Goal: Task Accomplishment & Management: Manage account settings

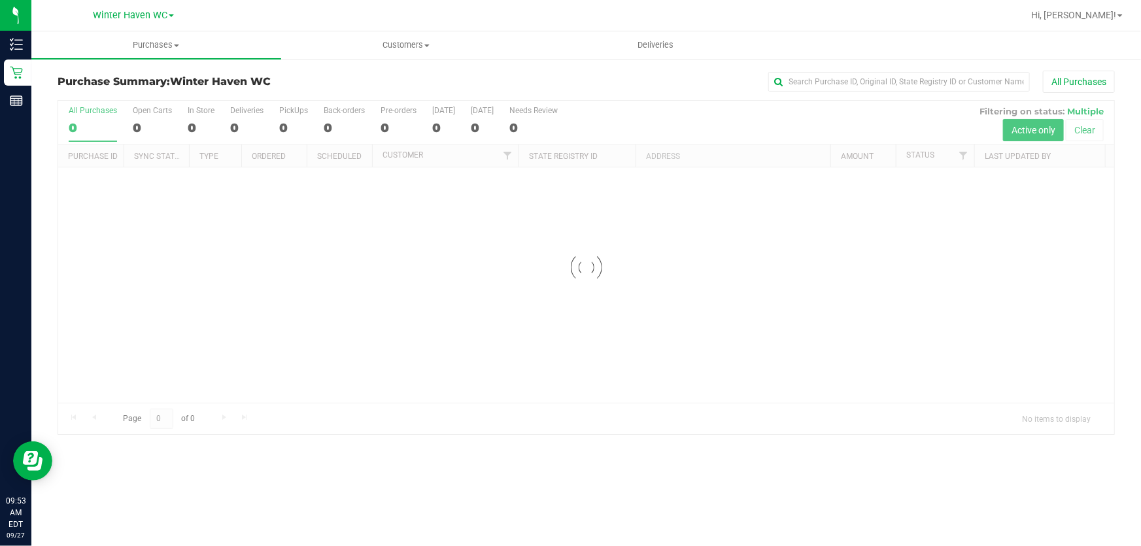
click at [655, 122] on div at bounding box center [586, 267] width 1056 height 333
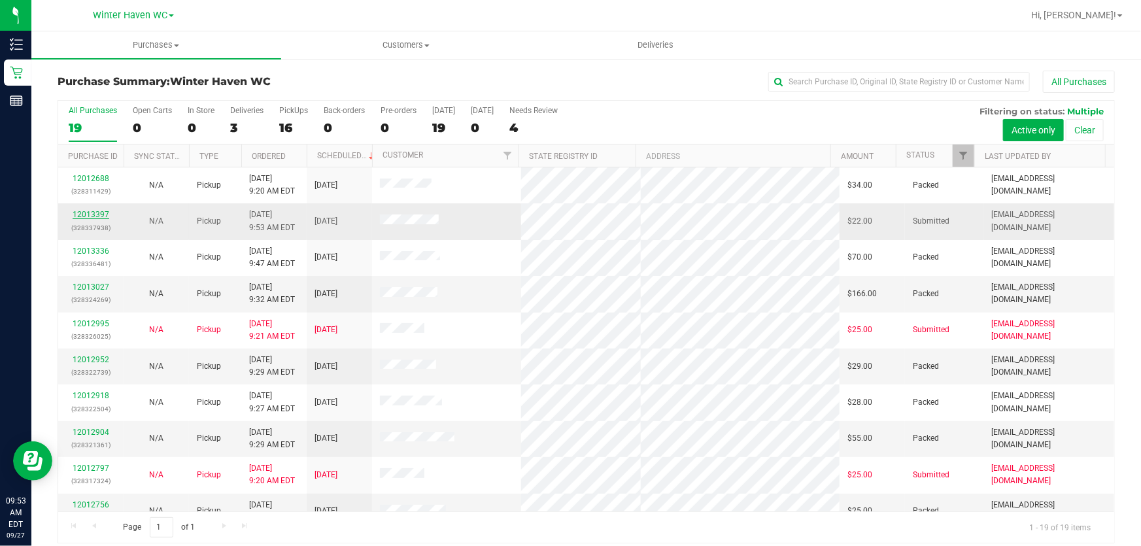
click at [82, 216] on link "12013397" at bounding box center [91, 214] width 37 height 9
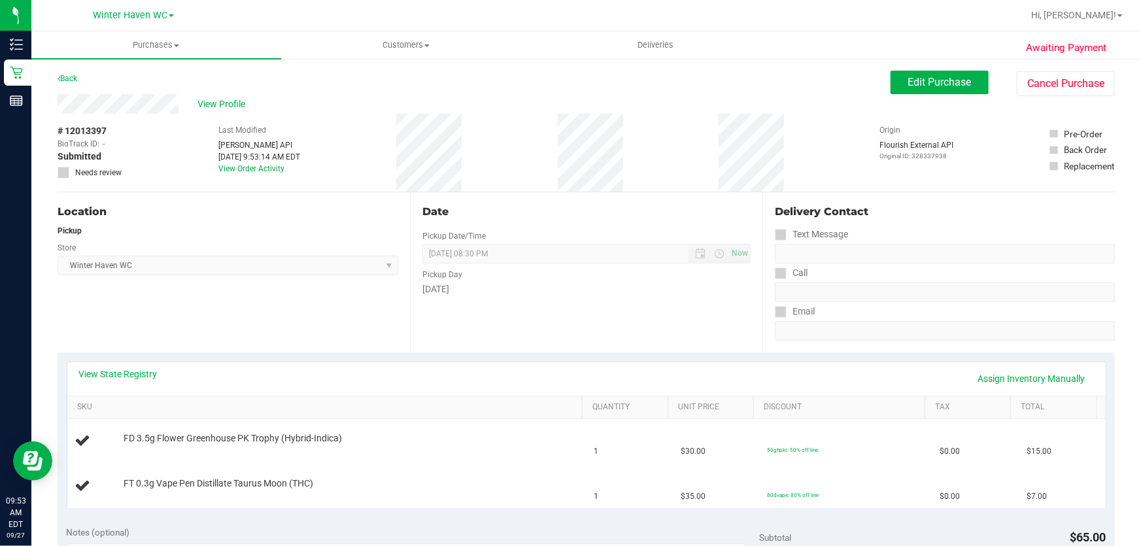
click at [320, 216] on div "Location" at bounding box center [228, 212] width 341 height 16
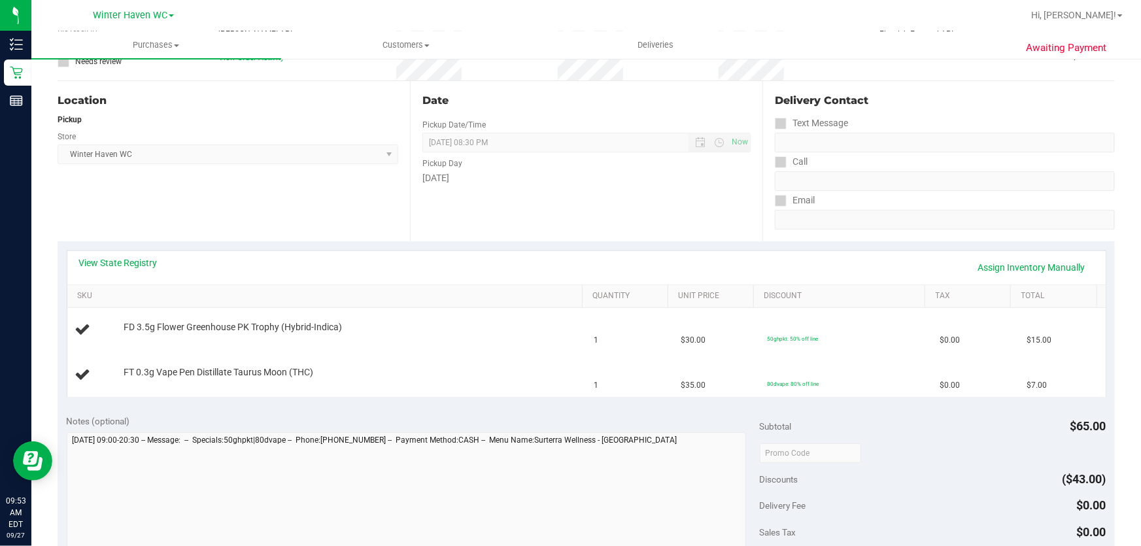
scroll to position [118, 0]
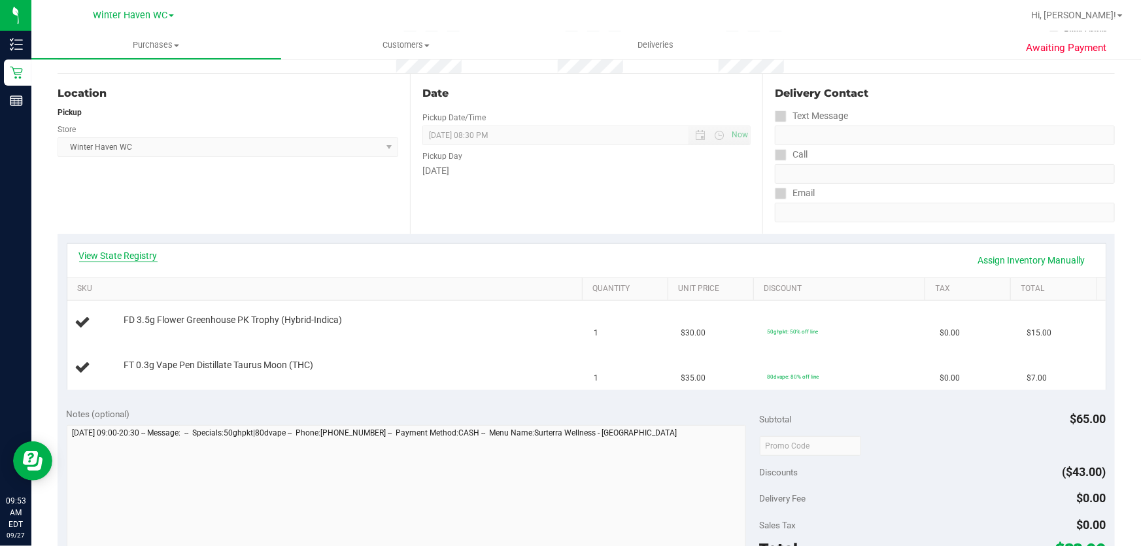
click at [139, 258] on link "View State Registry" at bounding box center [118, 255] width 78 height 13
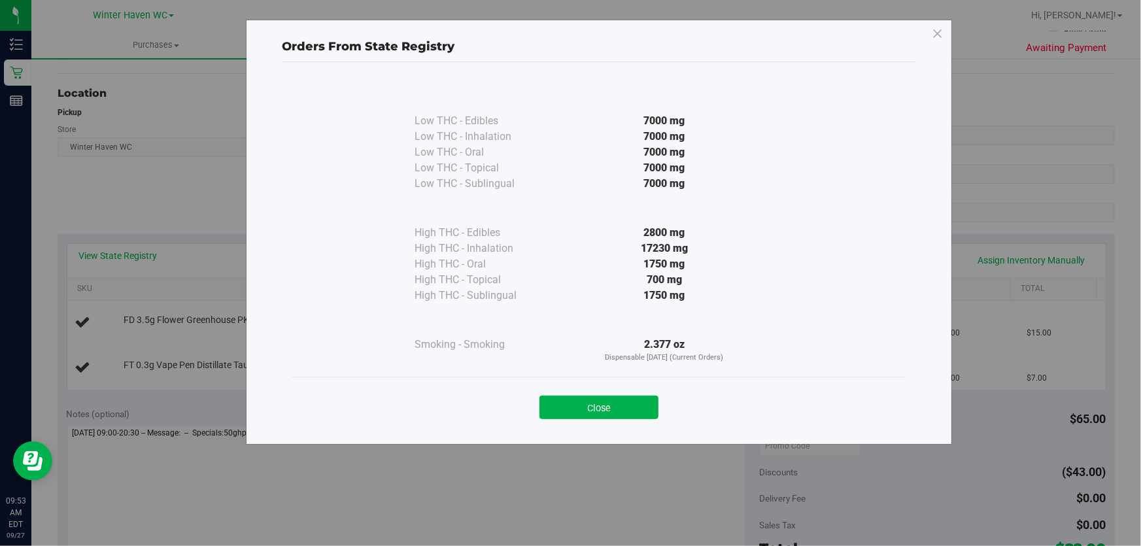
click at [354, 209] on div "Low THC - Edibles 7000 mg Low THC - Inhalation" at bounding box center [599, 228] width 615 height 297
click at [614, 233] on div "2800 mg" at bounding box center [664, 233] width 238 height 16
click at [596, 402] on button "Close" at bounding box center [598, 408] width 119 height 24
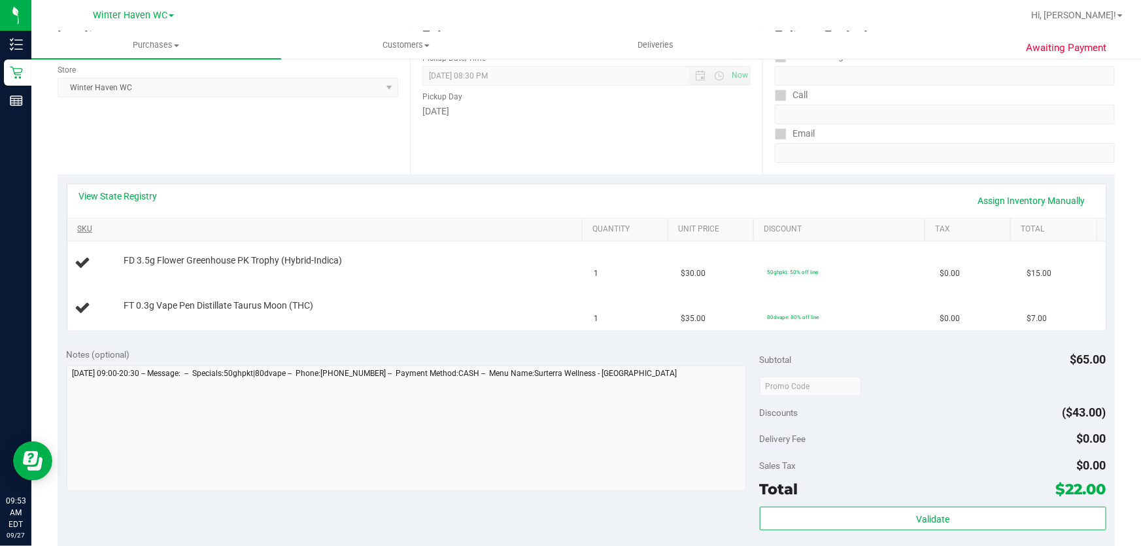
scroll to position [237, 0]
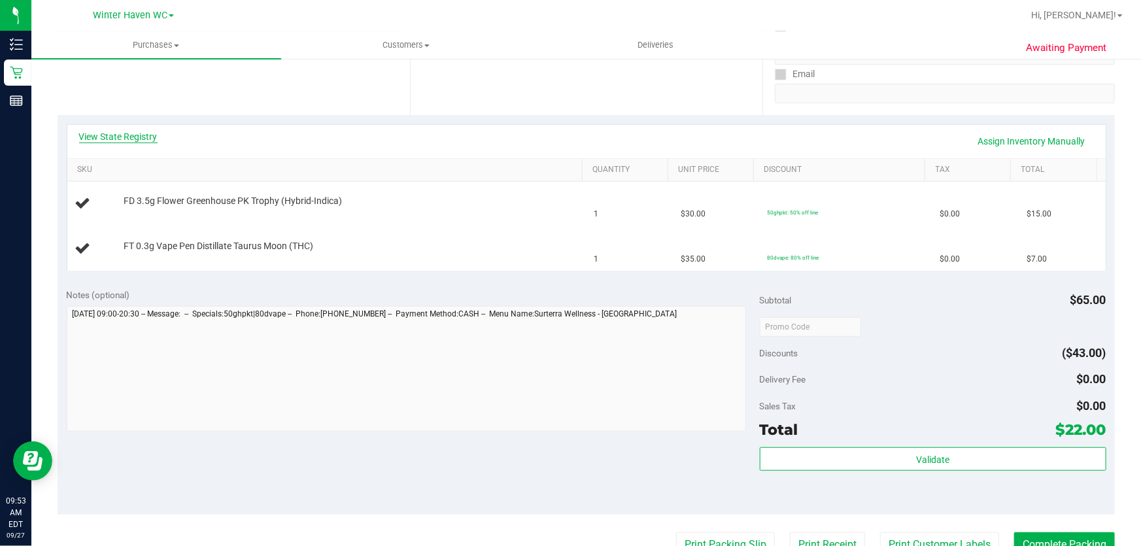
click at [133, 136] on link "View State Registry" at bounding box center [118, 136] width 78 height 13
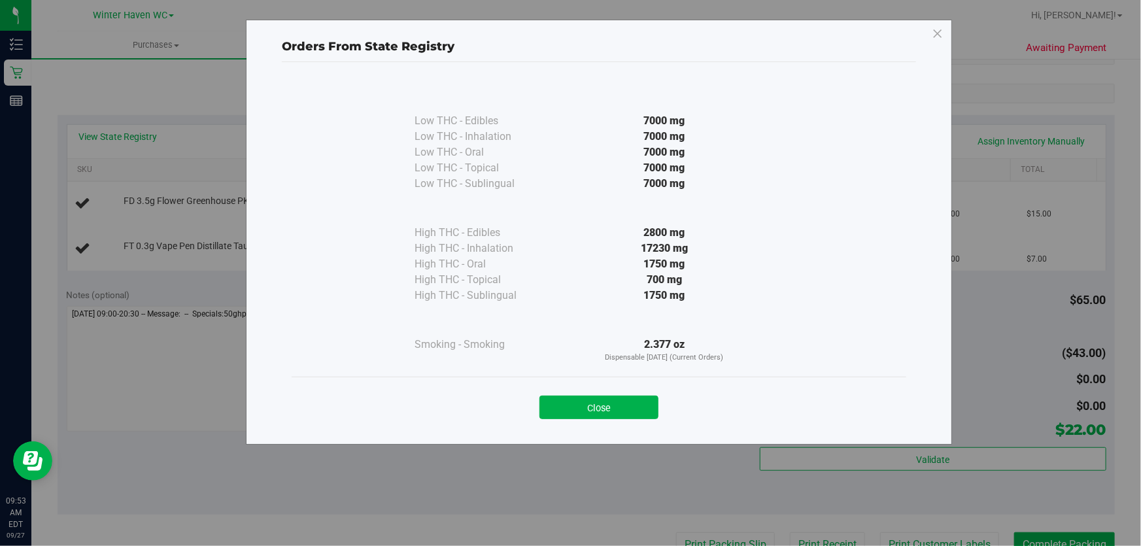
click at [568, 249] on div "17230 mg" at bounding box center [664, 249] width 238 height 16
click at [584, 403] on button "Close" at bounding box center [598, 408] width 119 height 24
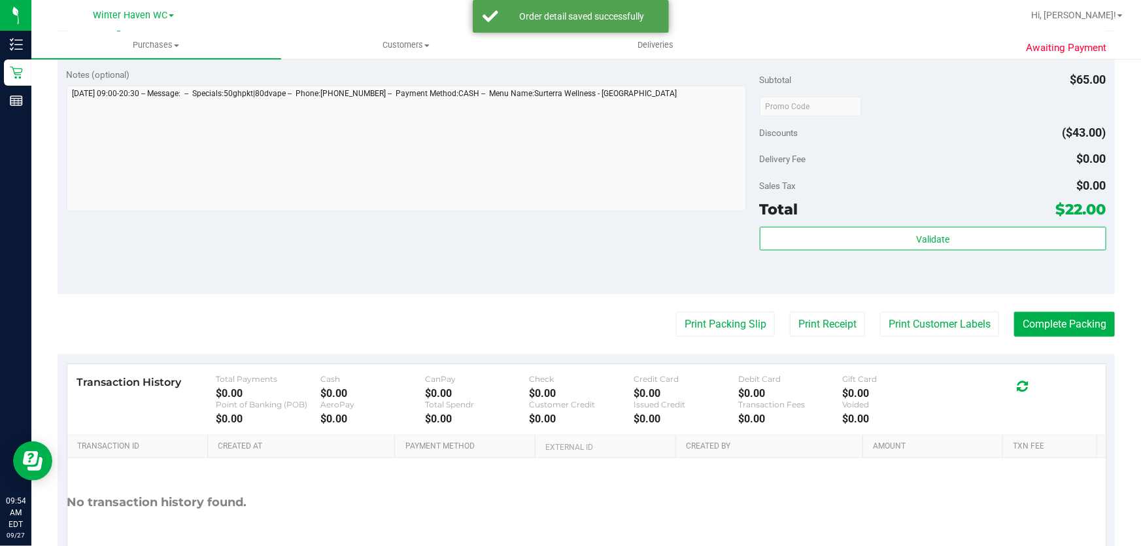
scroll to position [515, 0]
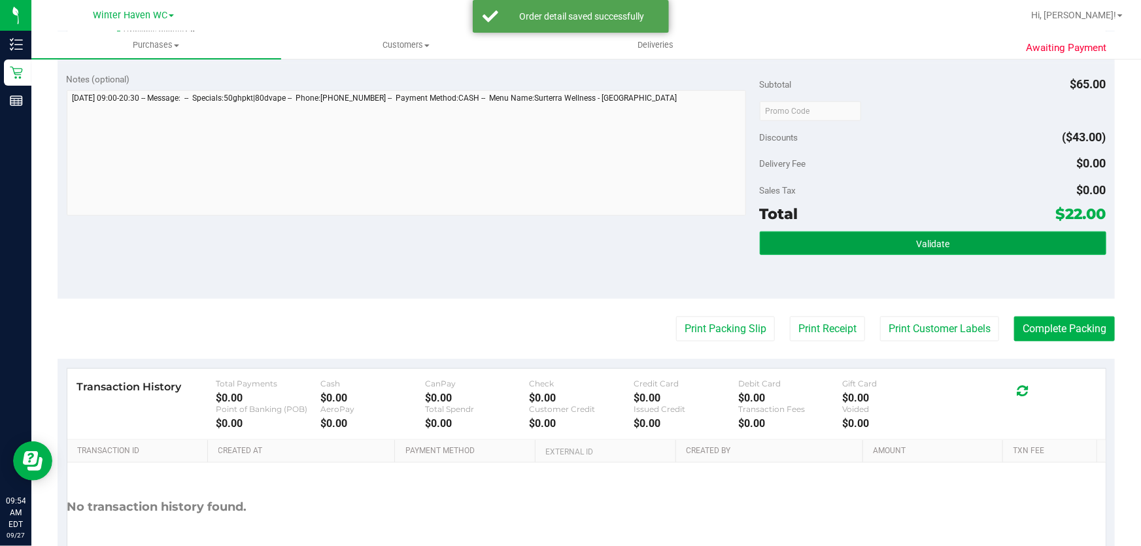
click at [970, 240] on button "Validate" at bounding box center [933, 243] width 347 height 24
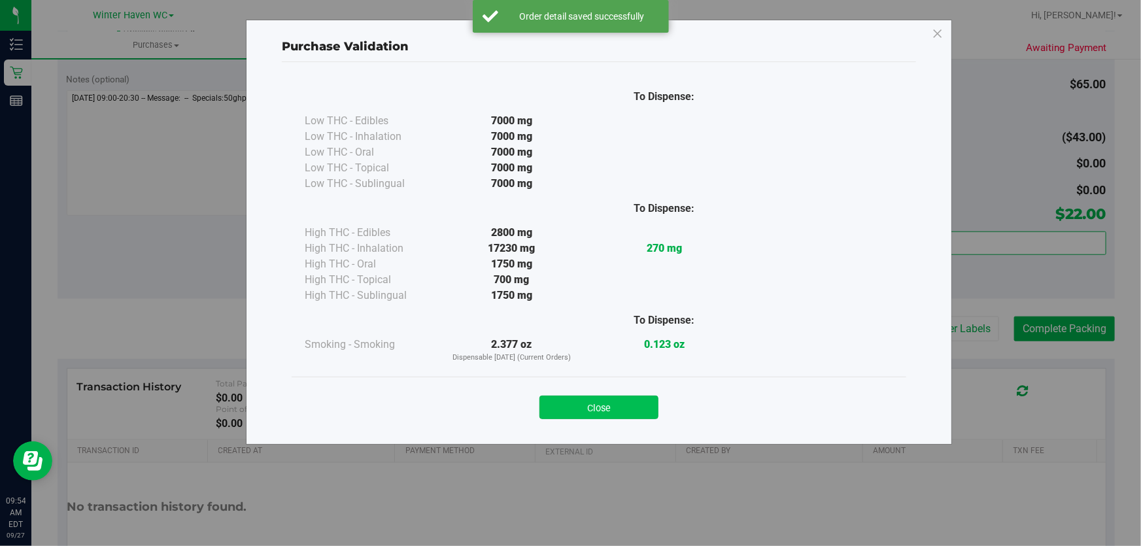
click at [592, 400] on button "Close" at bounding box center [598, 408] width 119 height 24
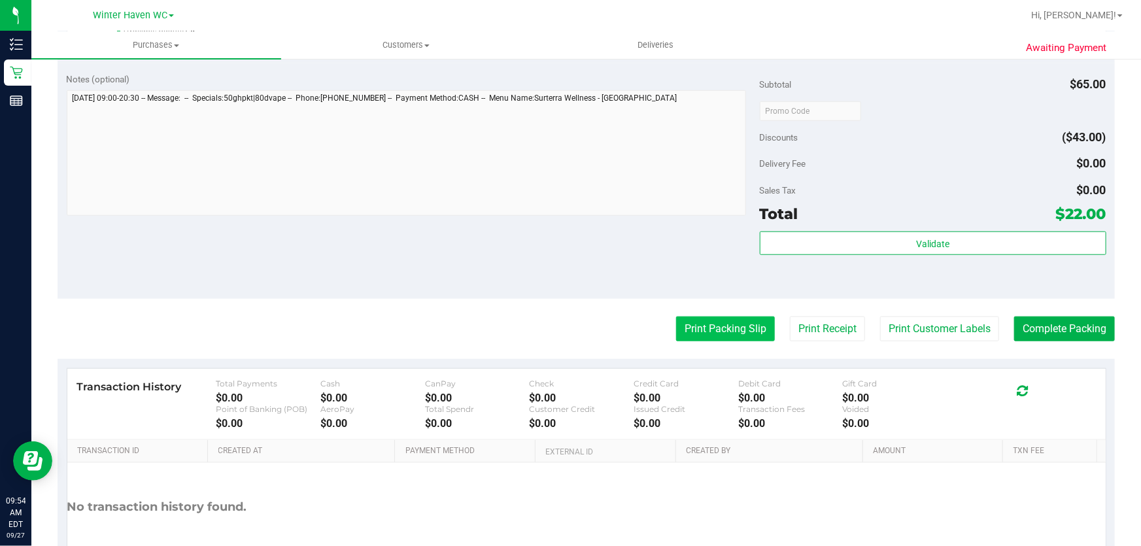
click at [707, 320] on button "Print Packing Slip" at bounding box center [725, 328] width 99 height 25
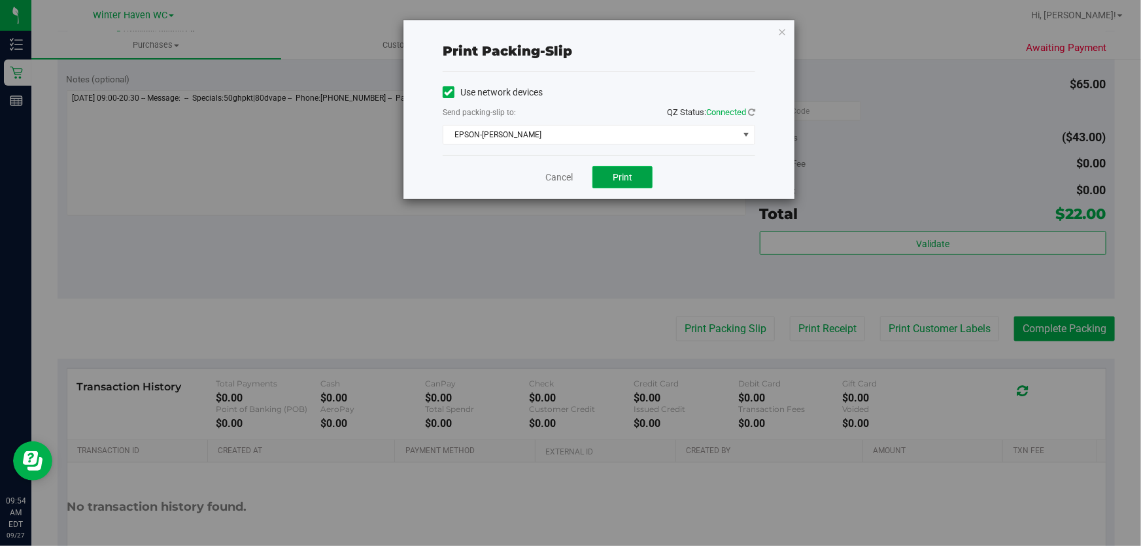
click at [628, 180] on span "Print" at bounding box center [623, 177] width 20 height 10
click at [554, 174] on link "Cancel" at bounding box center [558, 178] width 27 height 14
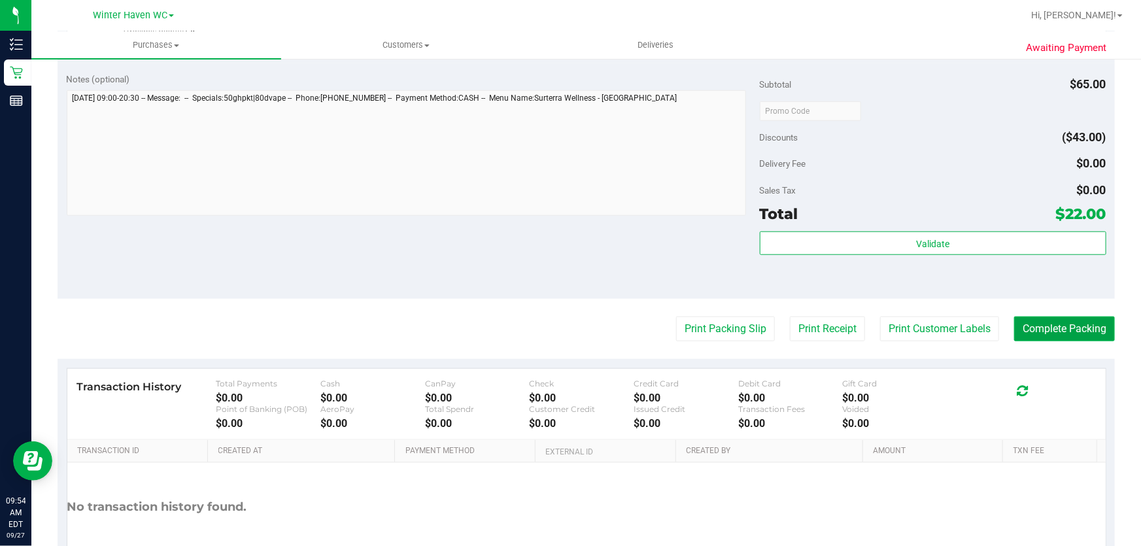
click at [1067, 328] on button "Complete Packing" at bounding box center [1064, 328] width 101 height 25
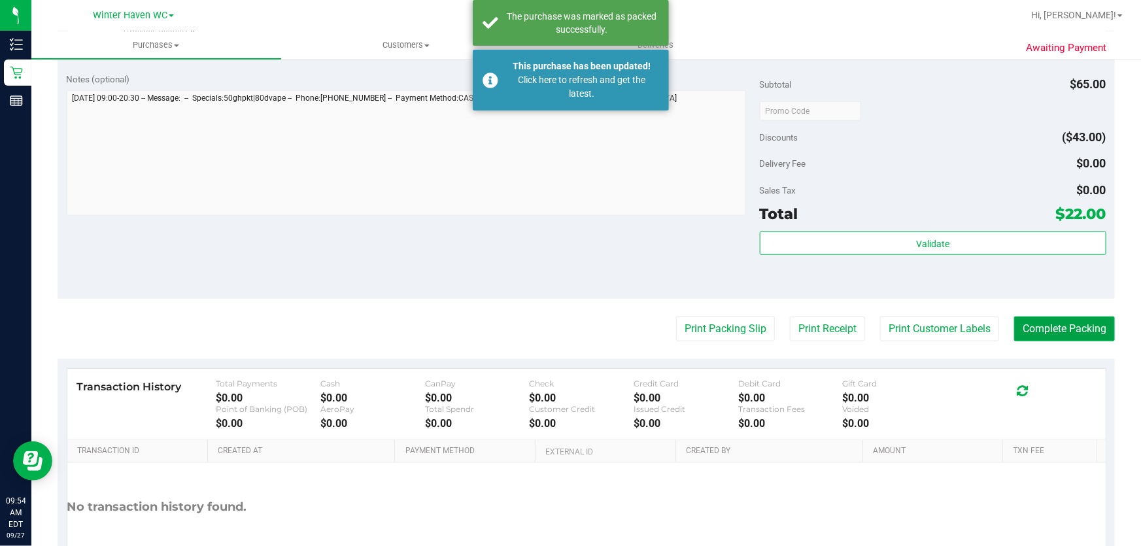
click at [1063, 335] on button "Complete Packing" at bounding box center [1064, 328] width 101 height 25
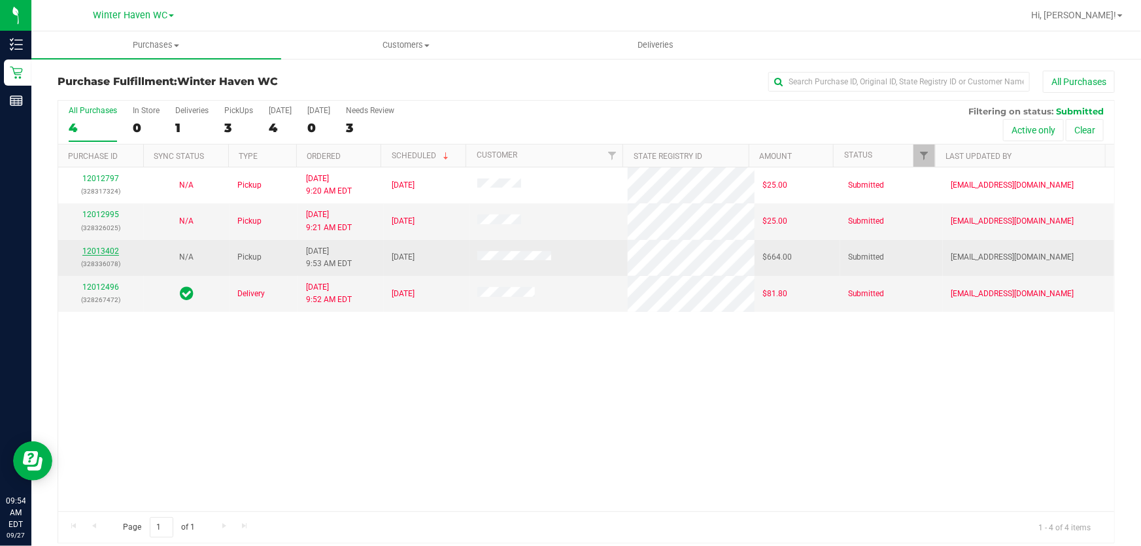
click at [101, 252] on link "12013402" at bounding box center [100, 250] width 37 height 9
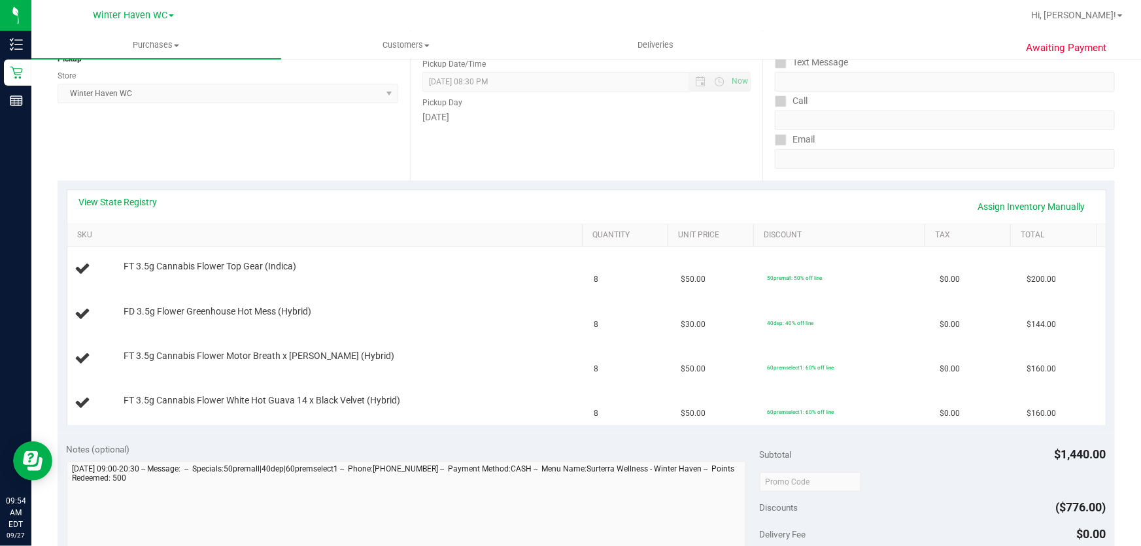
scroll to position [173, 0]
click at [146, 204] on link "View State Registry" at bounding box center [118, 201] width 78 height 13
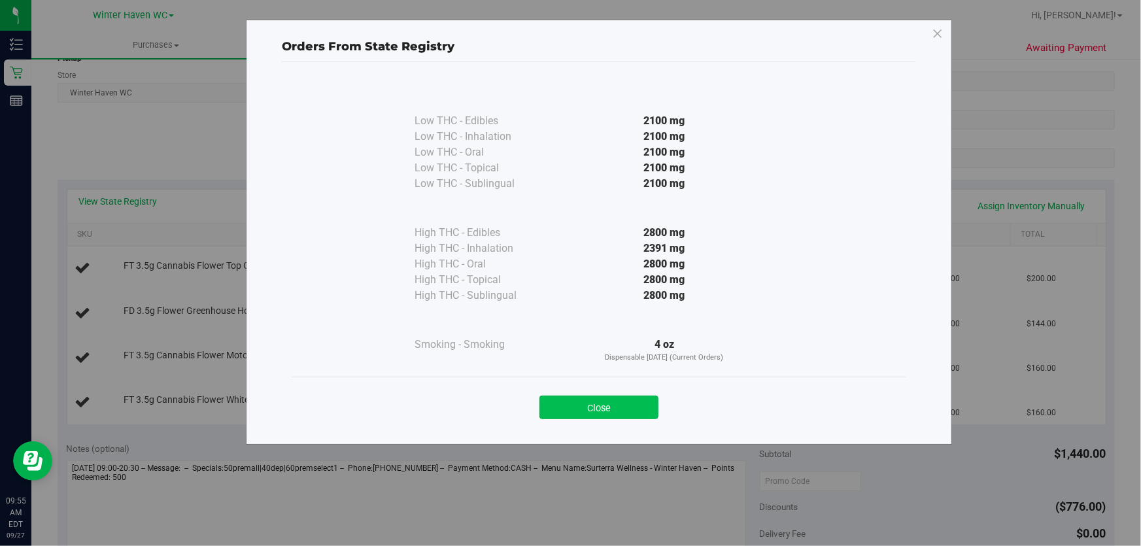
click at [607, 412] on button "Close" at bounding box center [598, 408] width 119 height 24
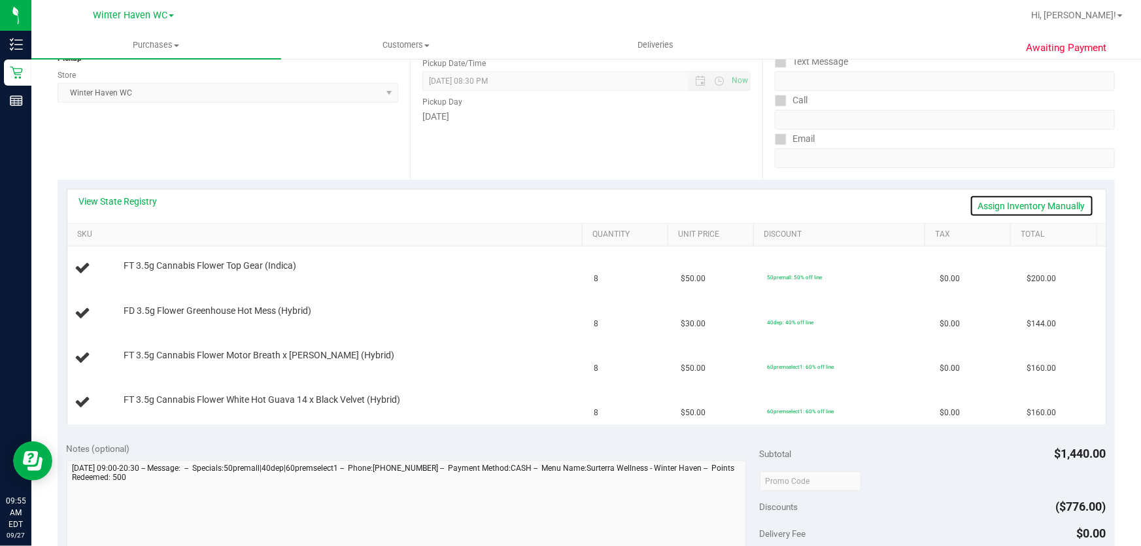
click at [1056, 200] on link "Assign Inventory Manually" at bounding box center [1032, 206] width 124 height 22
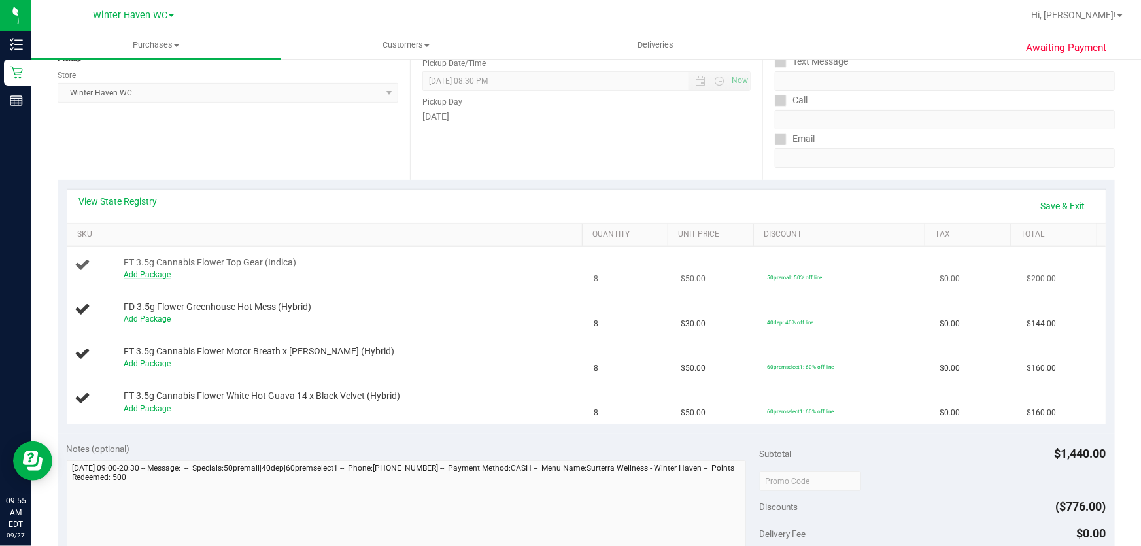
click at [145, 271] on link "Add Package" at bounding box center [147, 274] width 47 height 9
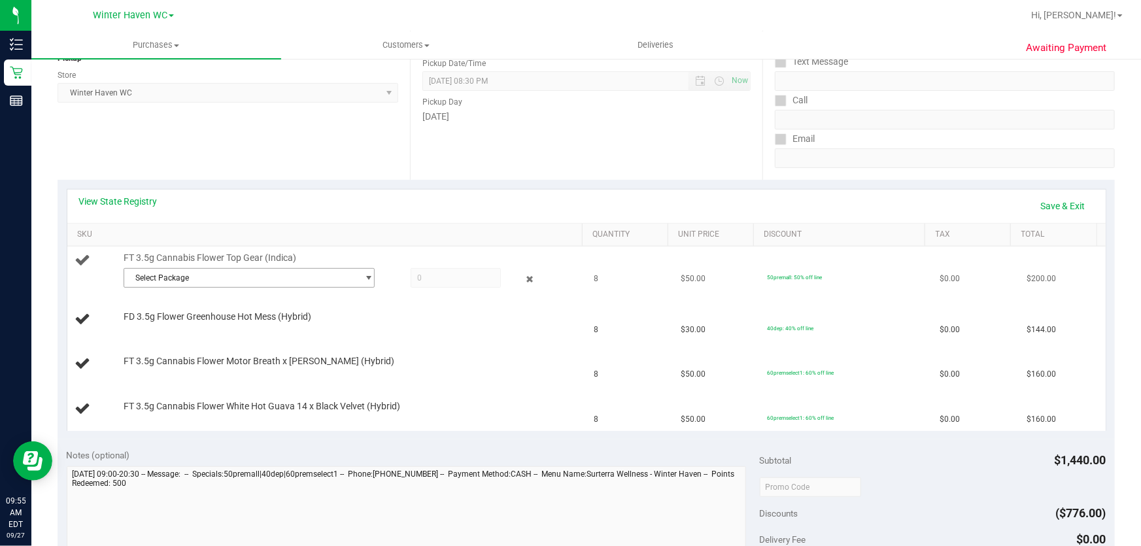
click at [305, 275] on span "Select Package" at bounding box center [240, 278] width 233 height 18
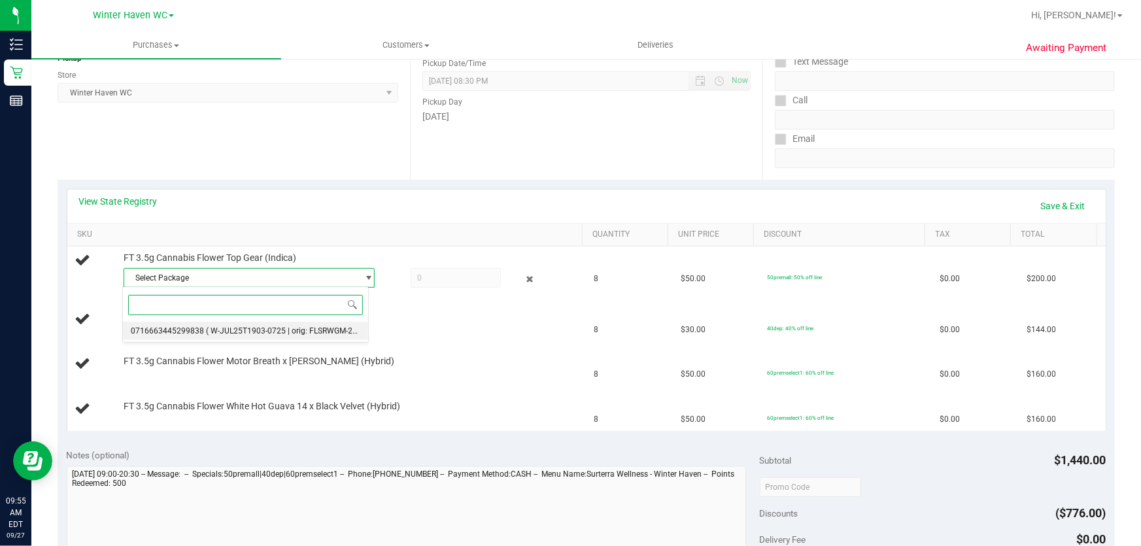
drag, startPoint x: 336, startPoint y: 327, endPoint x: 439, endPoint y: 299, distance: 106.3
click at [341, 328] on span "( W-JUL25T1903-0725 | orig: FLSRWGM-20250811-669 )" at bounding box center [305, 330] width 199 height 9
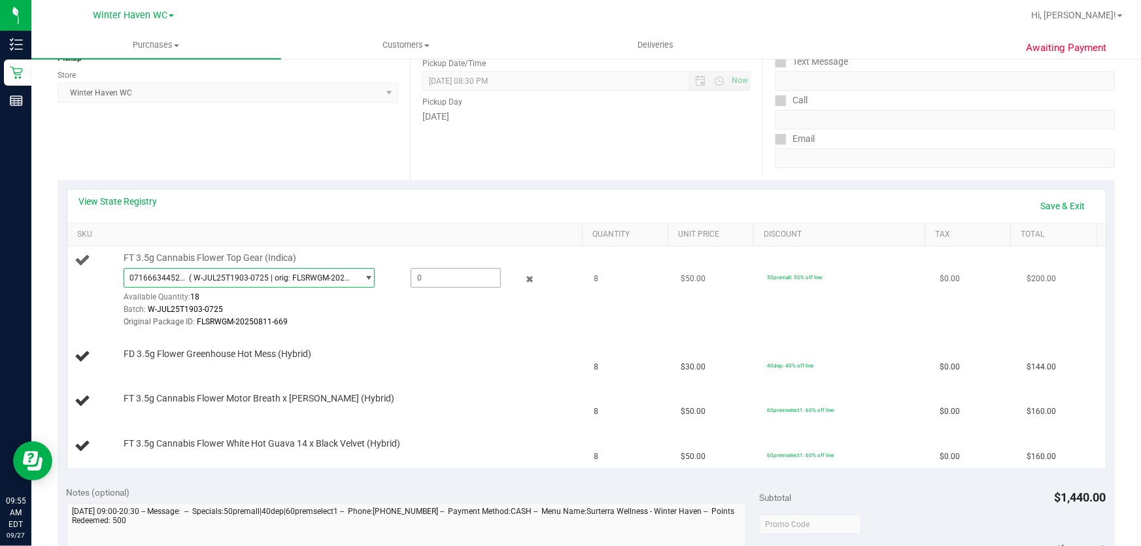
click at [464, 279] on span at bounding box center [456, 278] width 91 height 20
type input "8"
type input "8.0000"
drag, startPoint x: 445, startPoint y: 375, endPoint x: 450, endPoint y: 366, distance: 10.0
click at [447, 373] on td "FD 3.5g Flower Greenhouse Hot Mess (Hybrid)" at bounding box center [326, 357] width 519 height 44
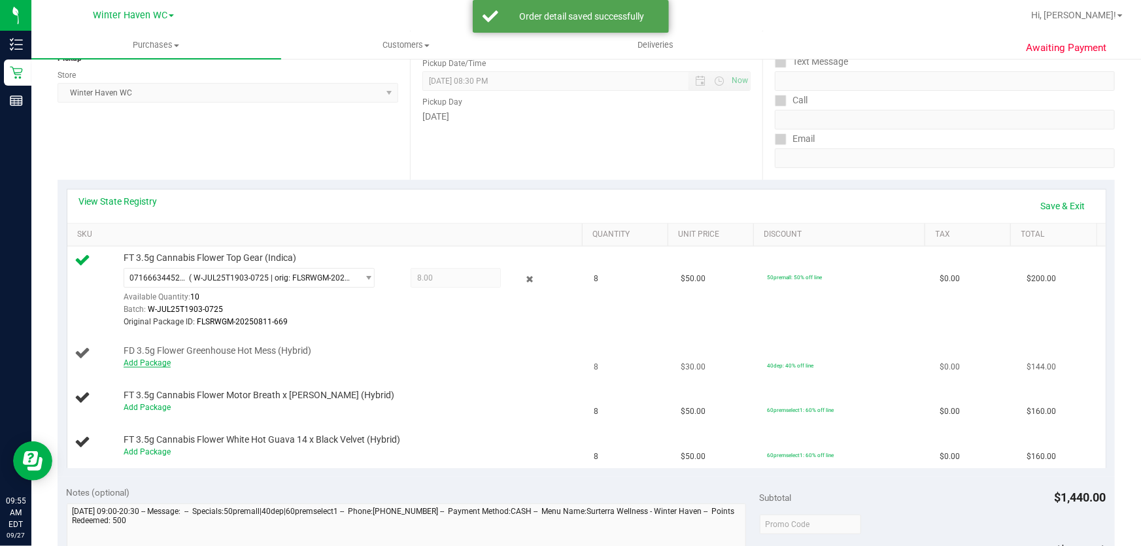
click at [158, 360] on link "Add Package" at bounding box center [147, 362] width 47 height 9
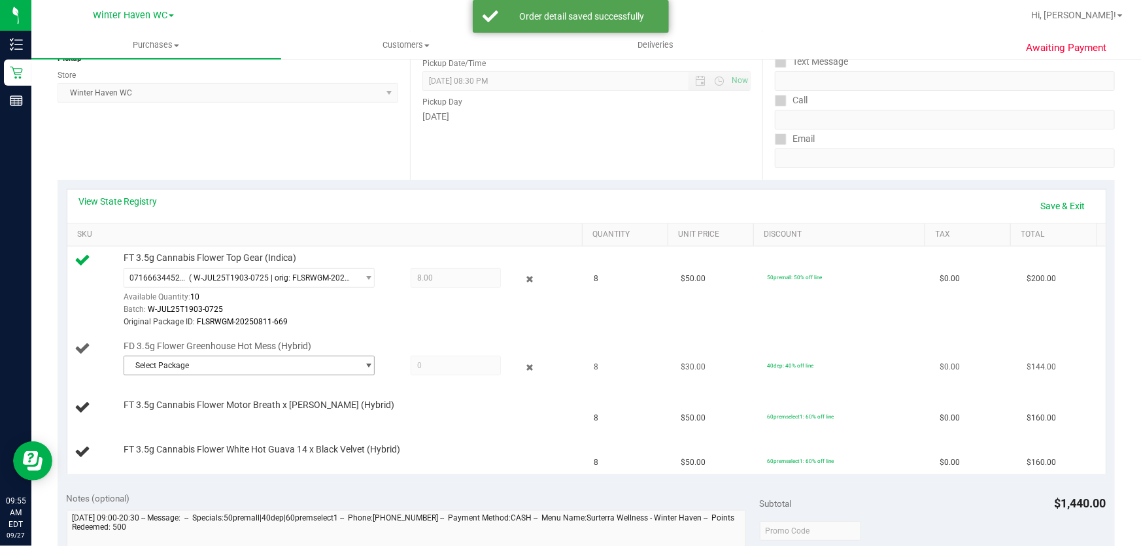
click at [284, 367] on span "Select Package" at bounding box center [240, 365] width 233 height 18
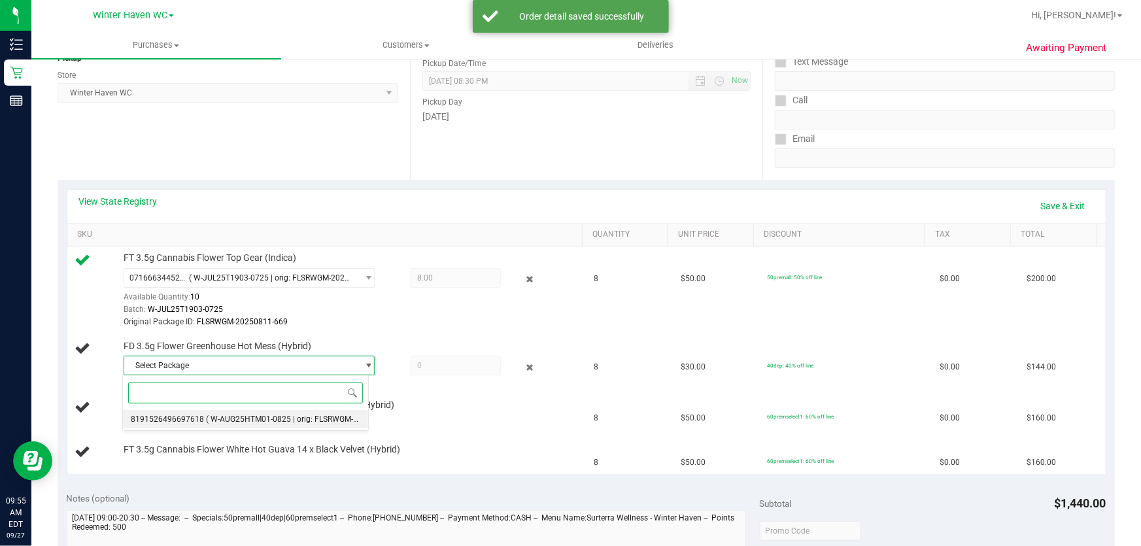
drag, startPoint x: 294, startPoint y: 418, endPoint x: 360, endPoint y: 396, distance: 69.9
click at [303, 416] on span "( W-AUG25HTM01-0825 | orig: FLSRWGM-20250902-1750 )" at bounding box center [310, 419] width 209 height 9
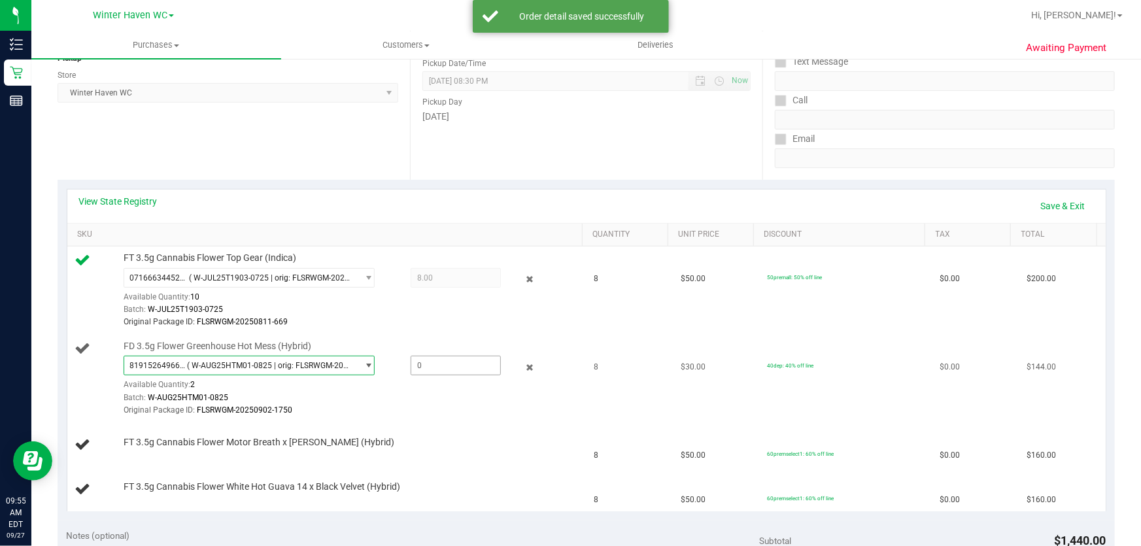
click at [458, 366] on span at bounding box center [456, 366] width 91 height 20
type input "8"
click at [452, 405] on div "Original Package ID: FLSRWGM-20250902-1750" at bounding box center [350, 410] width 453 height 12
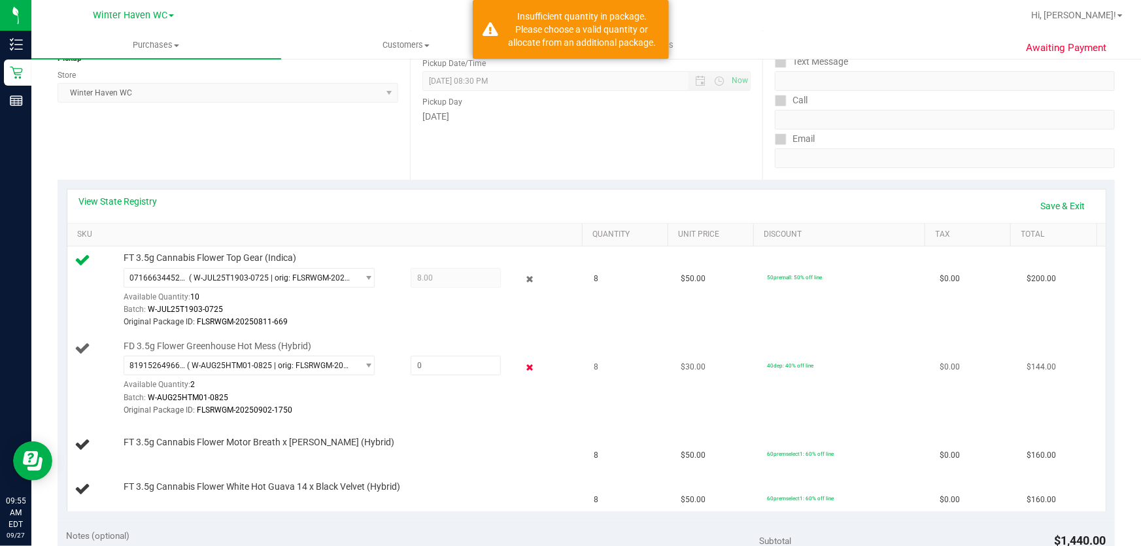
click at [524, 364] on icon at bounding box center [530, 367] width 14 height 15
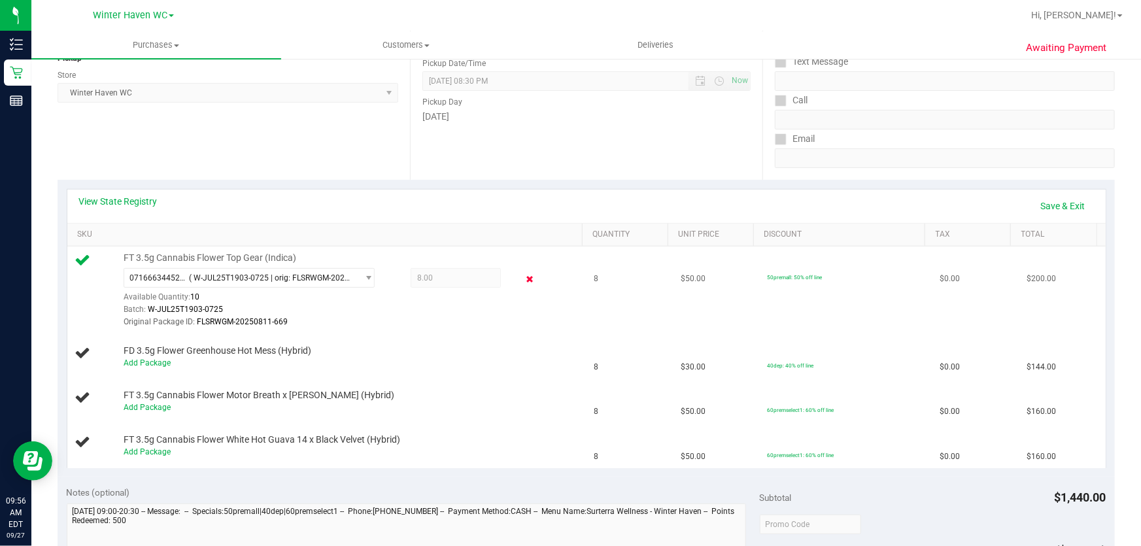
click at [523, 277] on icon at bounding box center [530, 279] width 14 height 15
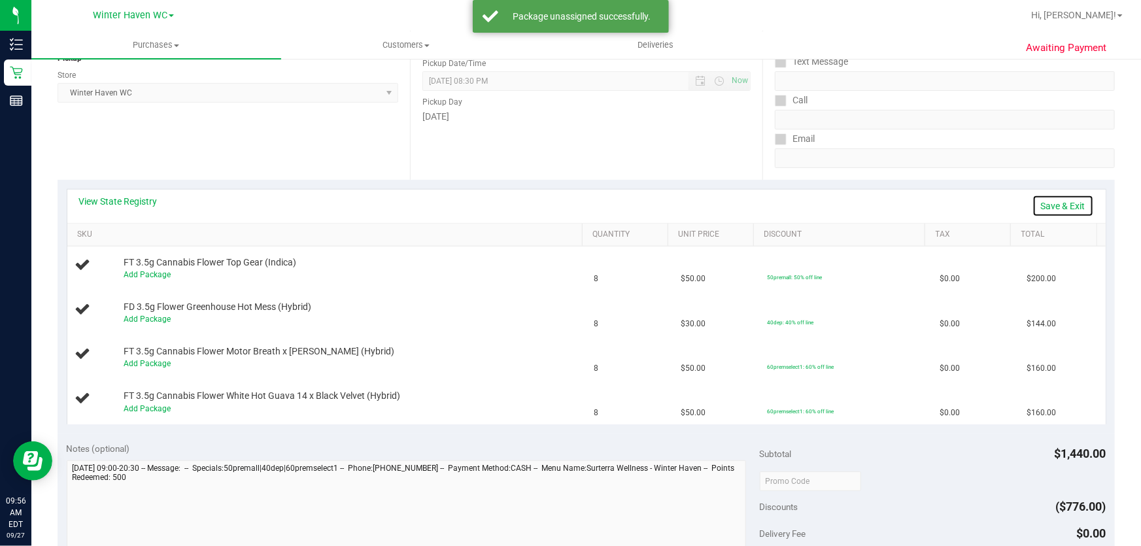
click at [1065, 205] on link "Save & Exit" at bounding box center [1062, 206] width 61 height 22
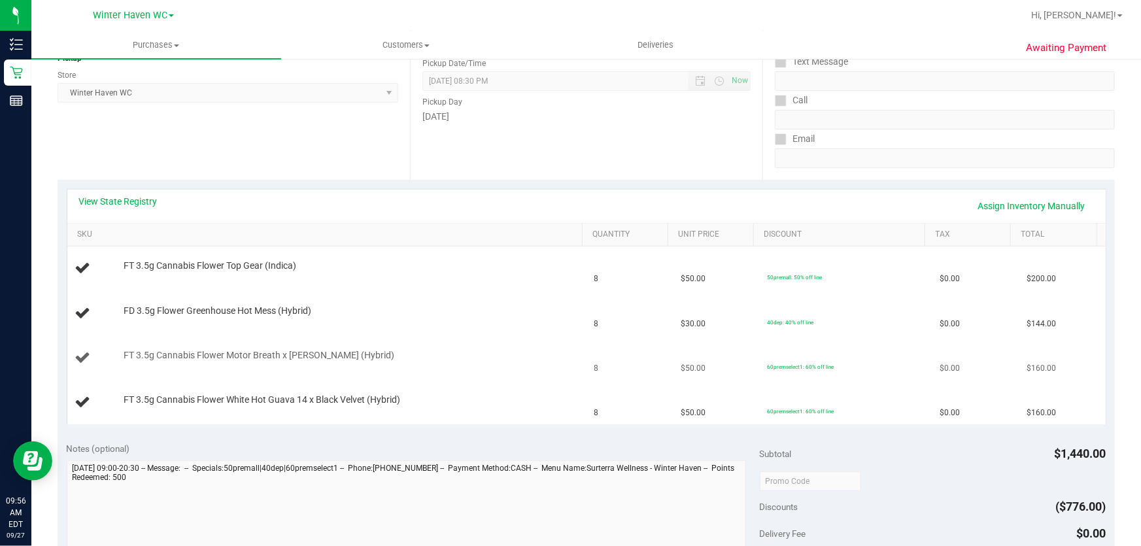
click at [633, 351] on td "8" at bounding box center [629, 358] width 86 height 44
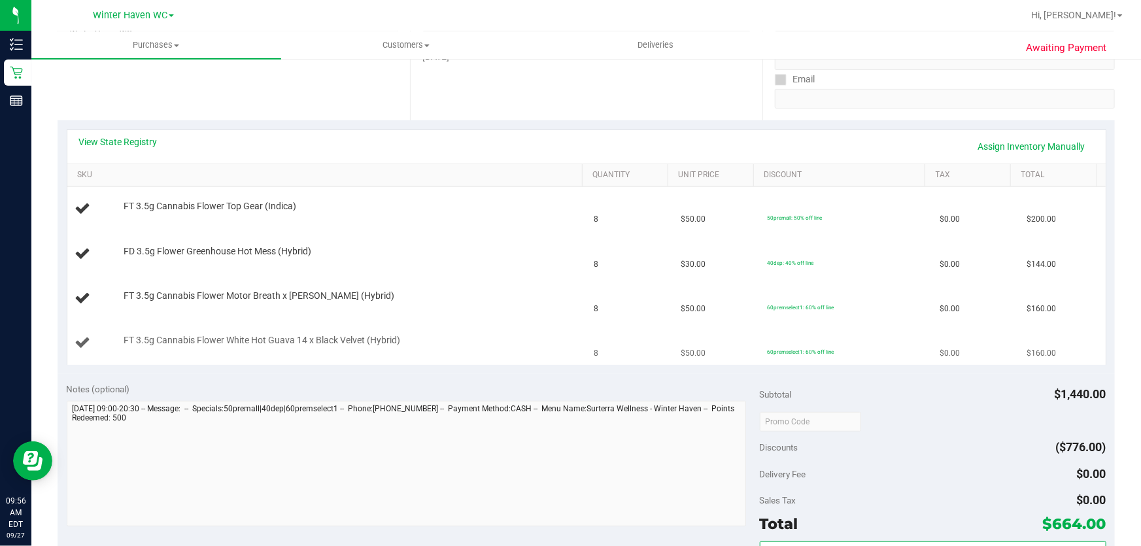
click at [622, 358] on td "8" at bounding box center [629, 343] width 86 height 44
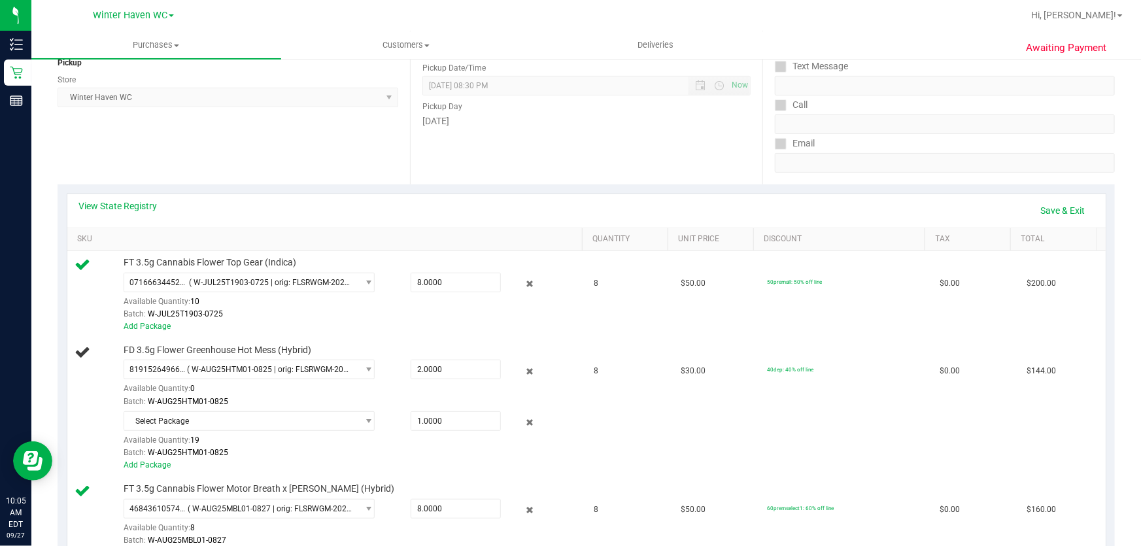
scroll to position [0, 0]
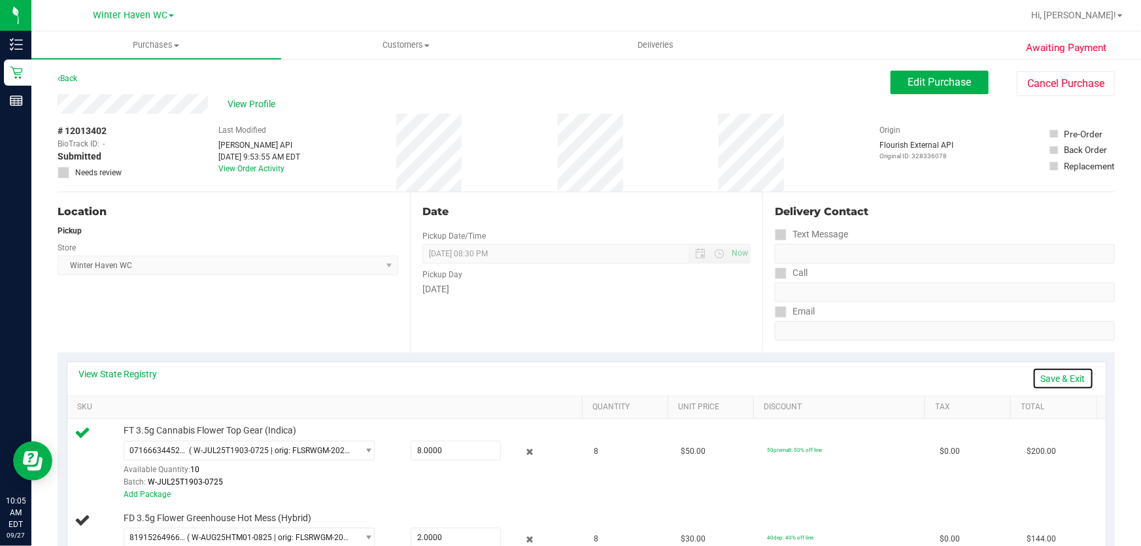
click at [1057, 375] on link "Save & Exit" at bounding box center [1062, 378] width 61 height 22
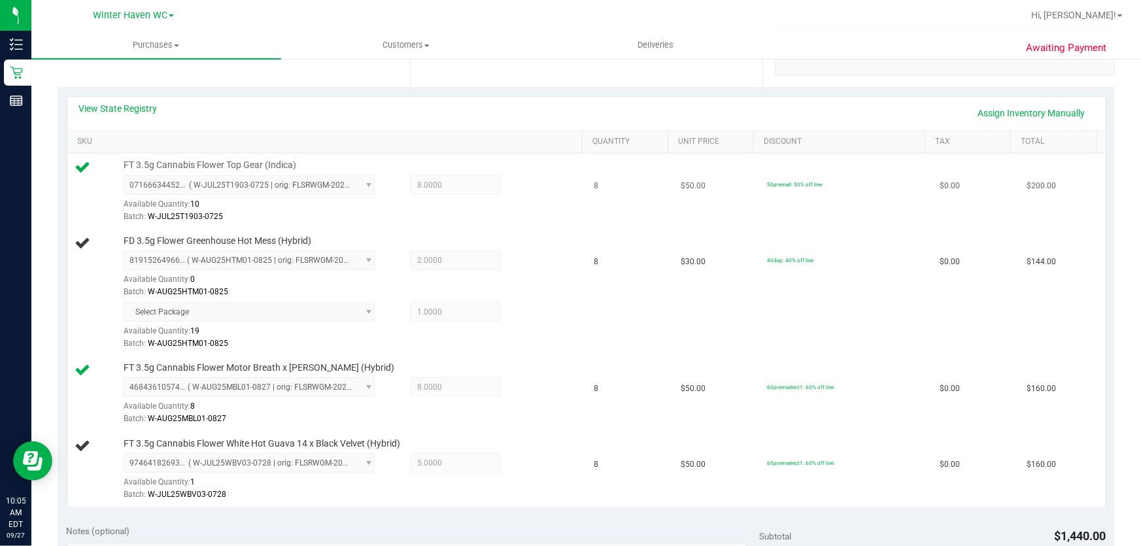
scroll to position [297, 0]
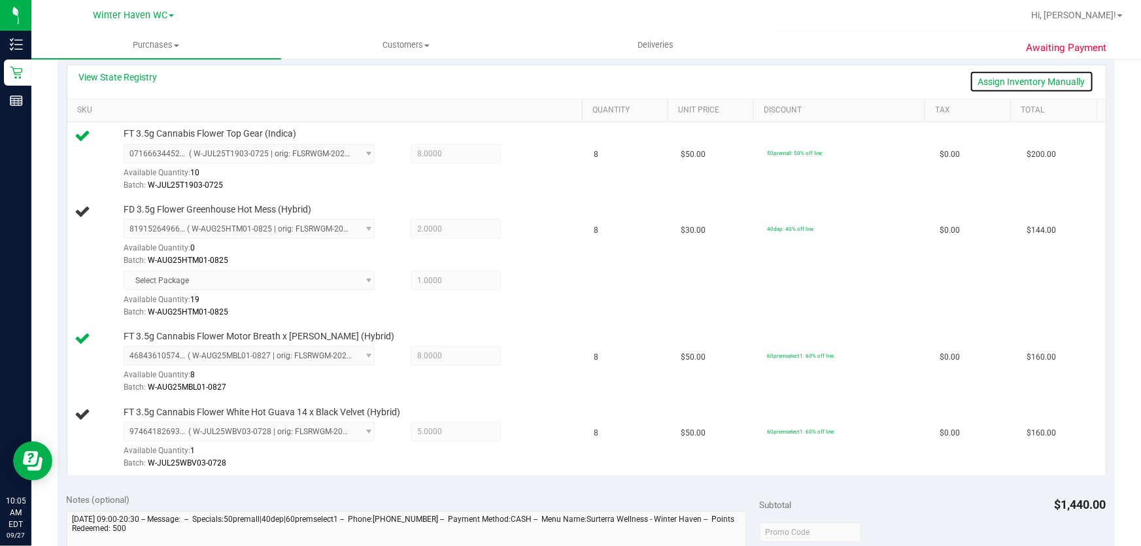
click at [972, 84] on link "Assign Inventory Manually" at bounding box center [1032, 82] width 124 height 22
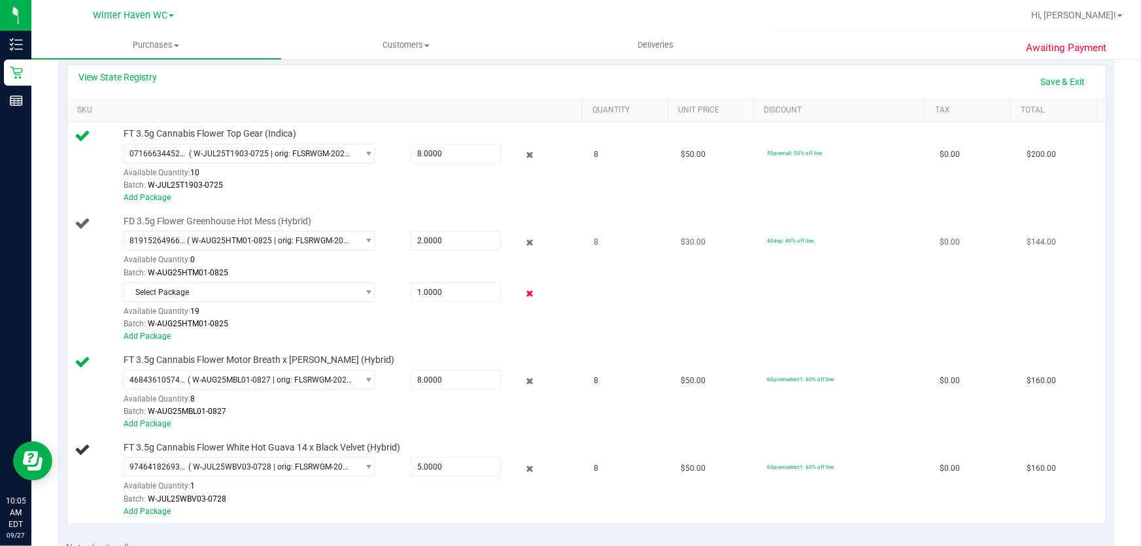
click at [523, 288] on icon at bounding box center [530, 293] width 14 height 15
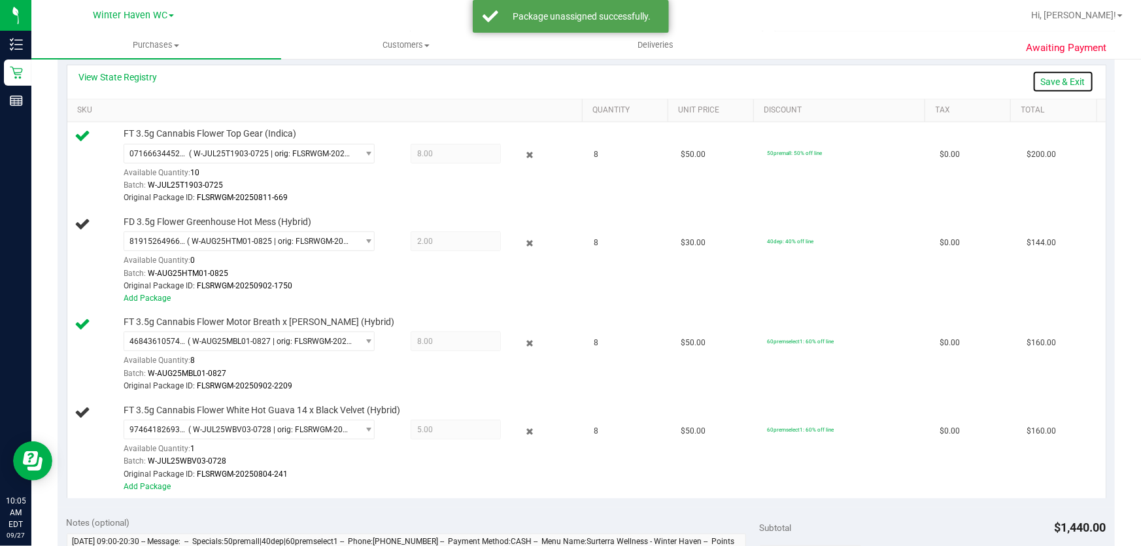
click at [1062, 82] on link "Save & Exit" at bounding box center [1062, 82] width 61 height 22
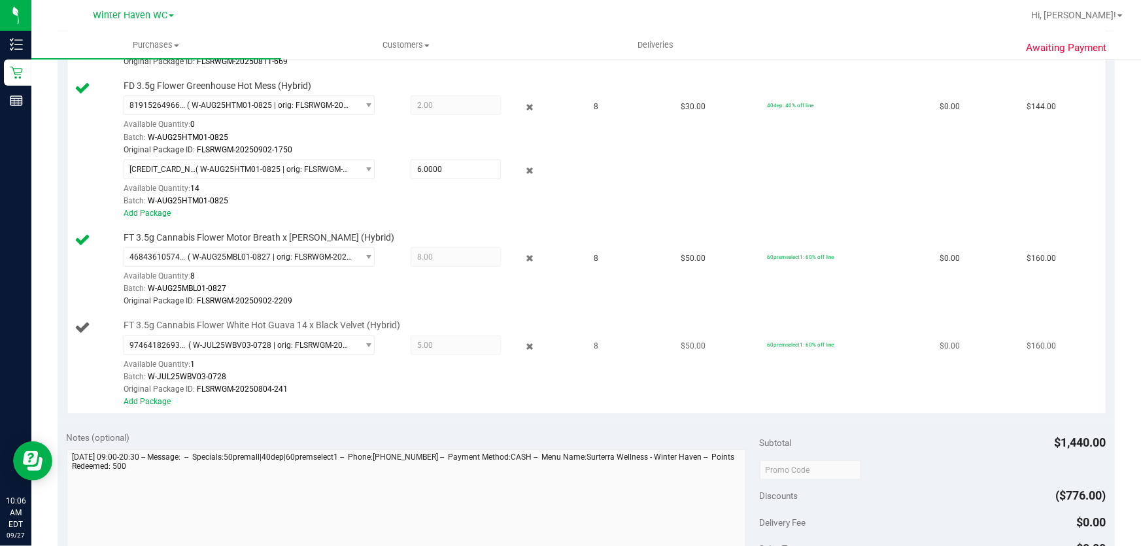
scroll to position [416, 0]
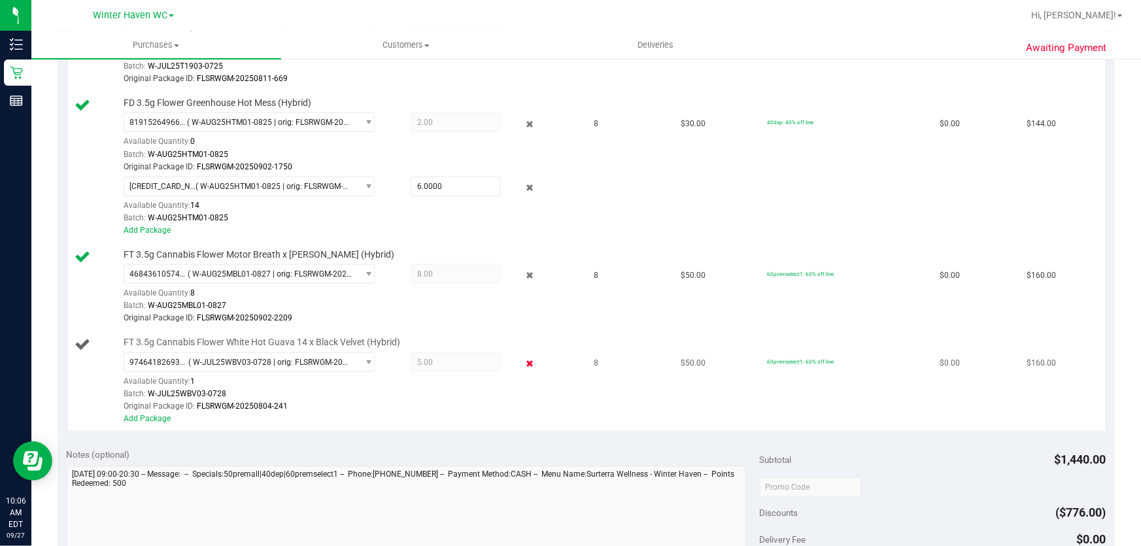
click at [523, 360] on icon at bounding box center [530, 363] width 14 height 15
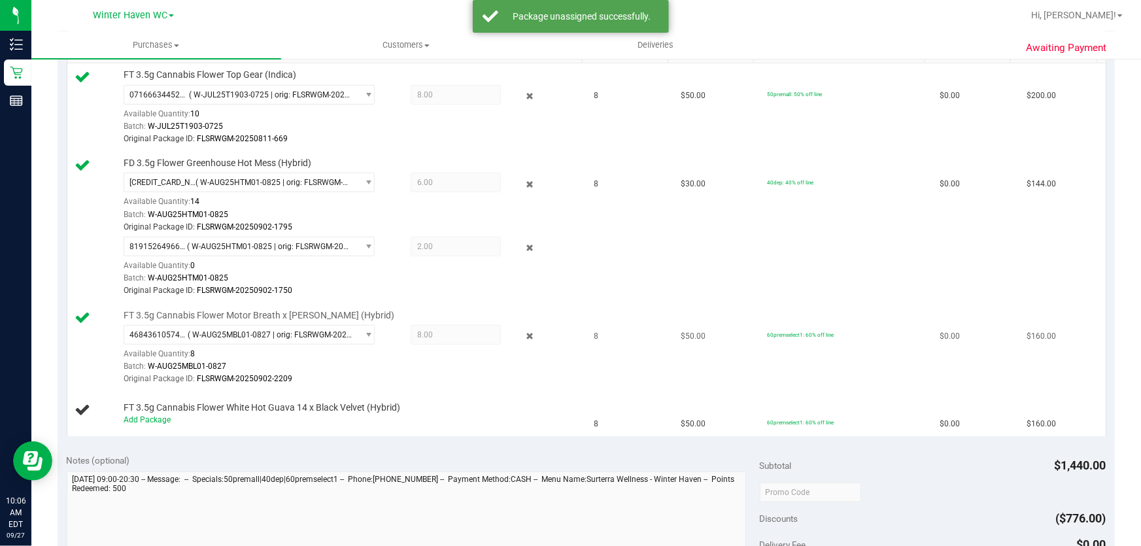
scroll to position [356, 0]
click at [150, 417] on link "Add Package" at bounding box center [147, 419] width 47 height 9
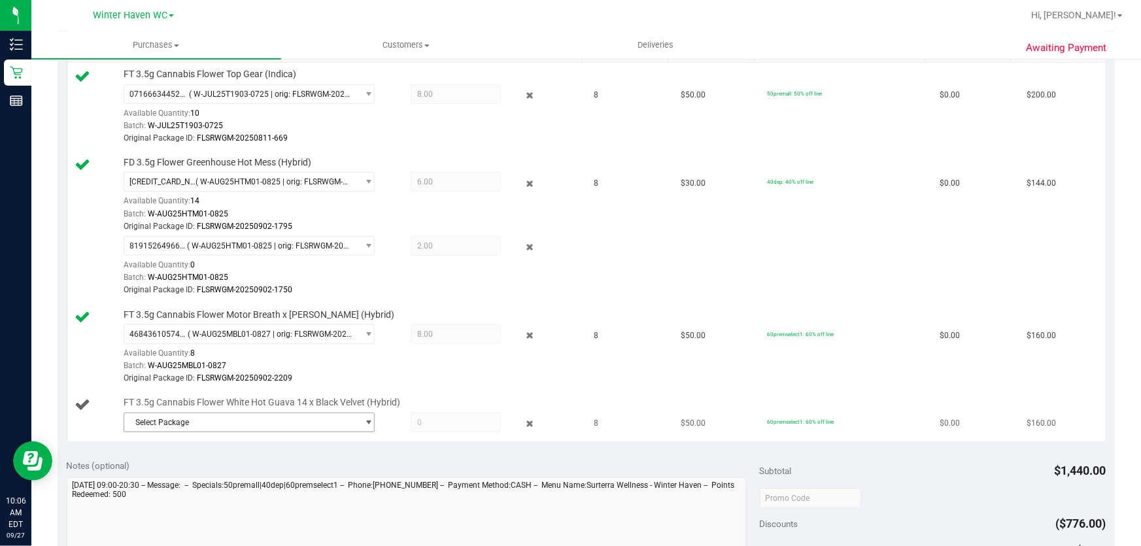
click at [364, 420] on span "select" at bounding box center [369, 422] width 10 height 10
click at [325, 476] on span "( W-JUL25WBV03-0728 | orig: FLSRWGM-20250804-216 )" at bounding box center [307, 474] width 202 height 9
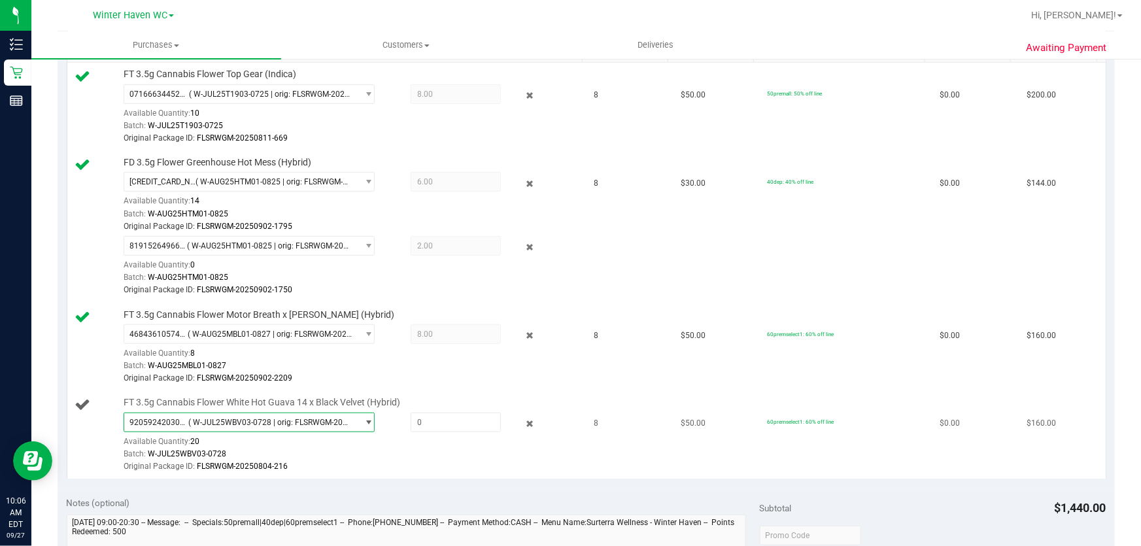
click at [358, 413] on span "select" at bounding box center [366, 422] width 16 height 18
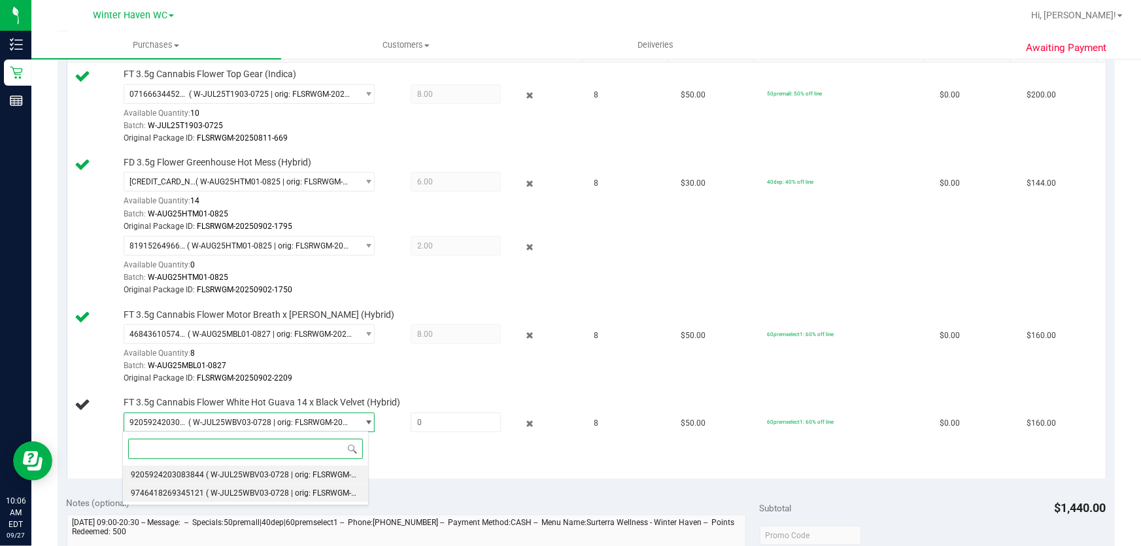
click at [335, 495] on span "( W-JUL25WBV03-0728 | orig: FLSRWGM-20250804-241 )" at bounding box center [307, 492] width 202 height 9
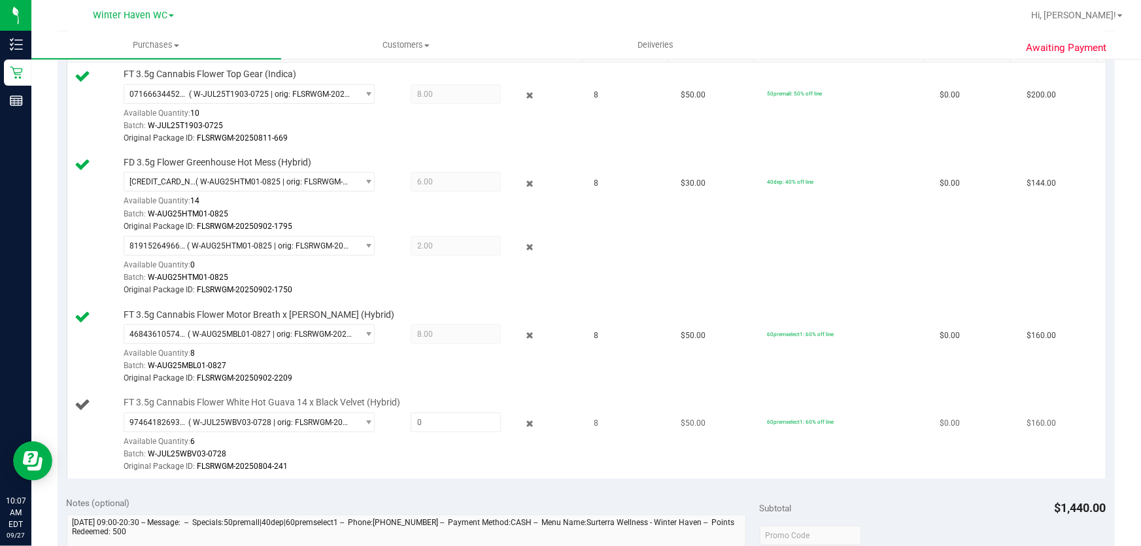
click at [518, 437] on div "9746418269345121 ( W-JUL25WBV03-0728 | orig: FLSRWGM-20250804-241 ) 92059242030…" at bounding box center [350, 443] width 453 height 61
click at [523, 419] on icon at bounding box center [530, 423] width 14 height 15
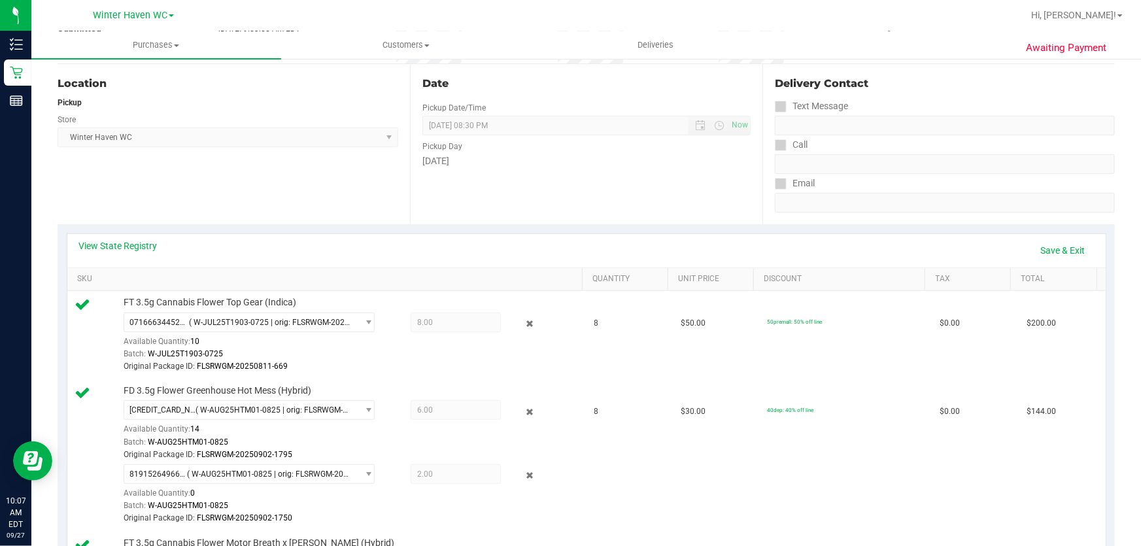
scroll to position [118, 0]
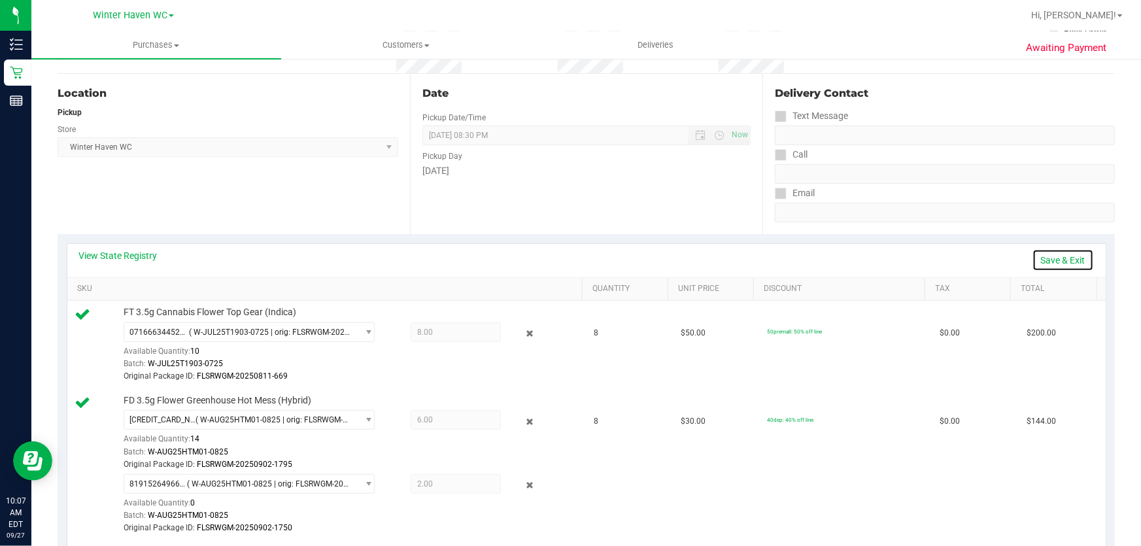
click at [1051, 256] on link "Save & Exit" at bounding box center [1062, 260] width 61 height 22
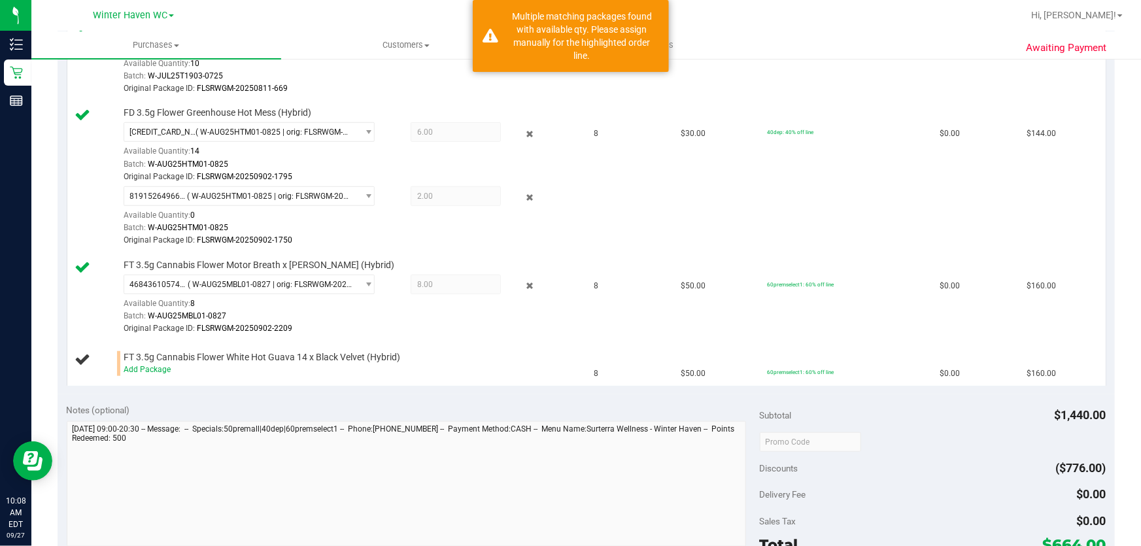
scroll to position [407, 0]
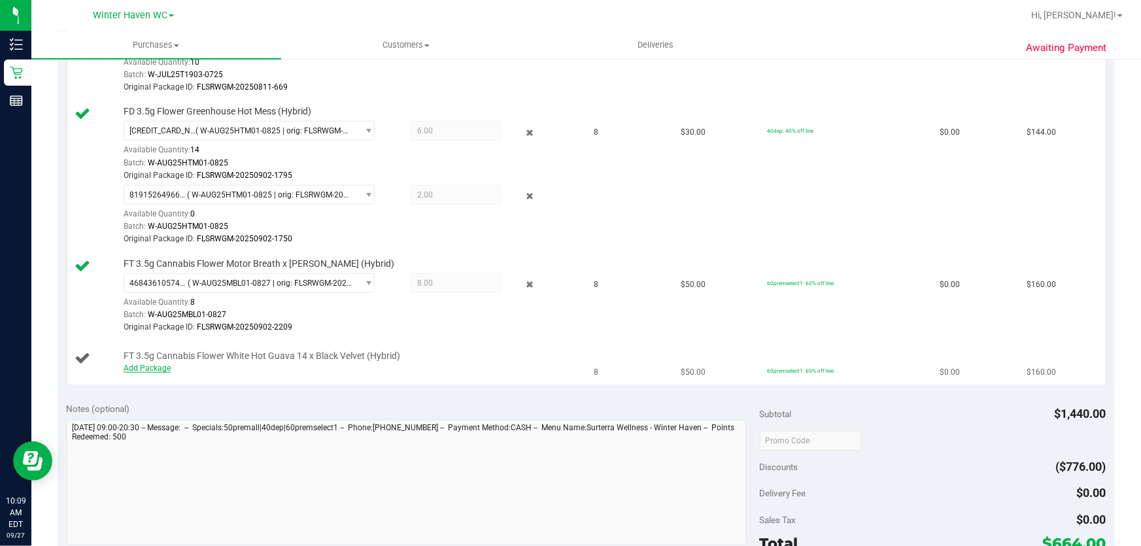
click at [143, 366] on link "Add Package" at bounding box center [147, 368] width 47 height 9
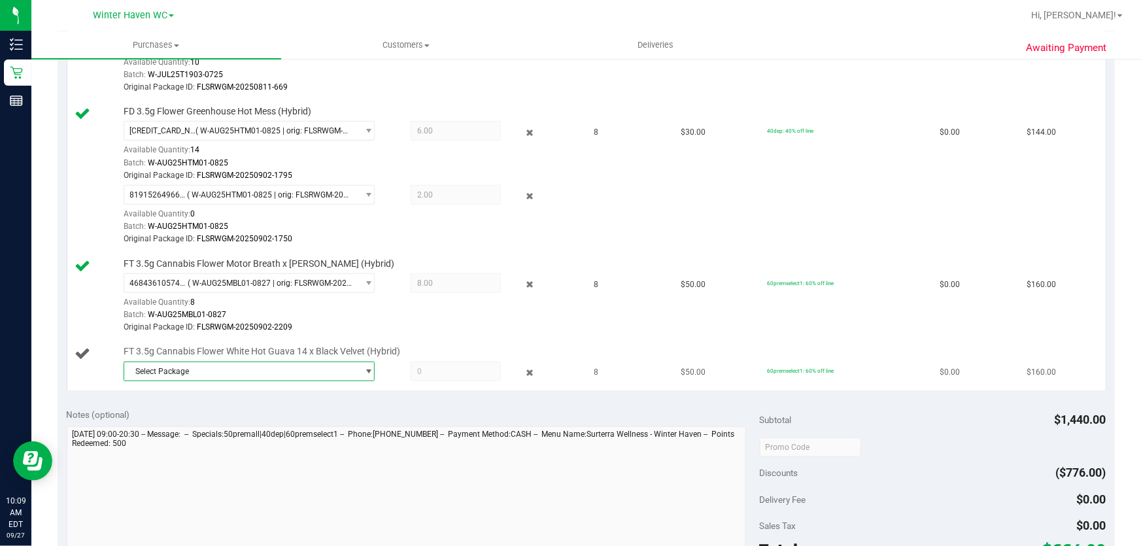
click at [334, 372] on span "Select Package" at bounding box center [240, 371] width 233 height 18
click at [329, 425] on span "( W-JUL25WBV03-0728 | orig: FLSRWGM-20250804-216 )" at bounding box center [307, 423] width 202 height 9
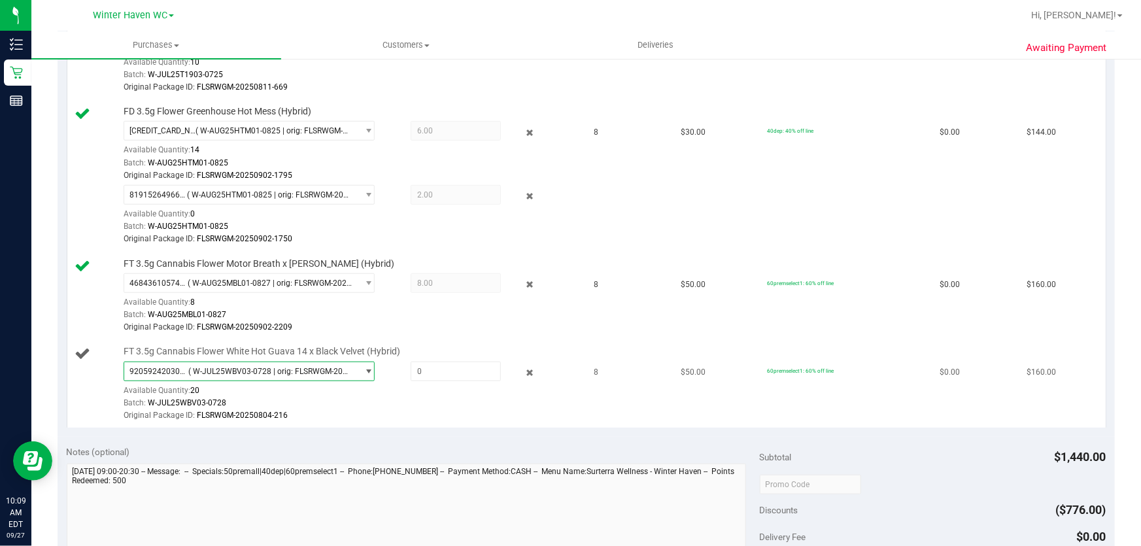
click at [347, 369] on span "( W-JUL25WBV03-0728 | orig: FLSRWGM-20250804-216 )" at bounding box center [269, 371] width 163 height 9
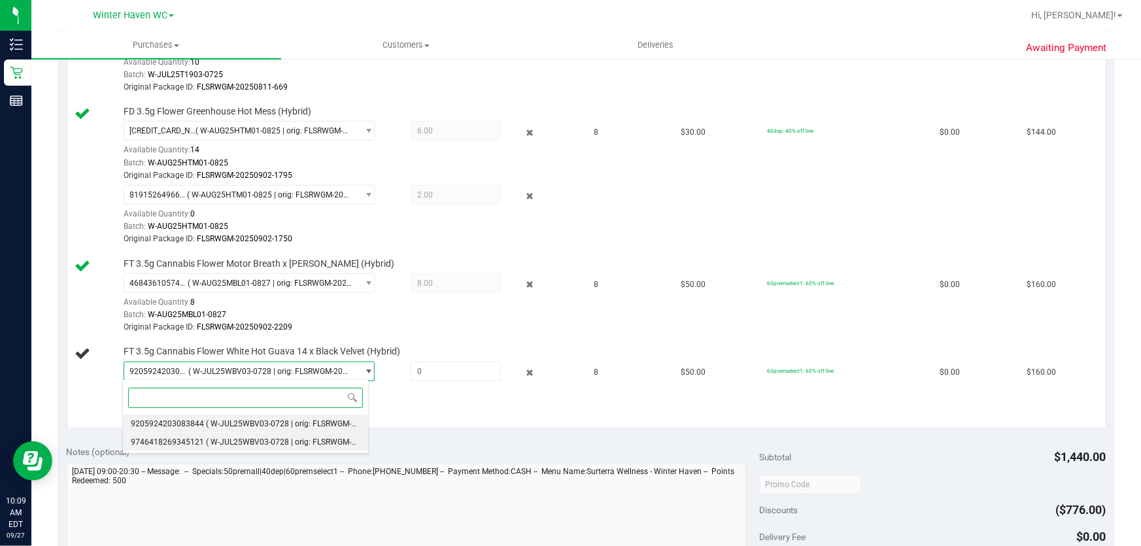
click at [337, 445] on span "( W-JUL25WBV03-0728 | orig: FLSRWGM-20250804-241 )" at bounding box center [307, 441] width 202 height 9
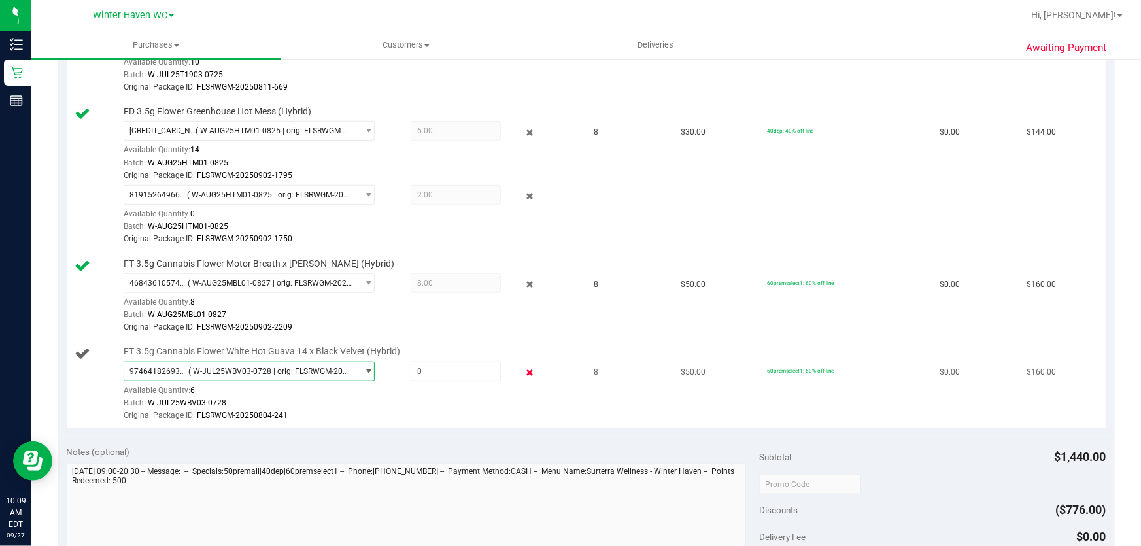
click at [523, 372] on icon at bounding box center [530, 372] width 14 height 15
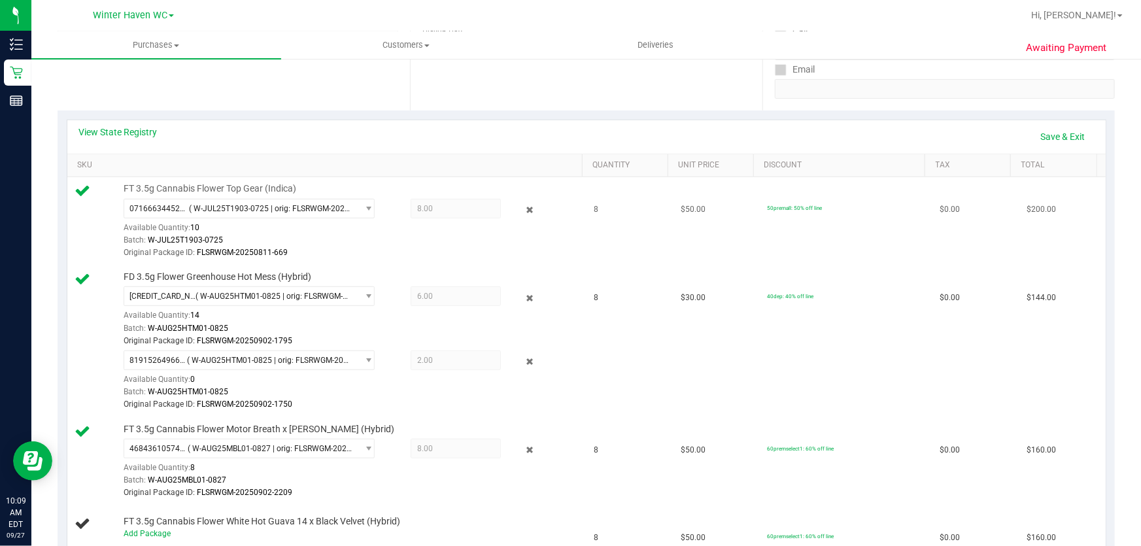
scroll to position [51, 0]
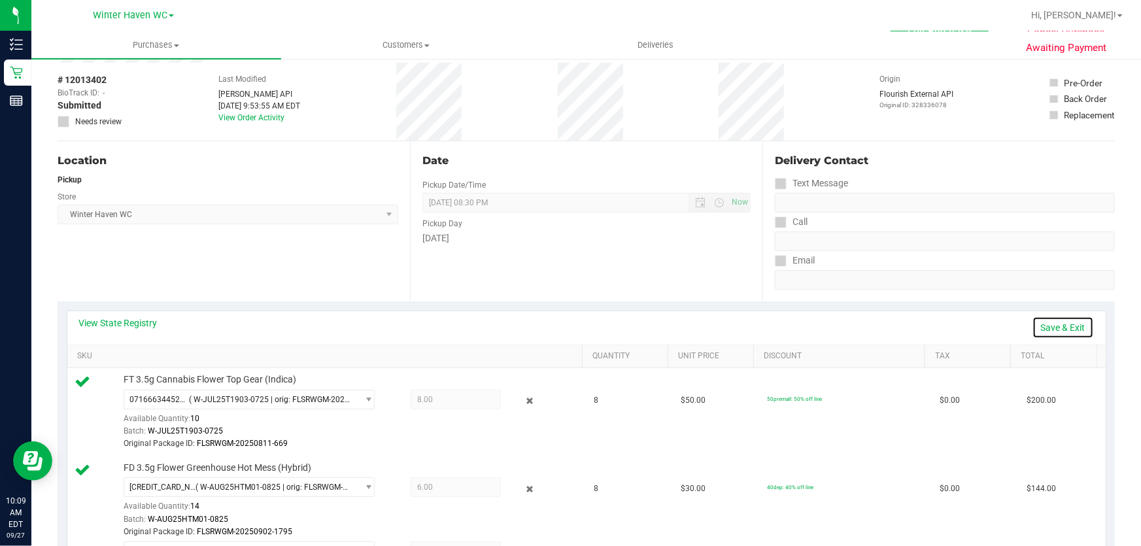
click at [1041, 329] on link "Save & Exit" at bounding box center [1062, 327] width 61 height 22
click at [642, 235] on div "[DATE]" at bounding box center [586, 238] width 328 height 14
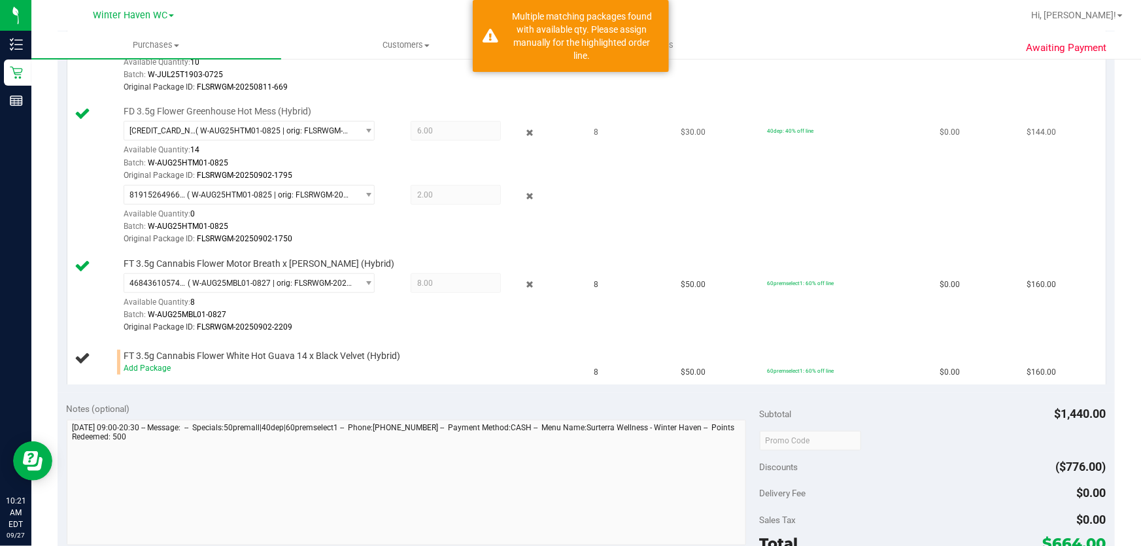
scroll to position [170, 0]
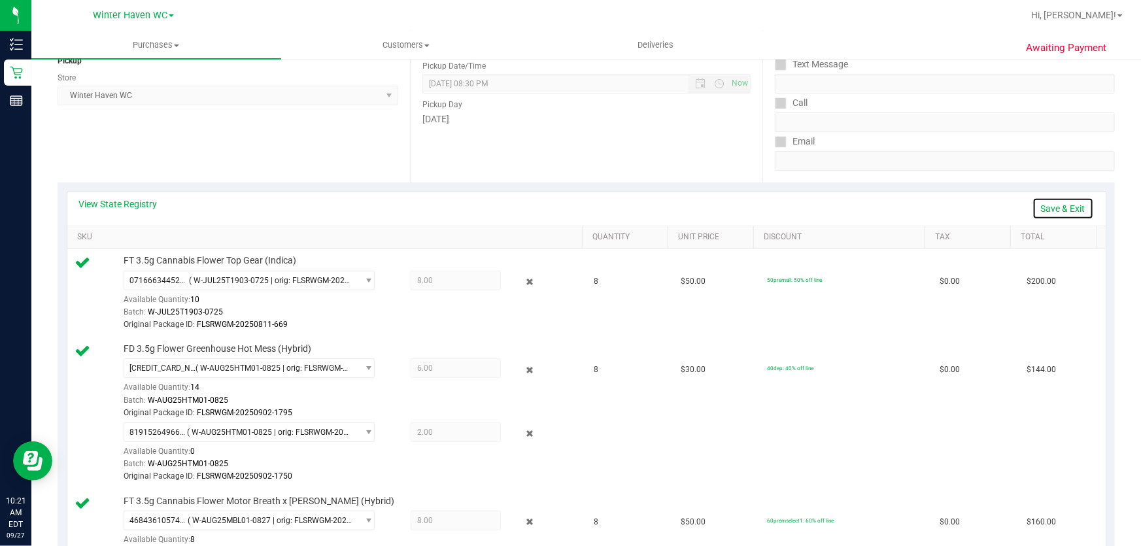
click at [1047, 206] on link "Save & Exit" at bounding box center [1062, 208] width 61 height 22
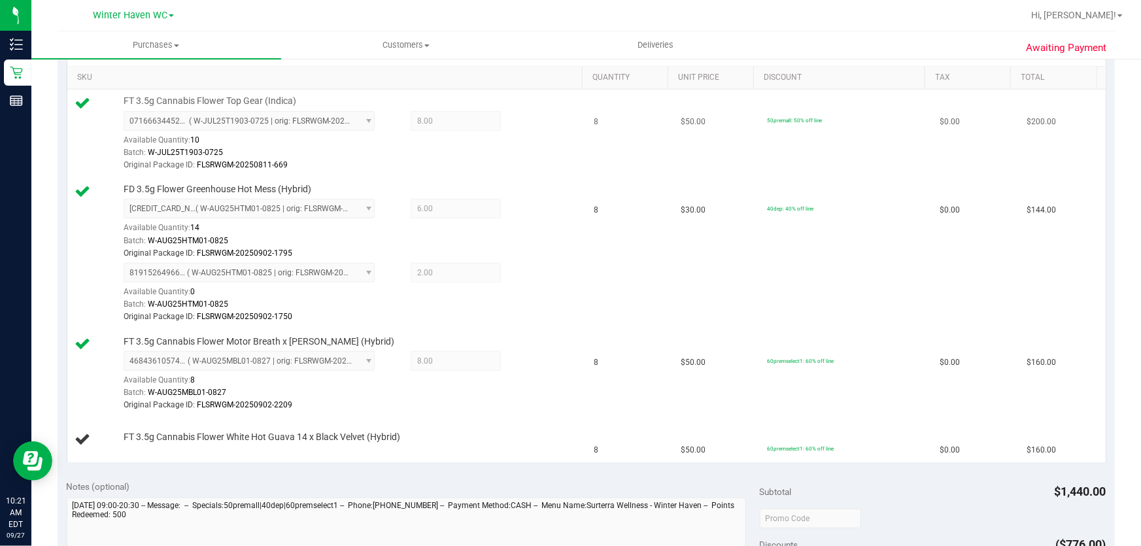
scroll to position [356, 0]
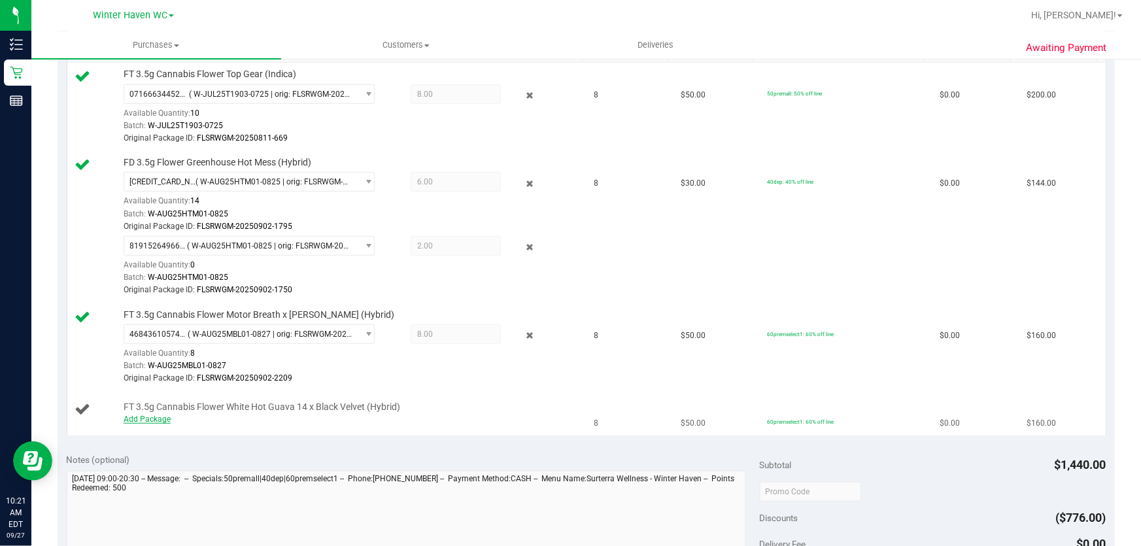
click at [157, 418] on link "Add Package" at bounding box center [147, 419] width 47 height 9
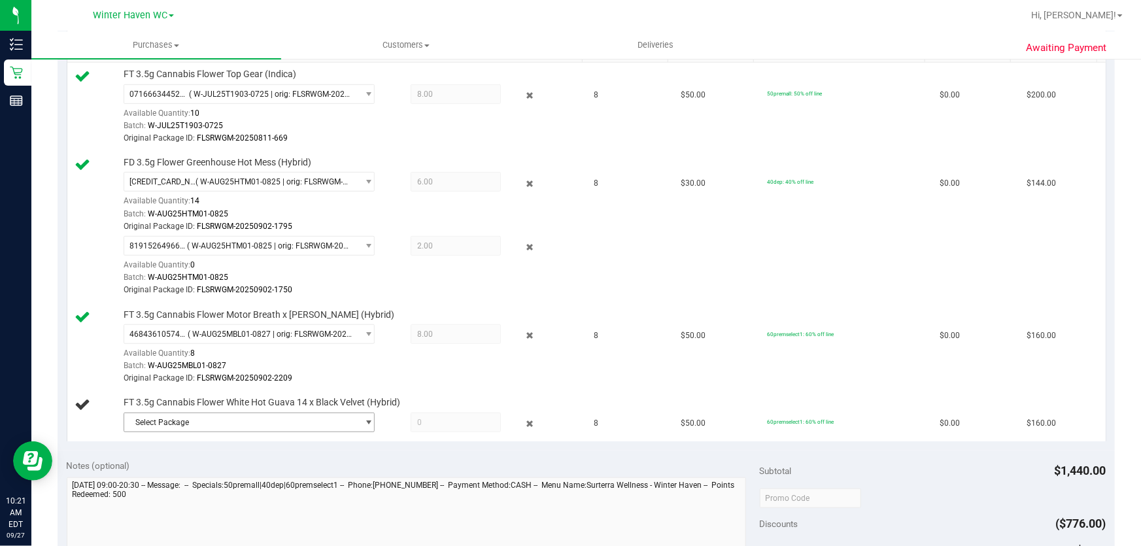
click at [314, 416] on span "Select Package" at bounding box center [240, 422] width 233 height 18
click at [328, 473] on span "( W-JUL25WBV03-0728 | orig: FLSRWGM-20250804-216 )" at bounding box center [307, 474] width 202 height 9
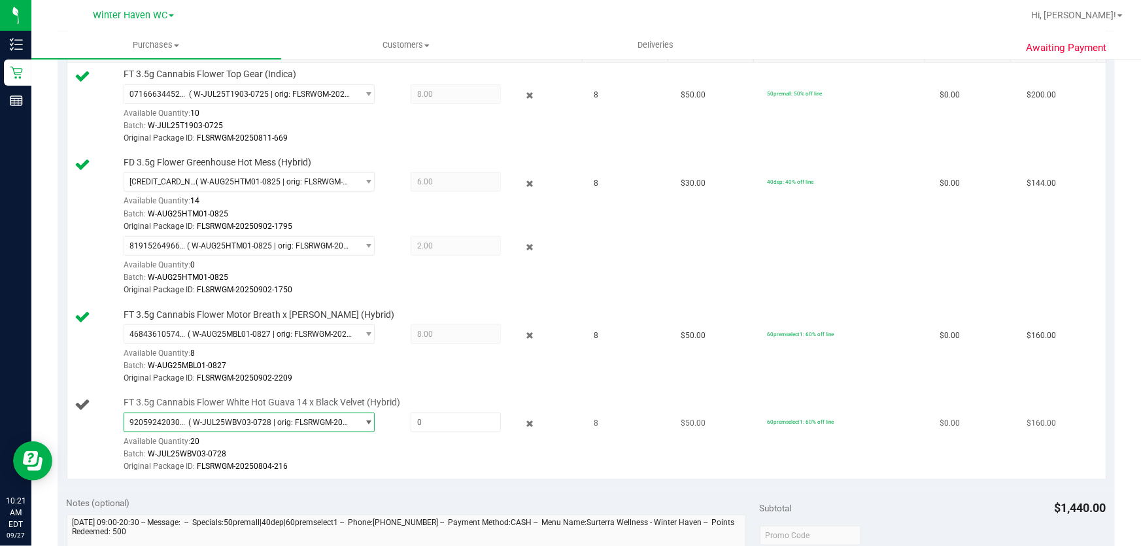
click at [318, 418] on span "( W-JUL25WBV03-0728 | orig: FLSRWGM-20250804-216 )" at bounding box center [269, 422] width 163 height 9
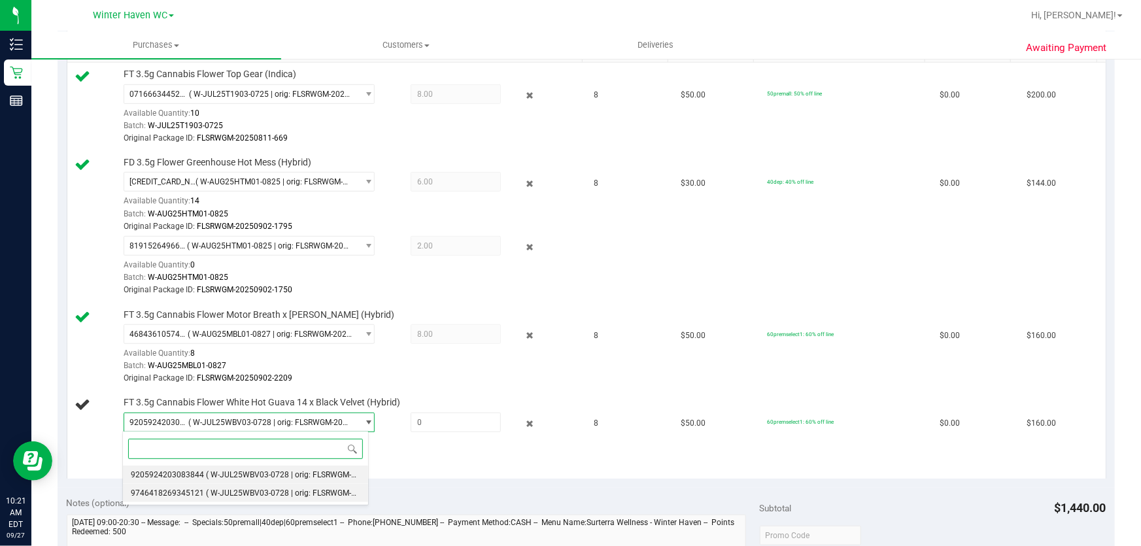
click at [318, 495] on span "( W-JUL25WBV03-0728 | orig: FLSRWGM-20250804-241 )" at bounding box center [307, 492] width 202 height 9
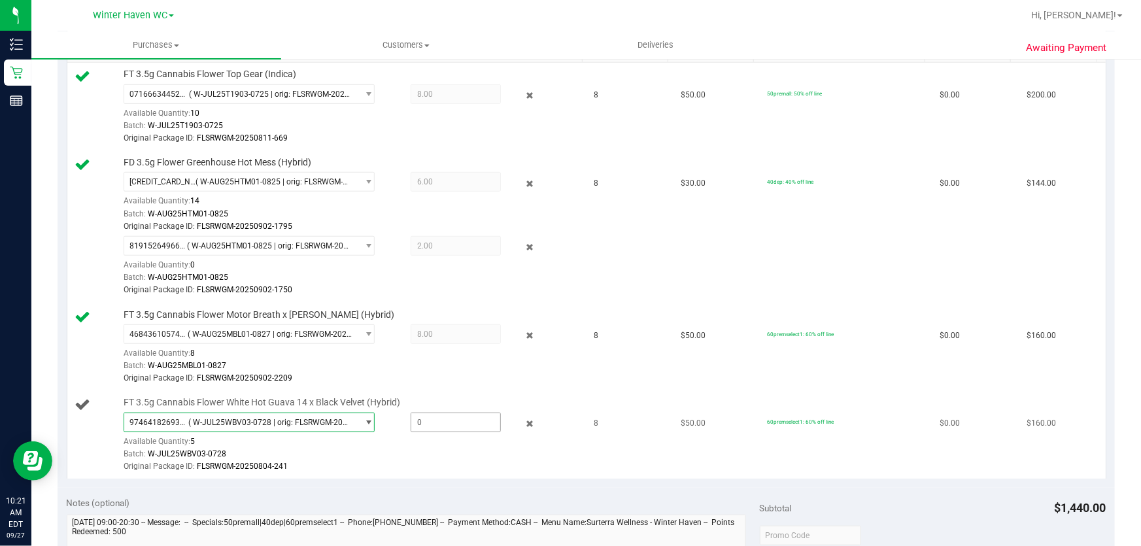
click at [456, 425] on span at bounding box center [456, 423] width 91 height 20
type input "5"
type input "5.0000"
click at [476, 377] on div "Original Package ID: FLSRWGM-20250902-2209" at bounding box center [350, 378] width 453 height 12
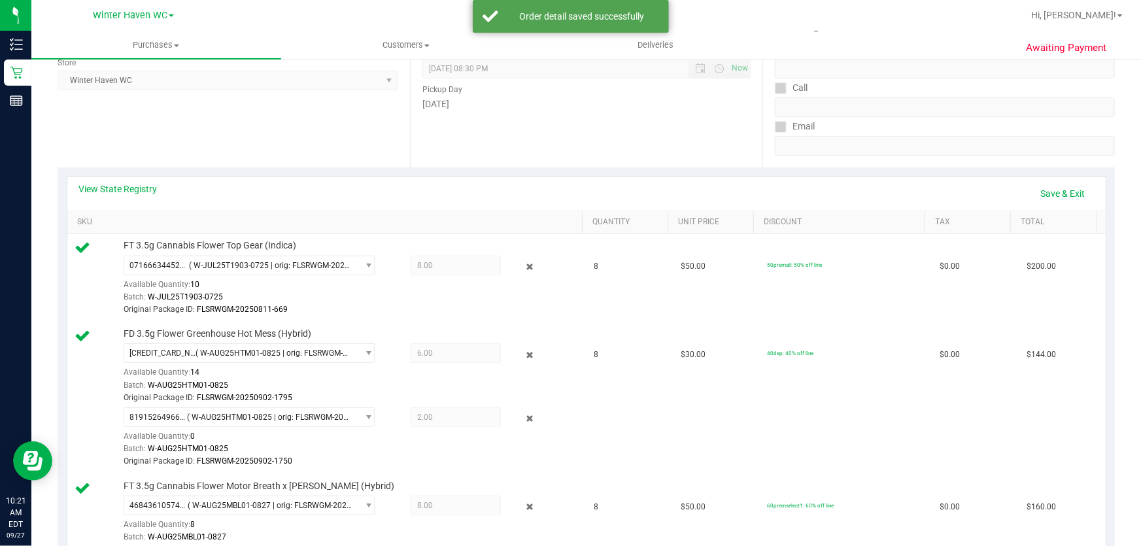
scroll to position [178, 0]
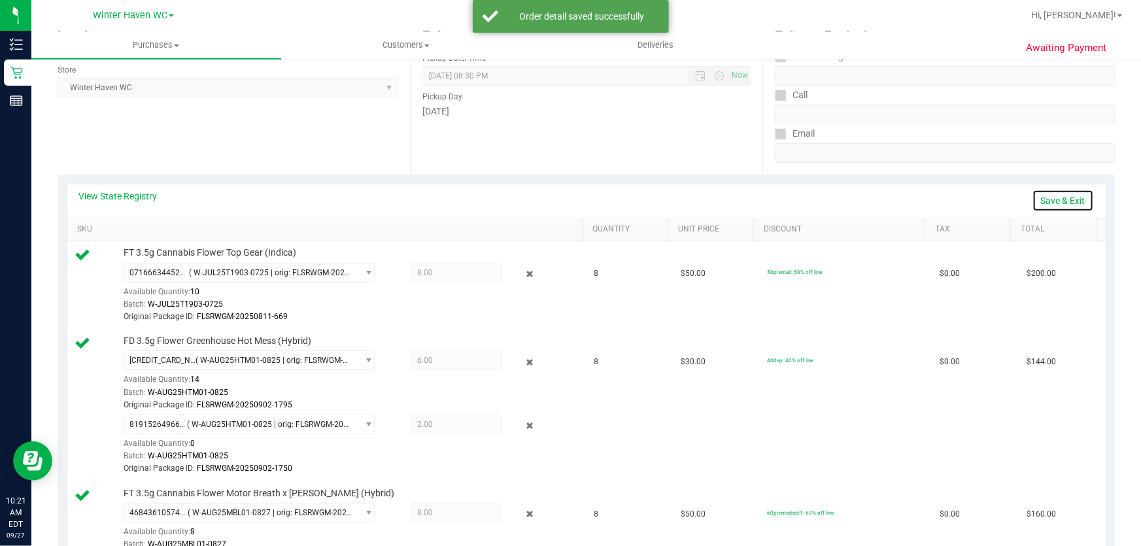
click at [1042, 198] on link "Save & Exit" at bounding box center [1062, 201] width 61 height 22
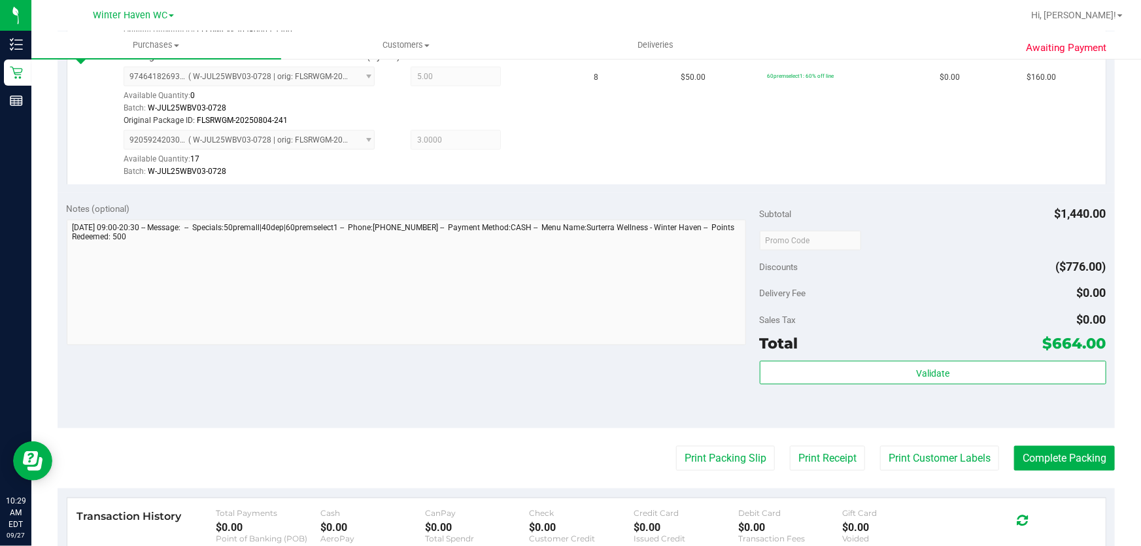
scroll to position [681, 0]
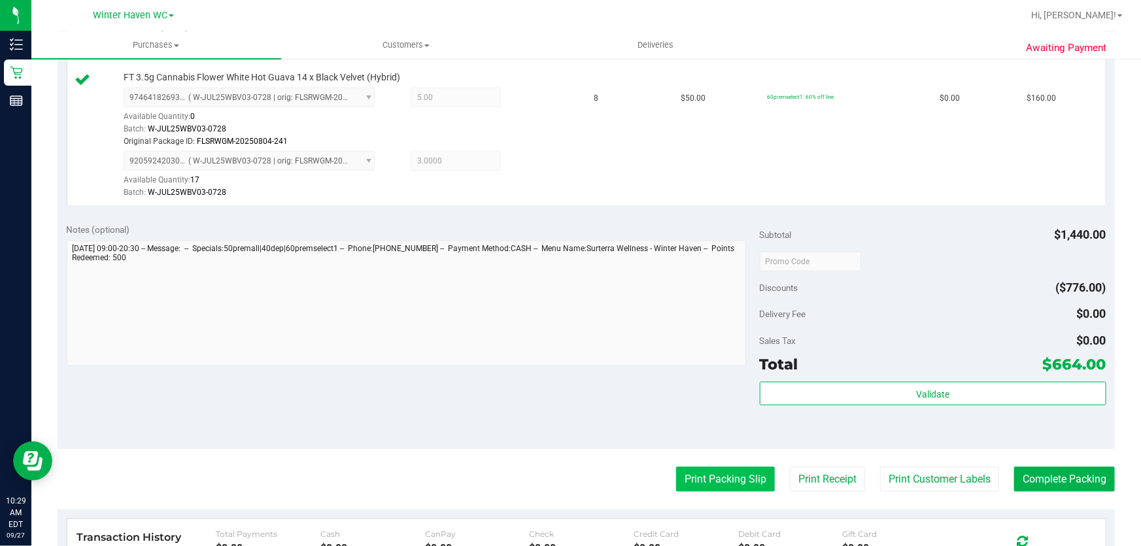
click at [749, 472] on button "Print Packing Slip" at bounding box center [725, 479] width 99 height 25
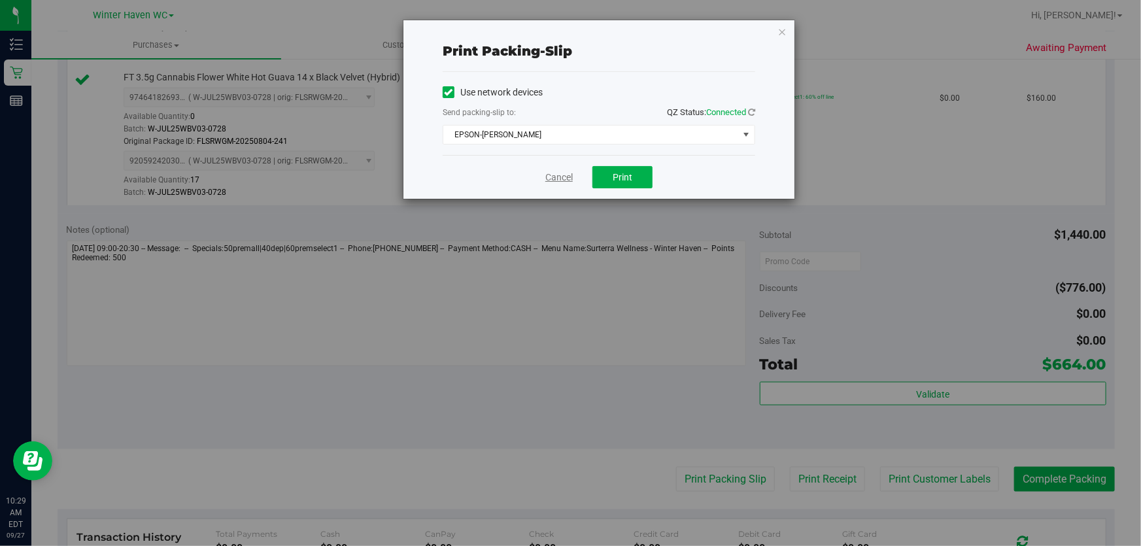
click at [559, 173] on link "Cancel" at bounding box center [558, 178] width 27 height 14
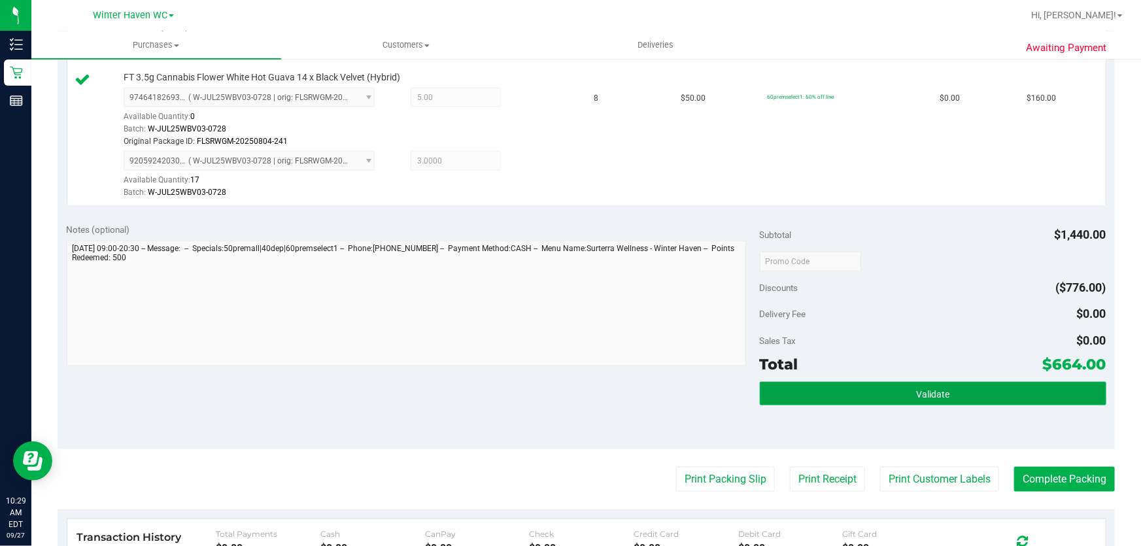
click at [955, 394] on button "Validate" at bounding box center [933, 394] width 347 height 24
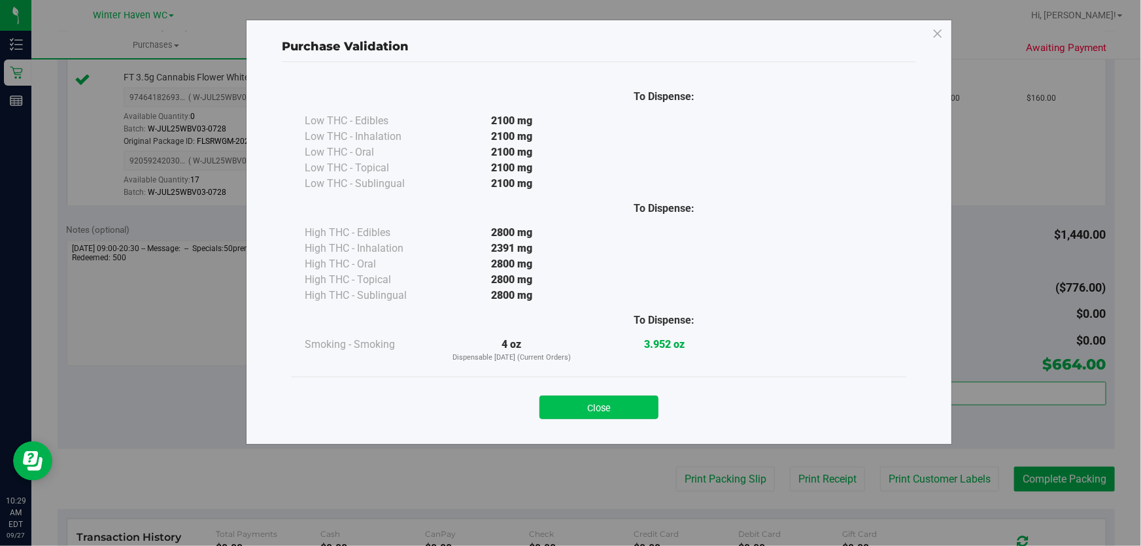
click at [641, 404] on button "Close" at bounding box center [598, 408] width 119 height 24
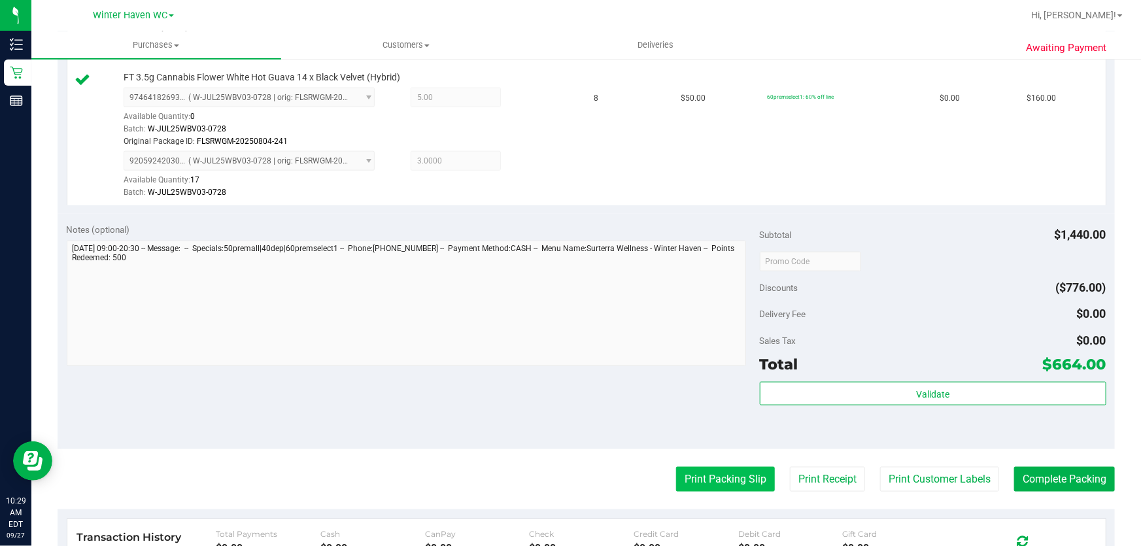
click at [746, 483] on button "Print Packing Slip" at bounding box center [725, 479] width 99 height 25
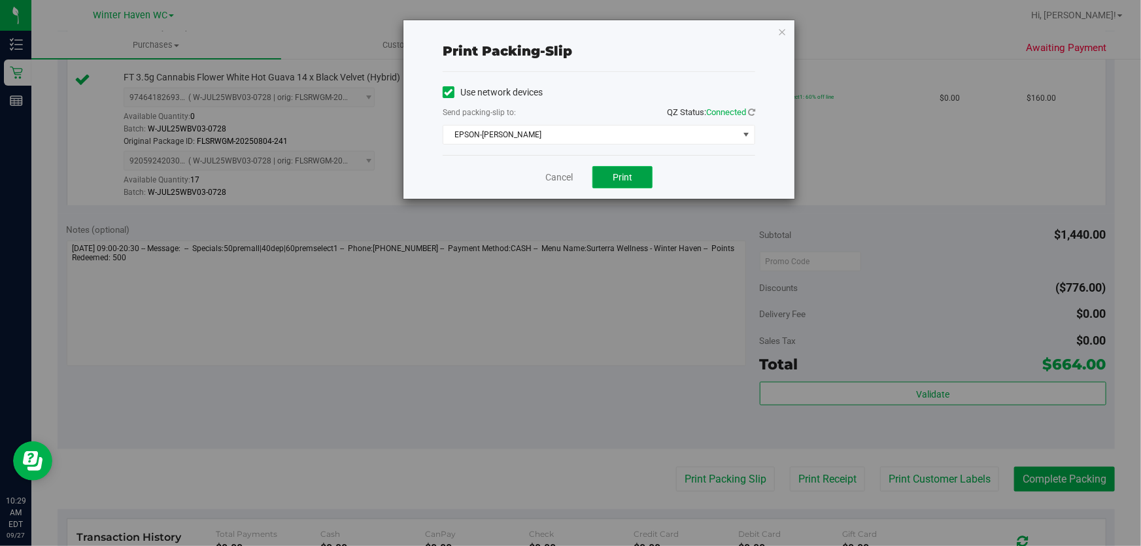
click at [621, 169] on button "Print" at bounding box center [622, 177] width 60 height 22
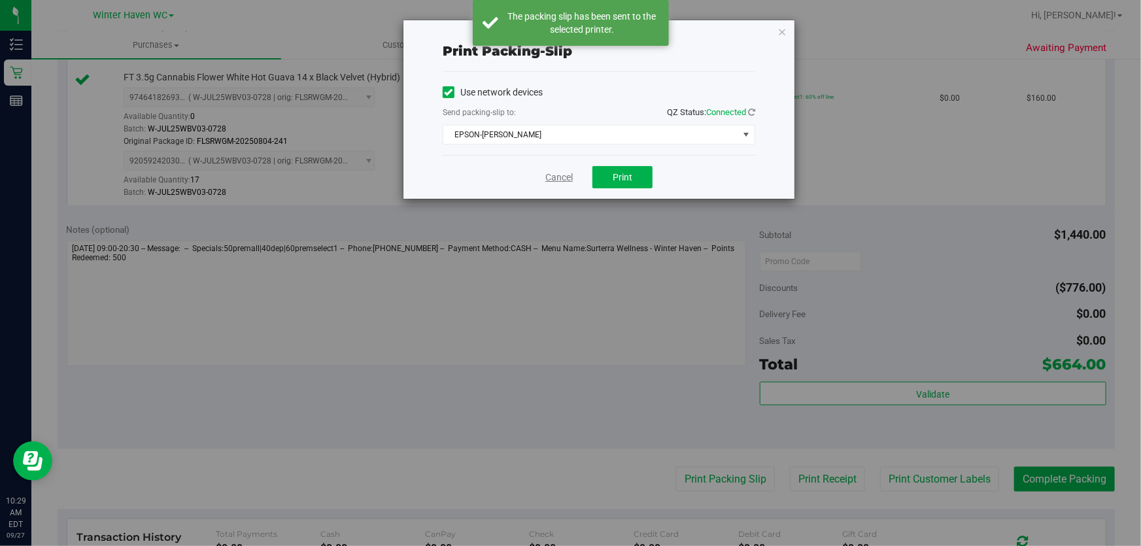
click at [562, 177] on link "Cancel" at bounding box center [558, 178] width 27 height 14
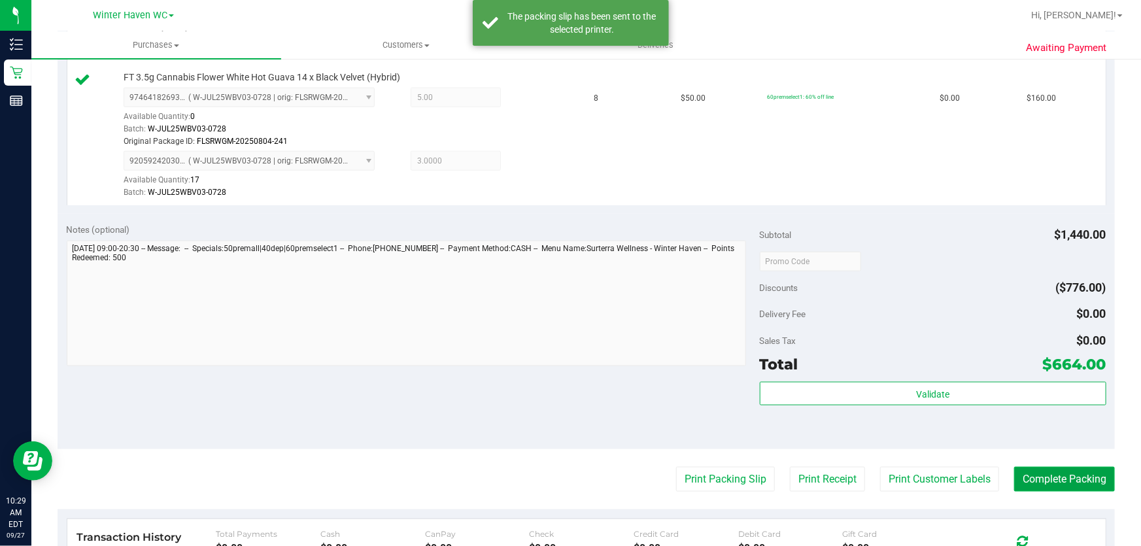
click at [1046, 483] on button "Complete Packing" at bounding box center [1064, 479] width 101 height 25
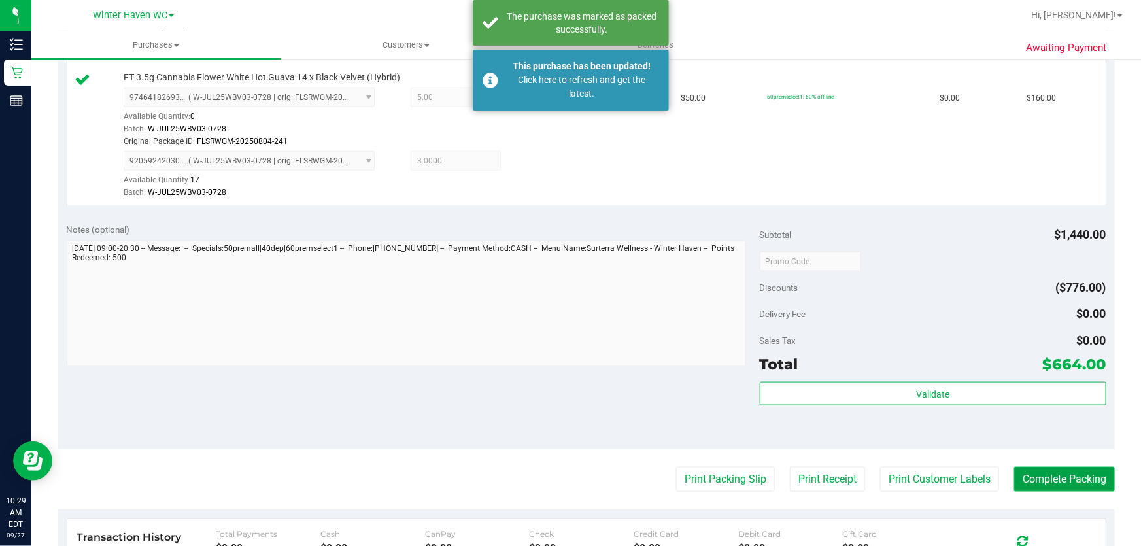
click at [1046, 483] on button "Complete Packing" at bounding box center [1064, 479] width 101 height 25
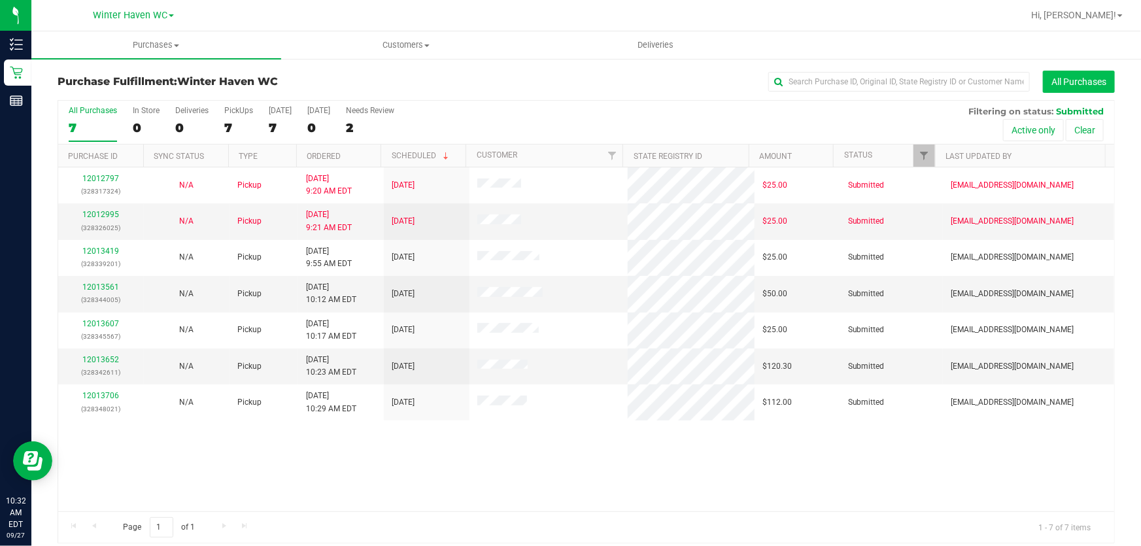
click at [1076, 81] on button "All Purchases" at bounding box center [1079, 82] width 72 height 22
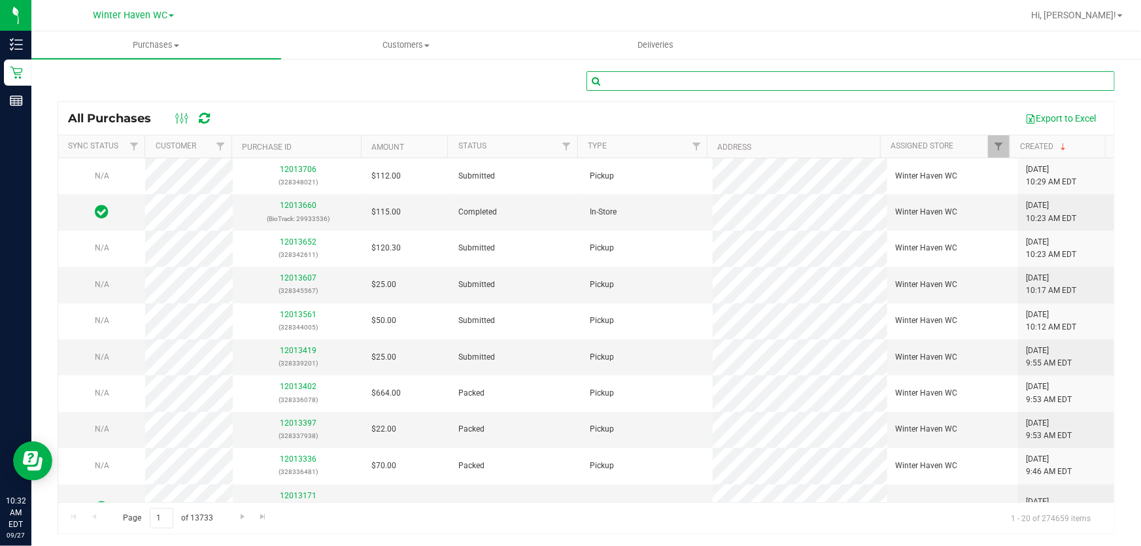
click at [794, 71] on input "text" at bounding box center [850, 81] width 529 height 20
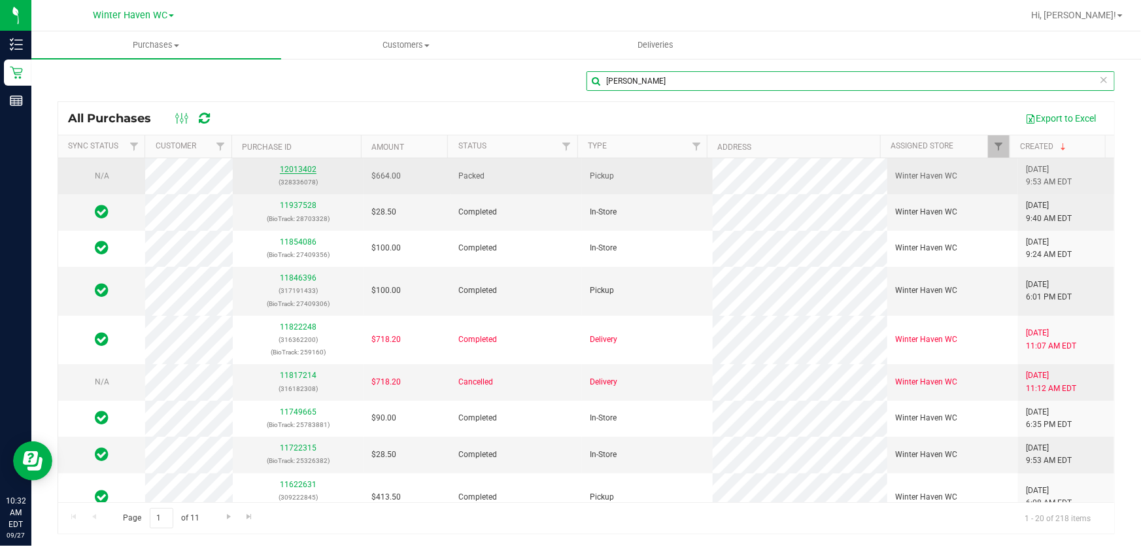
type input "hamilton"
click at [303, 167] on link "12013402" at bounding box center [298, 169] width 37 height 9
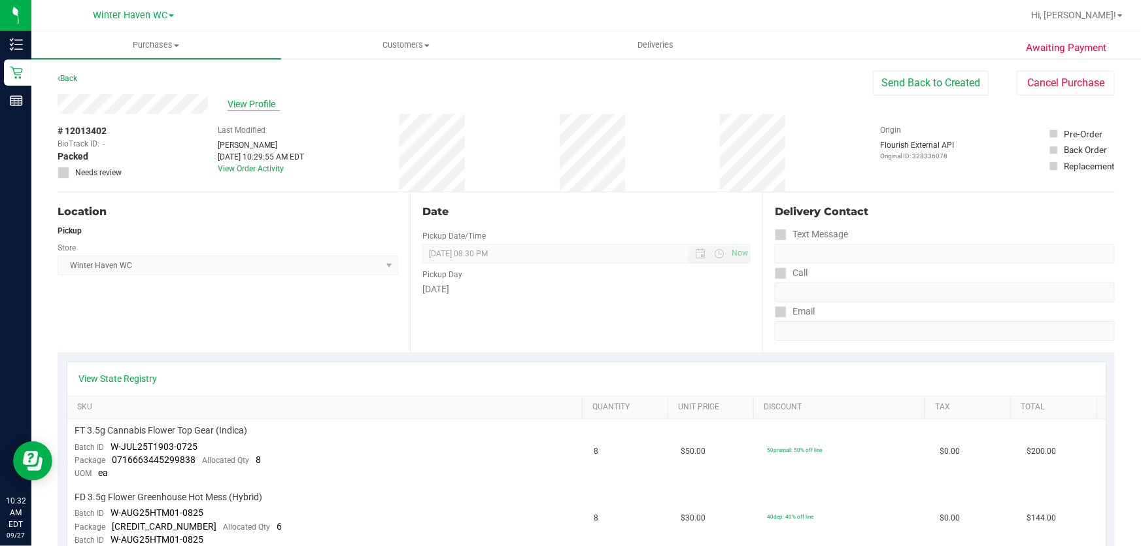
click at [254, 103] on span "View Profile" at bounding box center [254, 104] width 52 height 14
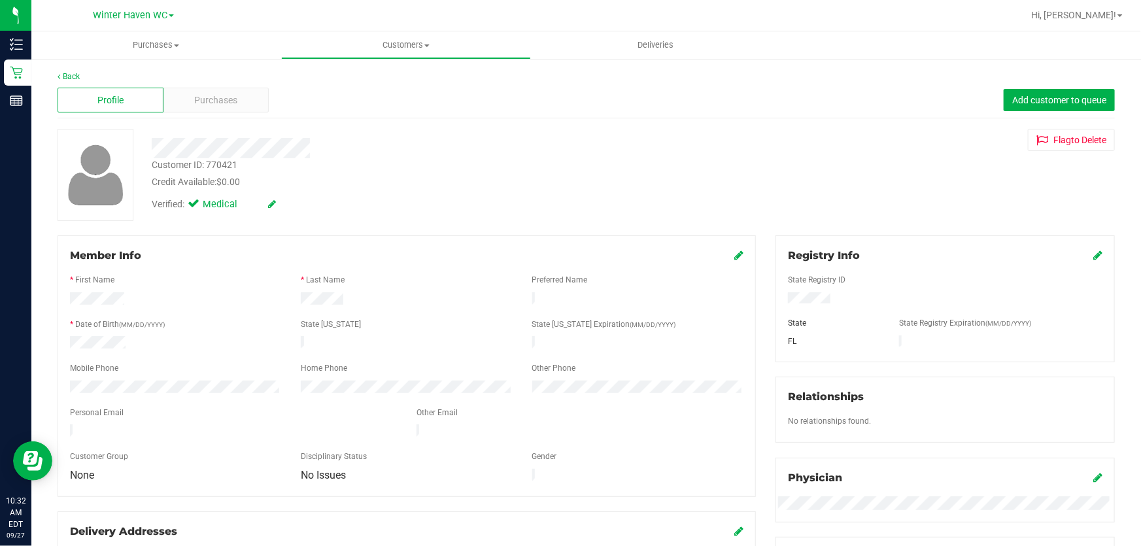
click at [222, 159] on div "Customer ID: 770421" at bounding box center [195, 165] width 86 height 14
copy div "770421"
click at [76, 76] on link "Back" at bounding box center [69, 76] width 22 height 9
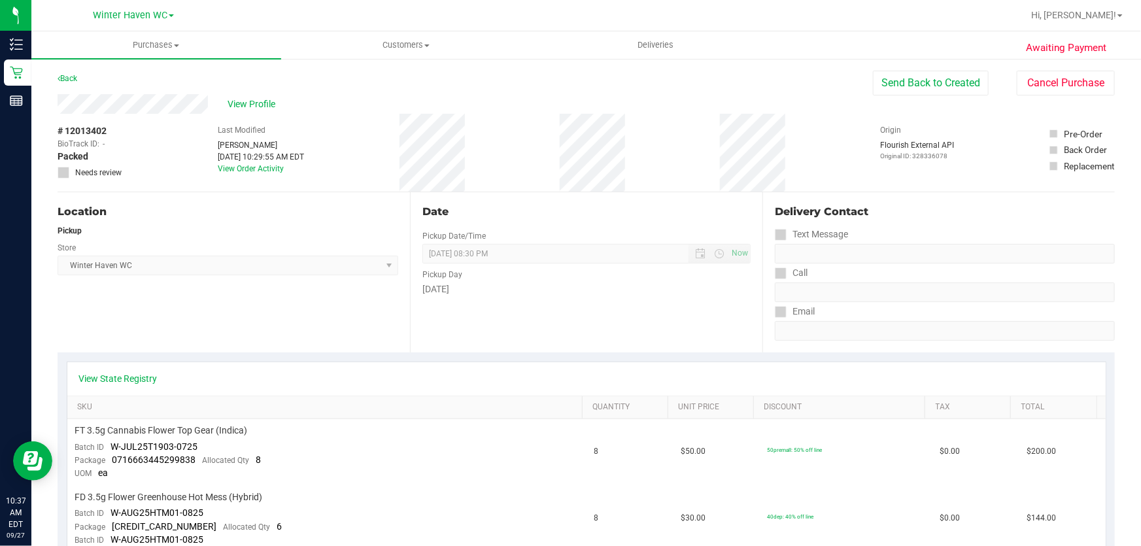
click at [284, 295] on div "Location Pickup Store Winter Haven WC Select Store Bonita Springs WC Boynton Be…" at bounding box center [234, 272] width 352 height 160
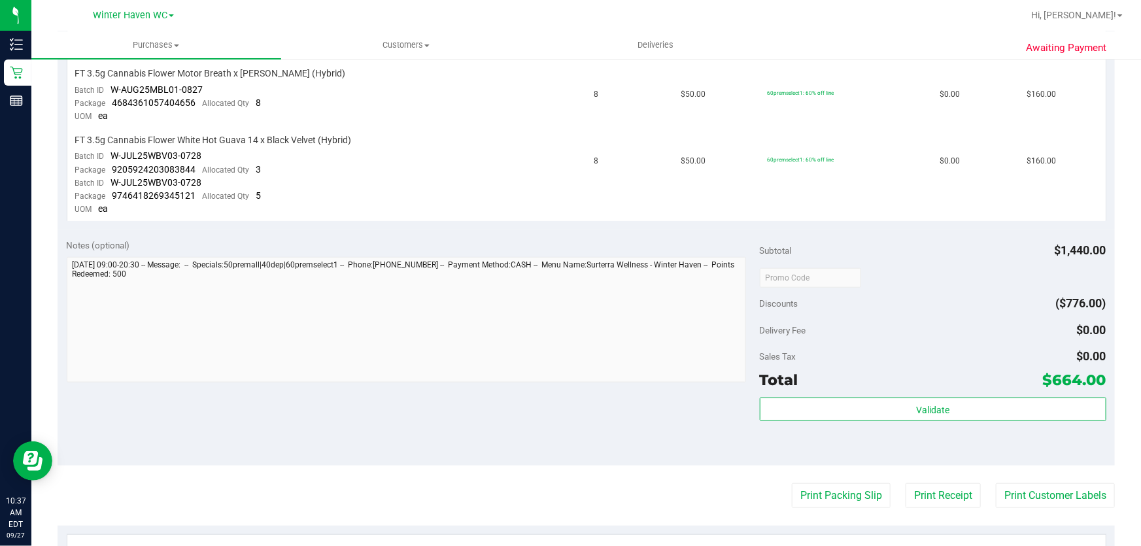
scroll to position [764, 0]
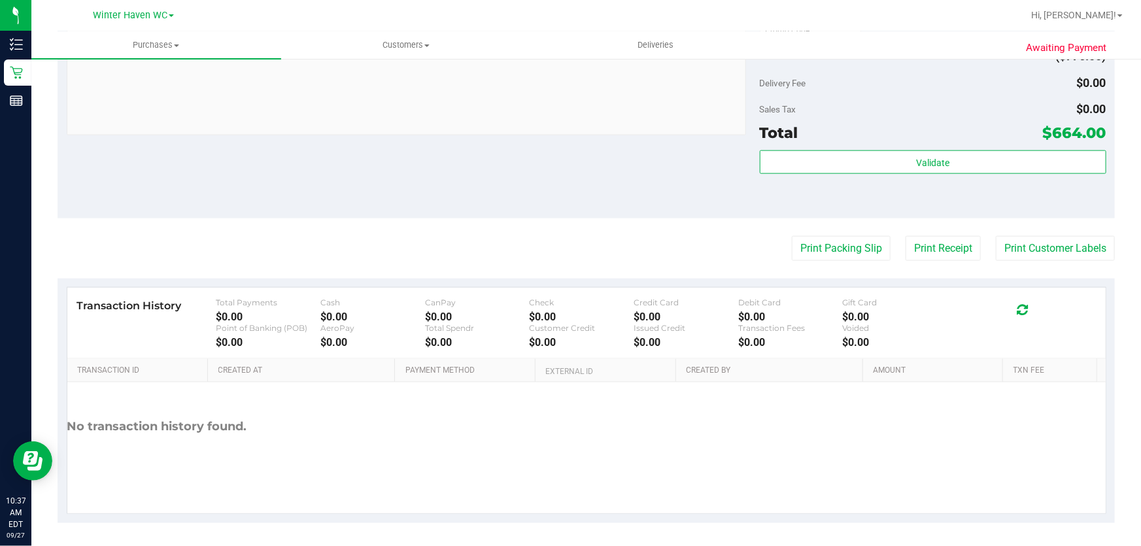
click at [471, 155] on div "Notes (optional) Subtotal $1,440.00 Discounts ($776.00) Delivery Fee $0.00 Sale…" at bounding box center [586, 100] width 1057 height 235
click at [322, 203] on div "Notes (optional) Subtotal $1,440.00 Discounts ($776.00) Delivery Fee $0.00 Sale…" at bounding box center [586, 100] width 1057 height 235
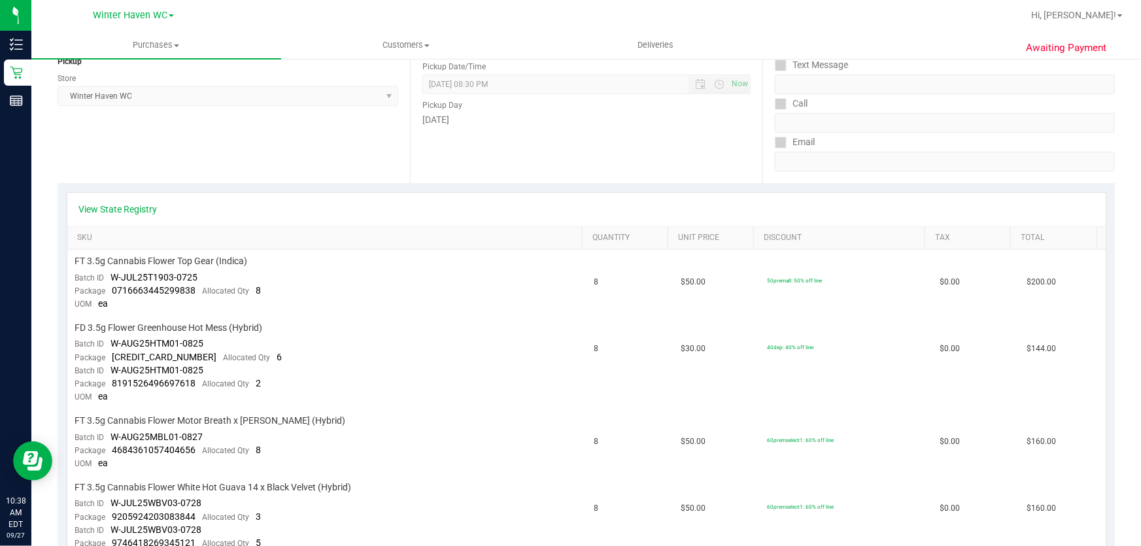
scroll to position [0, 0]
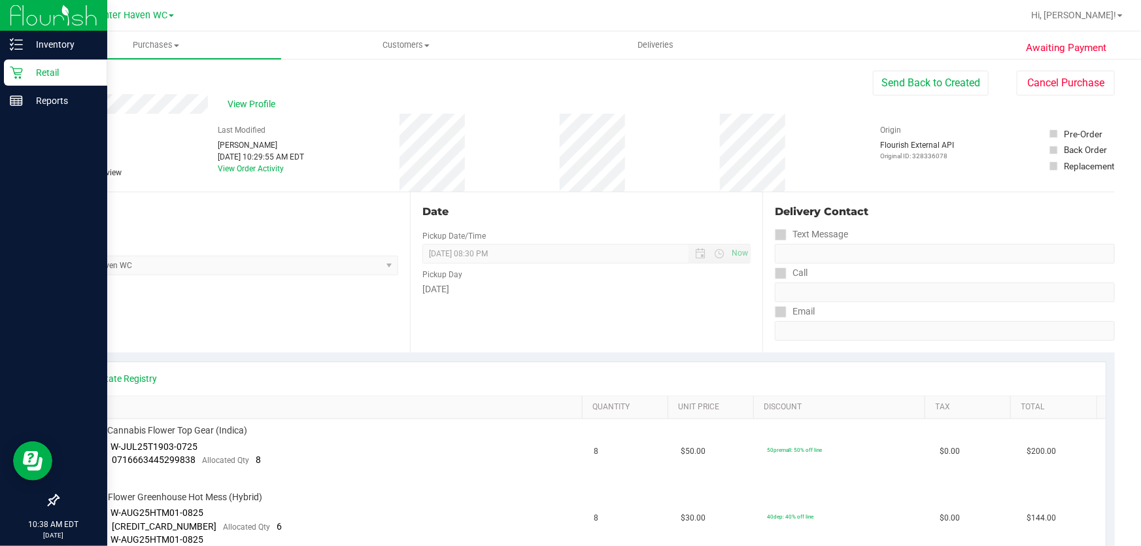
click at [36, 75] on p "Retail" at bounding box center [62, 73] width 78 height 16
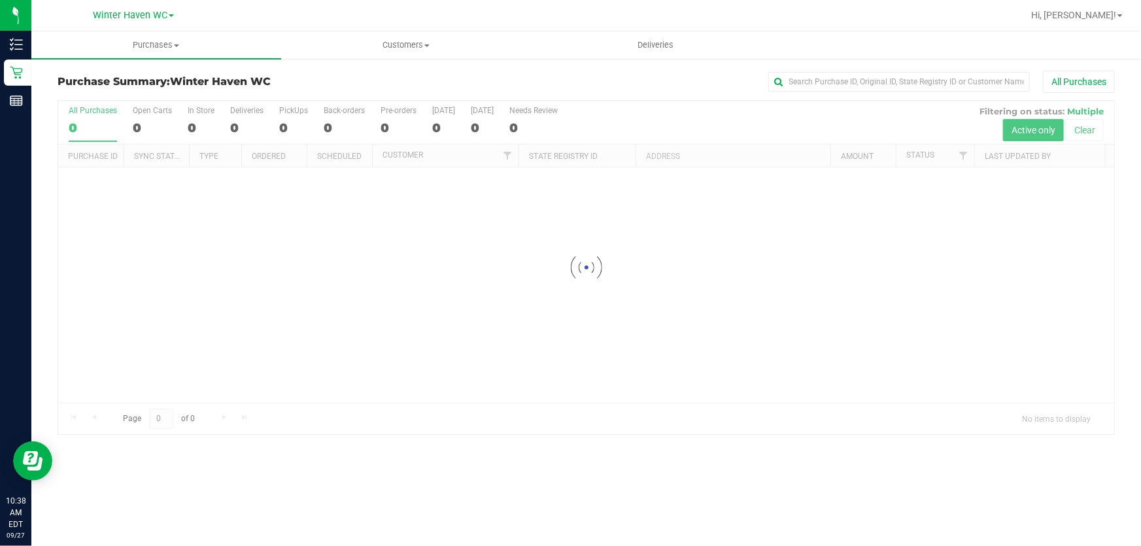
click at [739, 106] on div at bounding box center [586, 267] width 1056 height 333
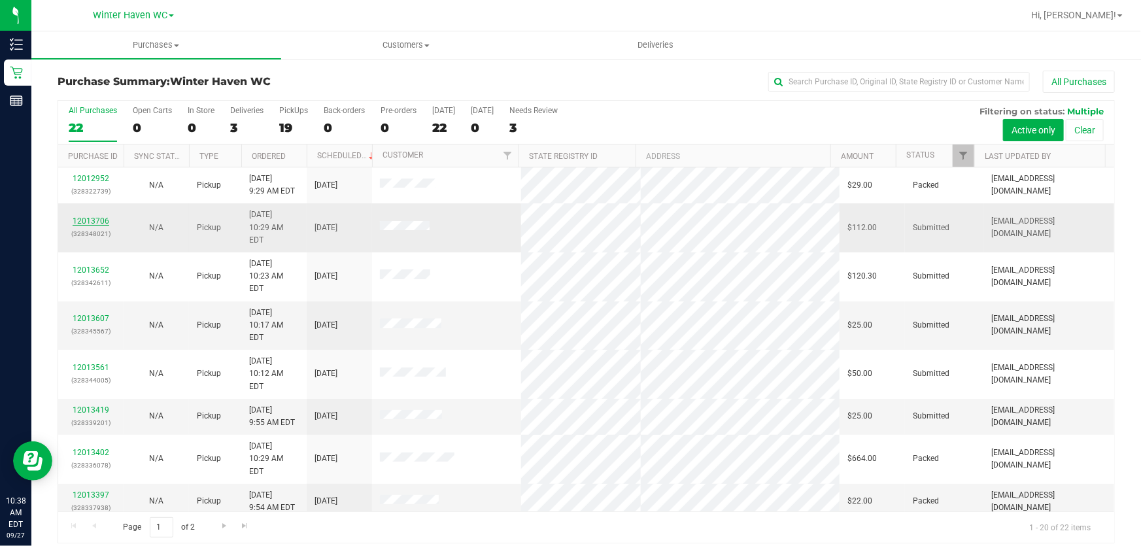
click at [103, 217] on link "12013706" at bounding box center [91, 220] width 37 height 9
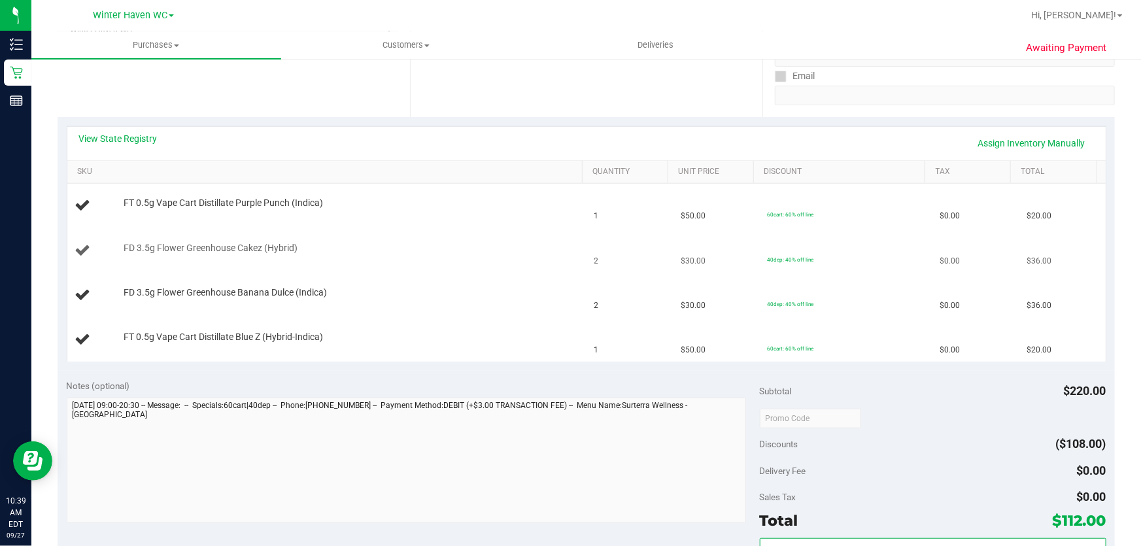
scroll to position [237, 0]
click at [141, 137] on link "View State Registry" at bounding box center [118, 136] width 78 height 13
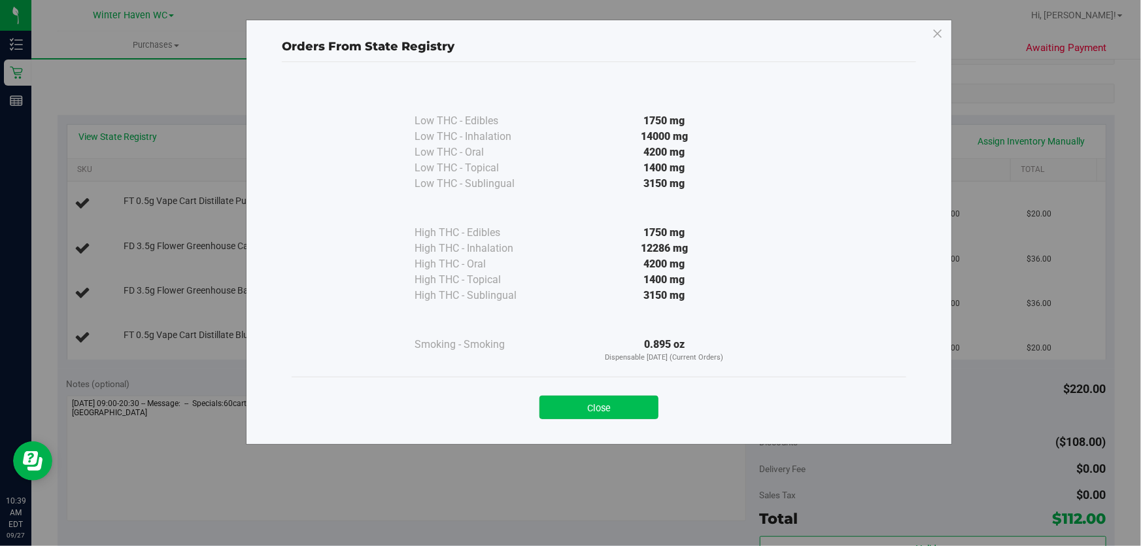
click at [594, 403] on button "Close" at bounding box center [598, 408] width 119 height 24
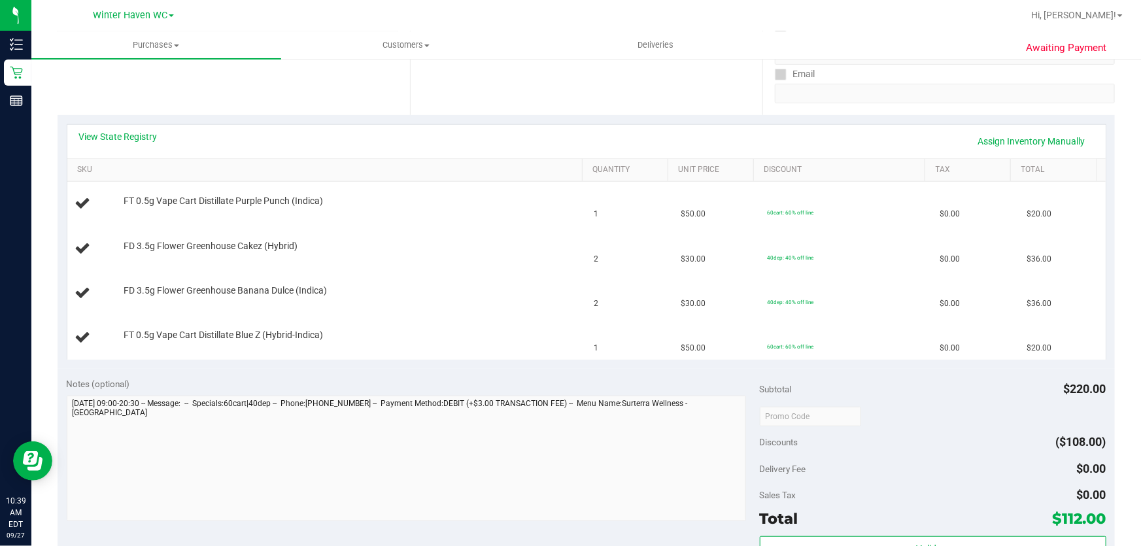
click at [568, 375] on div "Notes (optional) Subtotal $220.00 Discounts ($108.00) Delivery Fee $0.00 Sales …" at bounding box center [586, 486] width 1057 height 235
click at [252, 343] on div "FT 0.5g Vape Cart Distillate Blue Z (Hybrid-Indica)" at bounding box center [326, 338] width 503 height 18
click at [273, 386] on div "Notes (optional)" at bounding box center [413, 383] width 693 height 13
click at [151, 141] on link "View State Registry" at bounding box center [118, 136] width 78 height 13
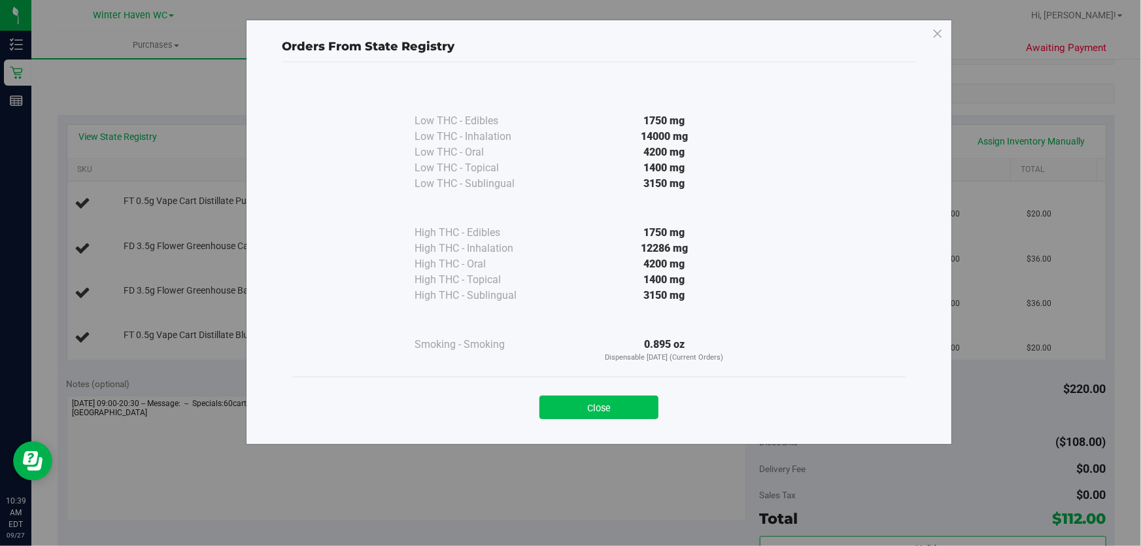
click at [606, 415] on button "Close" at bounding box center [598, 408] width 119 height 24
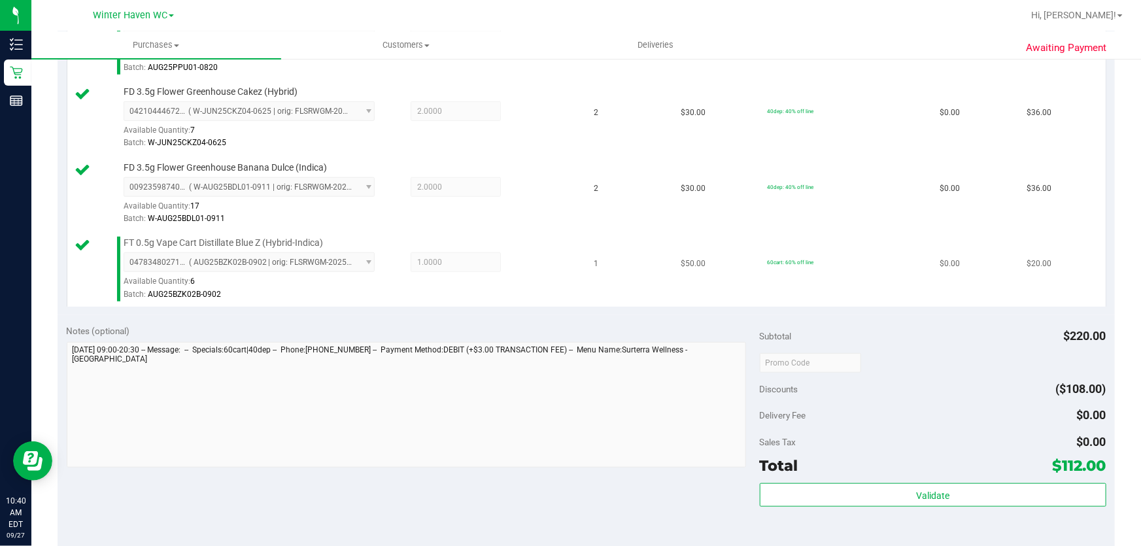
scroll to position [535, 0]
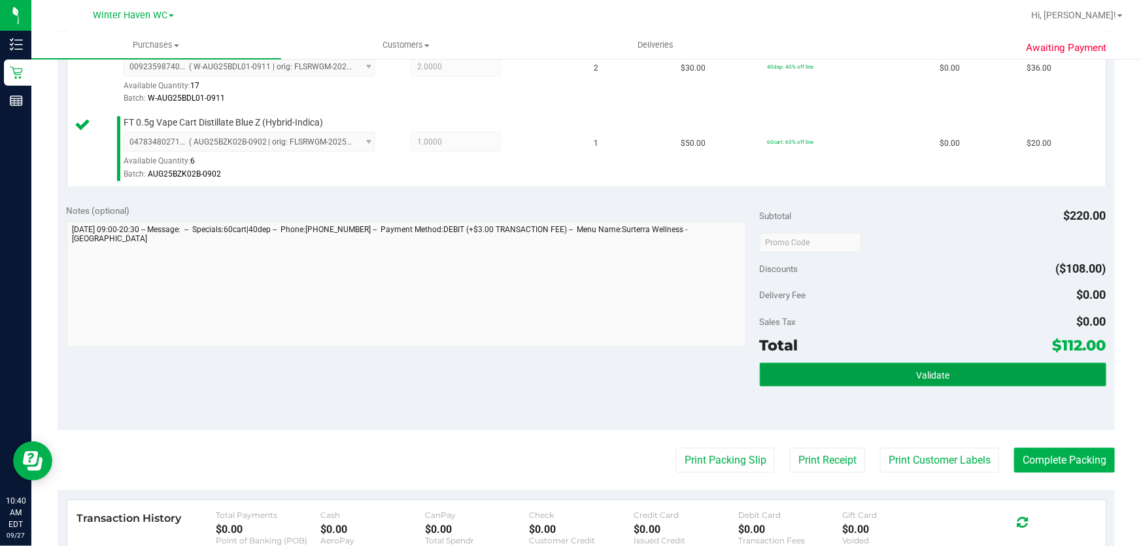
click at [976, 373] on button "Validate" at bounding box center [933, 375] width 347 height 24
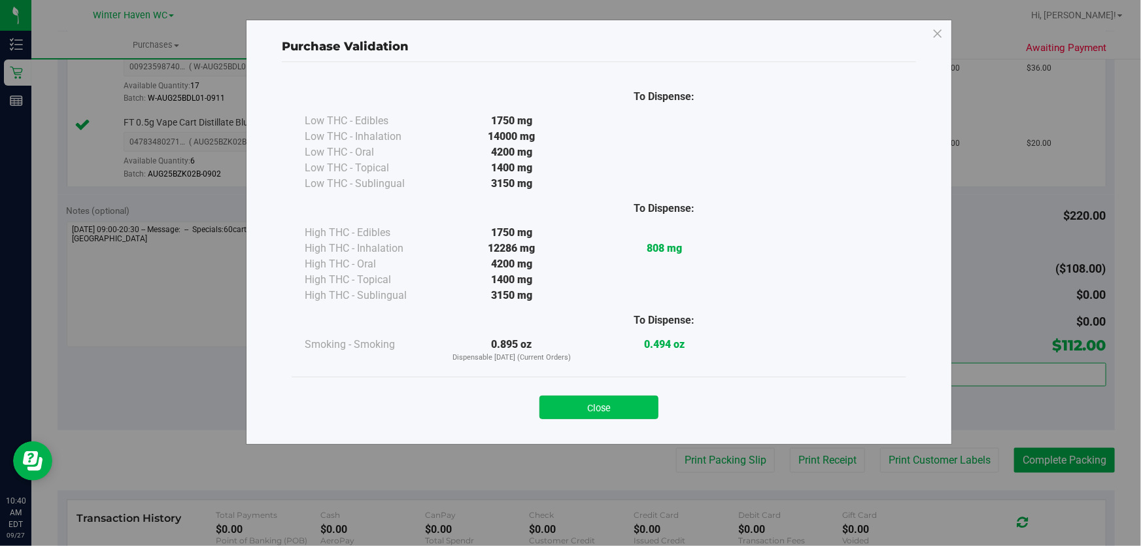
click at [585, 402] on button "Close" at bounding box center [598, 408] width 119 height 24
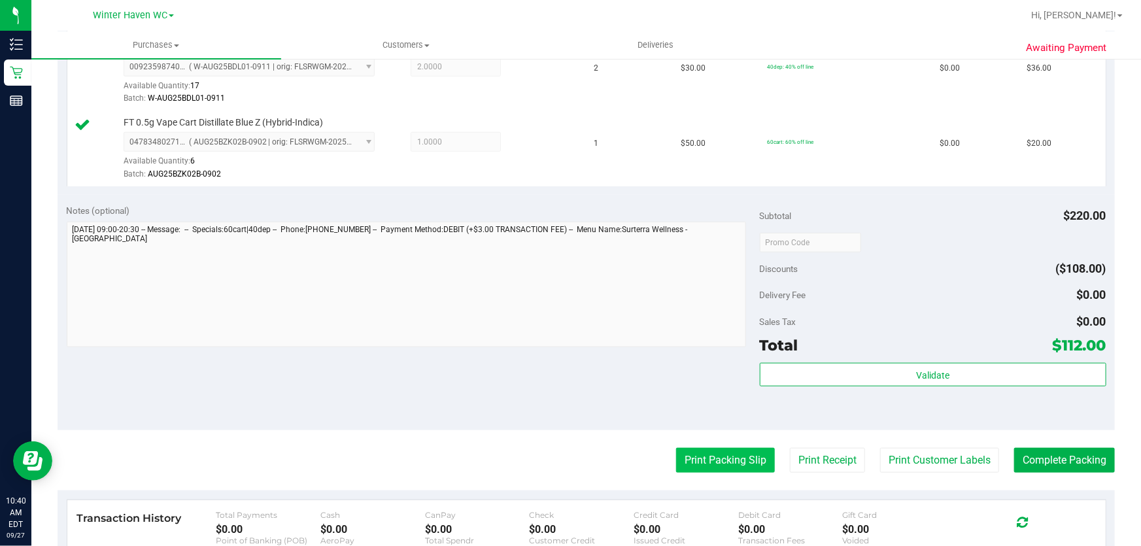
drag, startPoint x: 747, startPoint y: 462, endPoint x: 743, endPoint y: 456, distance: 7.1
click at [743, 456] on button "Print Packing Slip" at bounding box center [725, 460] width 99 height 25
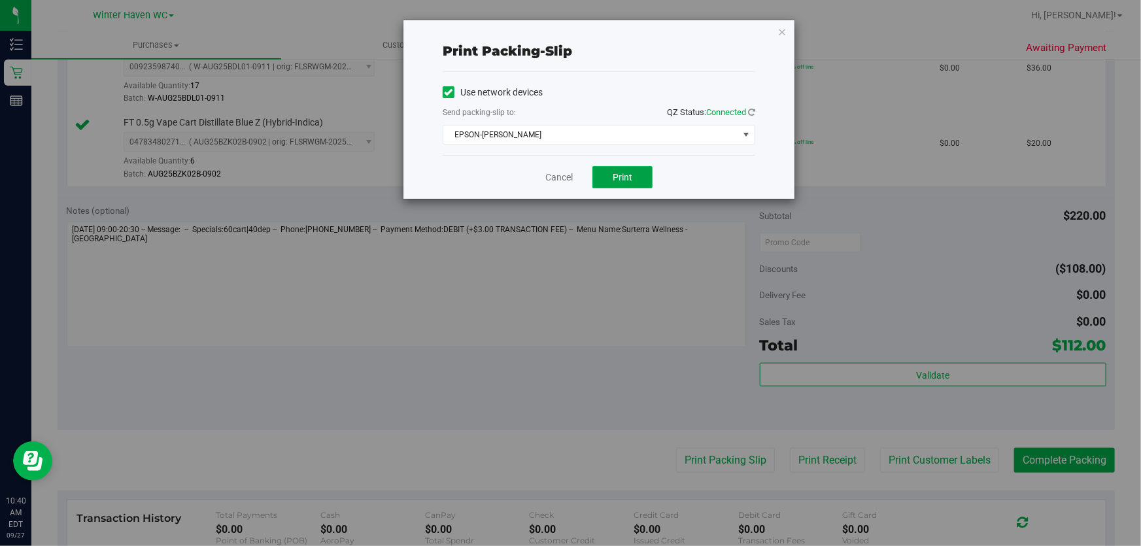
click at [630, 173] on span "Print" at bounding box center [623, 177] width 20 height 10
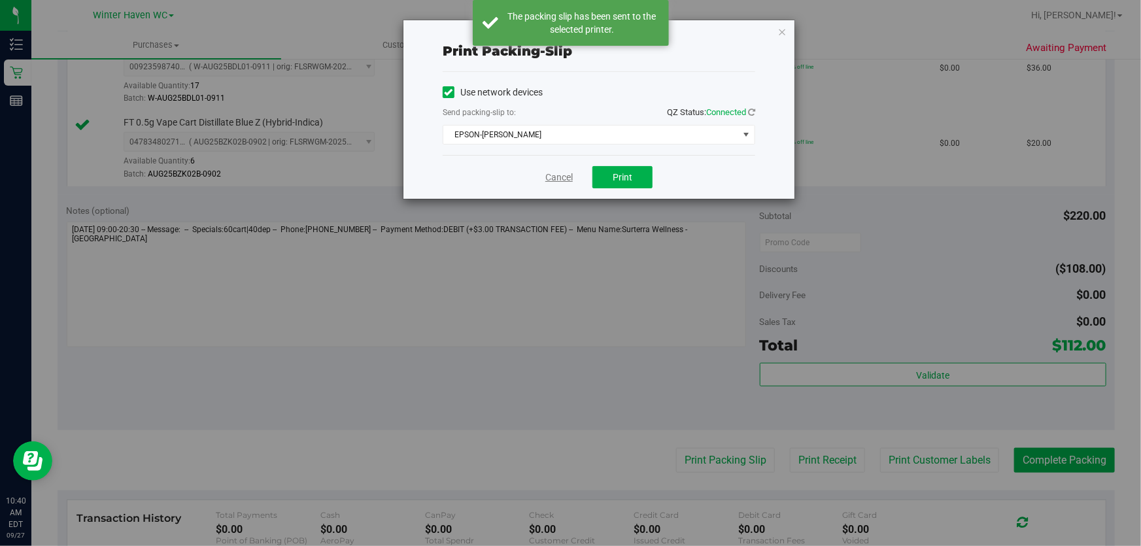
click at [560, 177] on link "Cancel" at bounding box center [558, 178] width 27 height 14
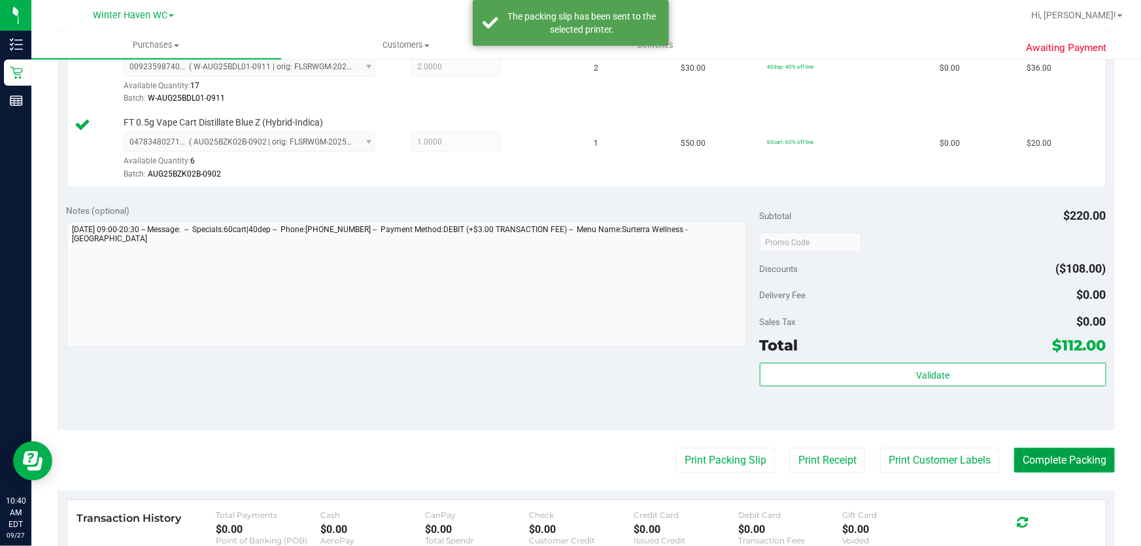
click at [1066, 462] on button "Complete Packing" at bounding box center [1064, 460] width 101 height 25
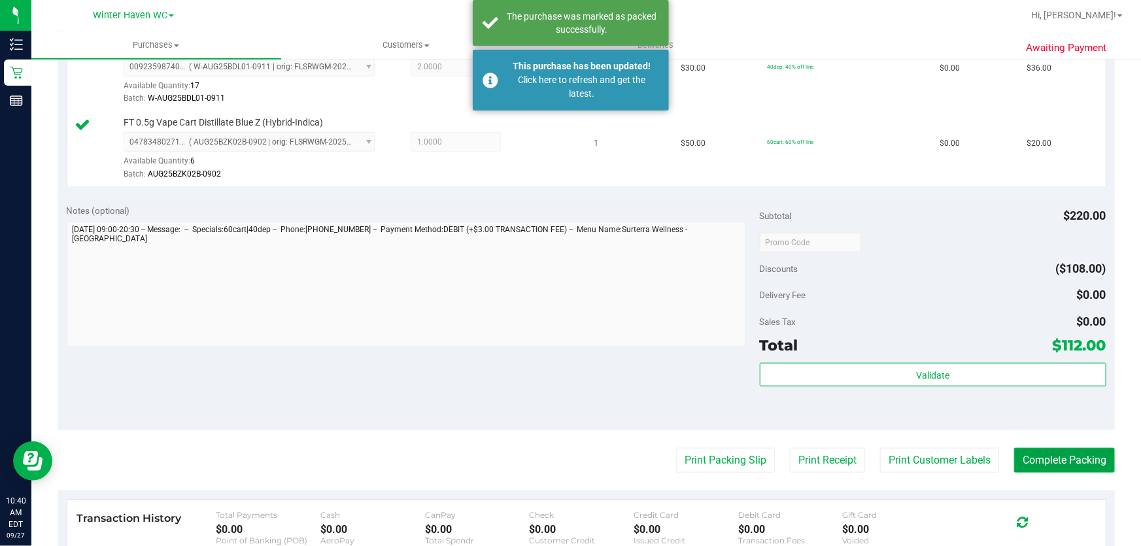
click at [1066, 462] on button "Complete Packing" at bounding box center [1064, 460] width 101 height 25
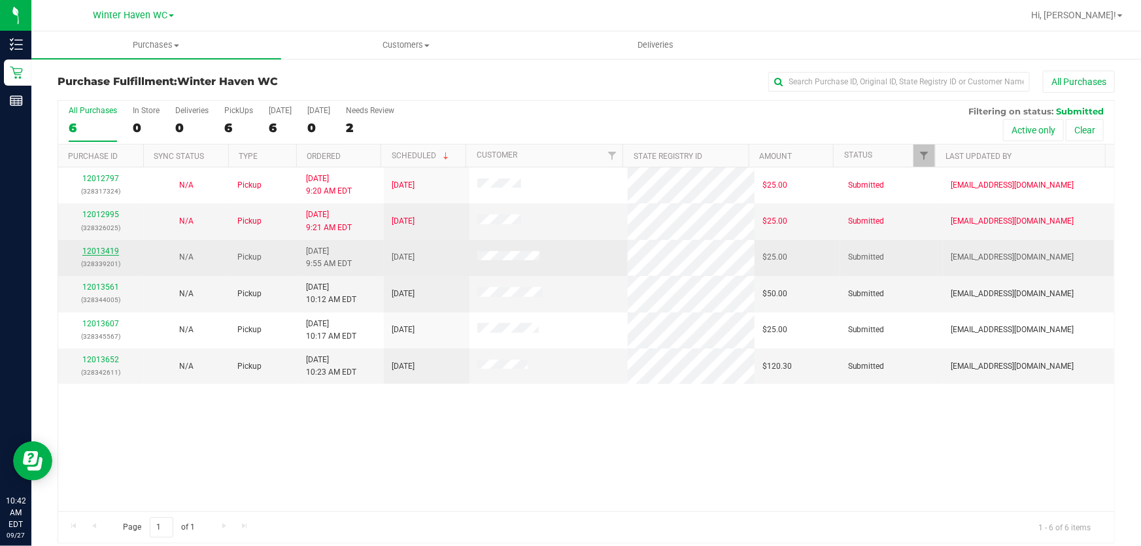
click at [97, 248] on link "12013419" at bounding box center [100, 250] width 37 height 9
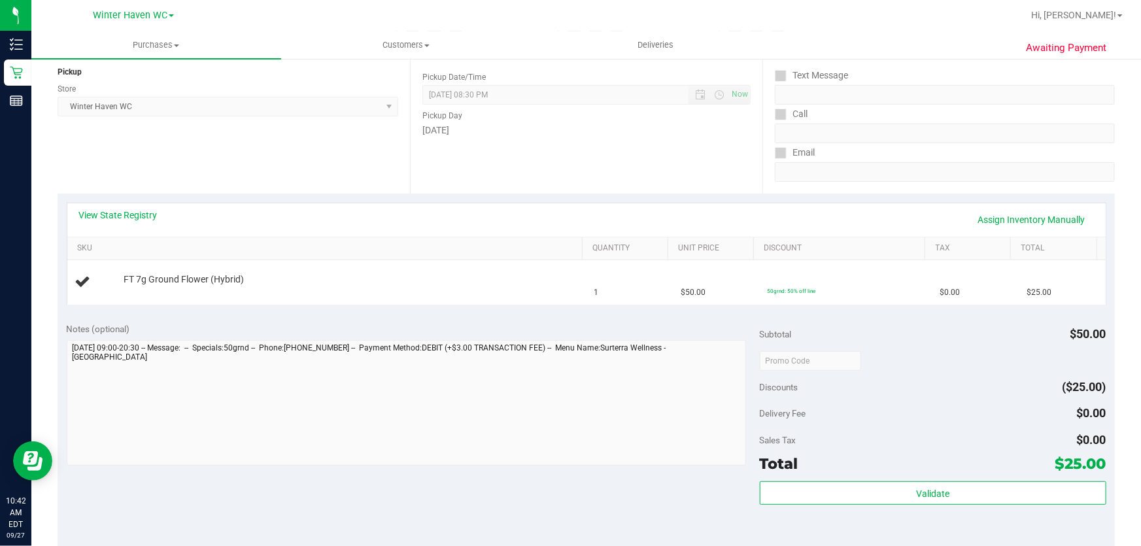
scroll to position [237, 0]
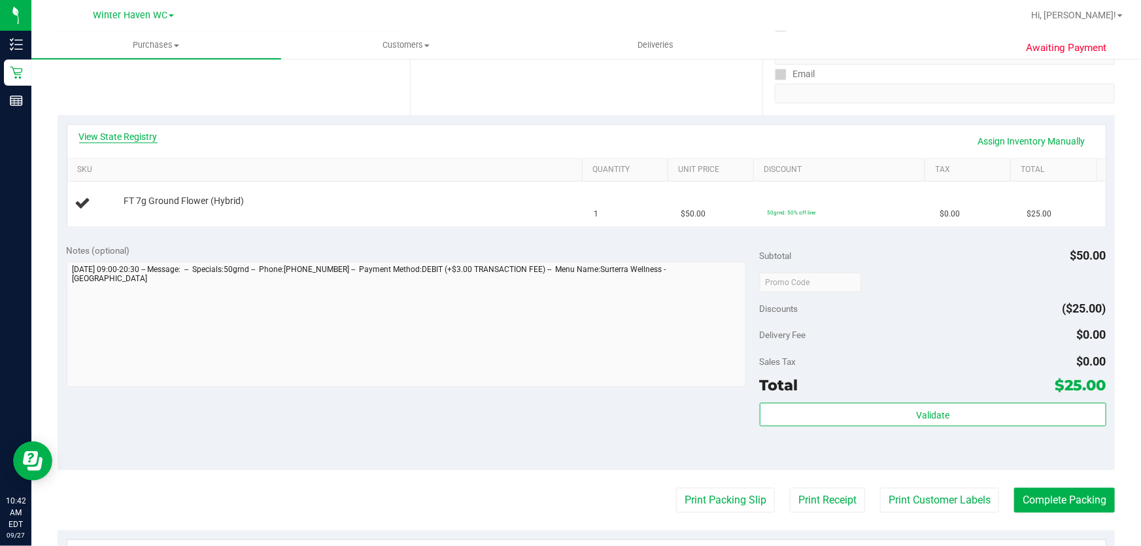
click at [122, 132] on link "View State Registry" at bounding box center [118, 136] width 78 height 13
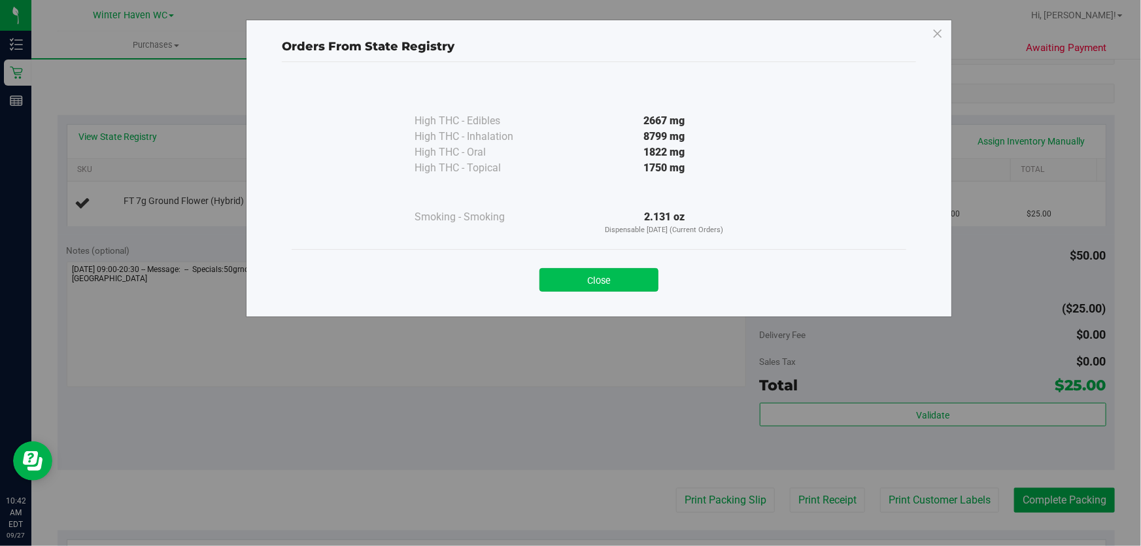
click at [629, 274] on button "Close" at bounding box center [598, 280] width 119 height 24
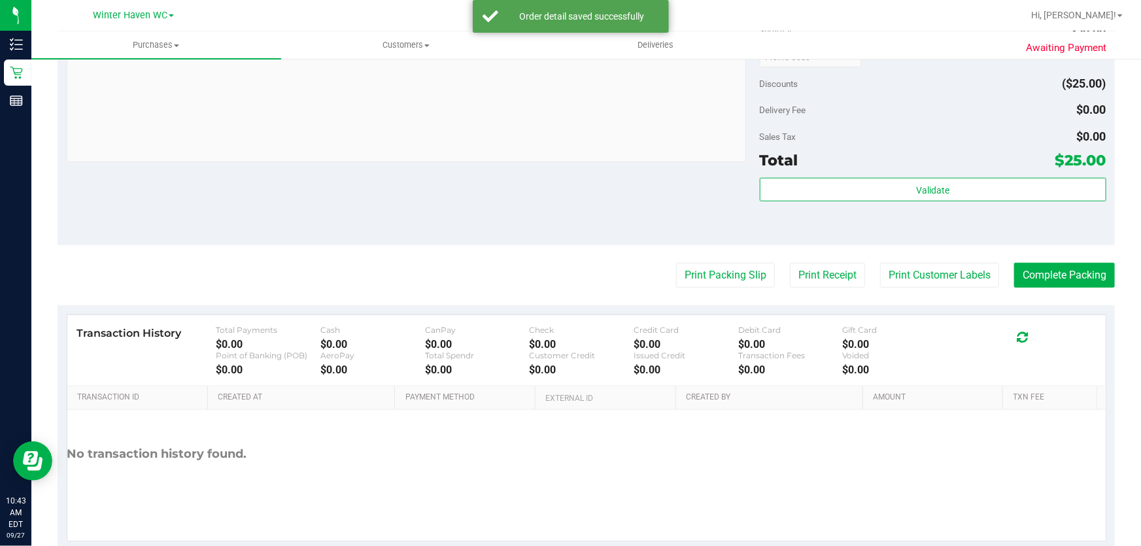
scroll to position [494, 0]
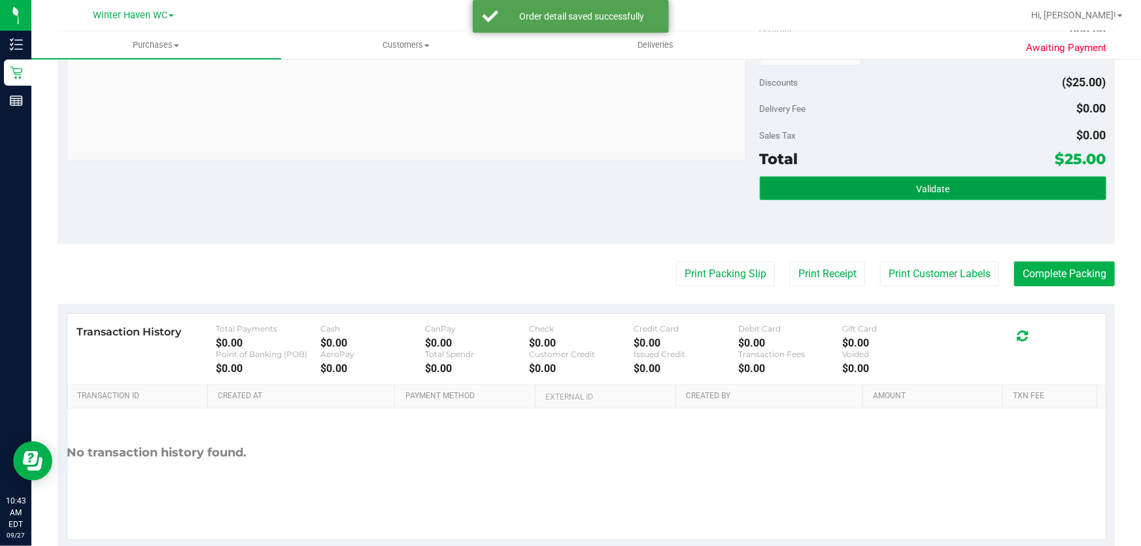
click at [981, 186] on button "Validate" at bounding box center [933, 189] width 347 height 24
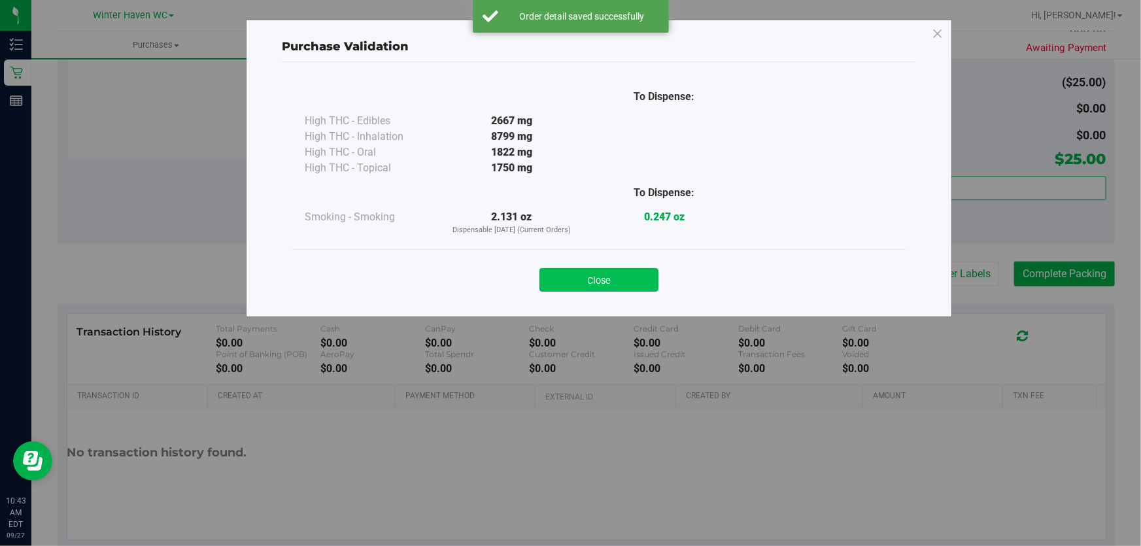
click at [604, 285] on button "Close" at bounding box center [598, 280] width 119 height 24
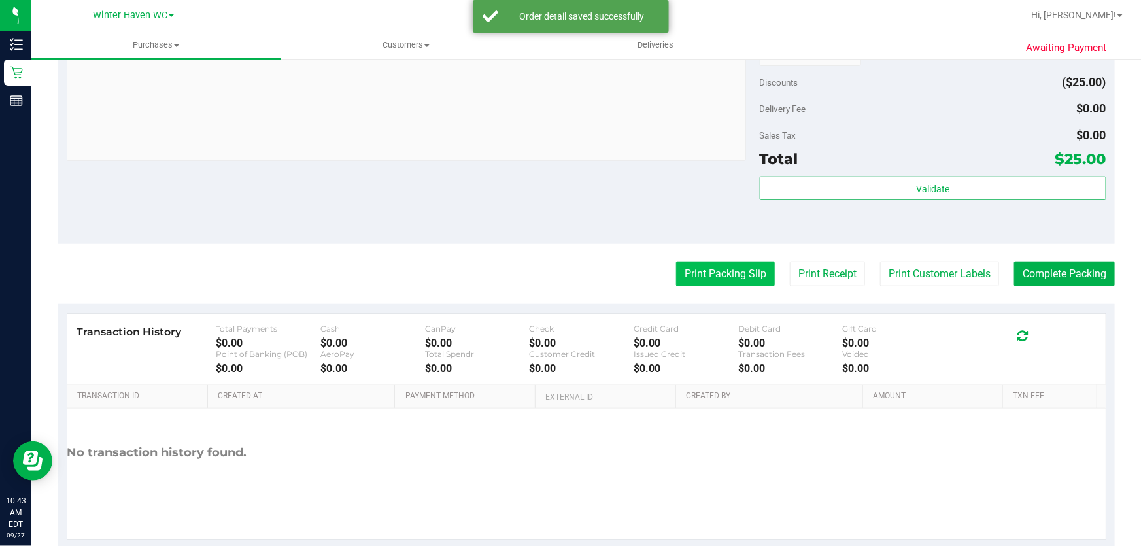
click at [741, 281] on button "Print Packing Slip" at bounding box center [725, 274] width 99 height 25
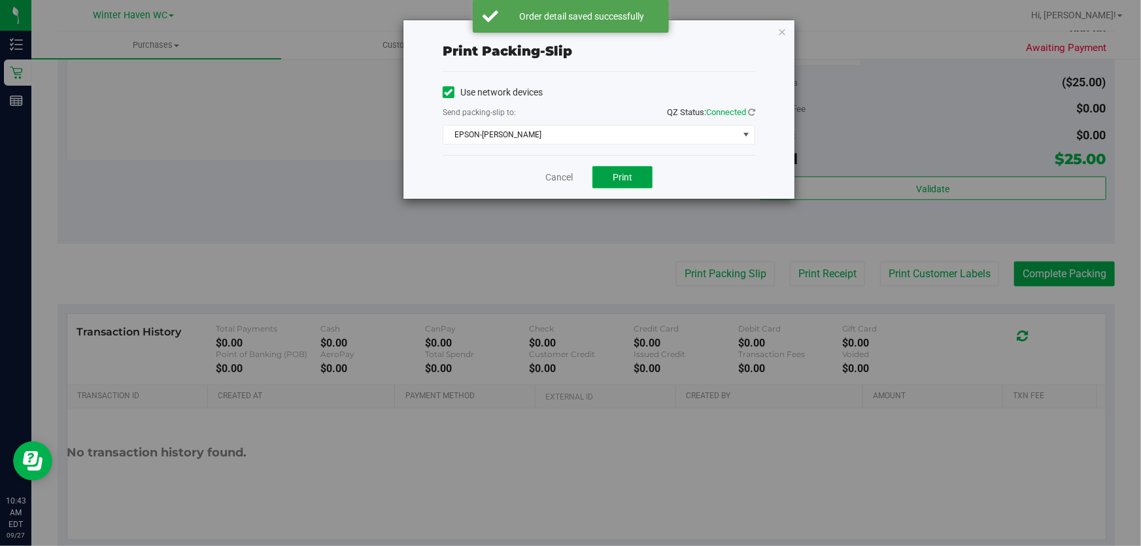
click at [628, 186] on button "Print" at bounding box center [622, 177] width 60 height 22
click at [562, 174] on link "Cancel" at bounding box center [558, 178] width 27 height 14
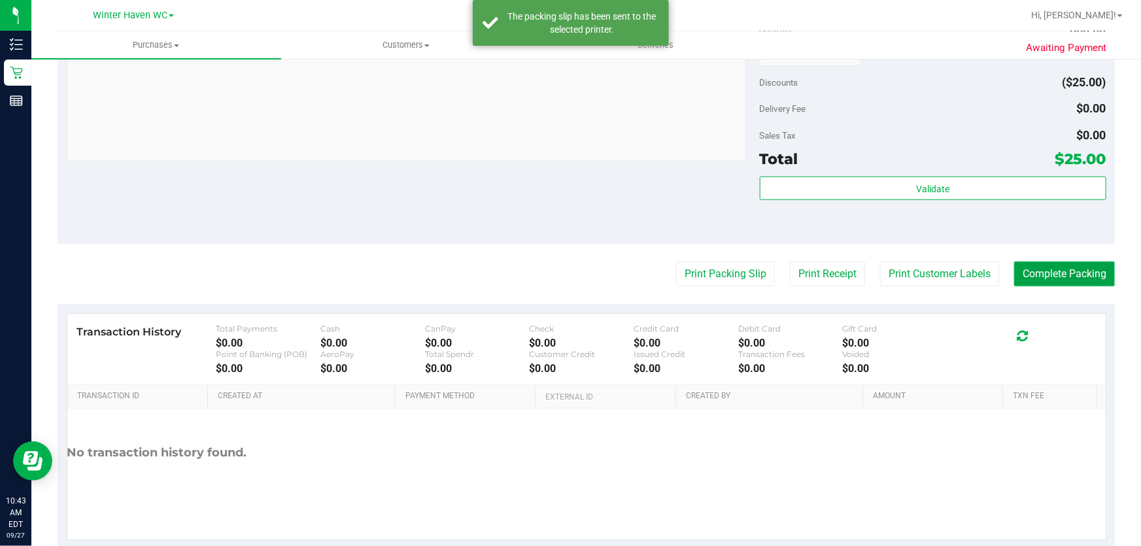
click at [1062, 263] on button "Complete Packing" at bounding box center [1064, 274] width 101 height 25
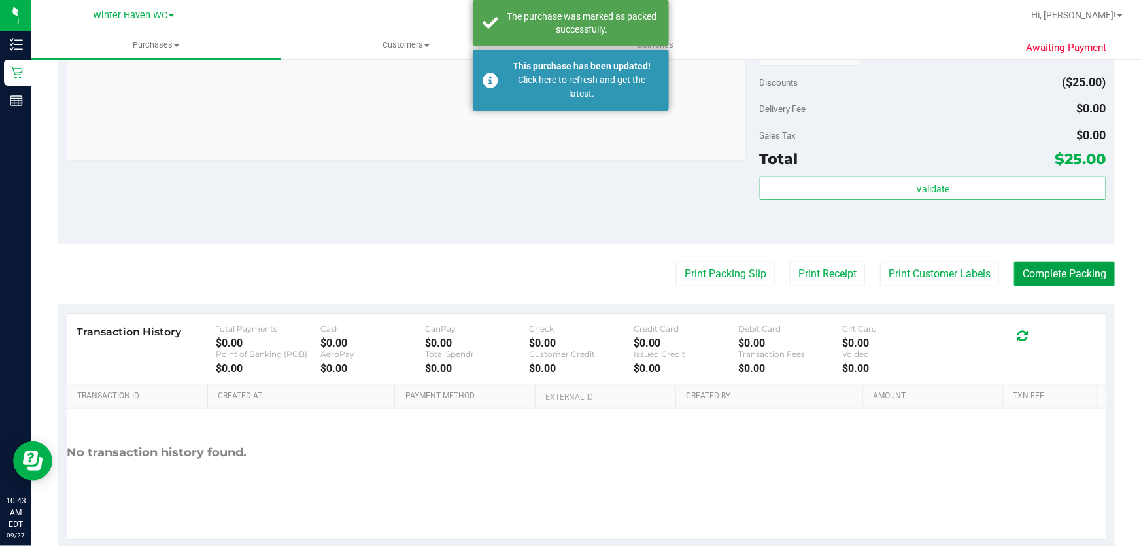
click at [1080, 273] on button "Complete Packing" at bounding box center [1064, 274] width 101 height 25
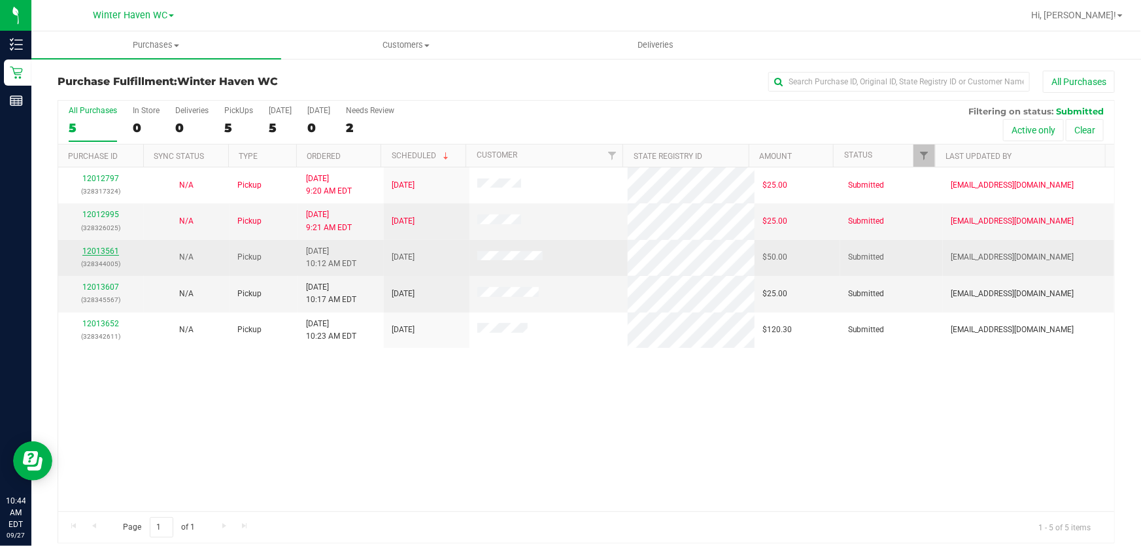
click at [111, 250] on link "12013561" at bounding box center [100, 250] width 37 height 9
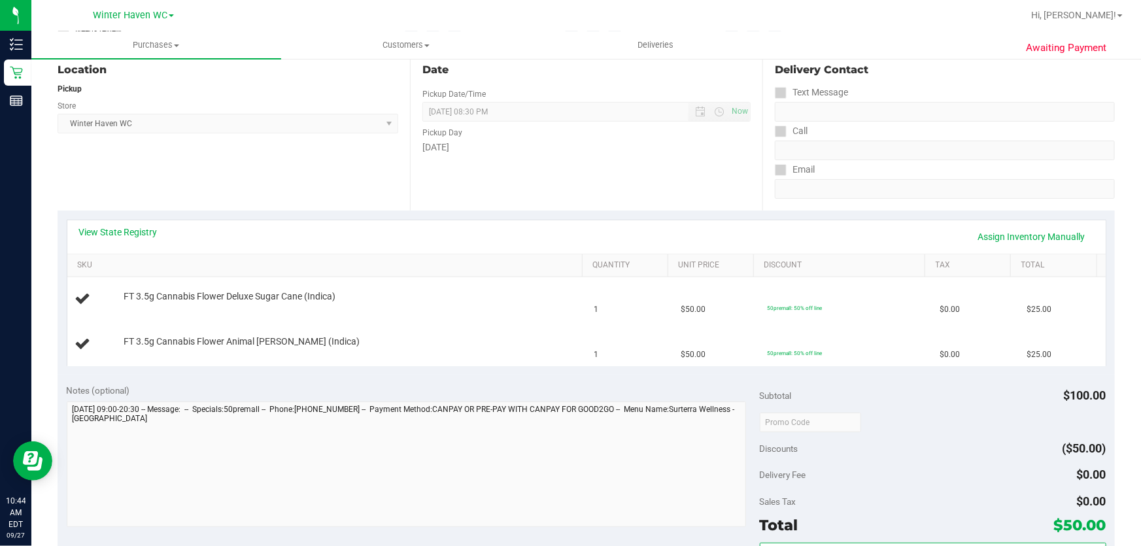
scroll to position [178, 0]
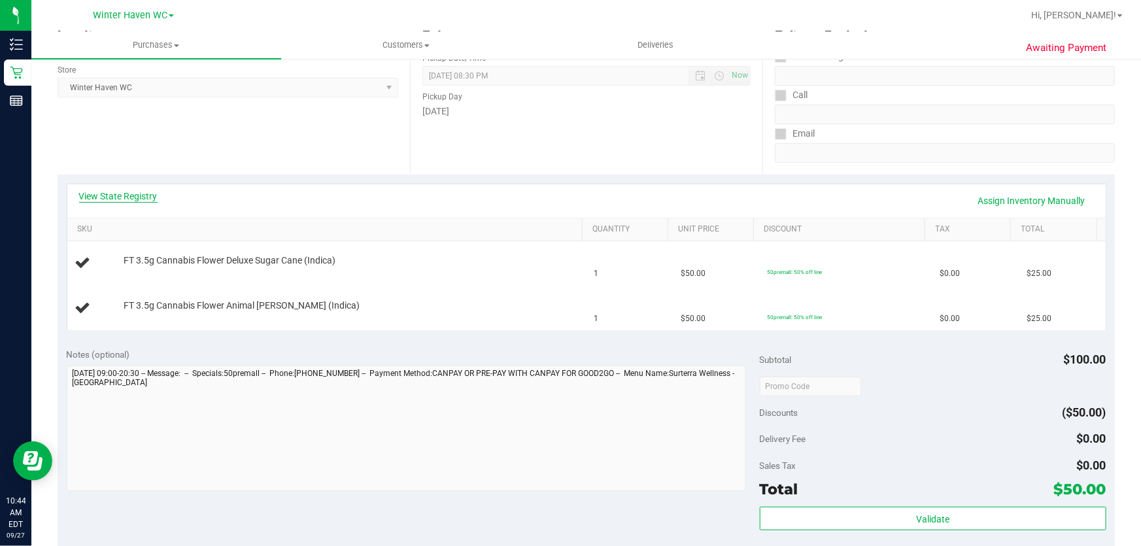
click at [129, 197] on link "View State Registry" at bounding box center [118, 196] width 78 height 13
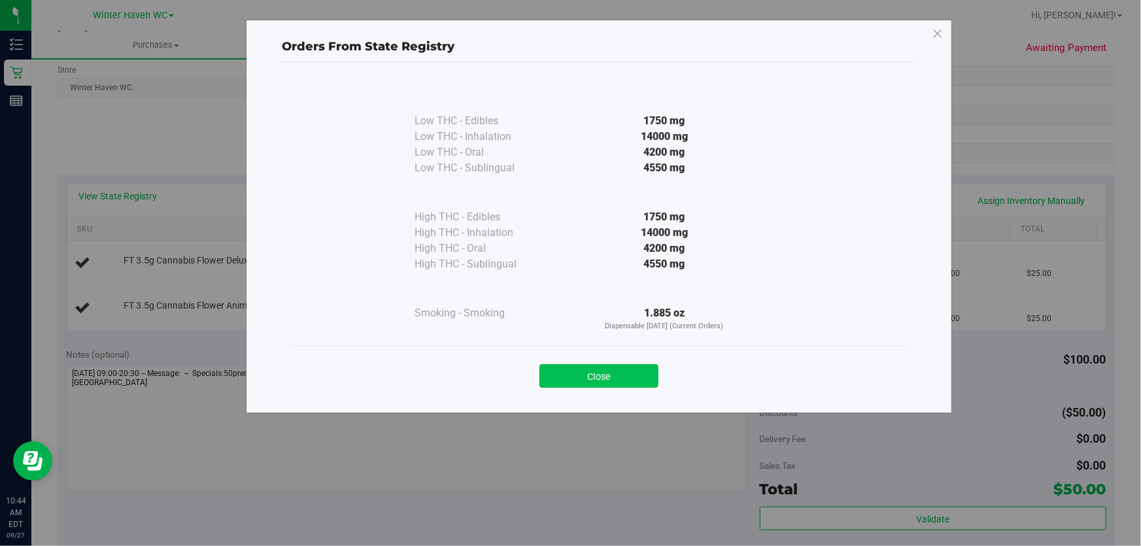
click at [636, 367] on button "Close" at bounding box center [598, 376] width 119 height 24
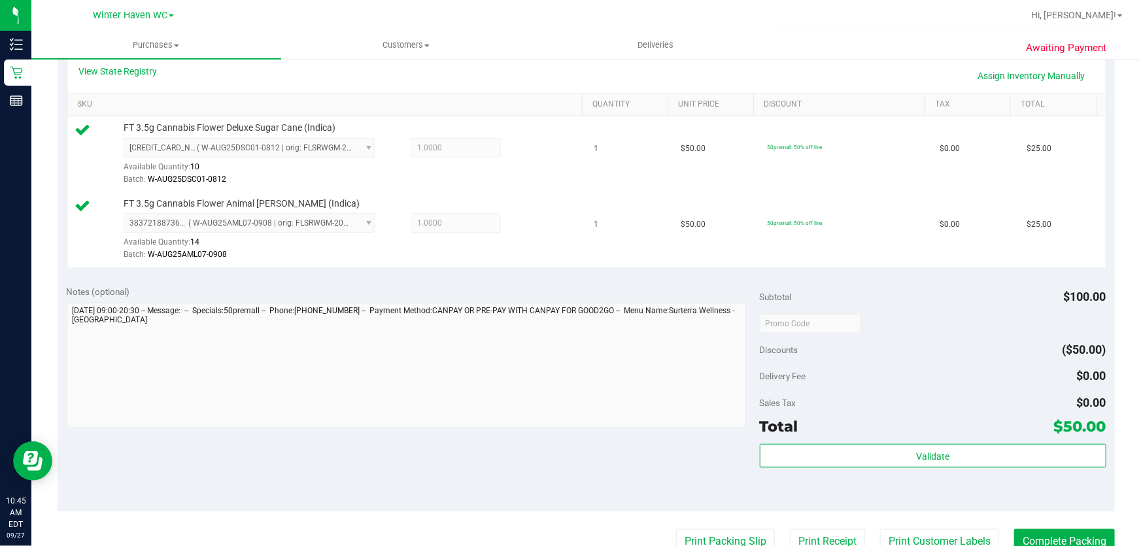
scroll to position [471, 0]
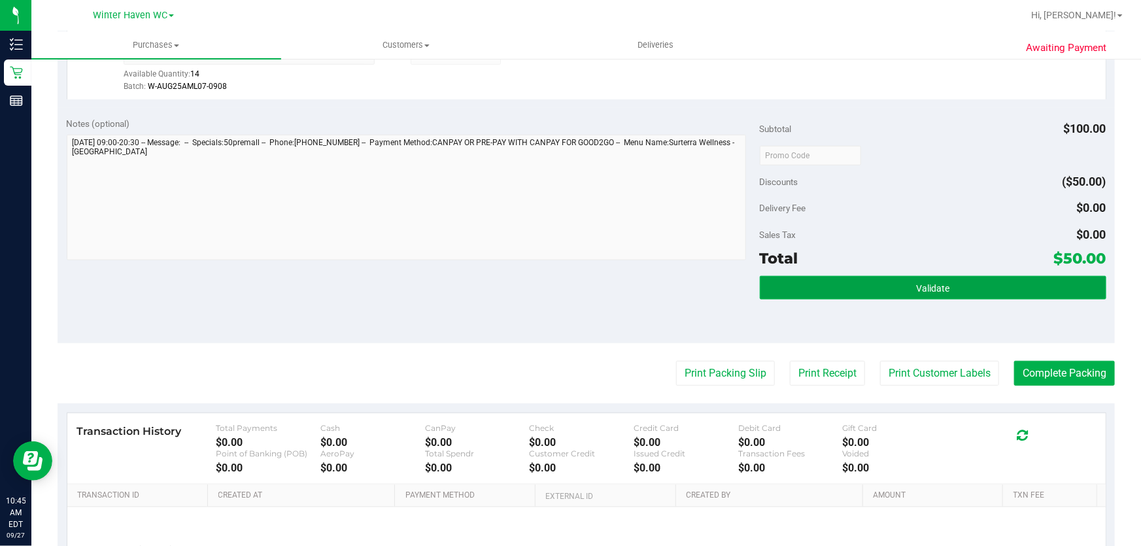
click at [966, 290] on button "Validate" at bounding box center [933, 288] width 347 height 24
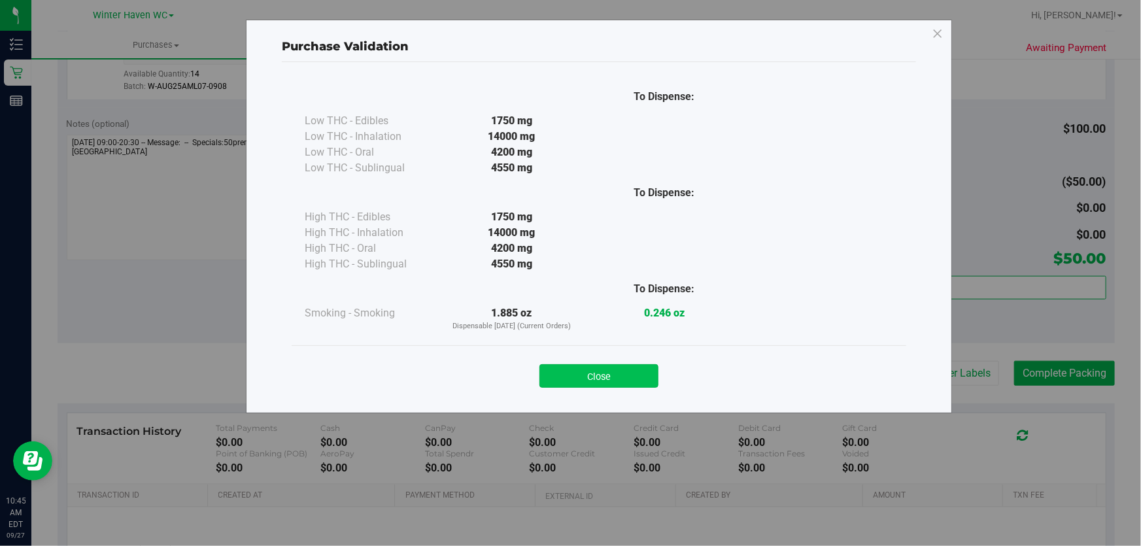
click at [603, 379] on button "Close" at bounding box center [598, 376] width 119 height 24
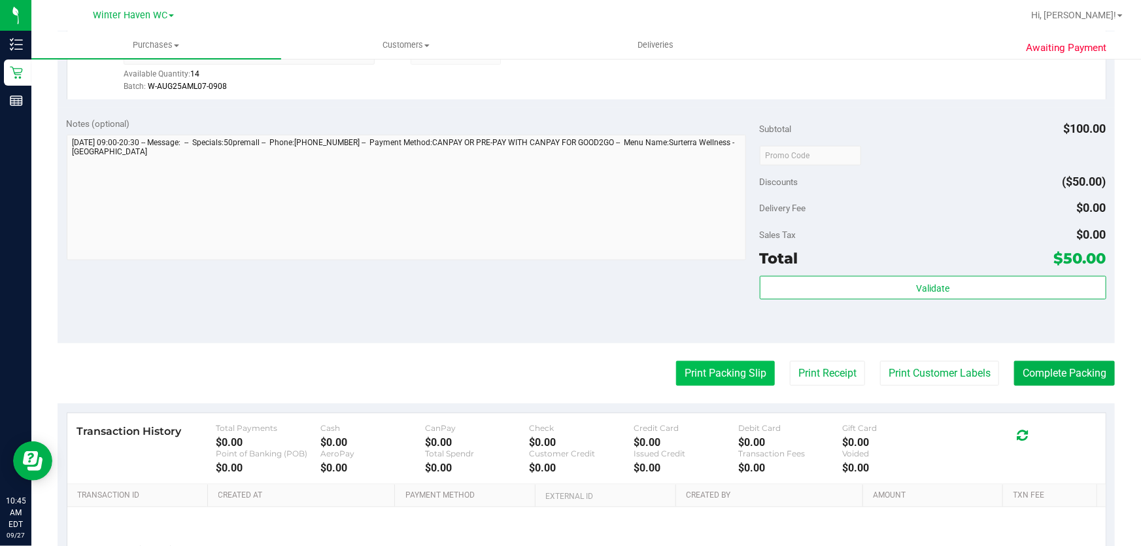
click at [708, 375] on button "Print Packing Slip" at bounding box center [725, 373] width 99 height 25
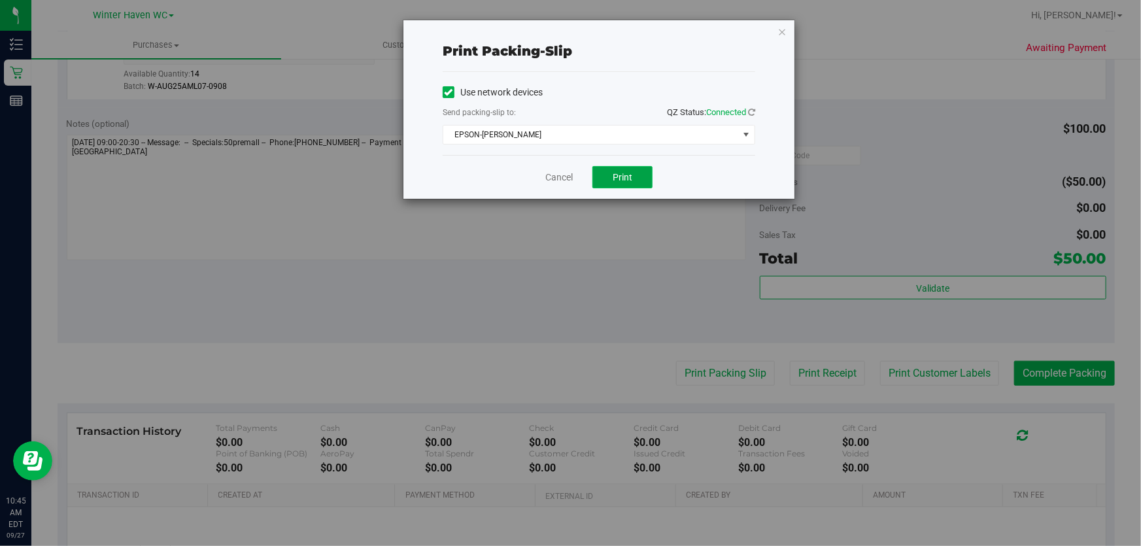
click at [630, 166] on button "Print" at bounding box center [622, 177] width 60 height 22
click at [549, 178] on link "Cancel" at bounding box center [558, 178] width 27 height 14
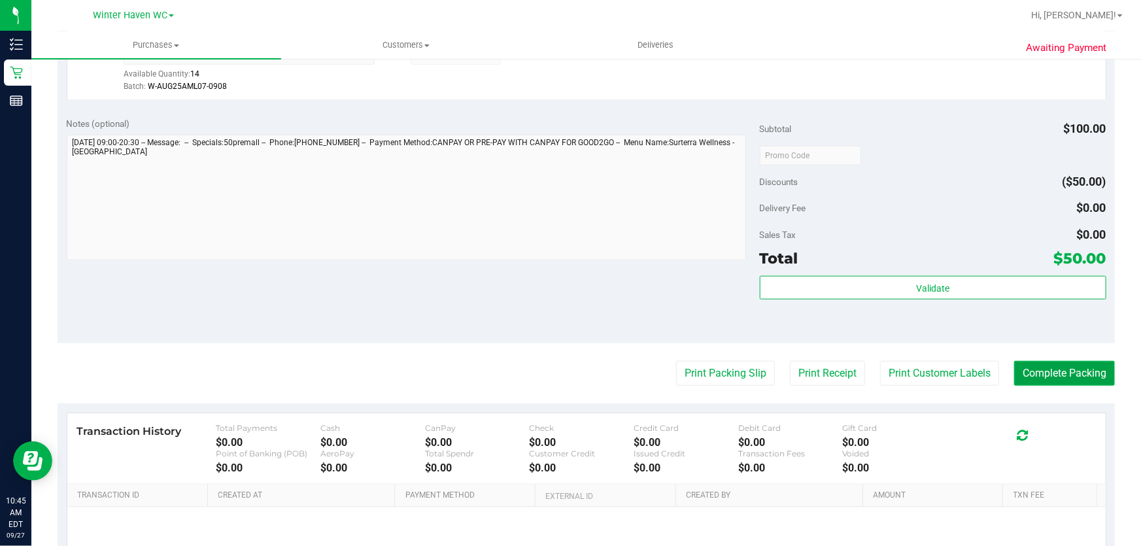
click at [1055, 375] on button "Complete Packing" at bounding box center [1064, 373] width 101 height 25
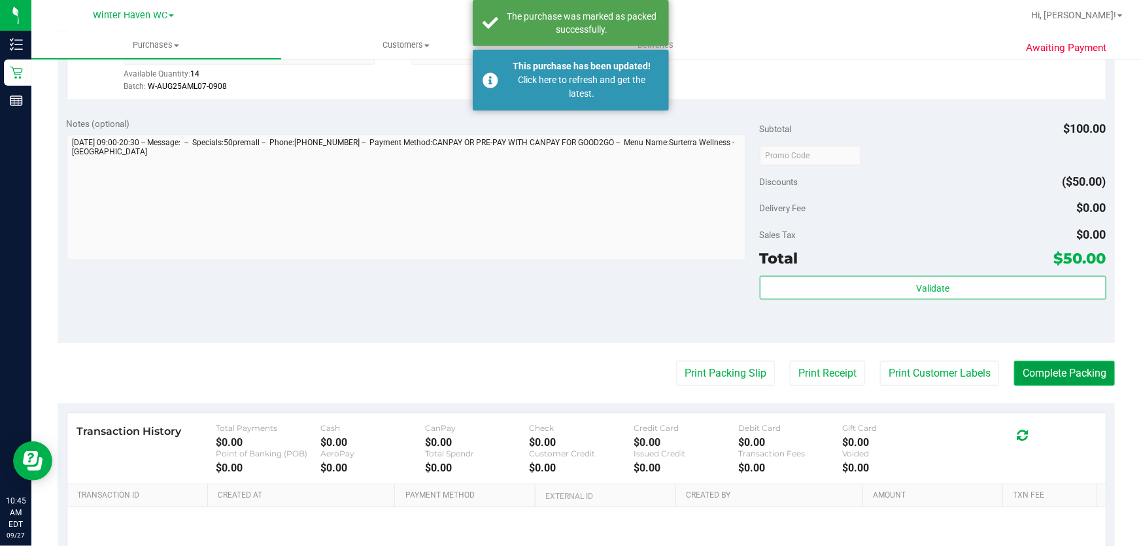
click at [1081, 374] on button "Complete Packing" at bounding box center [1064, 373] width 101 height 25
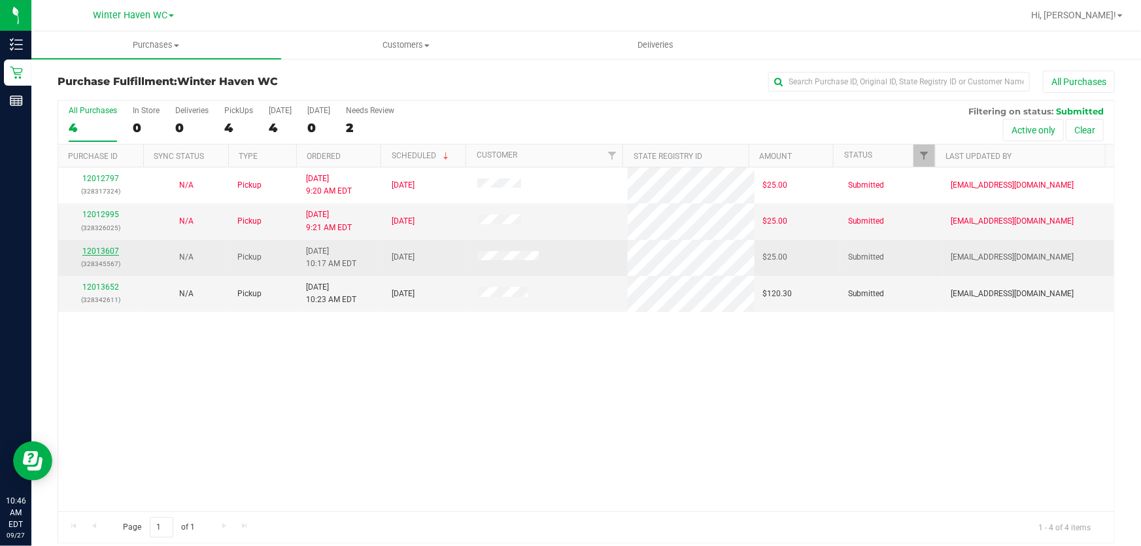
click at [105, 250] on link "12013607" at bounding box center [100, 250] width 37 height 9
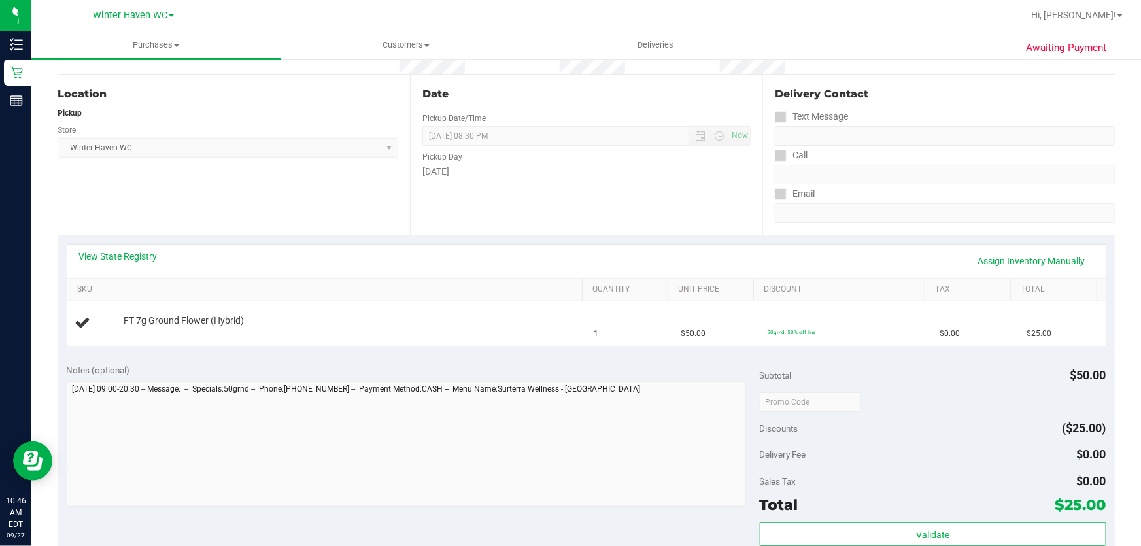
scroll to position [118, 0]
click at [146, 259] on link "View State Registry" at bounding box center [118, 255] width 78 height 13
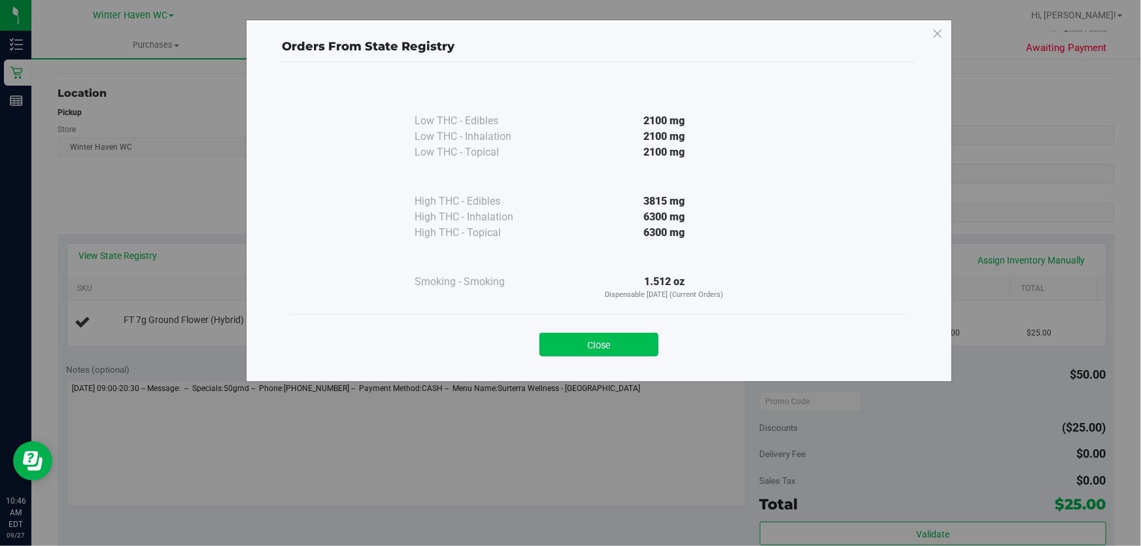
click at [637, 341] on button "Close" at bounding box center [598, 345] width 119 height 24
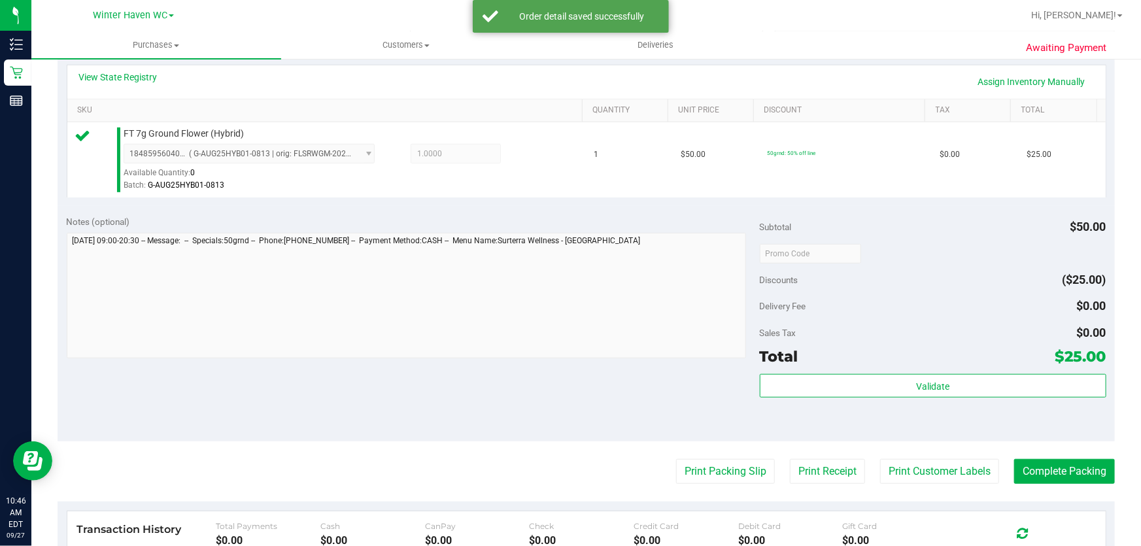
scroll to position [345, 0]
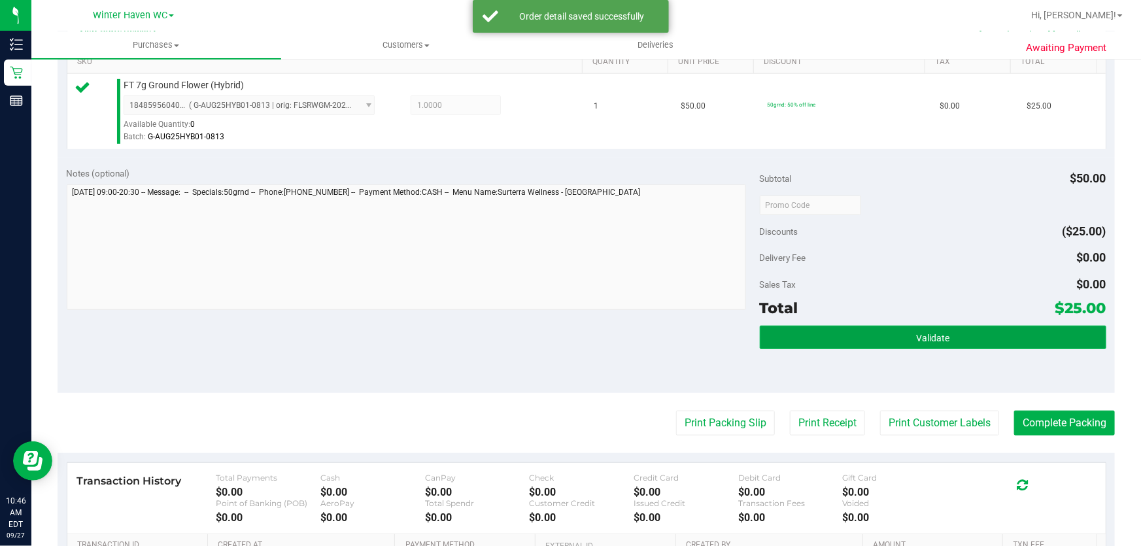
click at [932, 344] on button "Validate" at bounding box center [933, 338] width 347 height 24
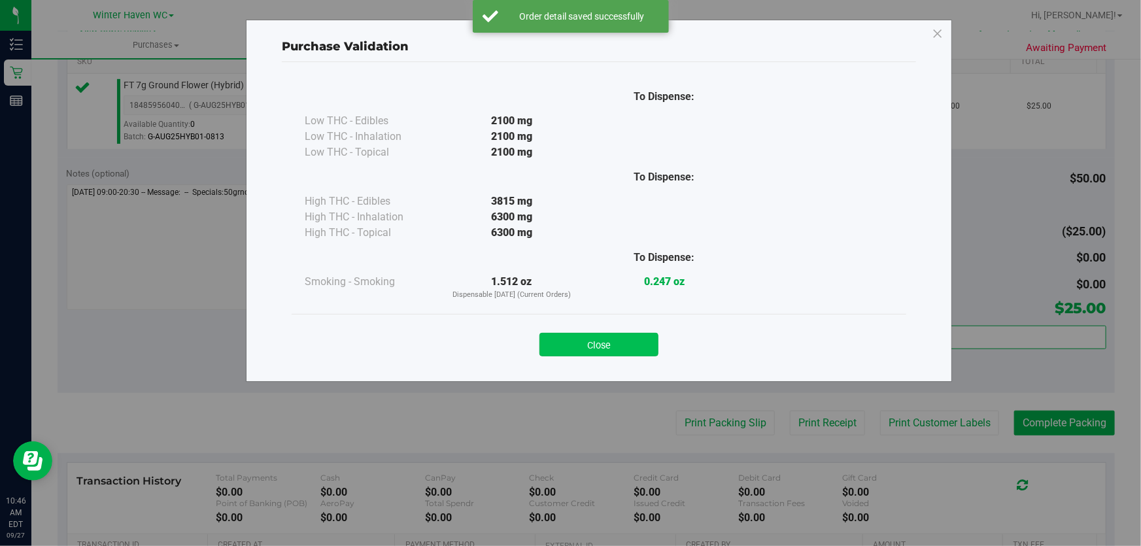
click at [627, 349] on button "Close" at bounding box center [598, 345] width 119 height 24
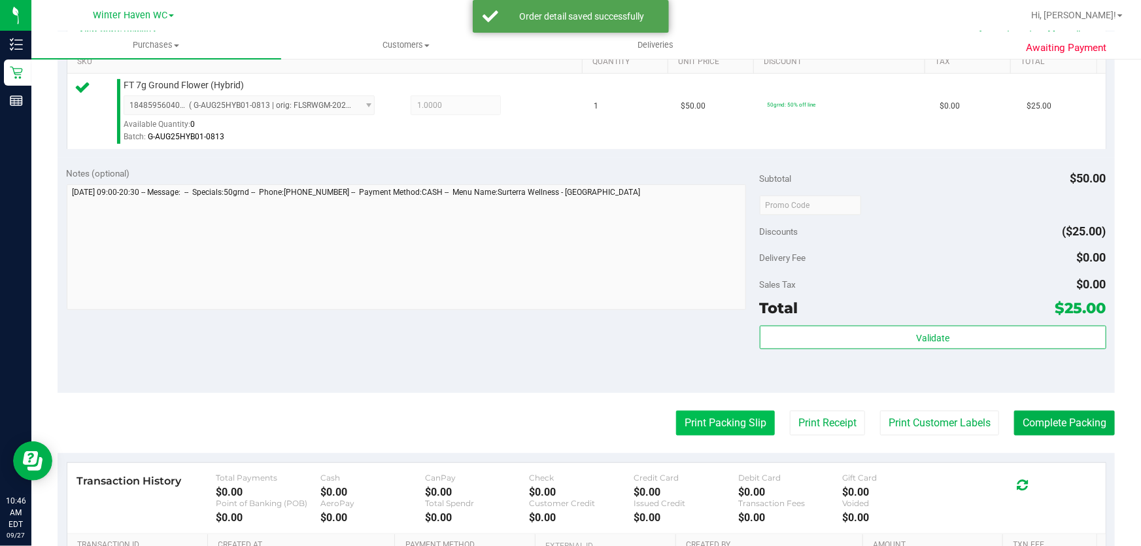
click at [733, 424] on button "Print Packing Slip" at bounding box center [725, 423] width 99 height 25
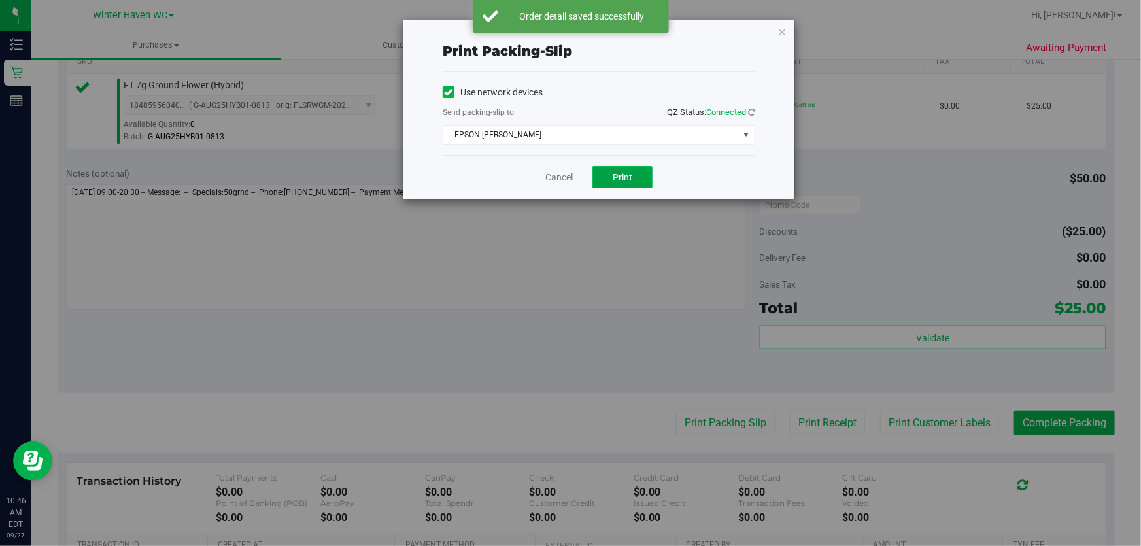
click at [624, 179] on span "Print" at bounding box center [623, 177] width 20 height 10
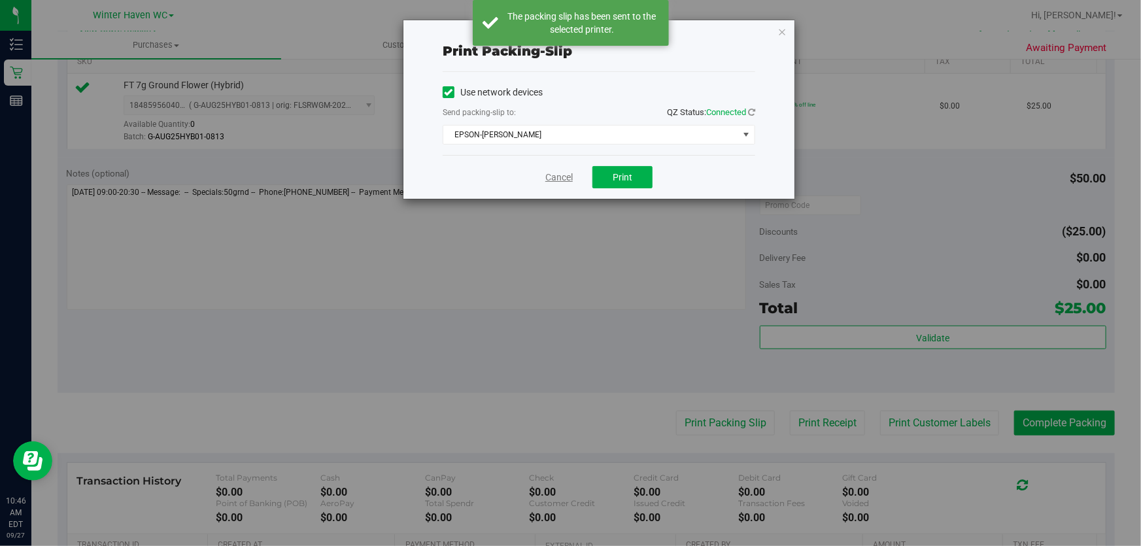
click at [560, 173] on link "Cancel" at bounding box center [558, 178] width 27 height 14
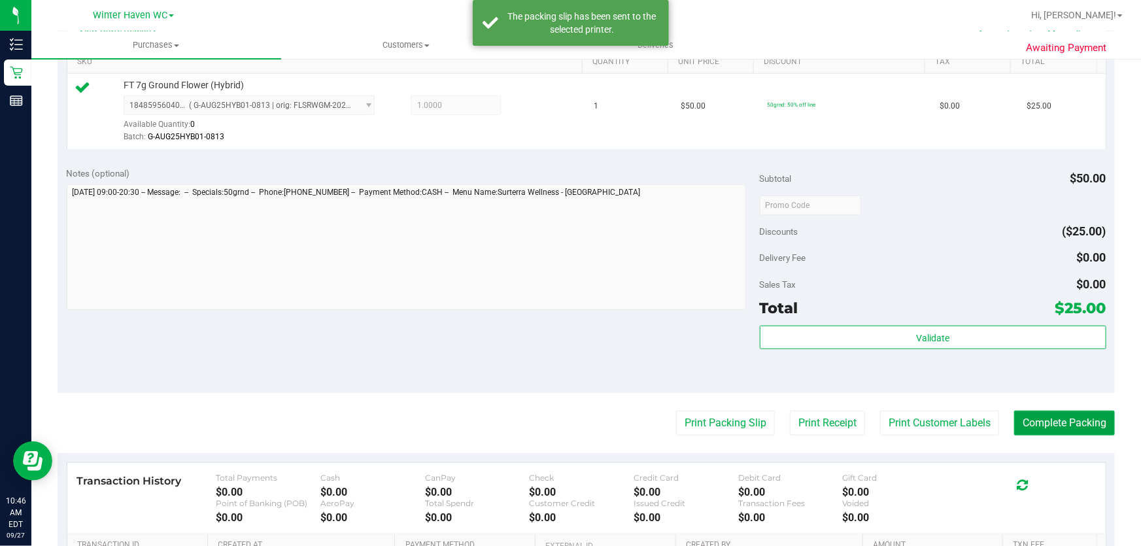
click at [1064, 412] on button "Complete Packing" at bounding box center [1064, 423] width 101 height 25
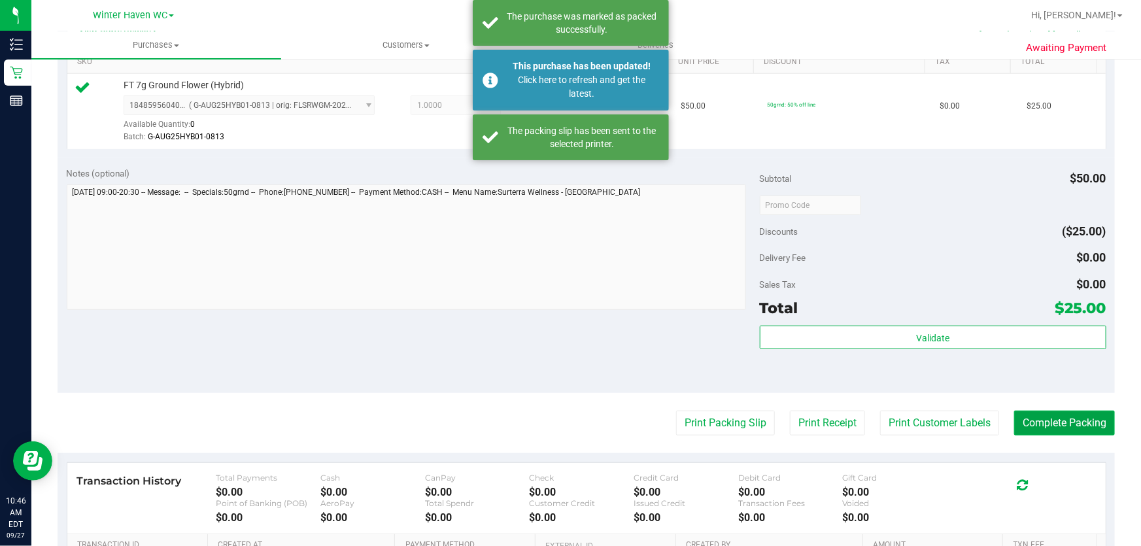
click at [1056, 420] on button "Complete Packing" at bounding box center [1064, 423] width 101 height 25
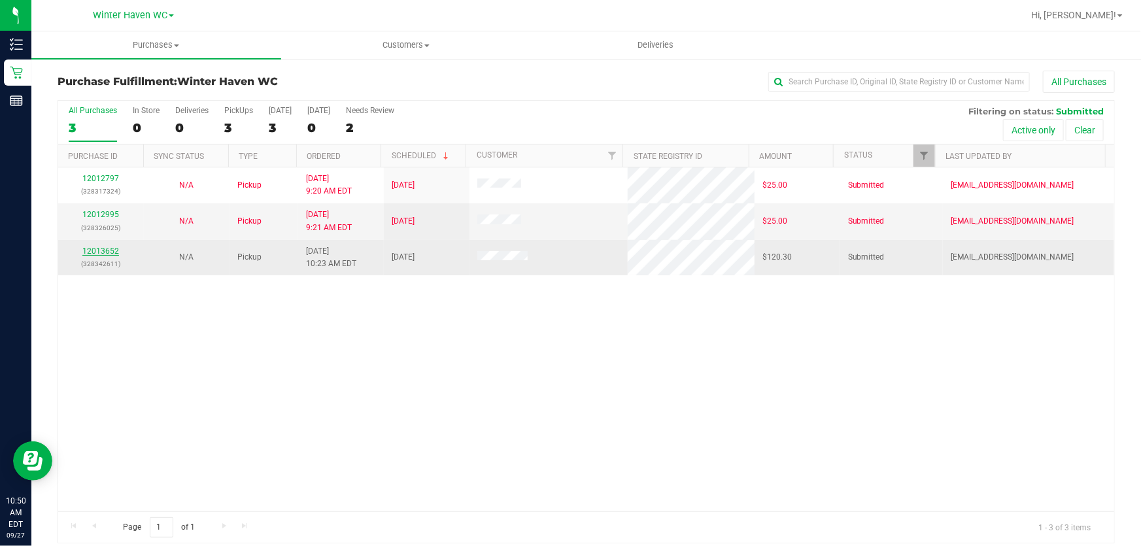
click at [103, 249] on link "12013652" at bounding box center [100, 250] width 37 height 9
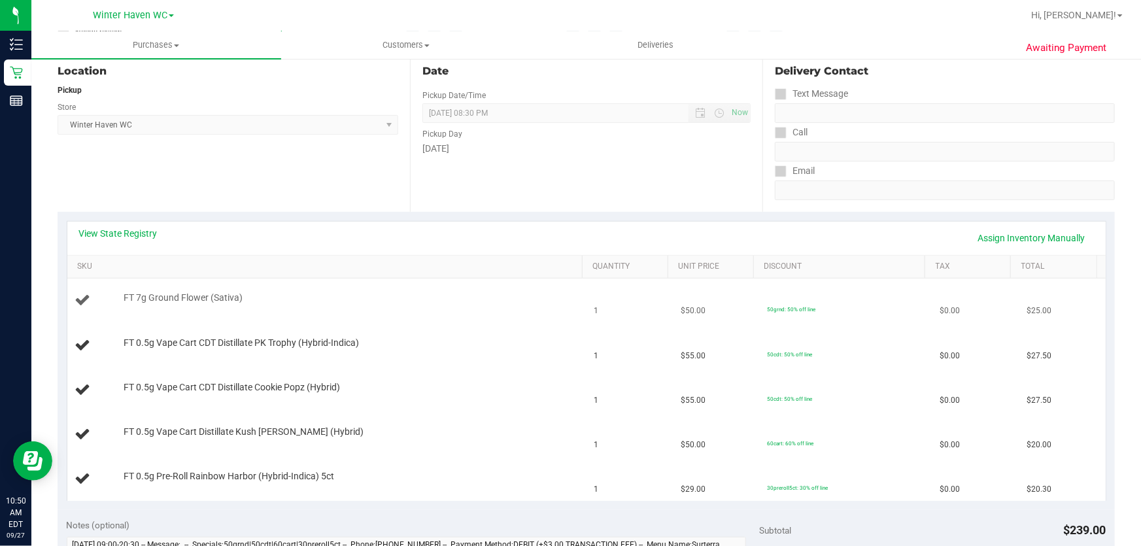
scroll to position [178, 0]
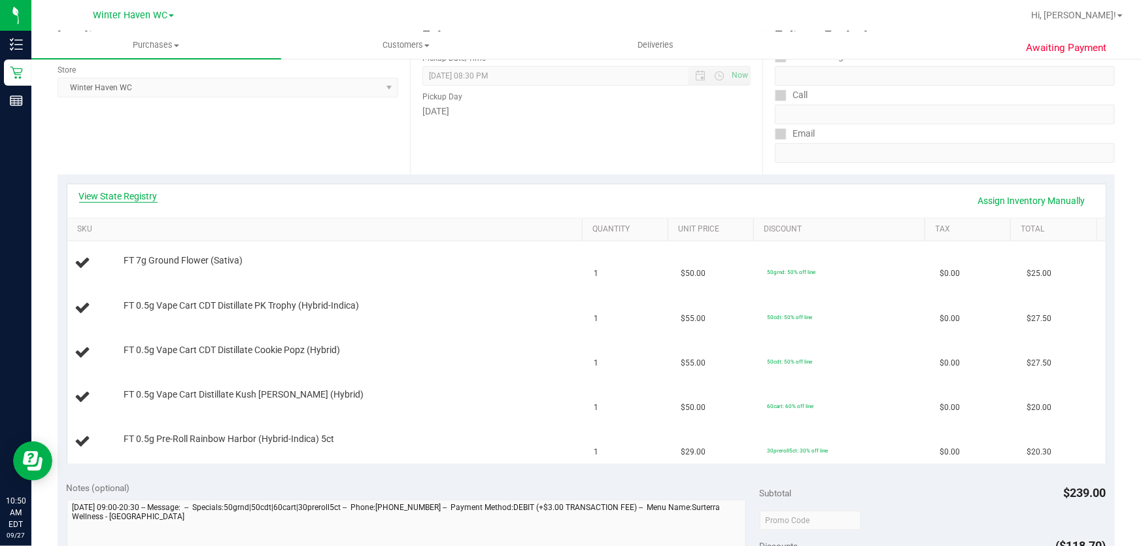
click at [137, 192] on link "View State Registry" at bounding box center [118, 196] width 78 height 13
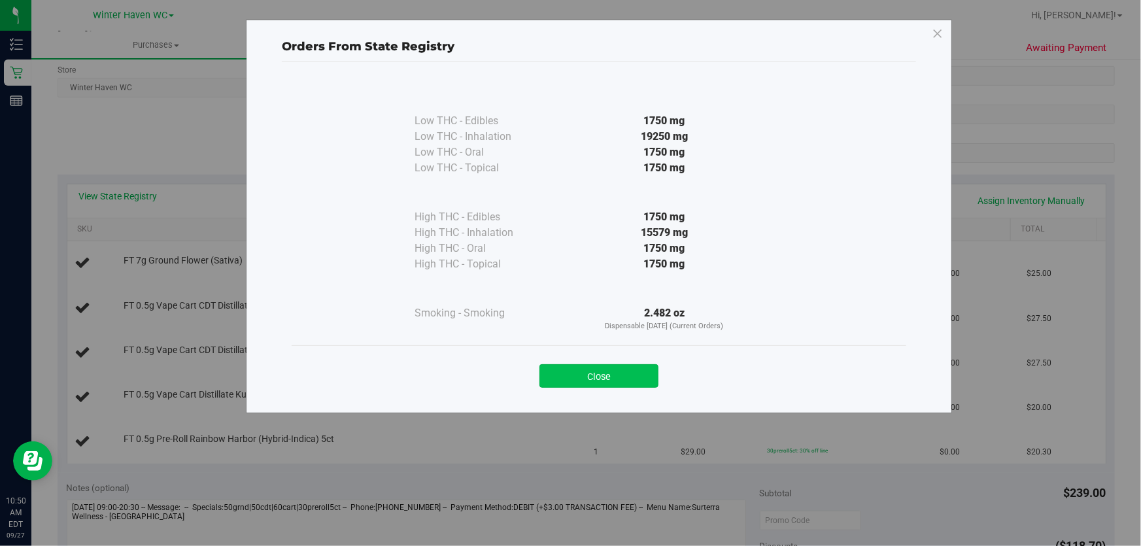
click at [624, 379] on button "Close" at bounding box center [598, 376] width 119 height 24
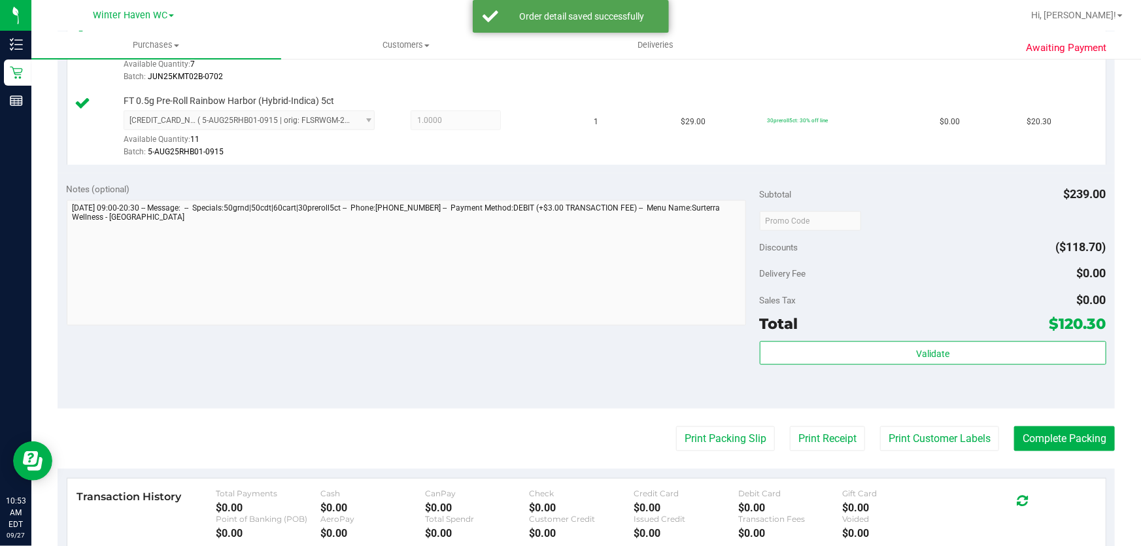
scroll to position [645, 0]
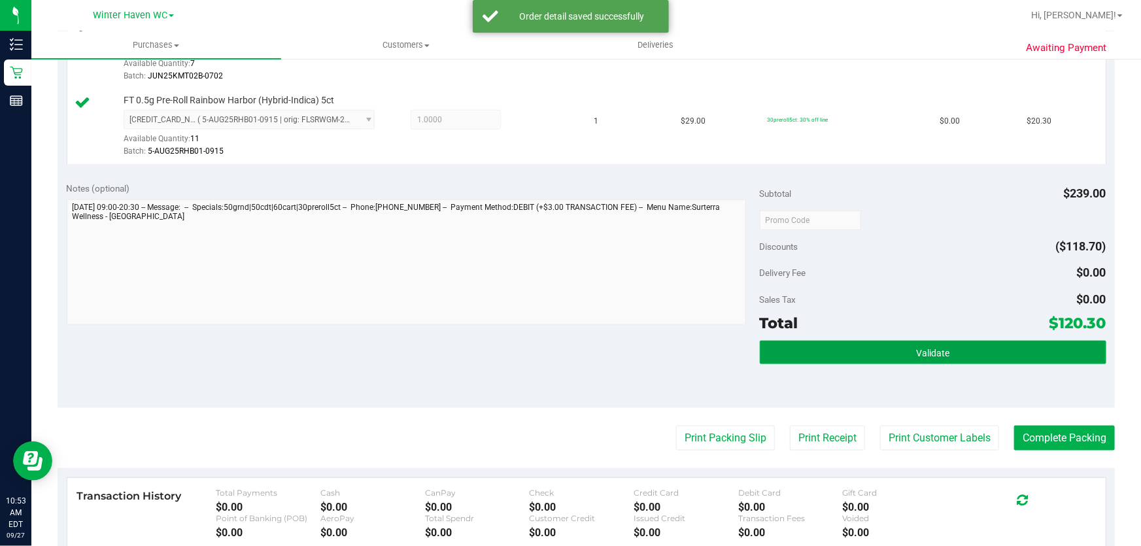
click at [970, 353] on button "Validate" at bounding box center [933, 353] width 347 height 24
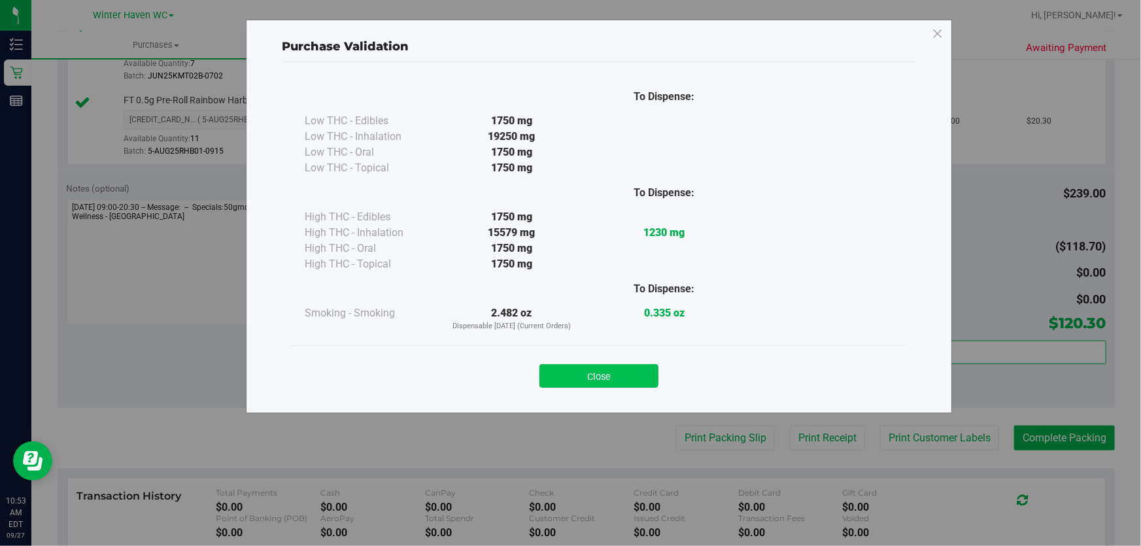
click at [612, 369] on button "Close" at bounding box center [598, 376] width 119 height 24
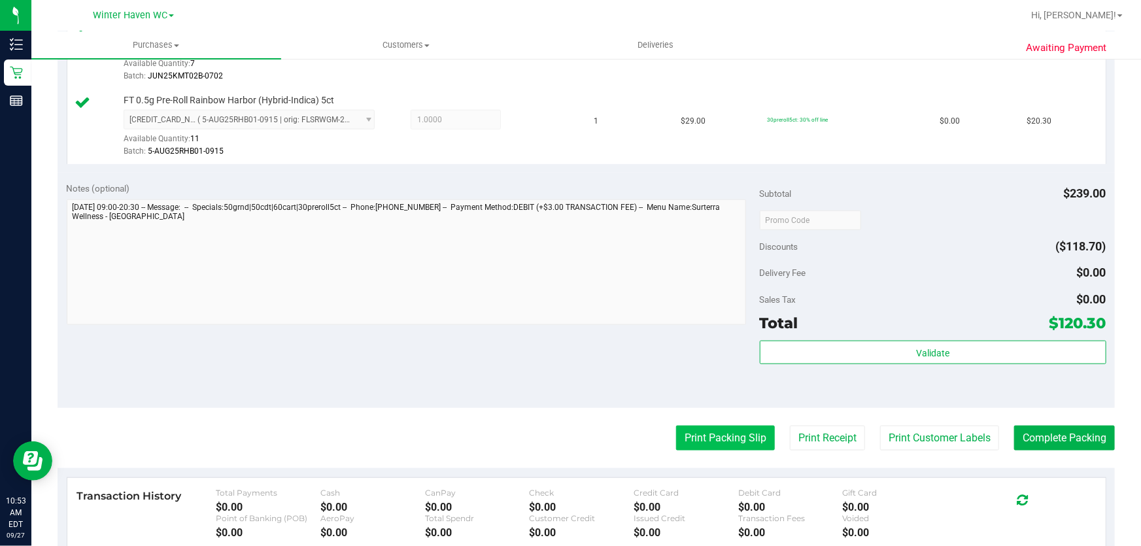
click at [706, 445] on button "Print Packing Slip" at bounding box center [725, 438] width 99 height 25
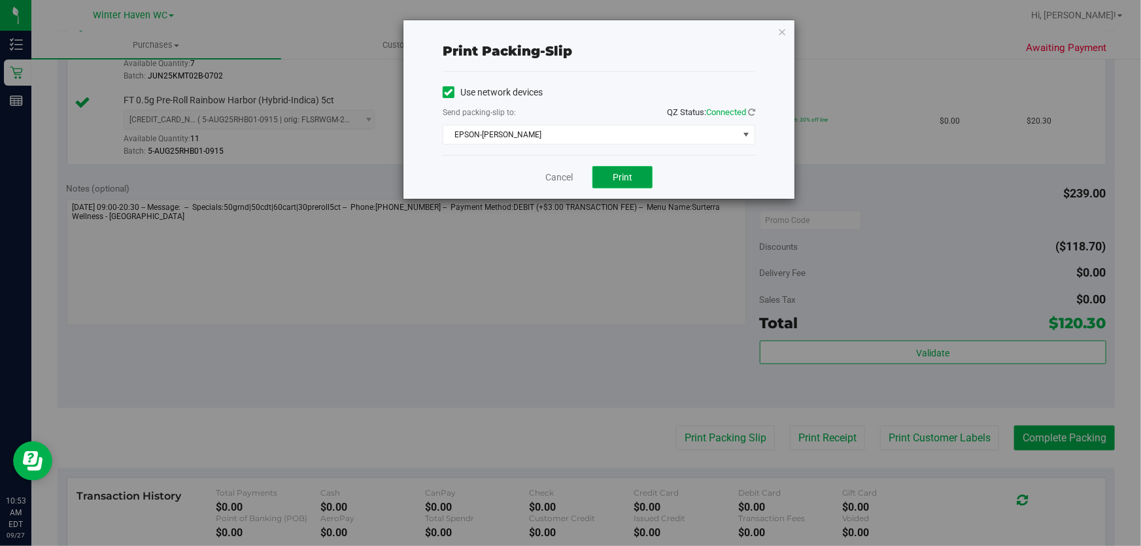
click at [631, 178] on span "Print" at bounding box center [623, 177] width 20 height 10
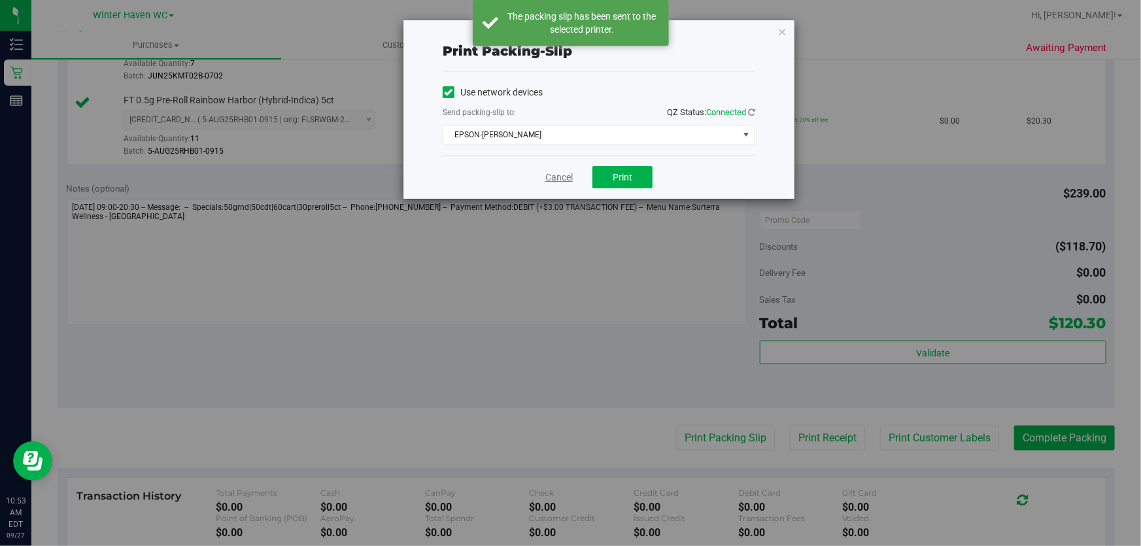
click at [570, 172] on link "Cancel" at bounding box center [558, 178] width 27 height 14
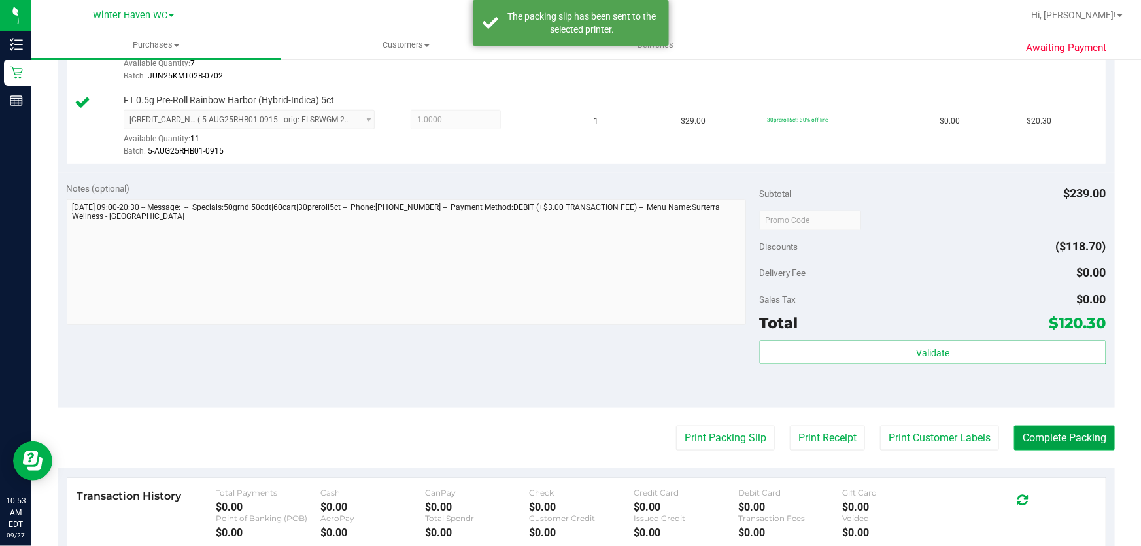
click at [1070, 441] on button "Complete Packing" at bounding box center [1064, 438] width 101 height 25
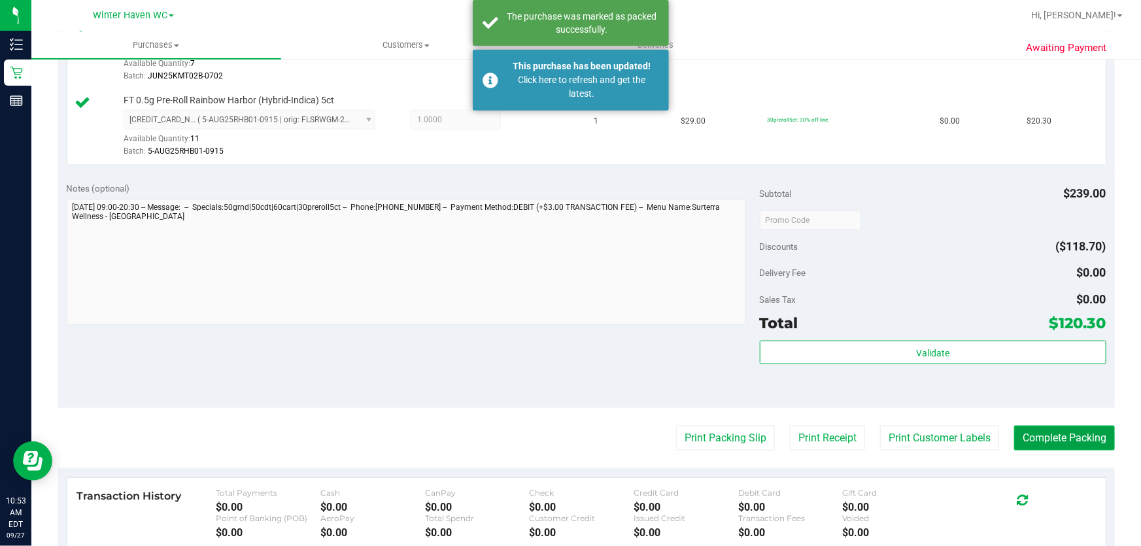
click at [1066, 437] on button "Complete Packing" at bounding box center [1064, 438] width 101 height 25
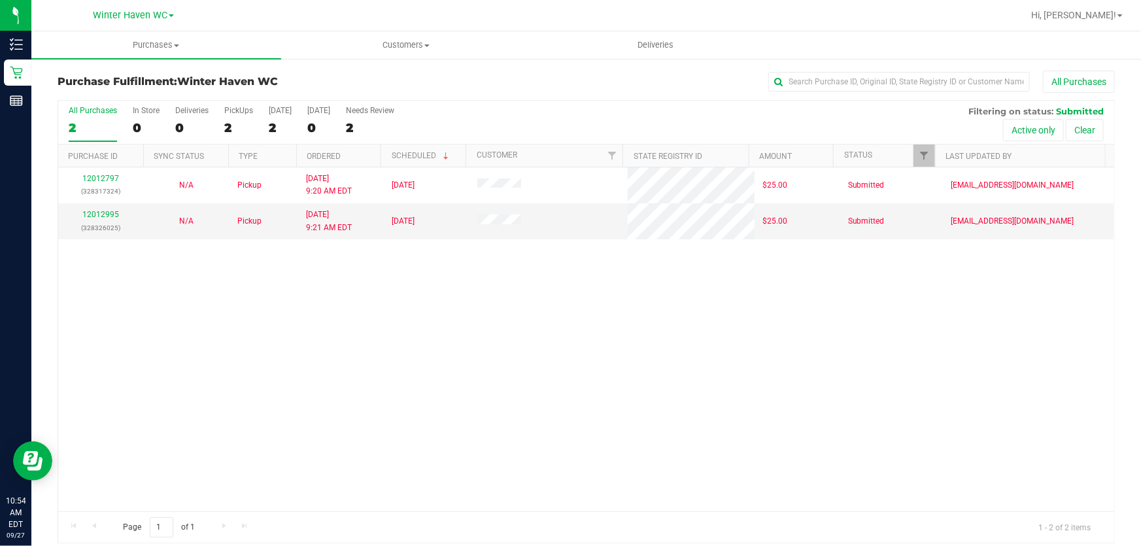
click at [294, 398] on div "12012797 (328317324) N/A Pickup 9/27/2025 9:20 AM EDT 9/27/2025 $25.00 Submitte…" at bounding box center [586, 339] width 1056 height 344
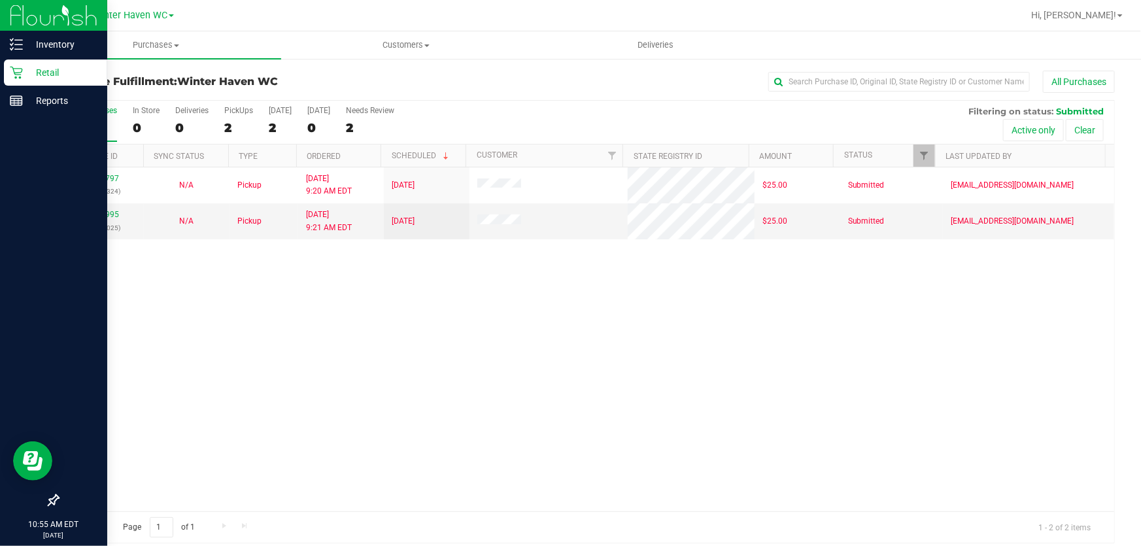
click at [45, 69] on p "Retail" at bounding box center [62, 73] width 78 height 16
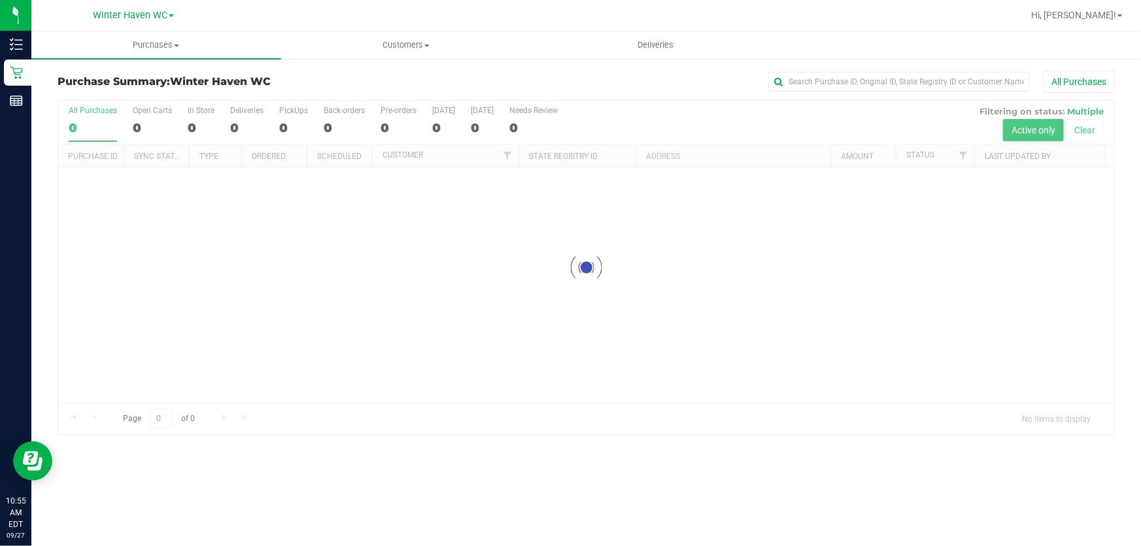
click at [666, 75] on div "All Purchases" at bounding box center [762, 82] width 705 height 22
click at [666, 116] on div at bounding box center [586, 267] width 1056 height 333
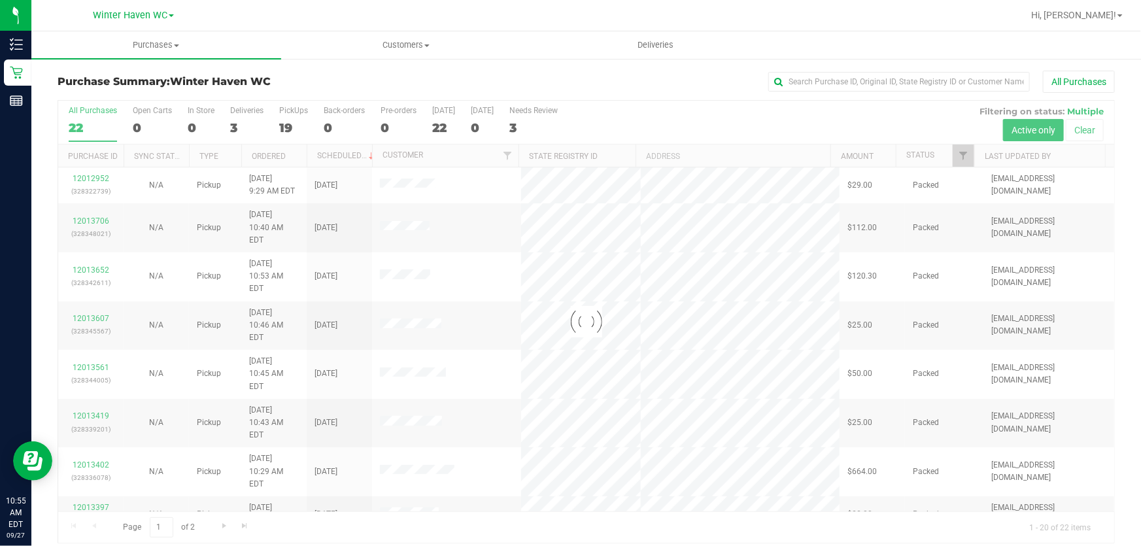
click at [762, 112] on div at bounding box center [586, 322] width 1056 height 442
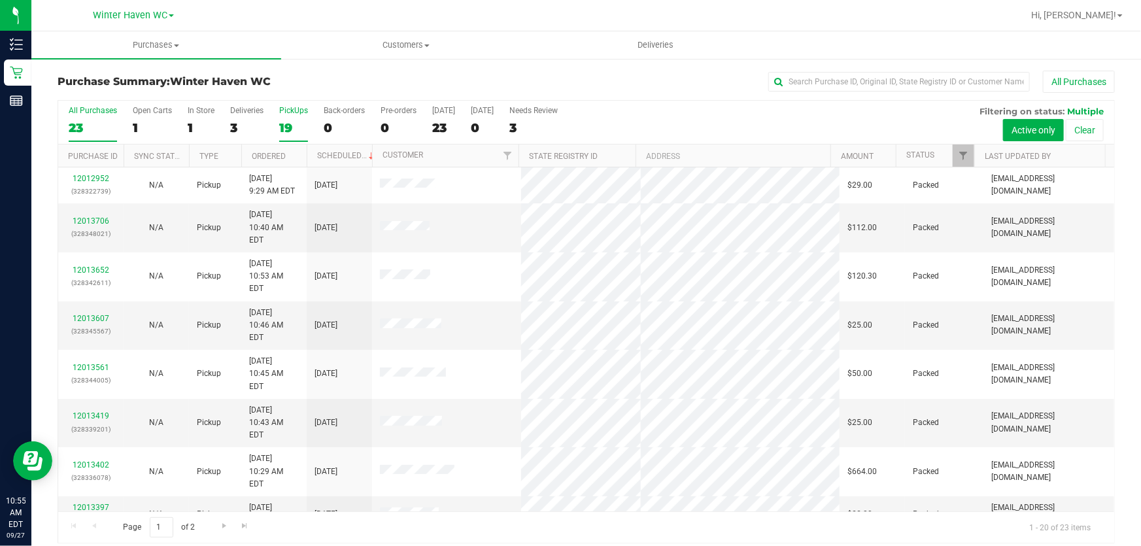
click at [294, 118] on label "PickUps 19" at bounding box center [293, 124] width 29 height 36
click at [0, 0] on input "PickUps 19" at bounding box center [0, 0] width 0 height 0
click at [296, 120] on div "19" at bounding box center [293, 127] width 29 height 15
click at [0, 0] on input "PickUps 19" at bounding box center [0, 0] width 0 height 0
click at [743, 112] on div "All Purchases 23 Open Carts 1 In Store 1 Deliveries 3 PickUps 19 Back-orders 0 …" at bounding box center [586, 123] width 1056 height 44
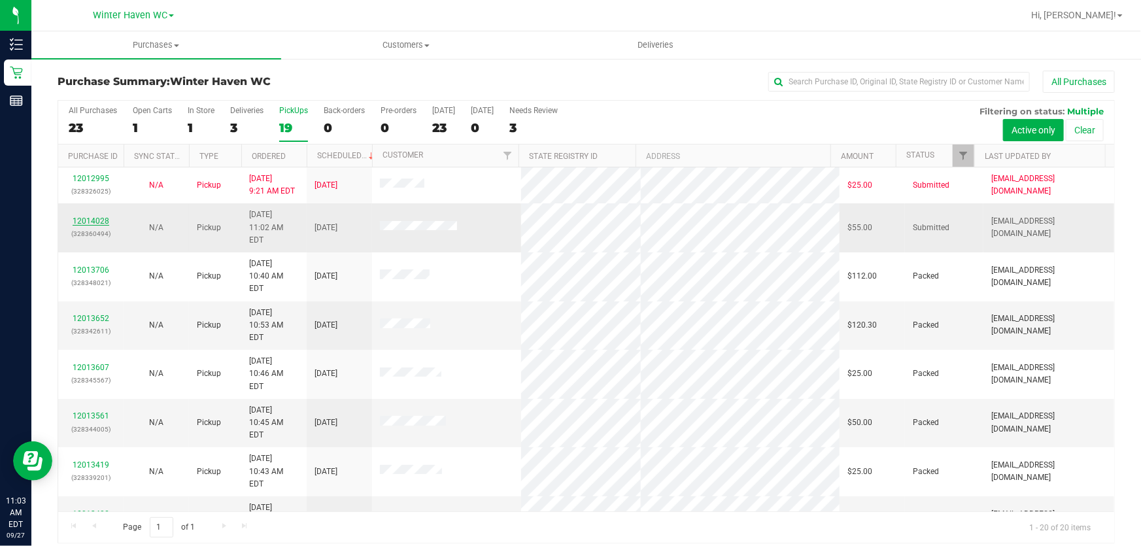
click at [98, 216] on link "12014028" at bounding box center [91, 220] width 37 height 9
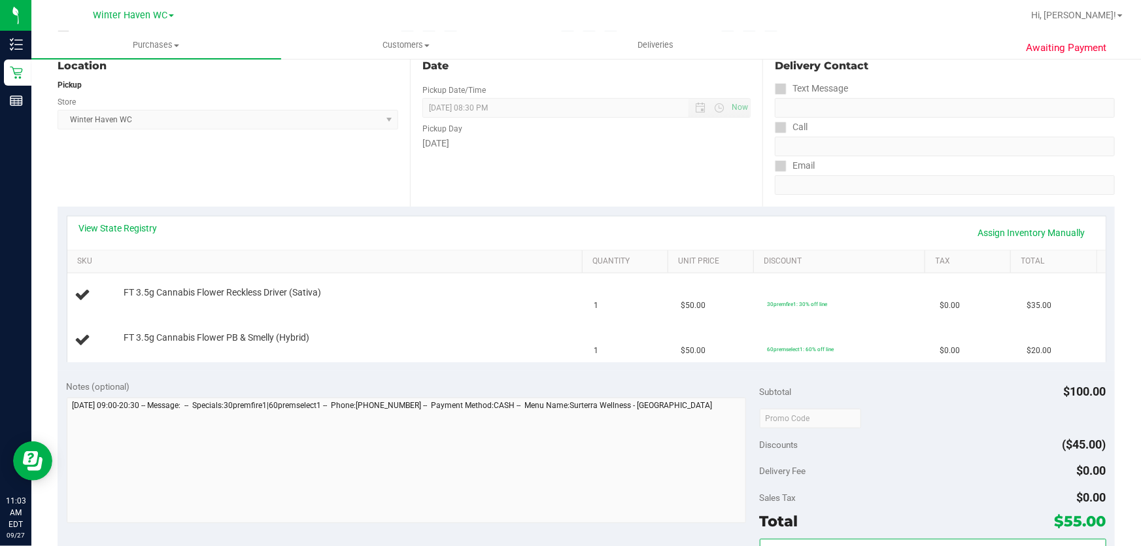
scroll to position [178, 0]
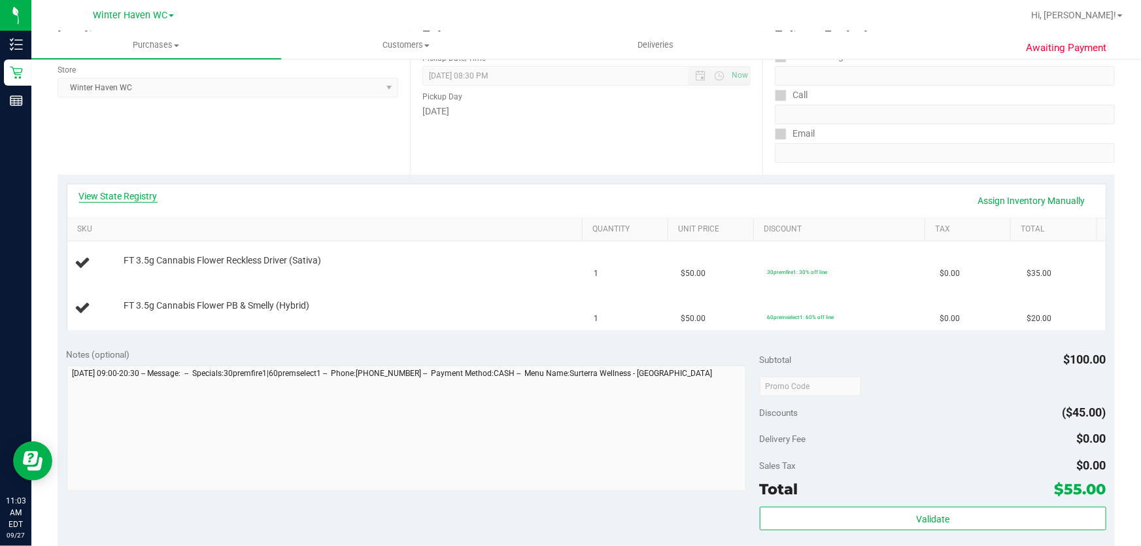
click at [150, 194] on link "View State Registry" at bounding box center [118, 196] width 78 height 13
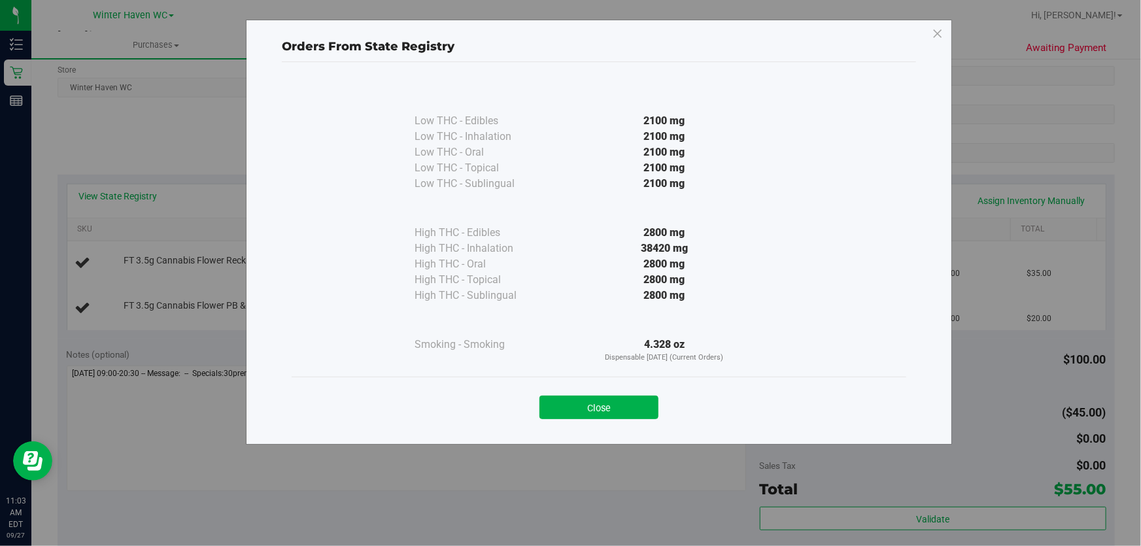
drag, startPoint x: 562, startPoint y: 239, endPoint x: 572, endPoint y: 239, distance: 10.5
click at [568, 239] on div "2800 mg" at bounding box center [664, 233] width 238 height 16
click at [581, 398] on button "Close" at bounding box center [598, 408] width 119 height 24
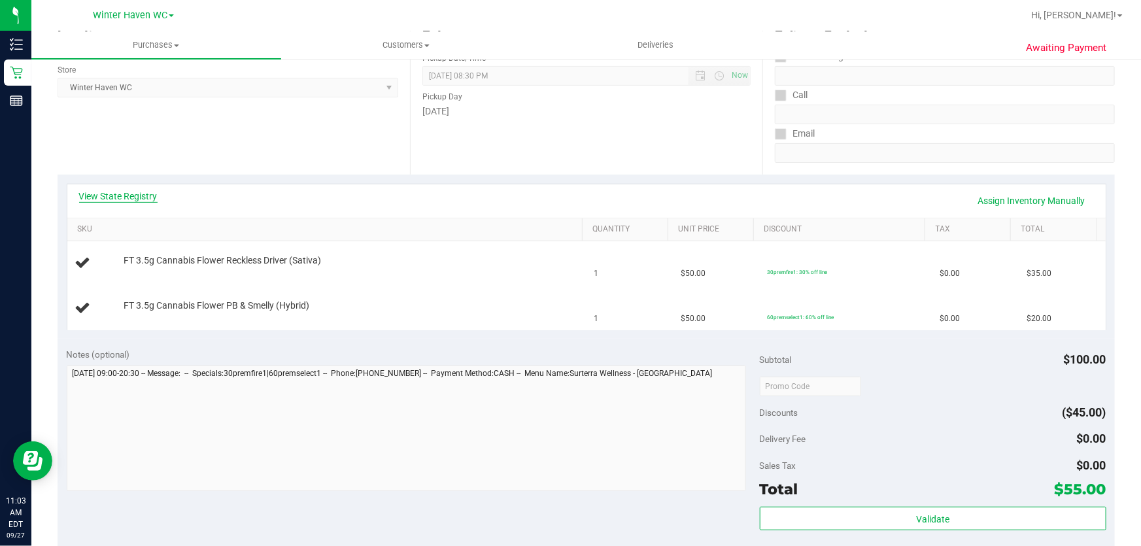
click at [123, 195] on link "View State Registry" at bounding box center [118, 196] width 78 height 13
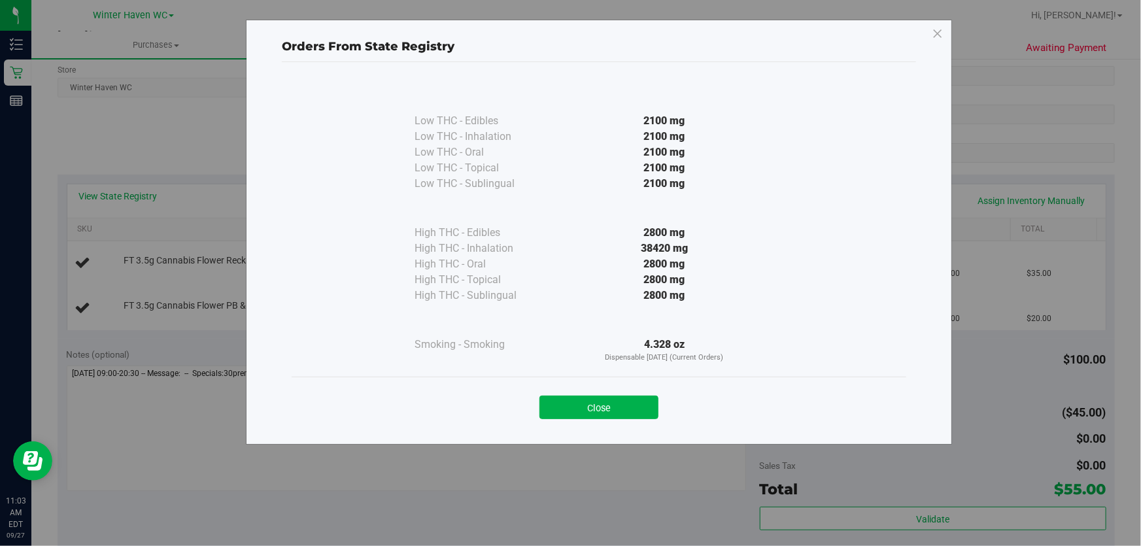
click at [552, 236] on div "2800 mg" at bounding box center [664, 233] width 238 height 16
click at [620, 407] on button "Close" at bounding box center [598, 408] width 119 height 24
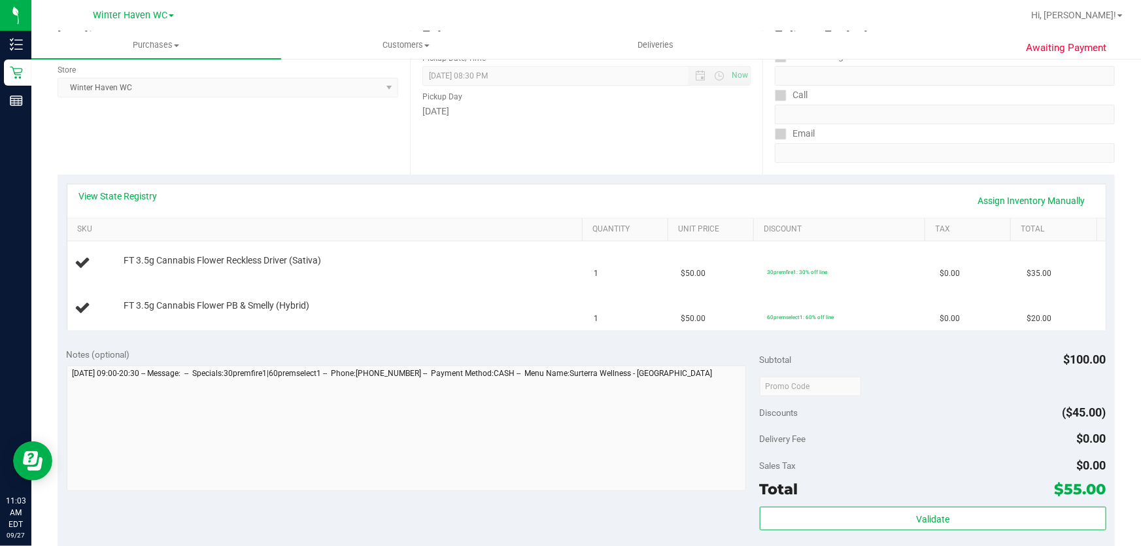
click at [459, 353] on div "Notes (optional)" at bounding box center [413, 354] width 693 height 13
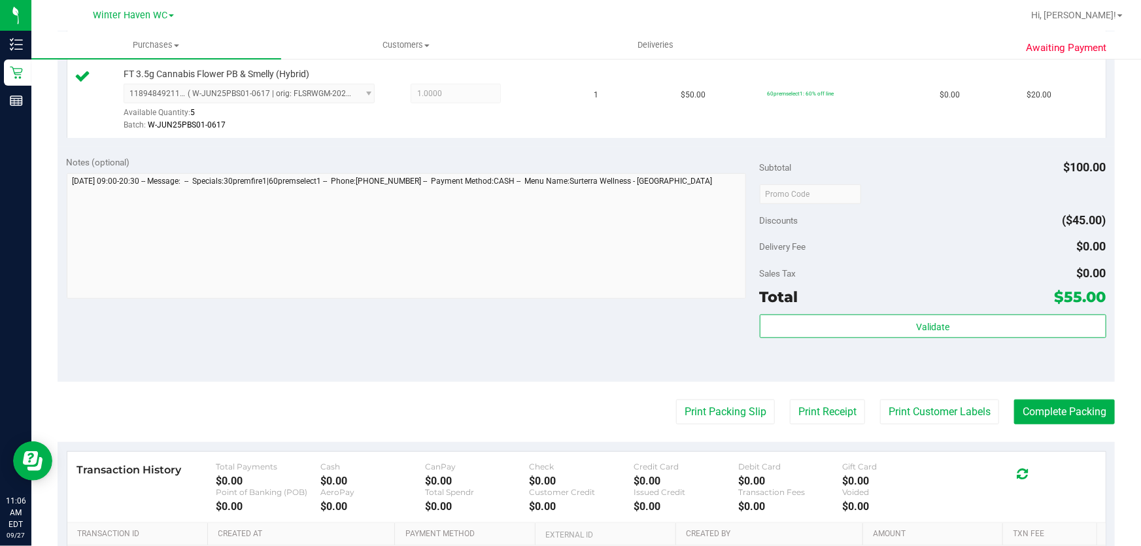
scroll to position [460, 0]
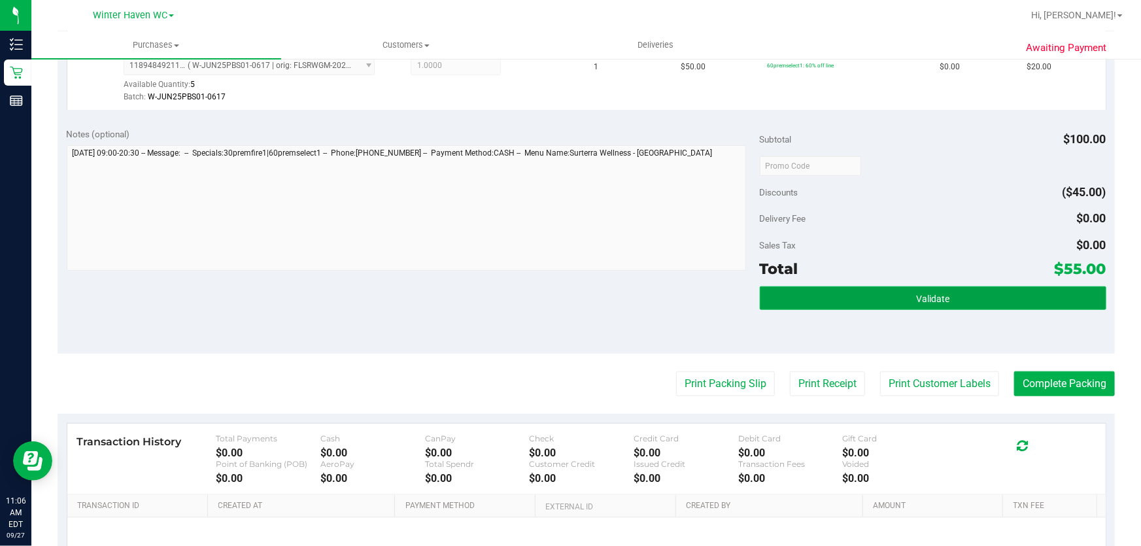
click at [970, 302] on button "Validate" at bounding box center [933, 298] width 347 height 24
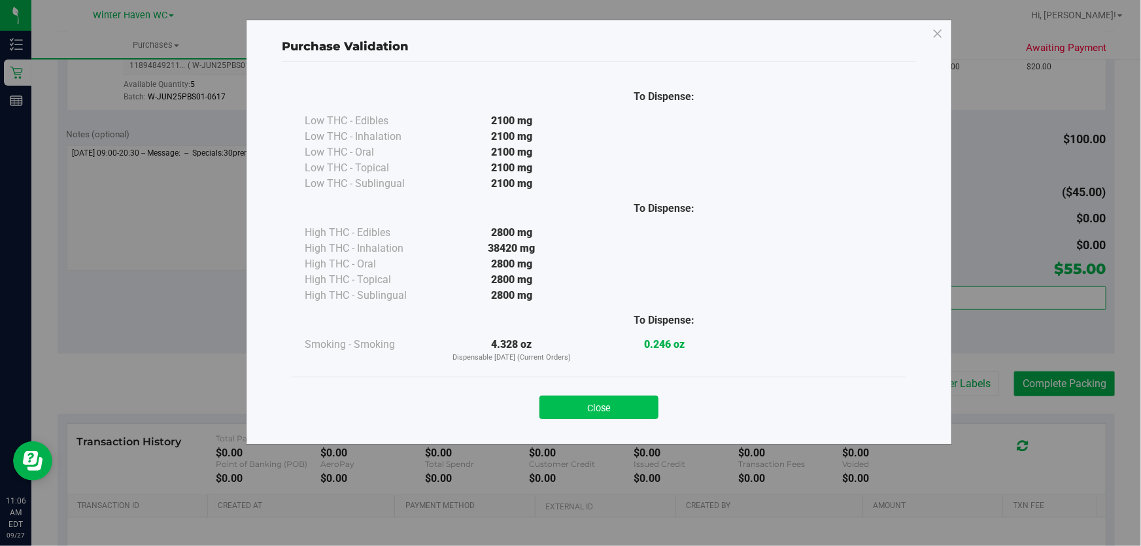
click at [614, 416] on button "Close" at bounding box center [598, 408] width 119 height 24
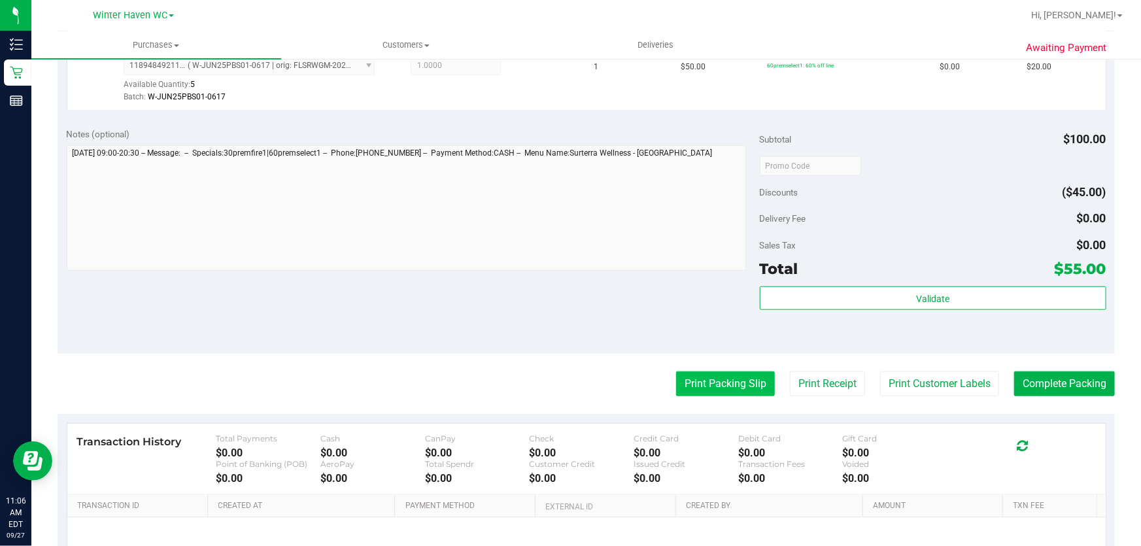
click at [722, 384] on button "Print Packing Slip" at bounding box center [725, 383] width 99 height 25
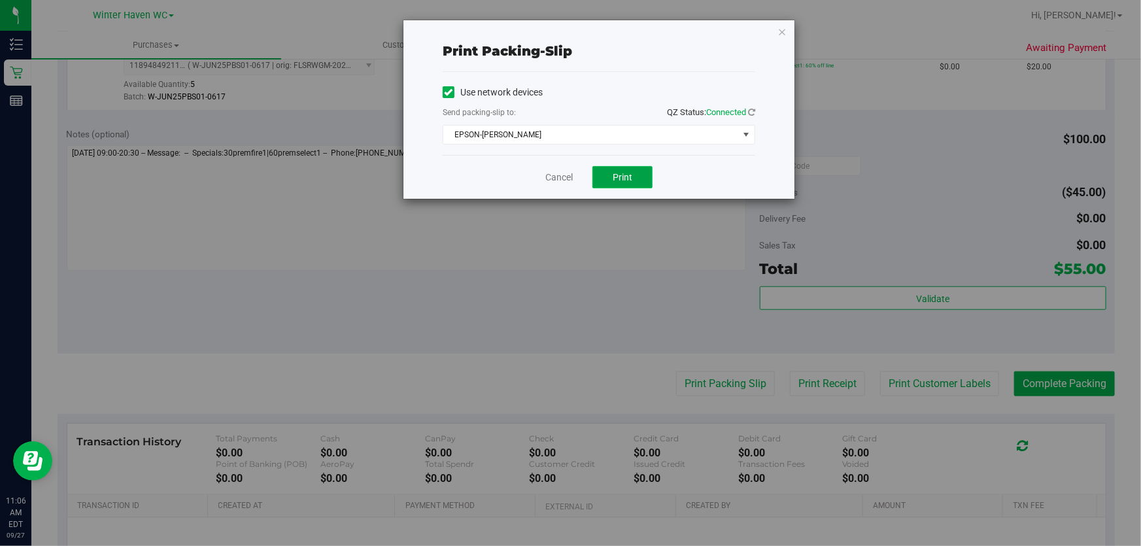
click at [627, 178] on span "Print" at bounding box center [623, 177] width 20 height 10
click at [546, 175] on link "Cancel" at bounding box center [558, 178] width 27 height 14
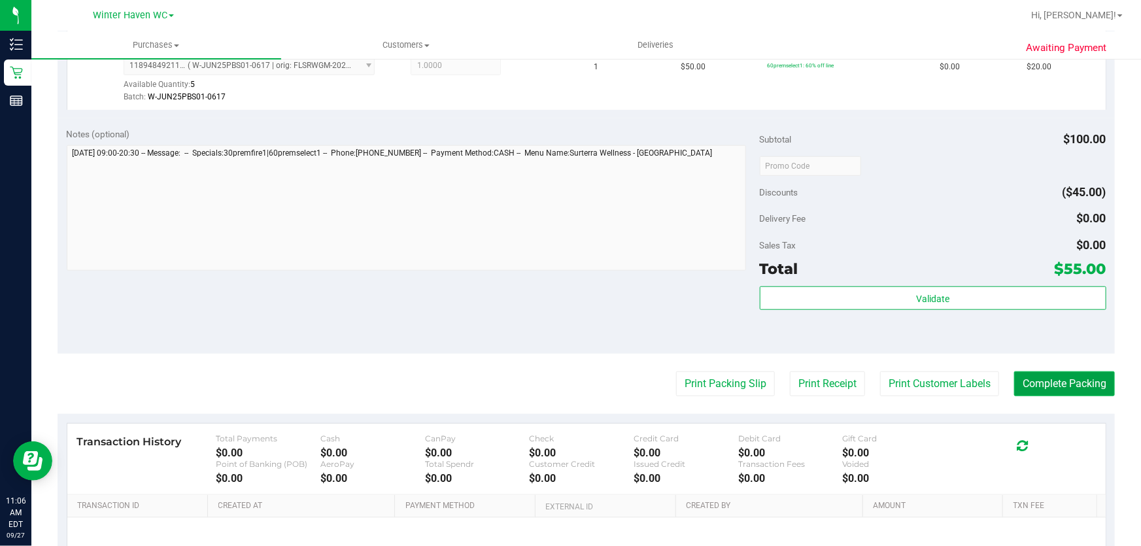
click at [1071, 392] on button "Complete Packing" at bounding box center [1064, 383] width 101 height 25
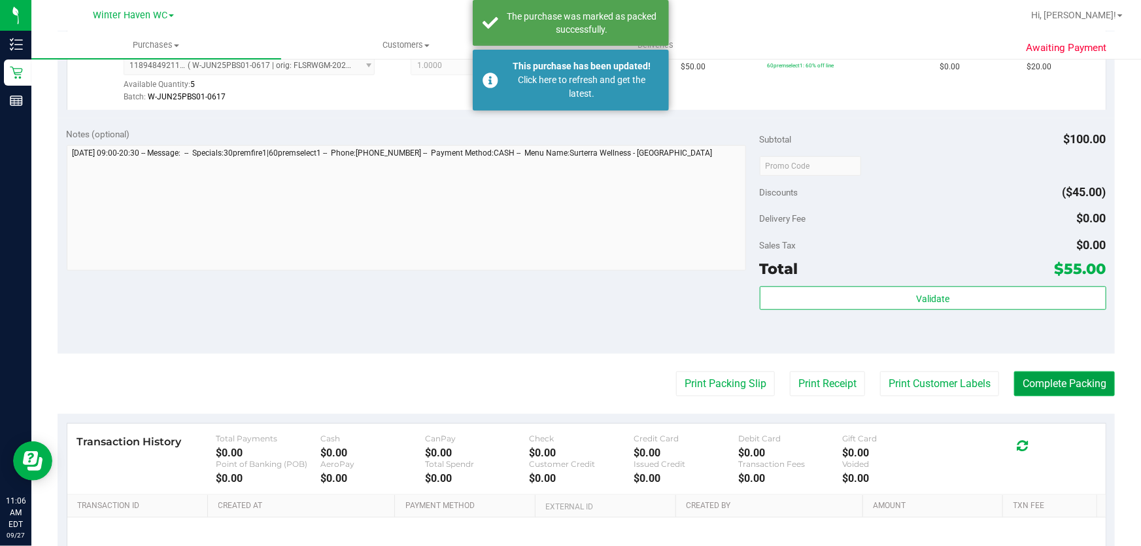
click at [1072, 389] on button "Complete Packing" at bounding box center [1064, 383] width 101 height 25
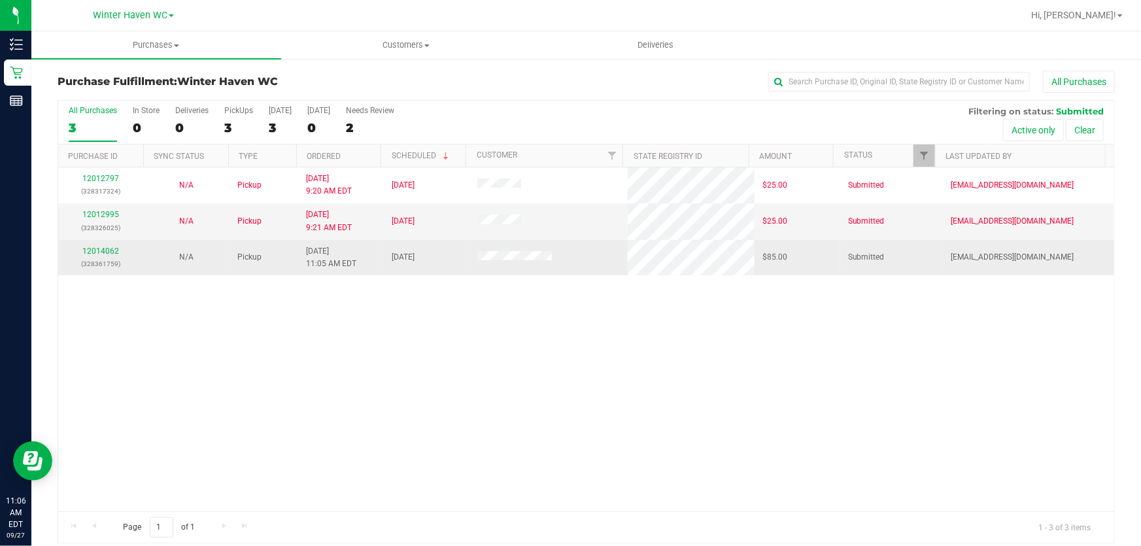
click at [114, 267] on p "(328361759)" at bounding box center [101, 264] width 70 height 12
click at [105, 251] on link "12014062" at bounding box center [100, 250] width 37 height 9
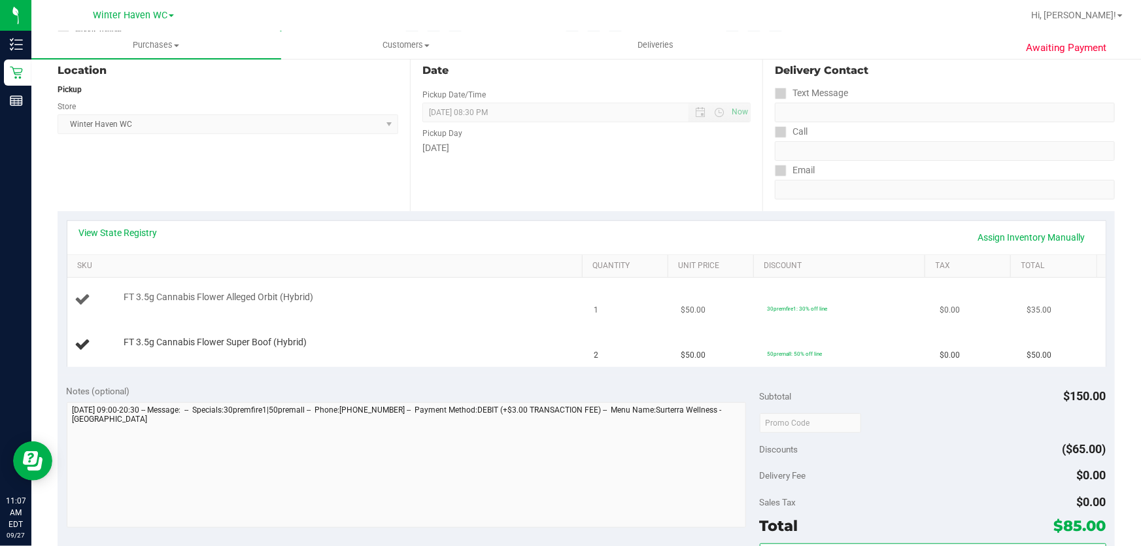
scroll to position [178, 0]
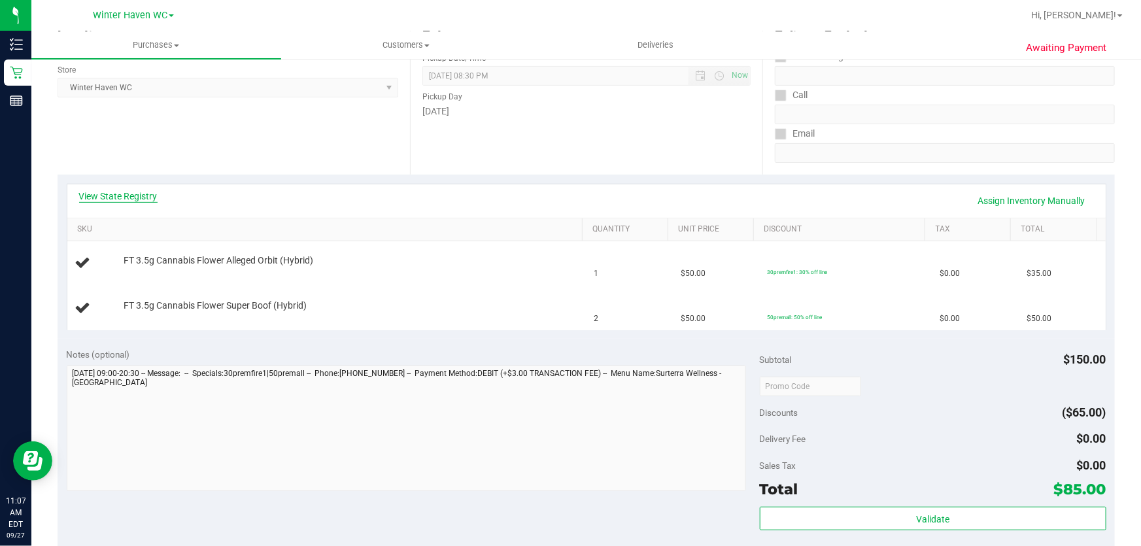
click at [143, 196] on link "View State Registry" at bounding box center [118, 196] width 78 height 13
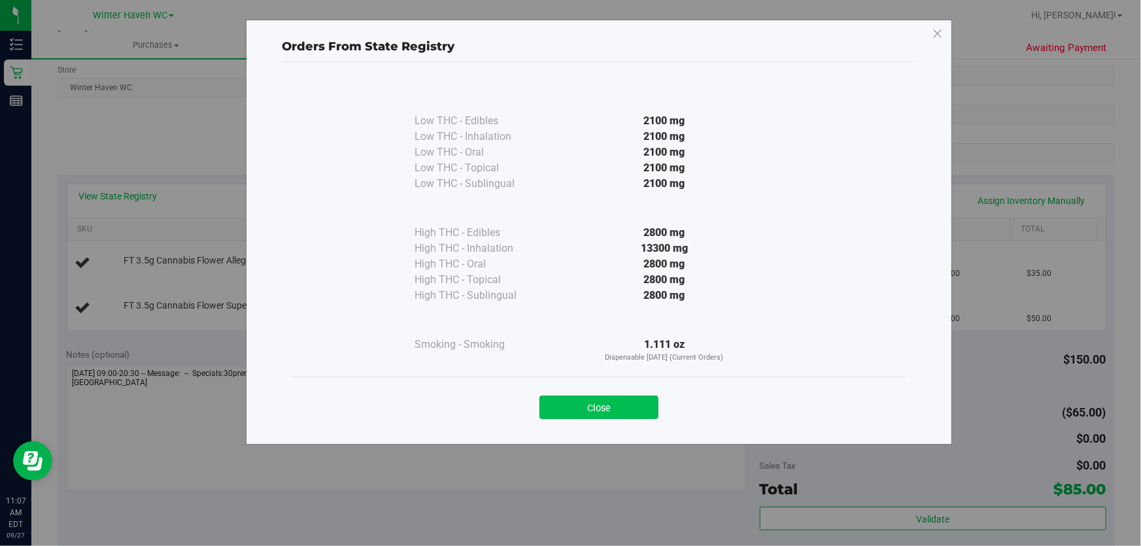
click at [614, 414] on button "Close" at bounding box center [598, 408] width 119 height 24
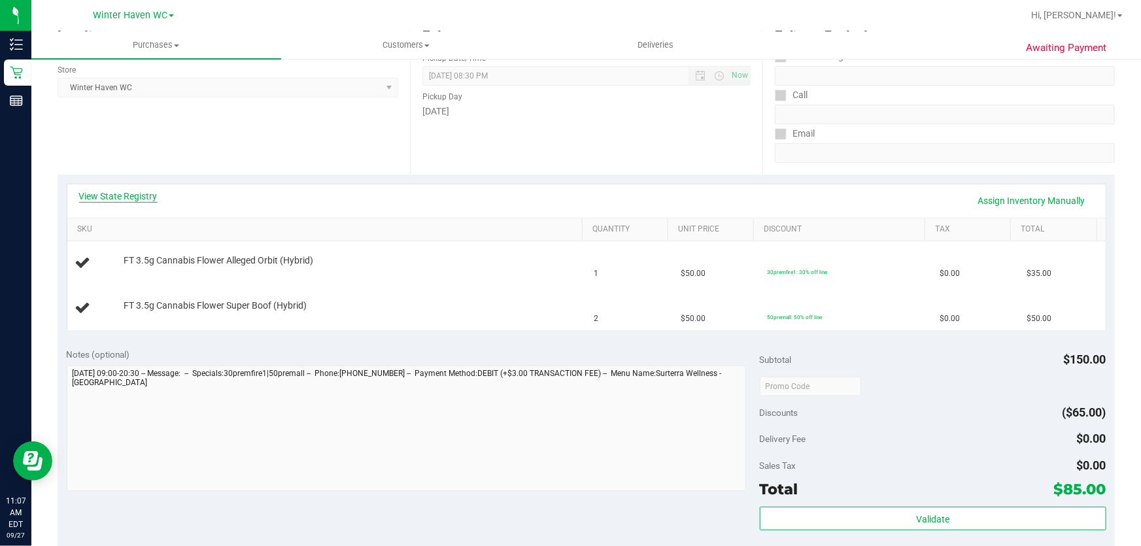
click at [133, 197] on link "View State Registry" at bounding box center [118, 196] width 78 height 13
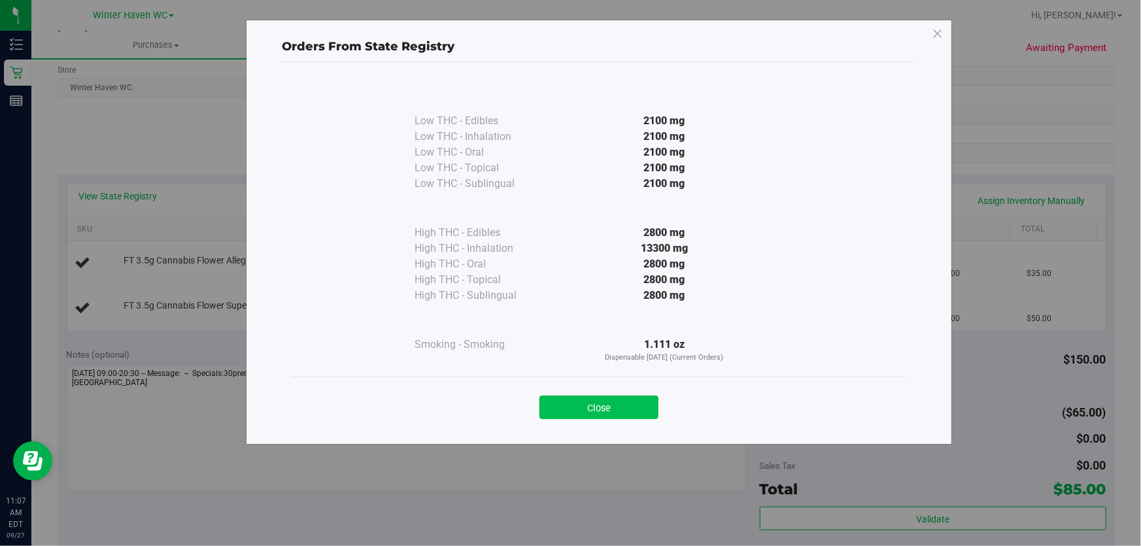
click at [611, 407] on button "Close" at bounding box center [598, 408] width 119 height 24
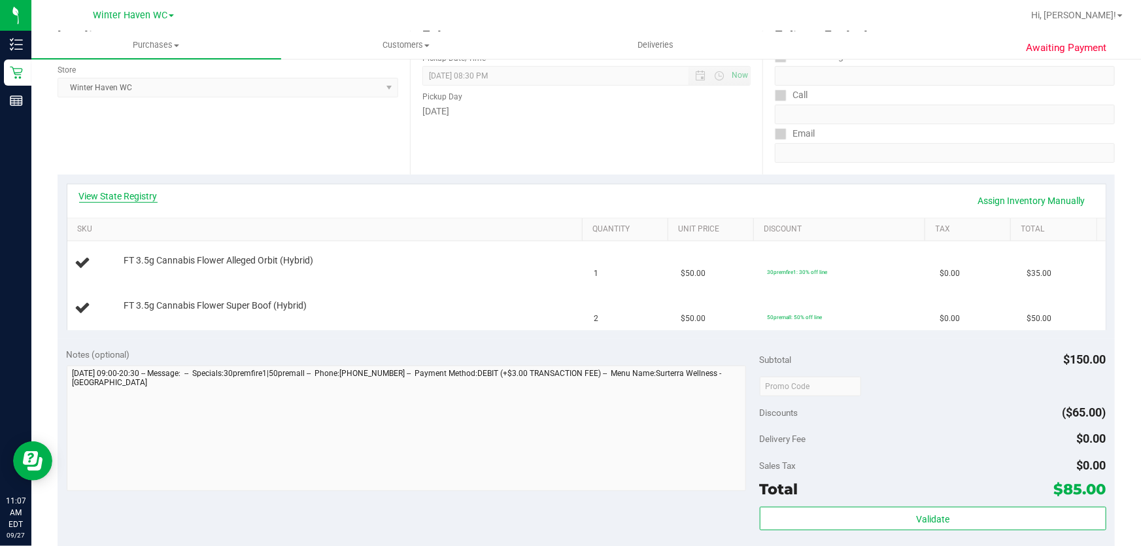
click at [129, 195] on link "View State Registry" at bounding box center [118, 196] width 78 height 13
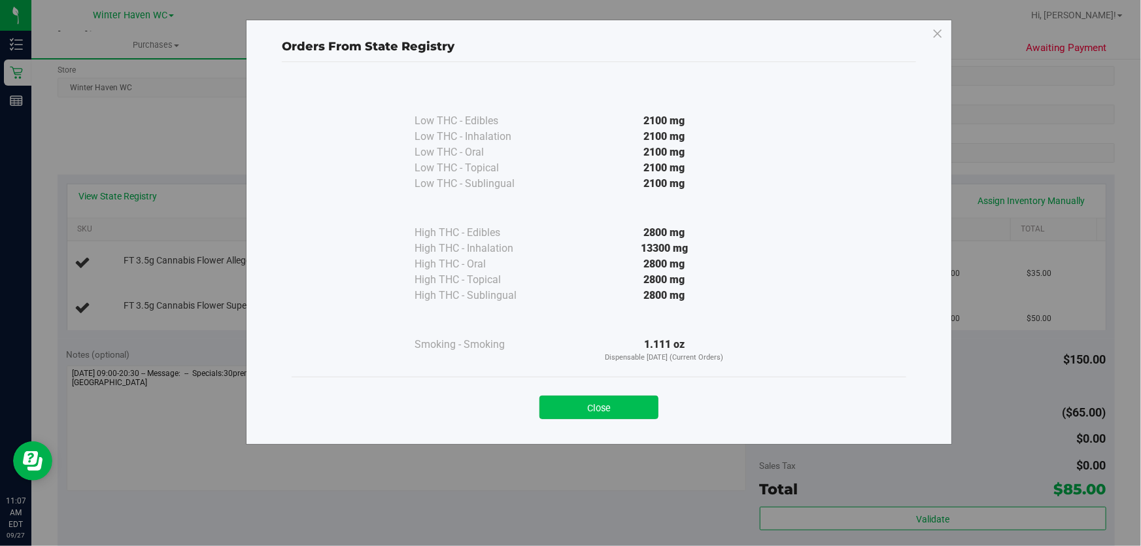
click at [633, 414] on button "Close" at bounding box center [598, 408] width 119 height 24
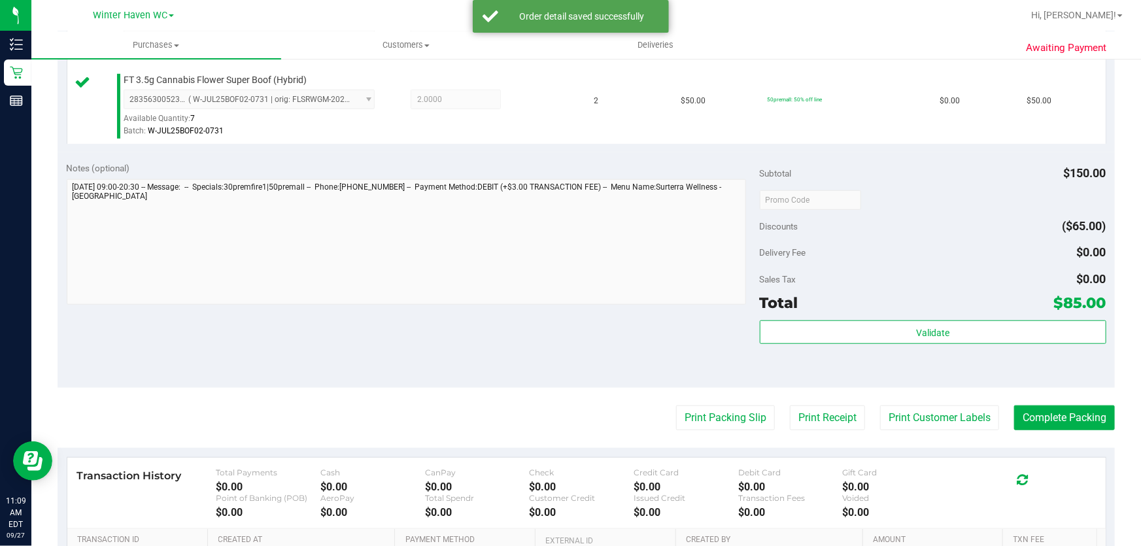
scroll to position [426, 0]
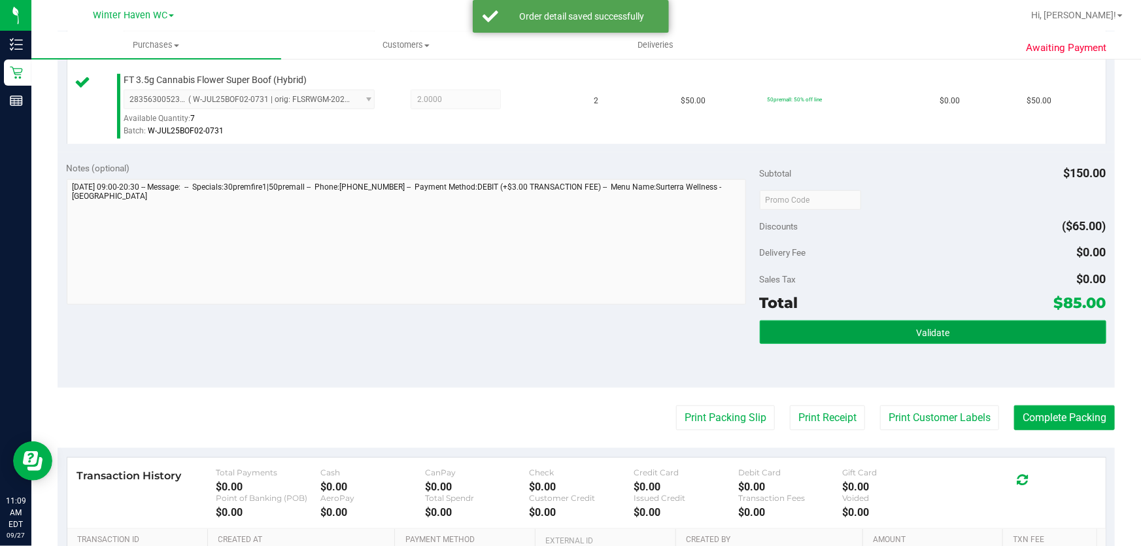
click at [981, 331] on button "Validate" at bounding box center [933, 332] width 347 height 24
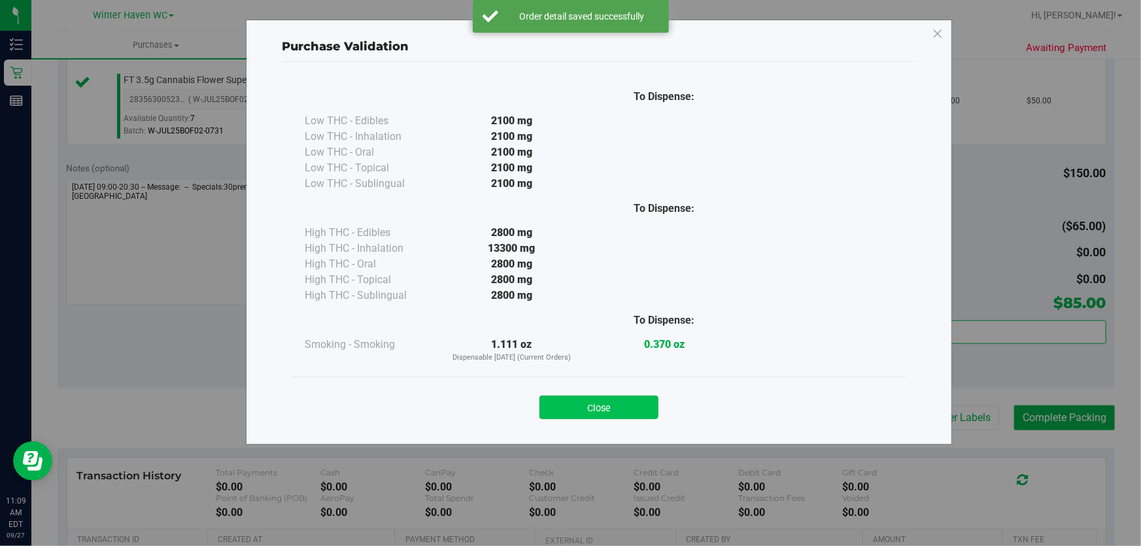
click at [615, 402] on button "Close" at bounding box center [598, 408] width 119 height 24
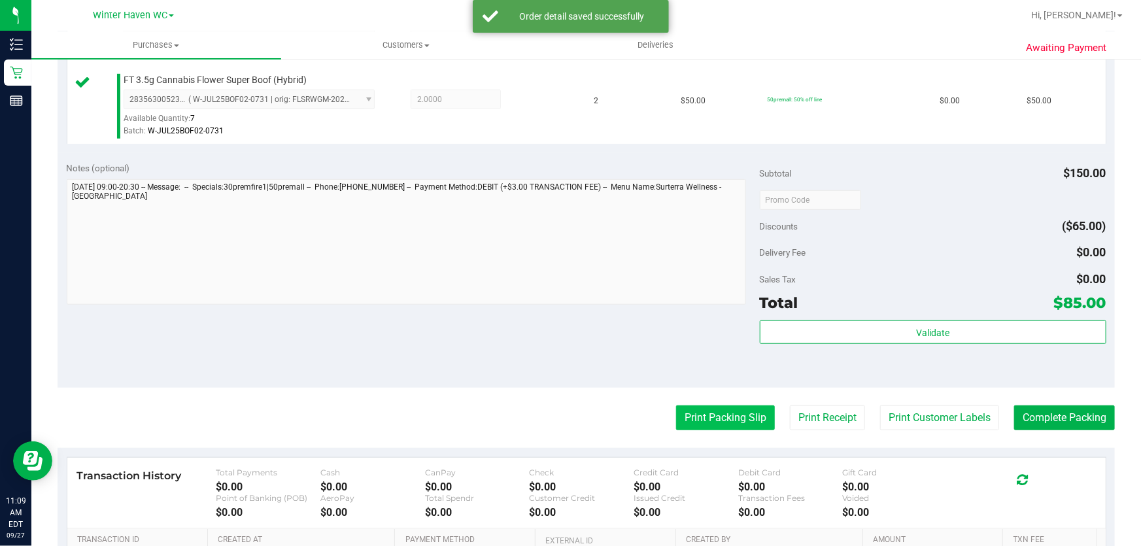
click at [725, 415] on button "Print Packing Slip" at bounding box center [725, 417] width 99 height 25
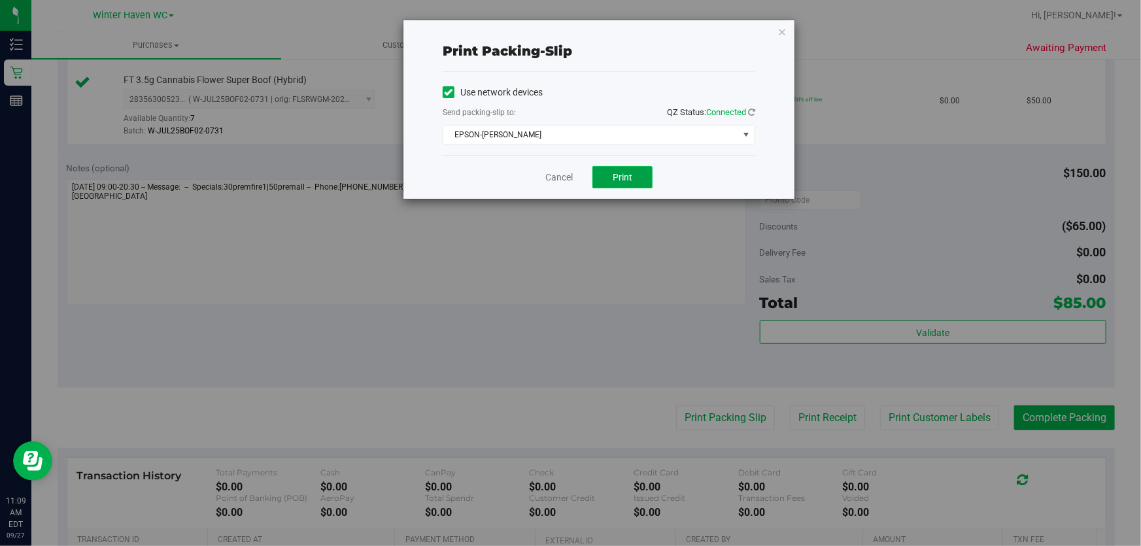
click at [626, 184] on button "Print" at bounding box center [622, 177] width 60 height 22
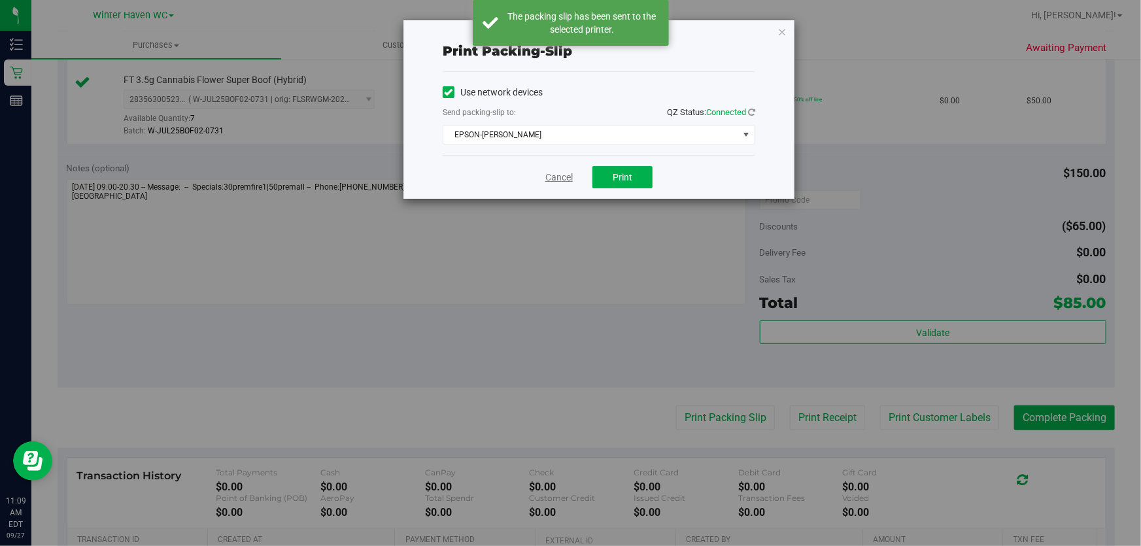
click at [553, 172] on link "Cancel" at bounding box center [558, 178] width 27 height 14
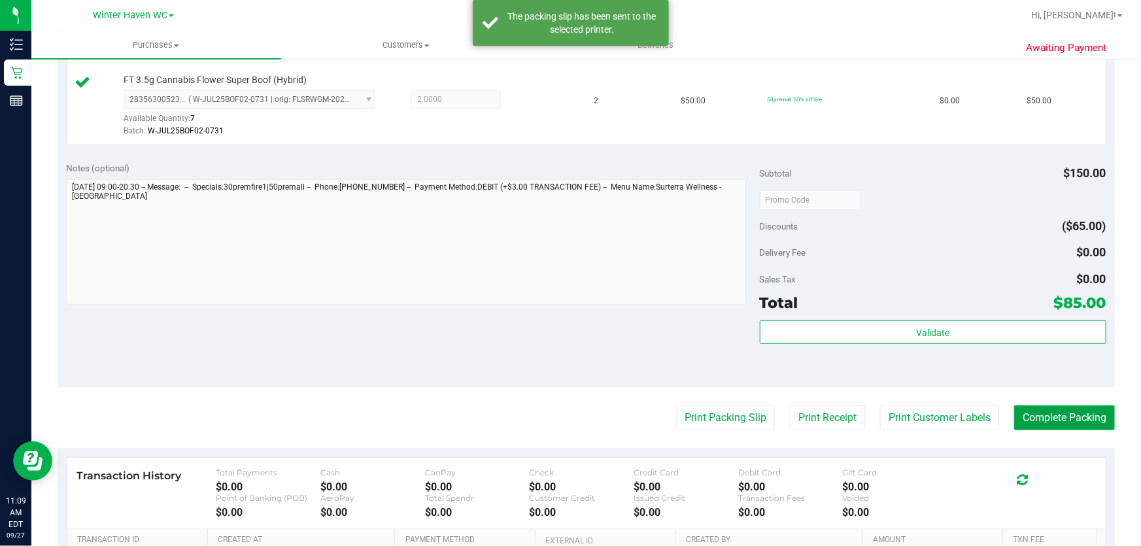
click at [1085, 422] on button "Complete Packing" at bounding box center [1064, 417] width 101 height 25
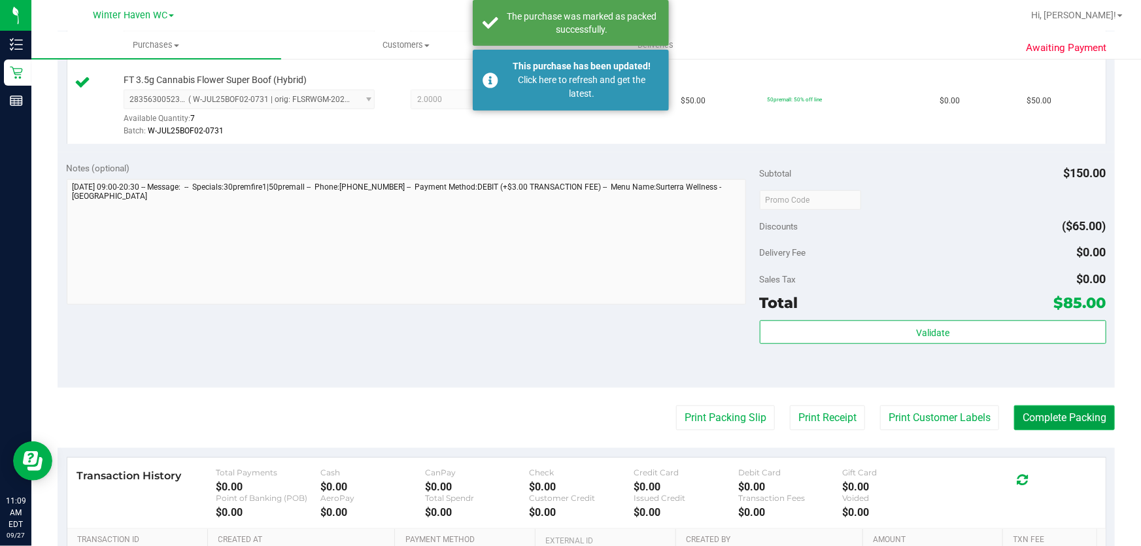
click at [1084, 418] on button "Complete Packing" at bounding box center [1064, 417] width 101 height 25
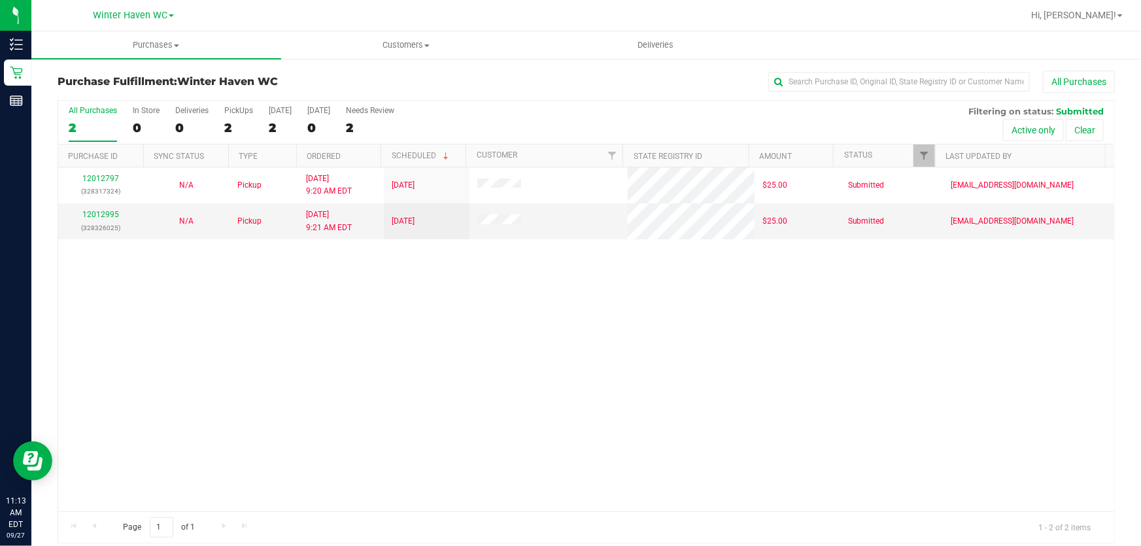
click at [457, 336] on div "12012797 (328317324) N/A Pickup 9/27/2025 9:20 AM EDT 9/27/2025 $25.00 Submitte…" at bounding box center [586, 339] width 1056 height 344
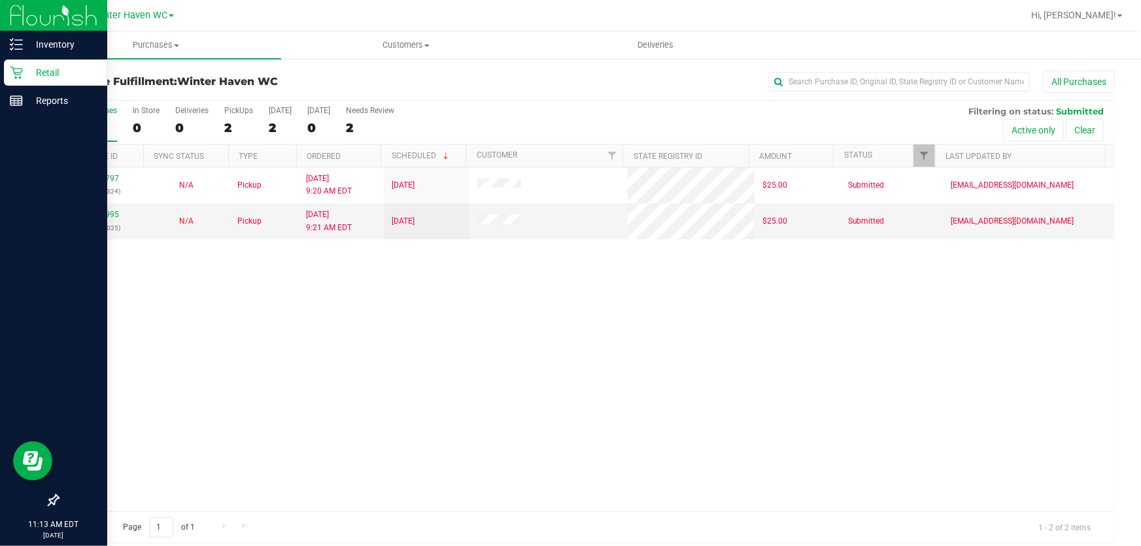
click at [42, 73] on p "Retail" at bounding box center [62, 73] width 78 height 16
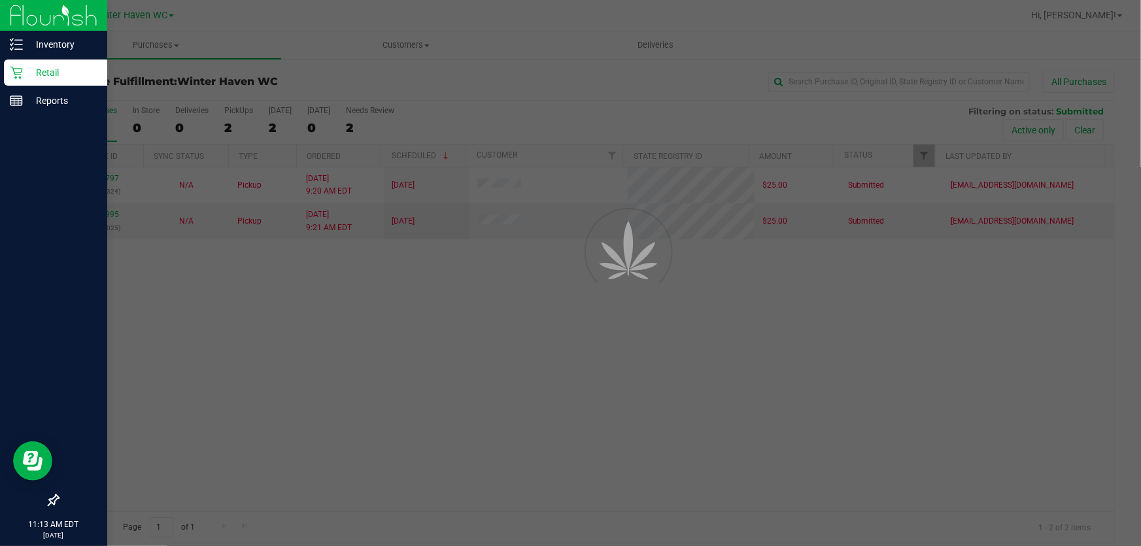
click at [42, 73] on p "Retail" at bounding box center [62, 73] width 78 height 16
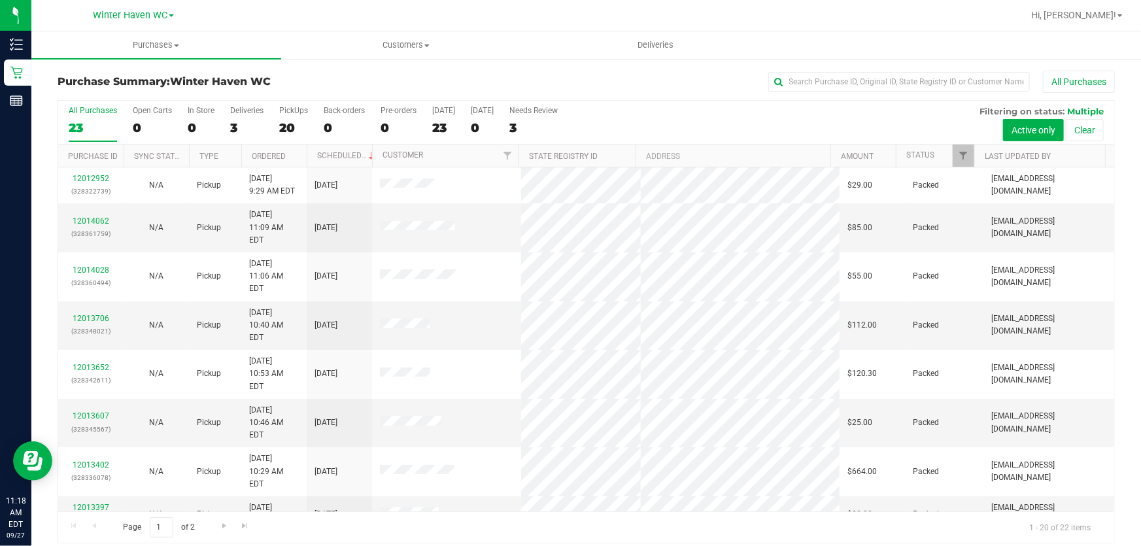
click at [736, 117] on div "All Purchases 23 Open Carts 0 In Store 0 Deliveries 3 PickUps 20 Back-orders 0 …" at bounding box center [586, 123] width 1056 height 44
click at [290, 126] on div "20" at bounding box center [293, 127] width 29 height 15
click at [0, 0] on input "PickUps 20" at bounding box center [0, 0] width 0 height 0
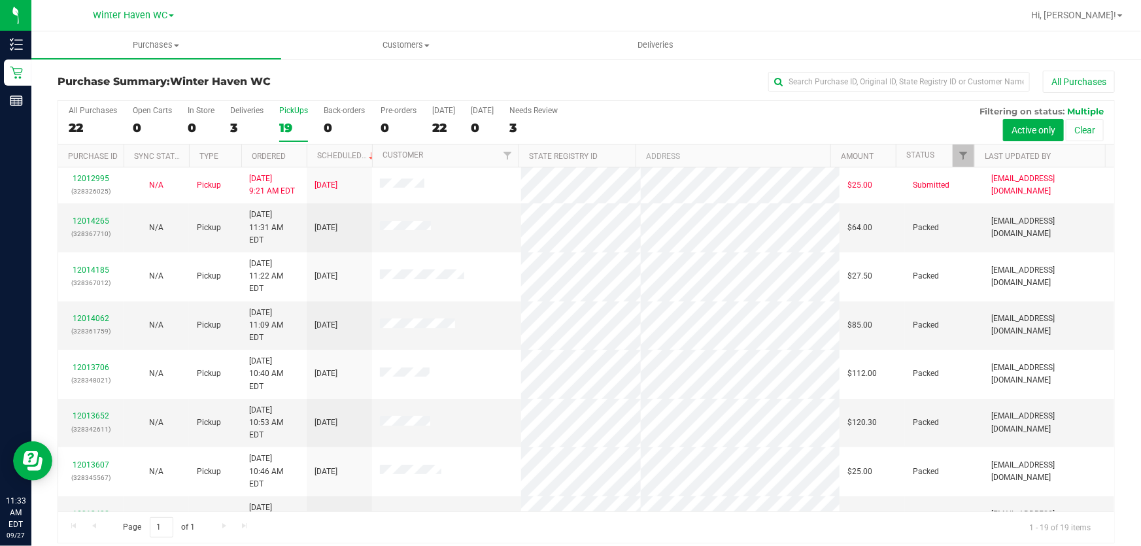
click at [686, 112] on div "All Purchases 22 Open Carts 0 In Store 0 Deliveries 3 PickUps 19 Back-orders 0 …" at bounding box center [586, 123] width 1056 height 44
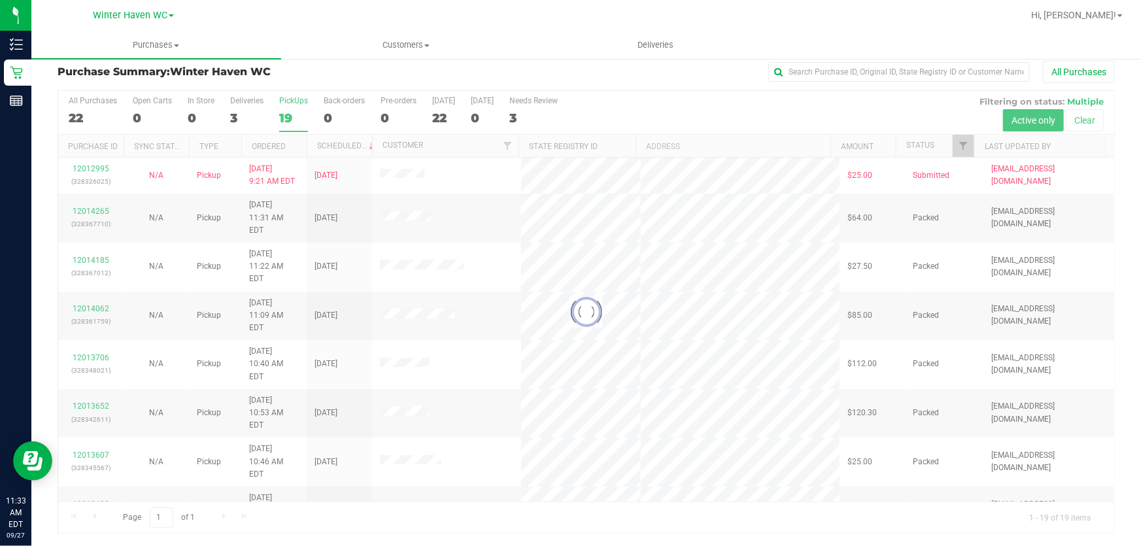
click at [724, 101] on div at bounding box center [586, 312] width 1056 height 442
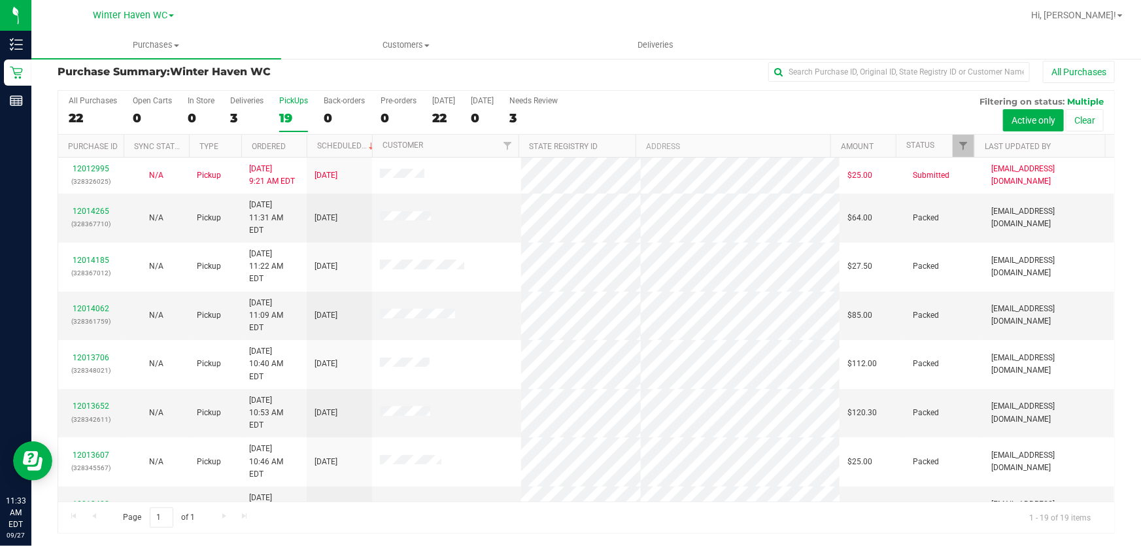
click at [724, 103] on div "All Purchases 22 Open Carts 0 In Store 0 Deliveries 3 PickUps 19 Back-orders 0 …" at bounding box center [586, 113] width 1056 height 44
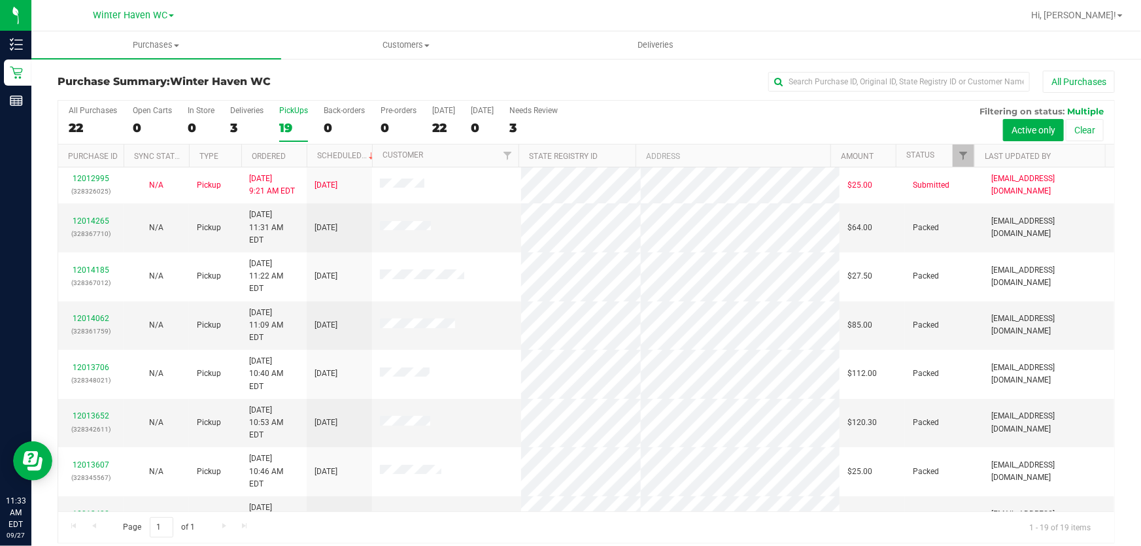
click at [647, 121] on div "All Purchases 22 Open Carts 0 In Store 0 Deliveries 3 PickUps 19 Back-orders 0 …" at bounding box center [586, 123] width 1056 height 44
click at [598, 67] on div "Purchase Summary: Winter Haven WC All Purchases All Purchases 22 Open Carts 0 I…" at bounding box center [586, 307] width 1110 height 499
click at [652, 114] on div "All Purchases 22 Open Carts 0 In Store 0 Deliveries 3 PickUps 19 Back-orders 0 …" at bounding box center [586, 123] width 1056 height 44
click at [99, 216] on link "12014292" at bounding box center [91, 220] width 37 height 9
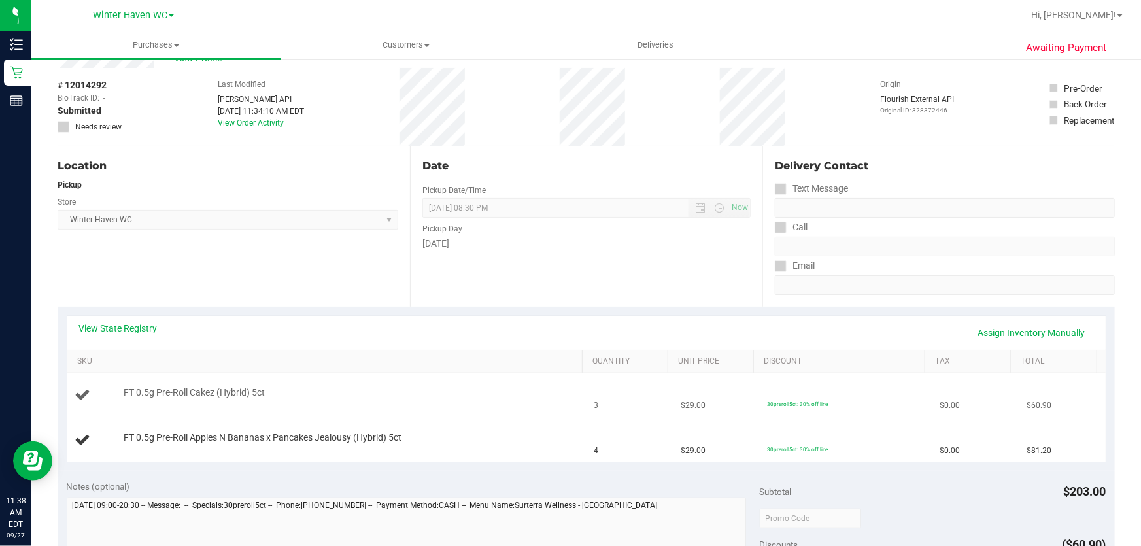
scroll to position [178, 0]
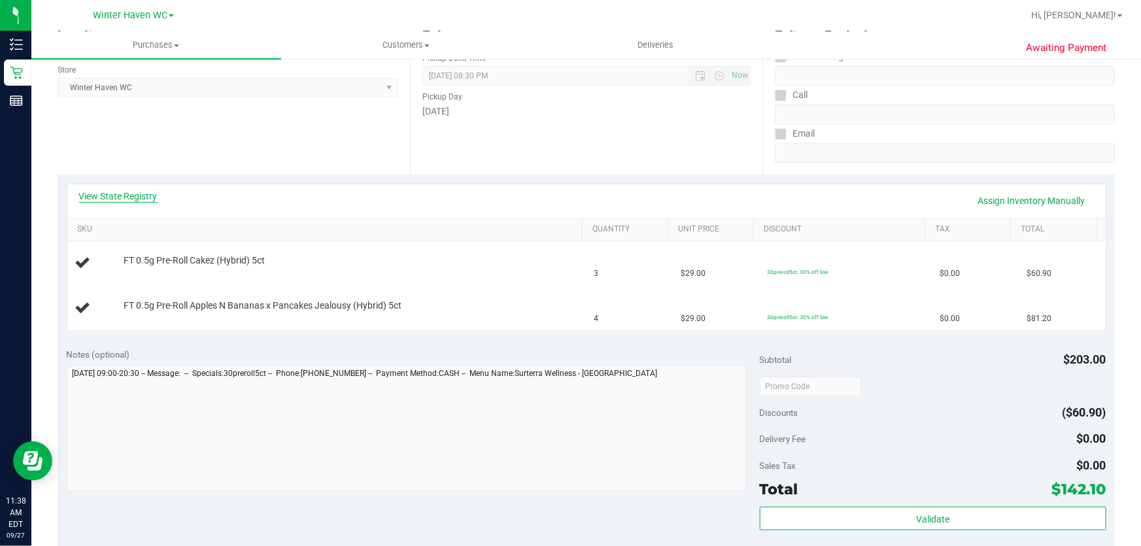
click at [146, 192] on link "View State Registry" at bounding box center [118, 196] width 78 height 13
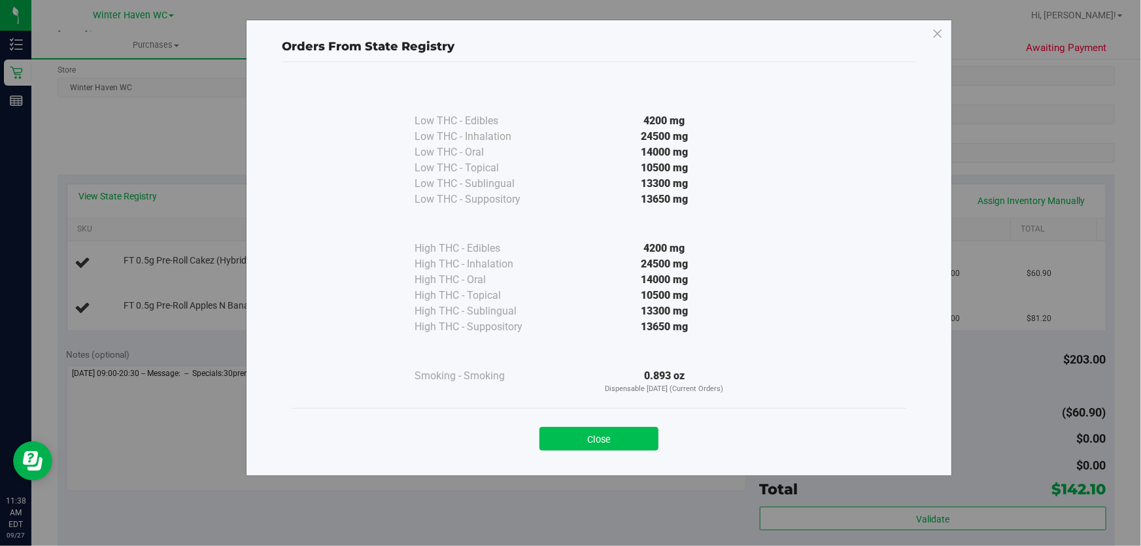
click at [600, 437] on button "Close" at bounding box center [598, 439] width 119 height 24
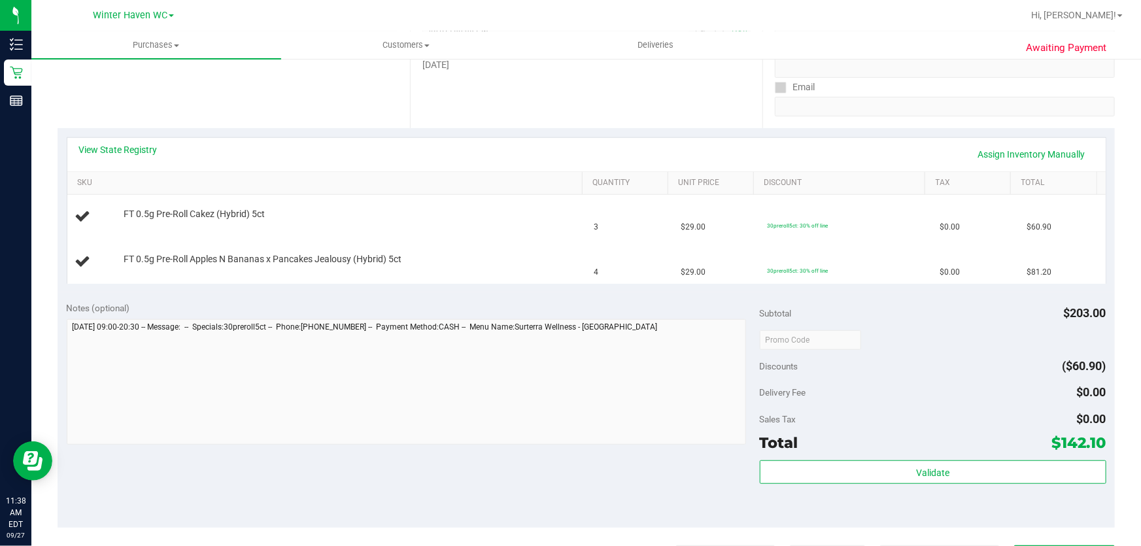
scroll to position [225, 0]
click at [147, 149] on link "View State Registry" at bounding box center [118, 149] width 78 height 13
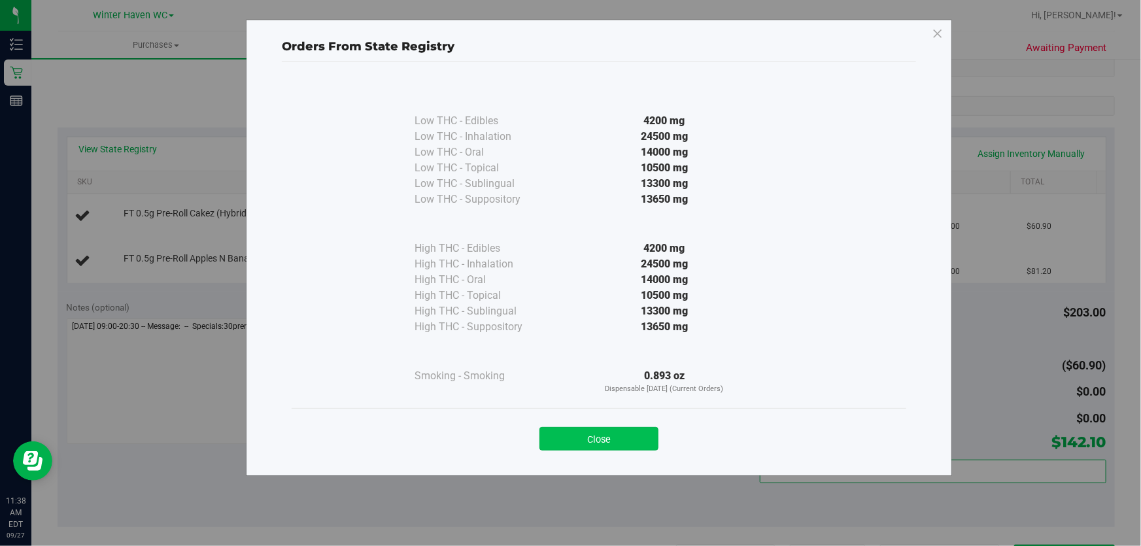
click at [620, 431] on button "Close" at bounding box center [598, 439] width 119 height 24
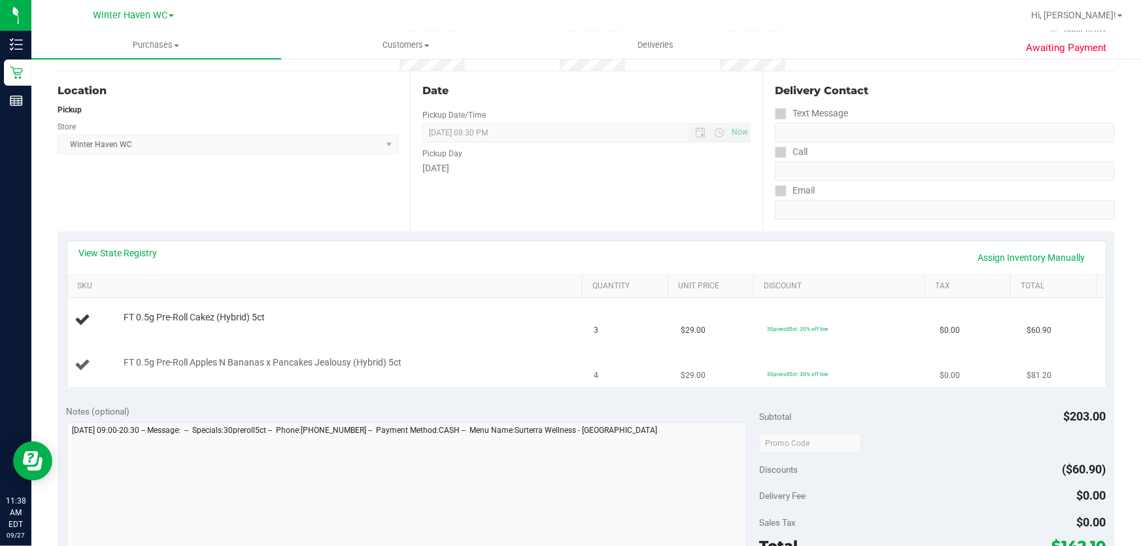
scroll to position [178, 0]
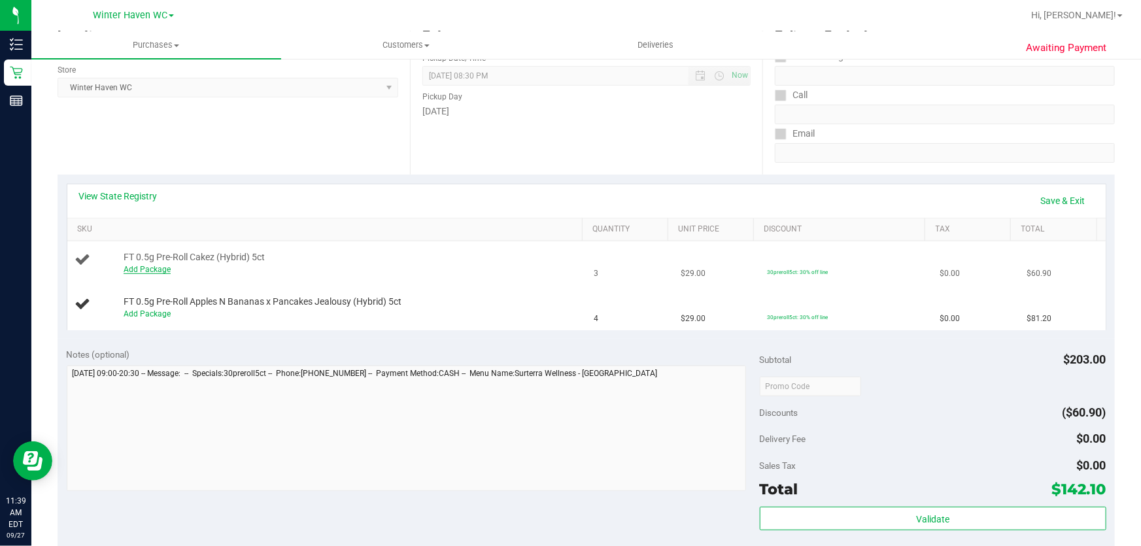
click at [161, 271] on link "Add Package" at bounding box center [147, 269] width 47 height 9
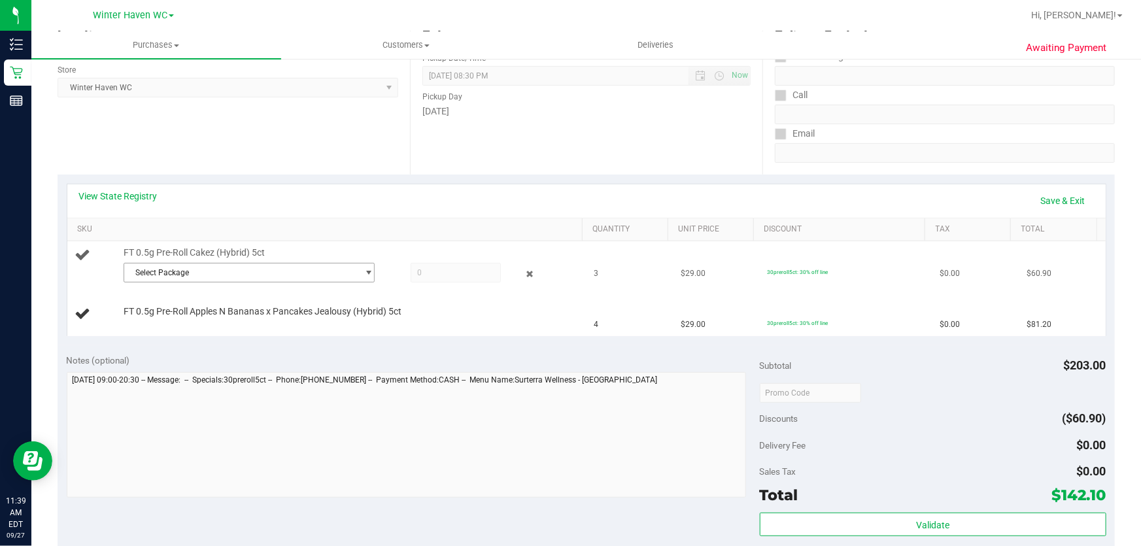
click at [268, 268] on span "Select Package" at bounding box center [240, 272] width 233 height 18
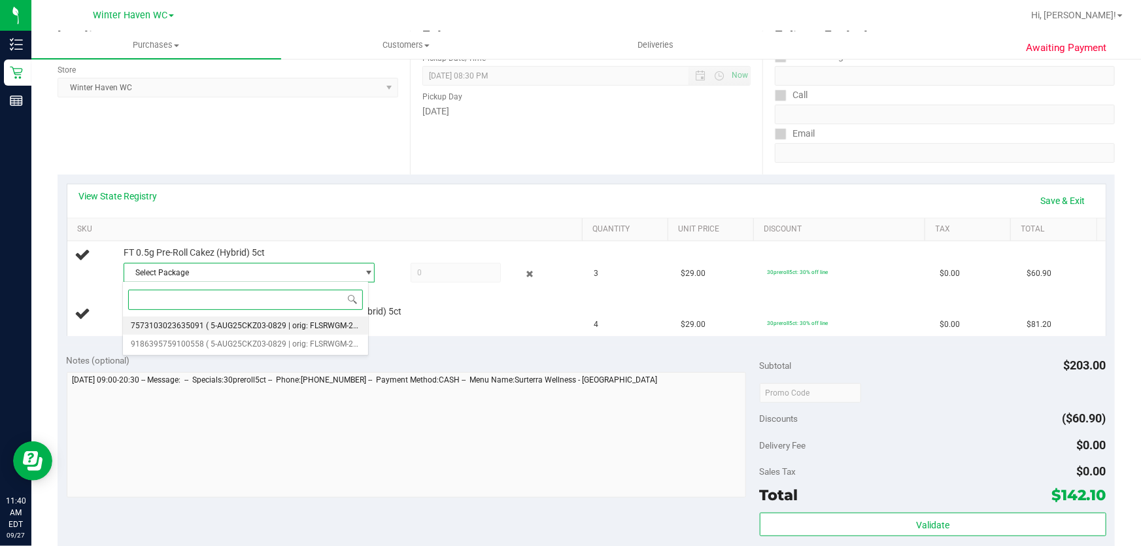
click at [325, 328] on span "( 5-AUG25CKZ03-0829 | orig: FLSRWGM-20250908-211 )" at bounding box center [305, 325] width 199 height 9
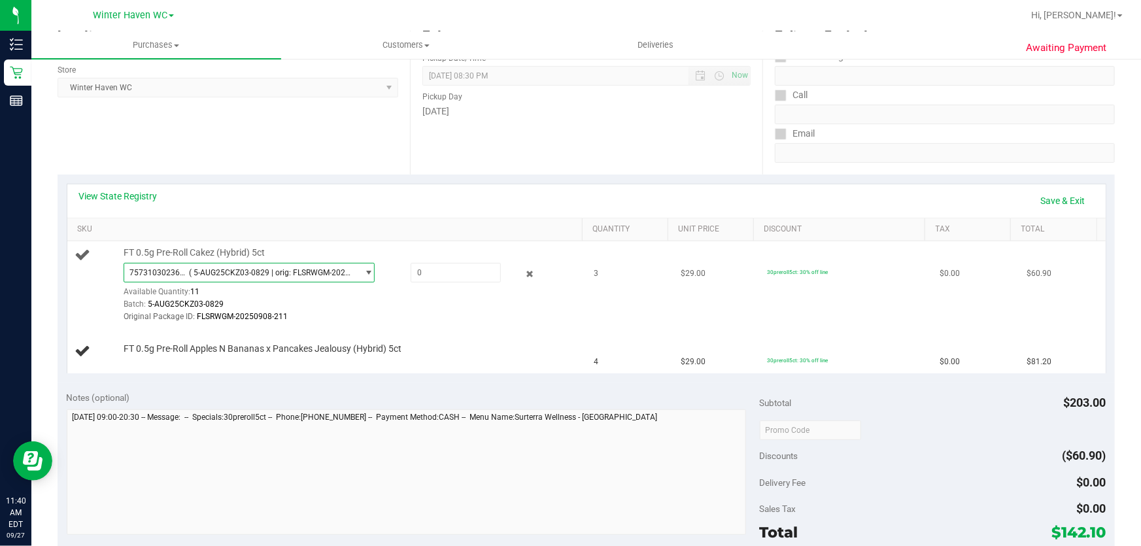
click at [289, 269] on span "( 5-AUG25CKZ03-0829 | orig: FLSRWGM-20250908-211 )" at bounding box center [270, 272] width 163 height 9
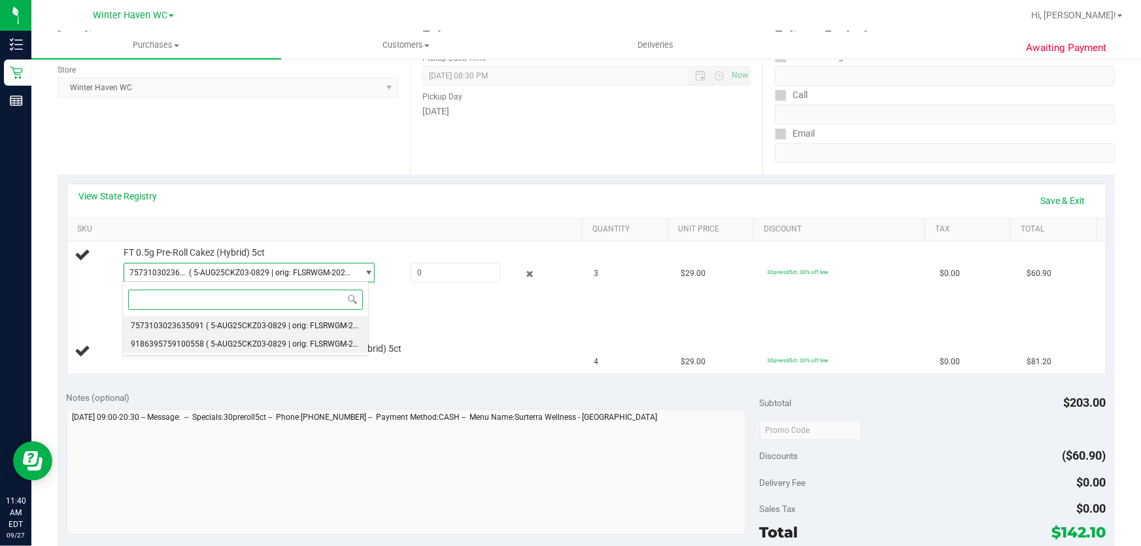
click at [297, 341] on span "( 5-AUG25CKZ03-0829 | orig: FLSRWGM-20250908-137 )" at bounding box center [305, 343] width 199 height 9
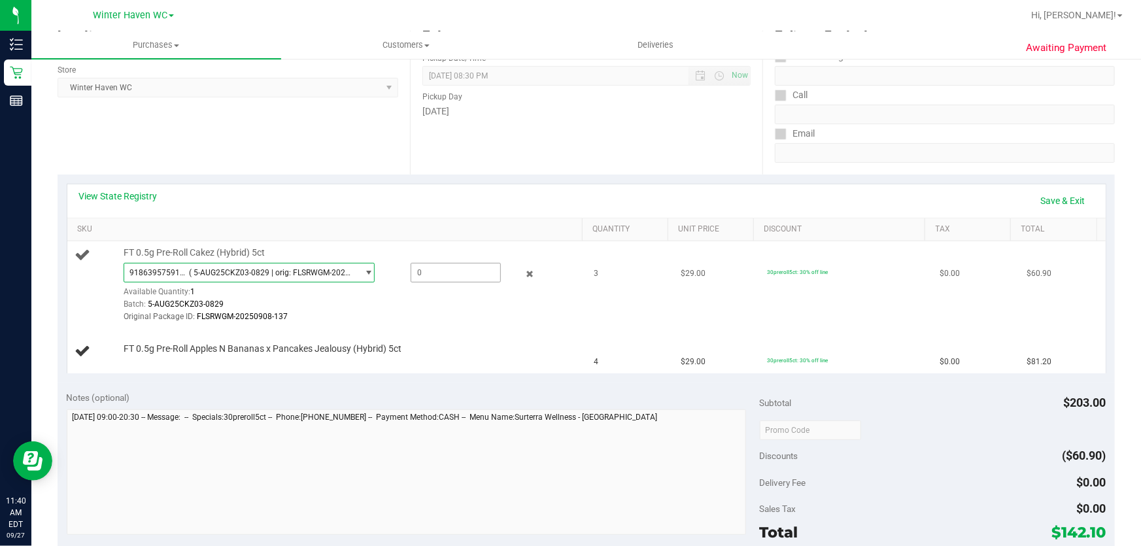
click at [473, 270] on span at bounding box center [456, 273] width 91 height 20
type input "1"
type input "1.0000"
click at [1046, 200] on link "Save & Exit" at bounding box center [1062, 201] width 61 height 22
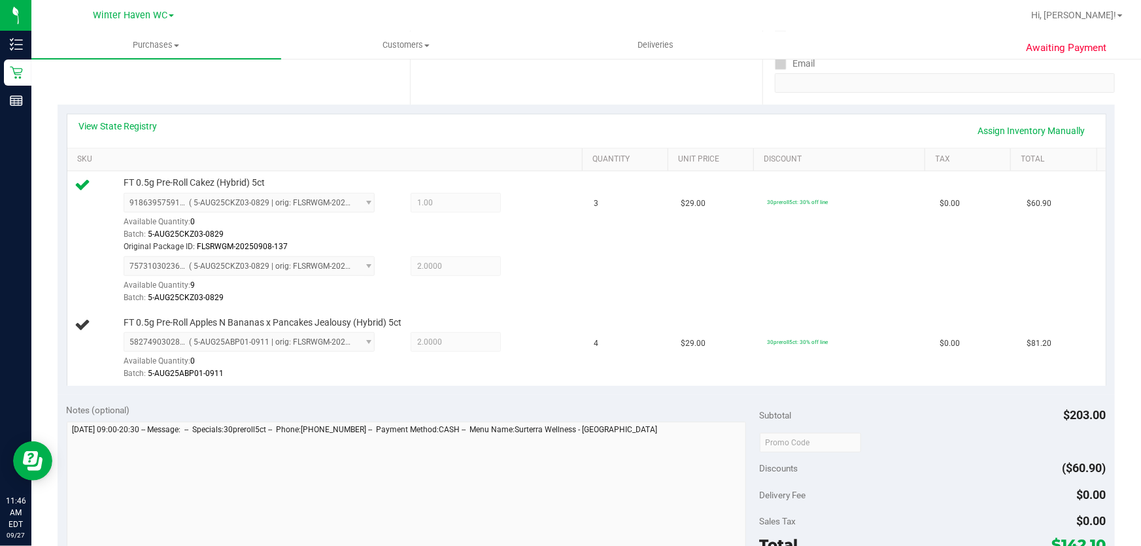
scroll to position [416, 0]
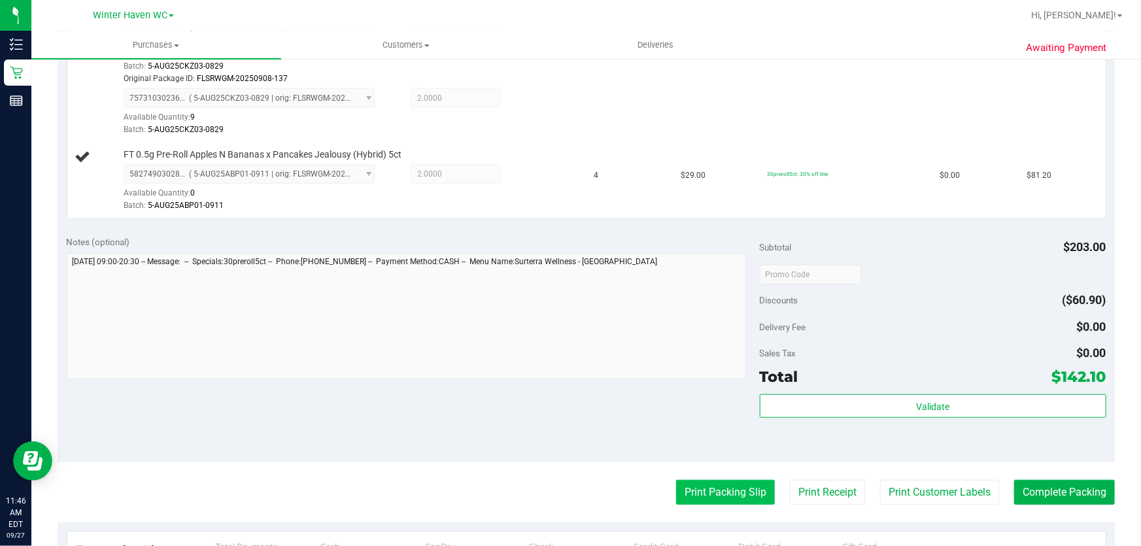
click at [734, 492] on button "Print Packing Slip" at bounding box center [725, 492] width 99 height 25
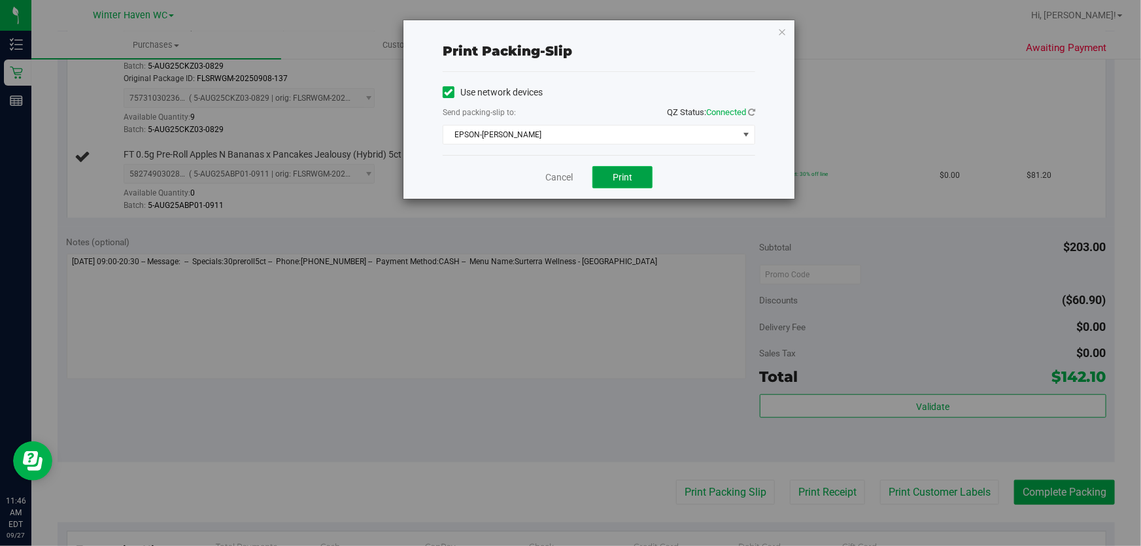
click at [625, 177] on span "Print" at bounding box center [623, 177] width 20 height 10
click at [556, 176] on link "Cancel" at bounding box center [558, 178] width 27 height 14
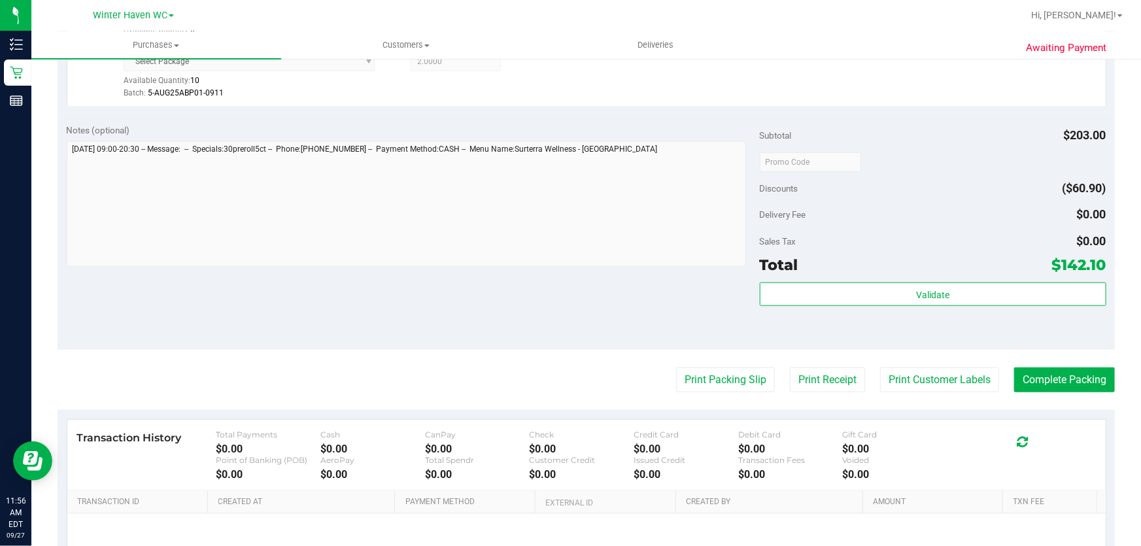
scroll to position [634, 0]
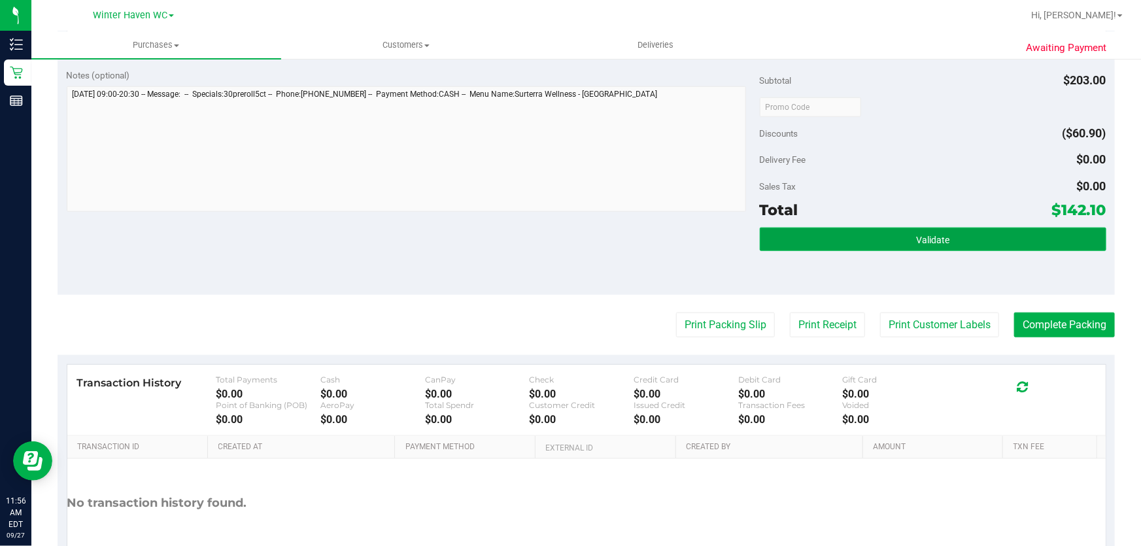
click at [1008, 243] on button "Validate" at bounding box center [933, 240] width 347 height 24
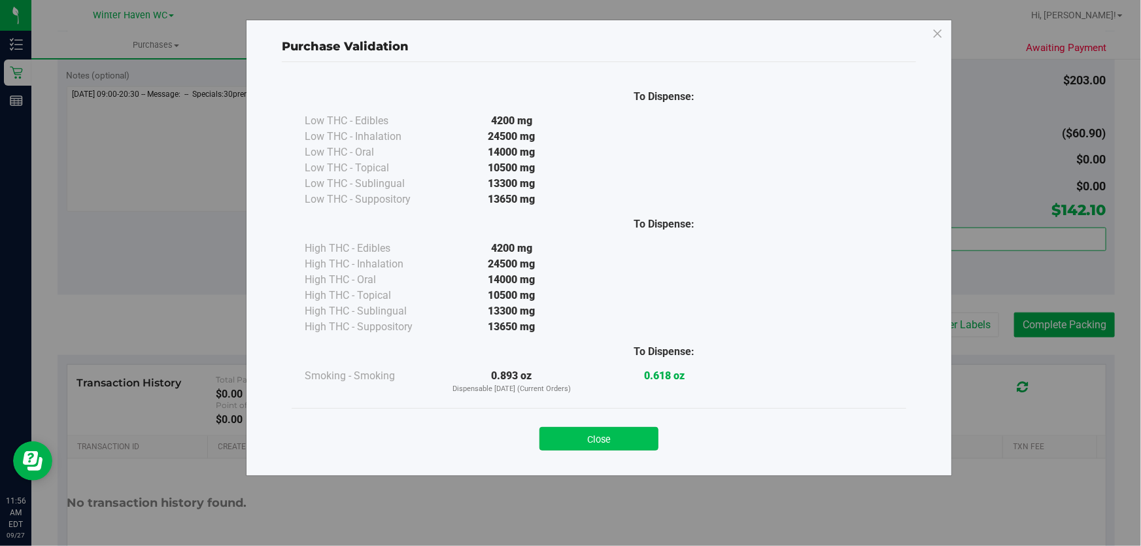
click at [623, 438] on button "Close" at bounding box center [598, 439] width 119 height 24
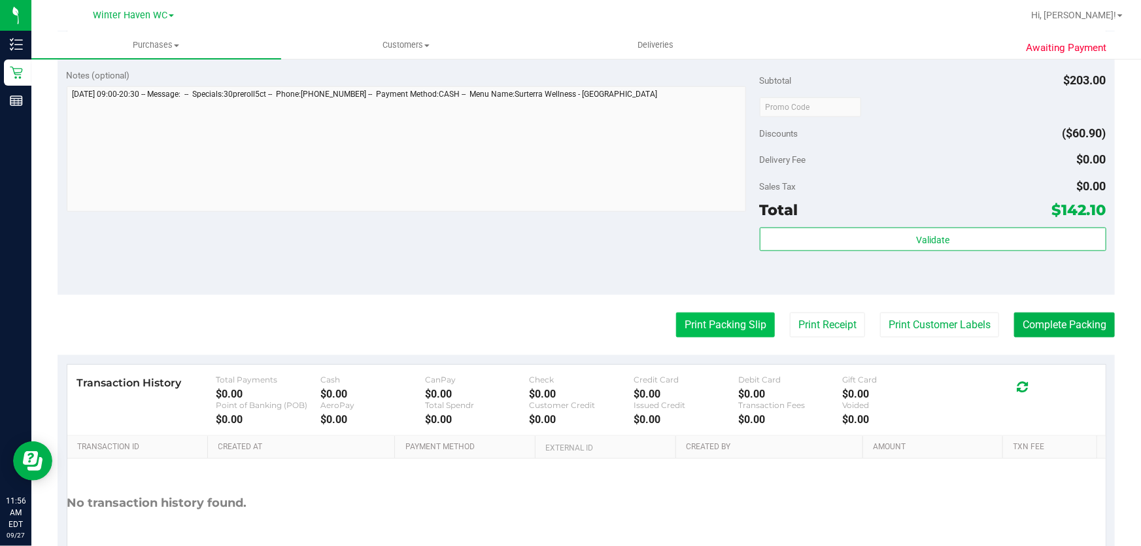
click at [726, 323] on button "Print Packing Slip" at bounding box center [725, 325] width 99 height 25
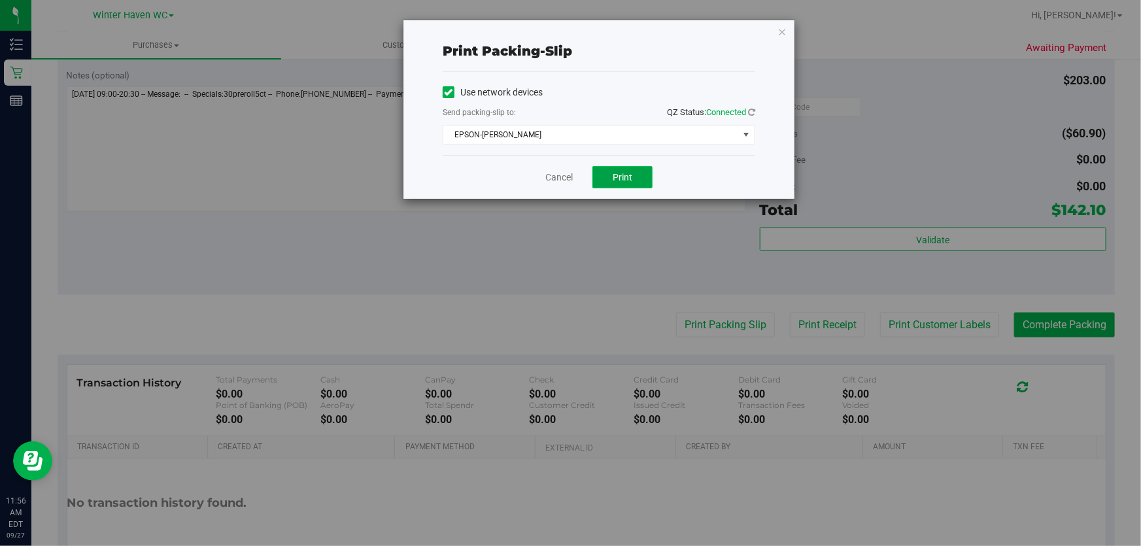
click at [633, 180] on button "Print" at bounding box center [622, 177] width 60 height 22
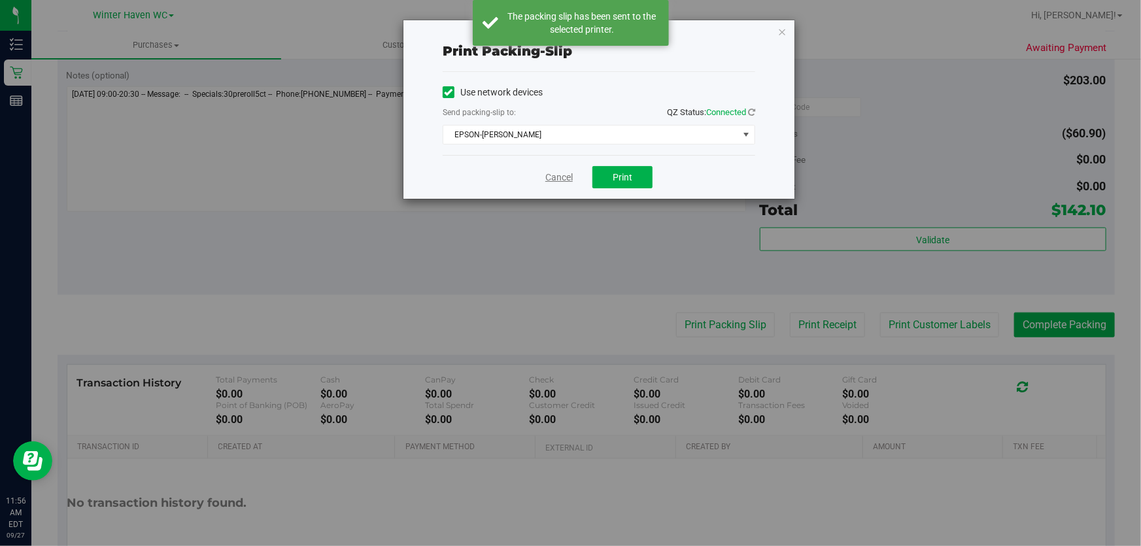
click at [569, 178] on link "Cancel" at bounding box center [558, 178] width 27 height 14
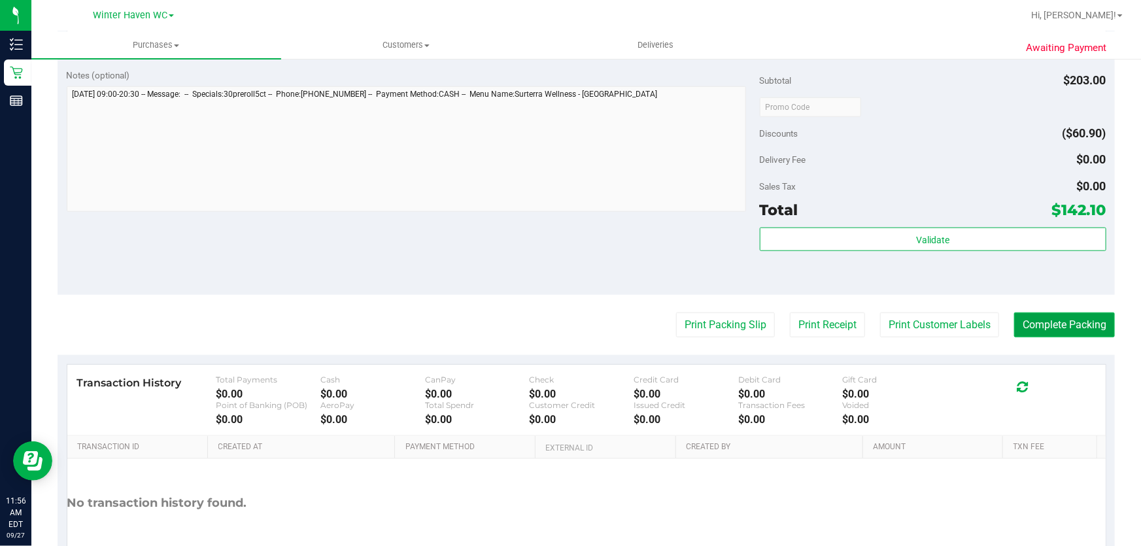
click at [1062, 320] on button "Complete Packing" at bounding box center [1064, 325] width 101 height 25
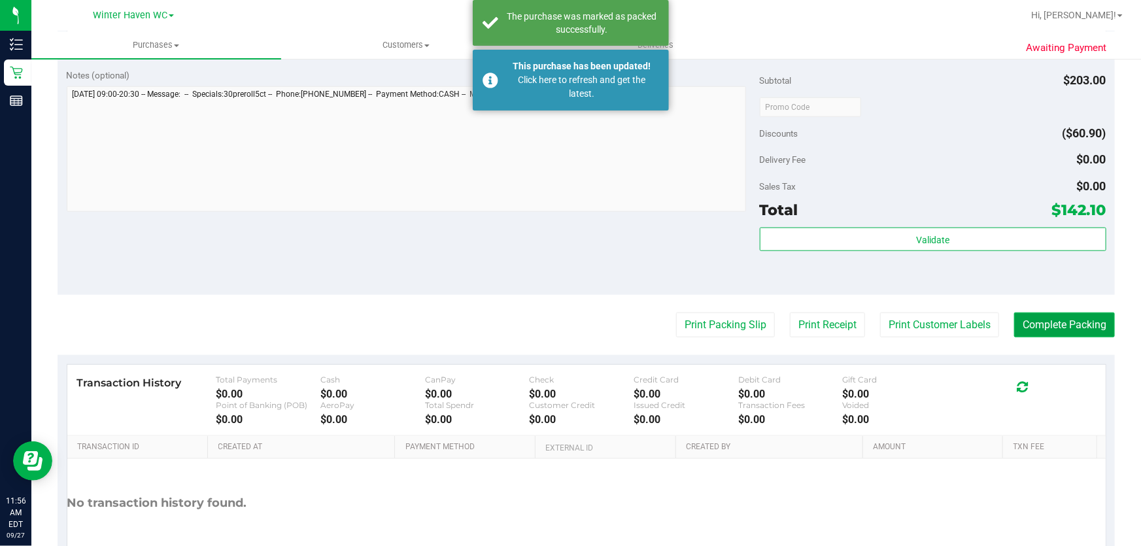
click at [1064, 325] on button "Complete Packing" at bounding box center [1064, 325] width 101 height 25
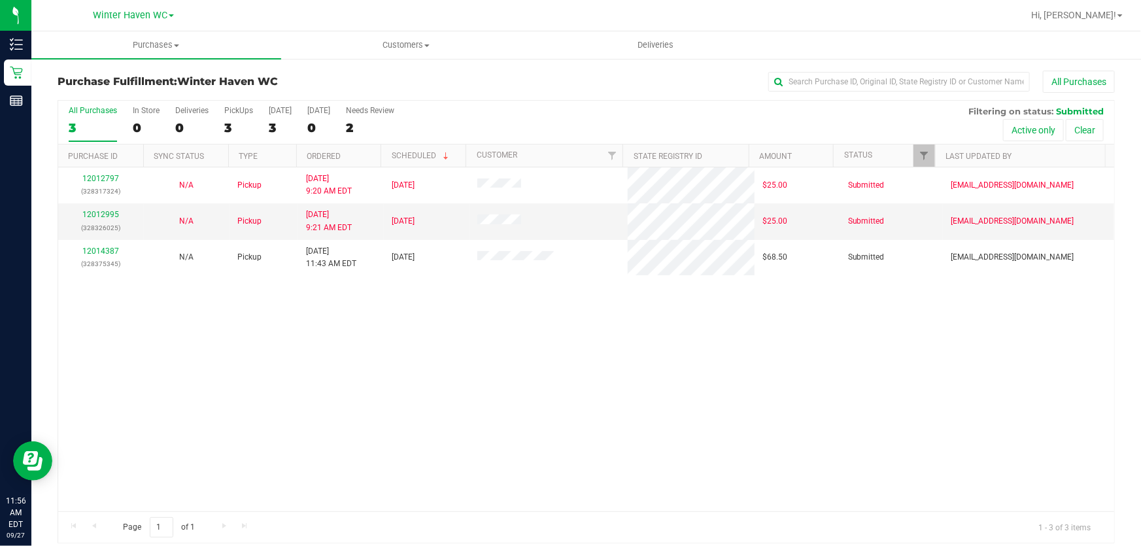
click at [534, 365] on div "12012797 (328317324) N/A Pickup 9/27/2025 9:20 AM EDT 9/27/2025 $25.00 Submitte…" at bounding box center [586, 339] width 1056 height 344
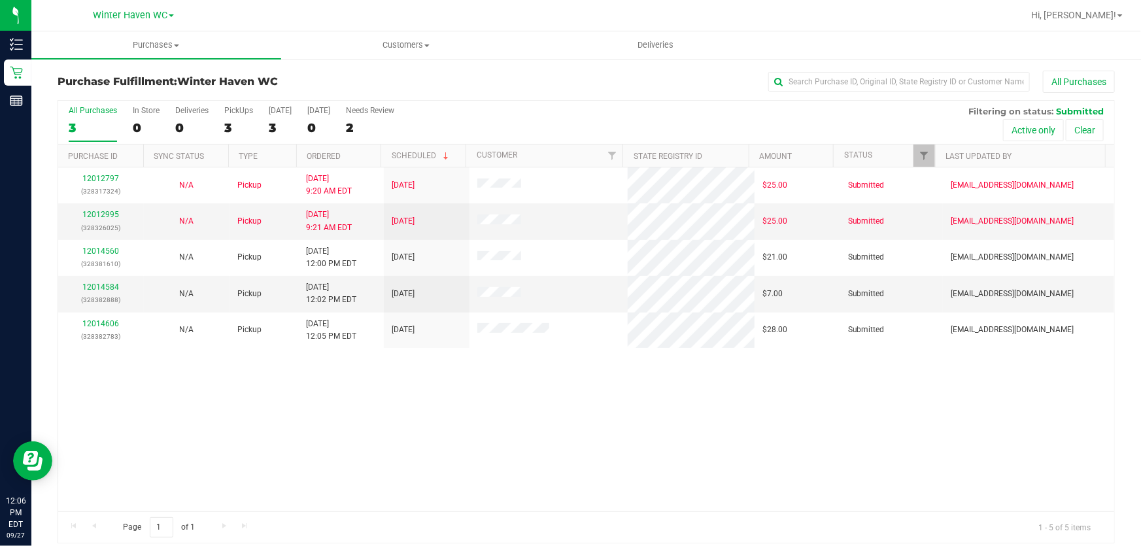
drag, startPoint x: 599, startPoint y: 118, endPoint x: 602, endPoint y: 111, distance: 7.3
click at [602, 111] on div "All Purchases 3 In Store 0 Deliveries 0 PickUps 3 Today 3 Tomorrow 0 Needs Revi…" at bounding box center [586, 123] width 1056 height 44
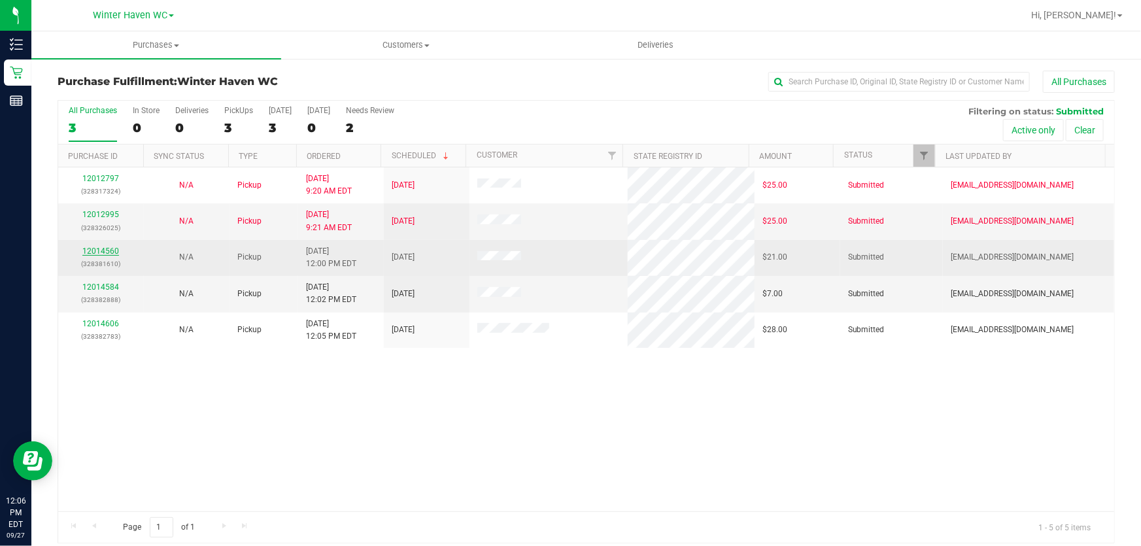
click at [105, 252] on link "12014560" at bounding box center [100, 250] width 37 height 9
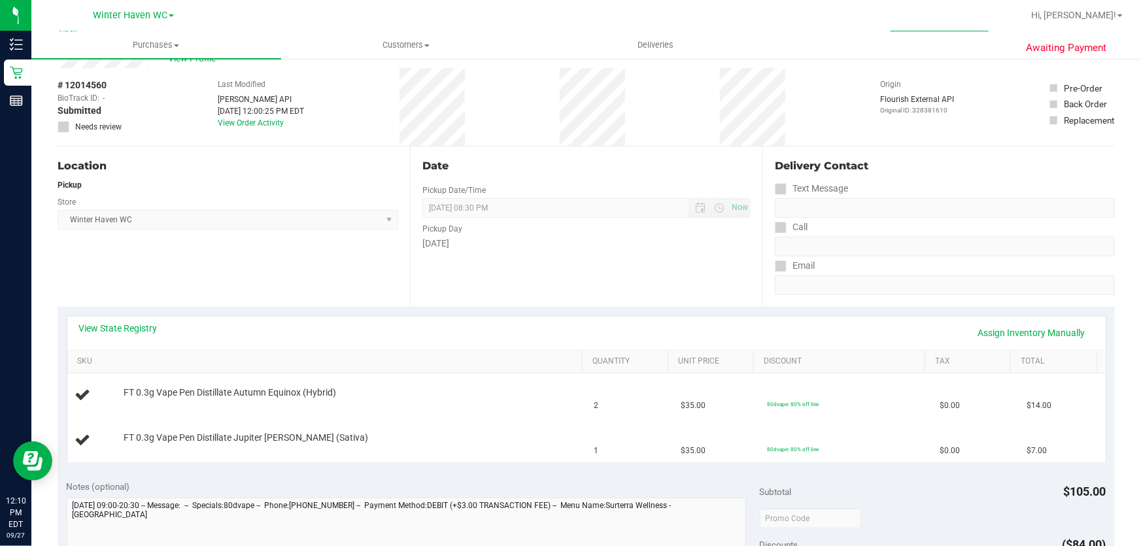
scroll to position [118, 0]
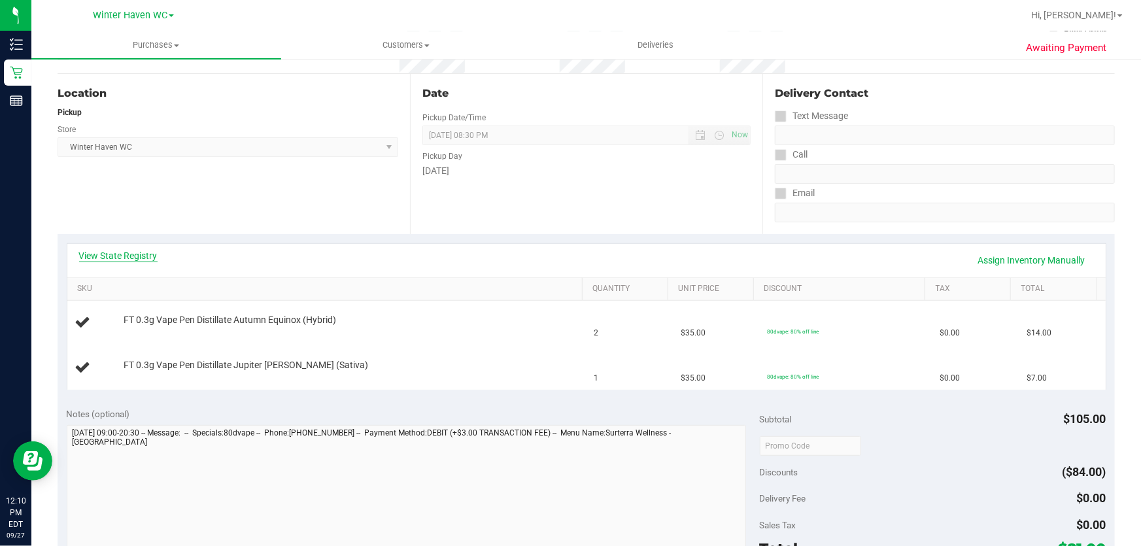
click at [119, 257] on link "View State Registry" at bounding box center [118, 255] width 78 height 13
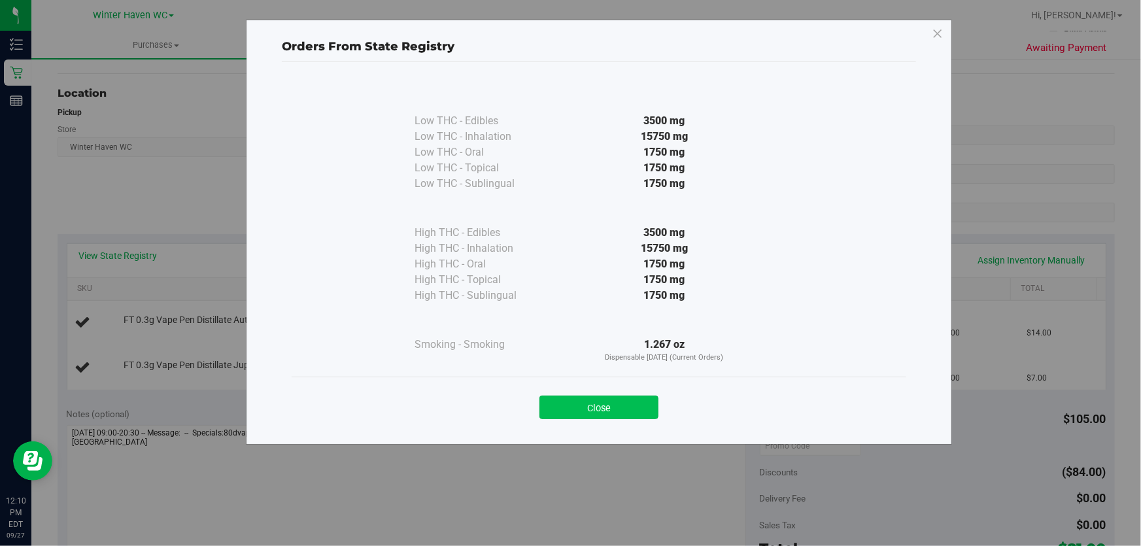
click at [626, 399] on button "Close" at bounding box center [598, 408] width 119 height 24
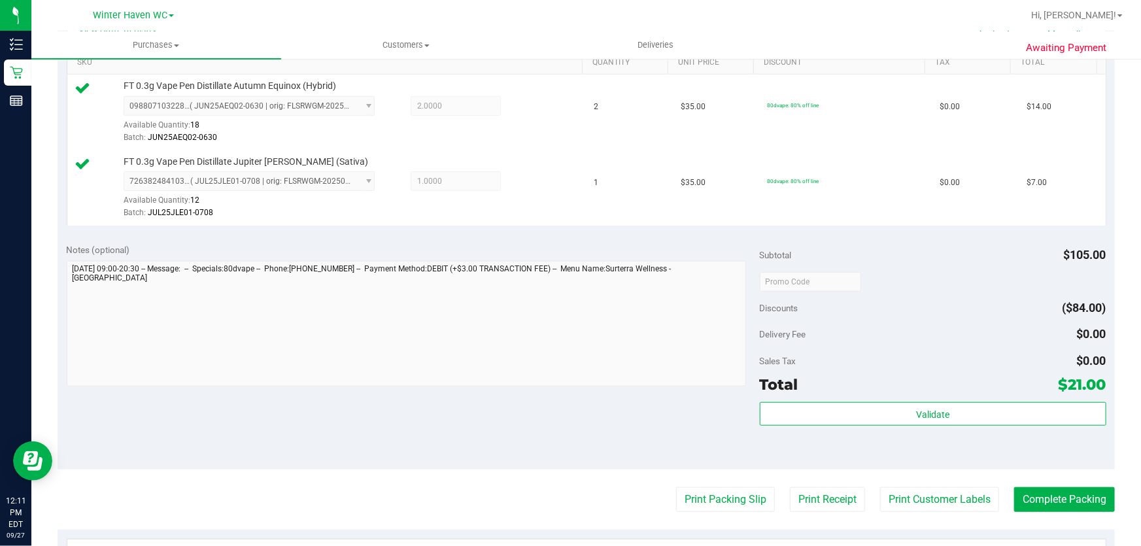
scroll to position [342, 0]
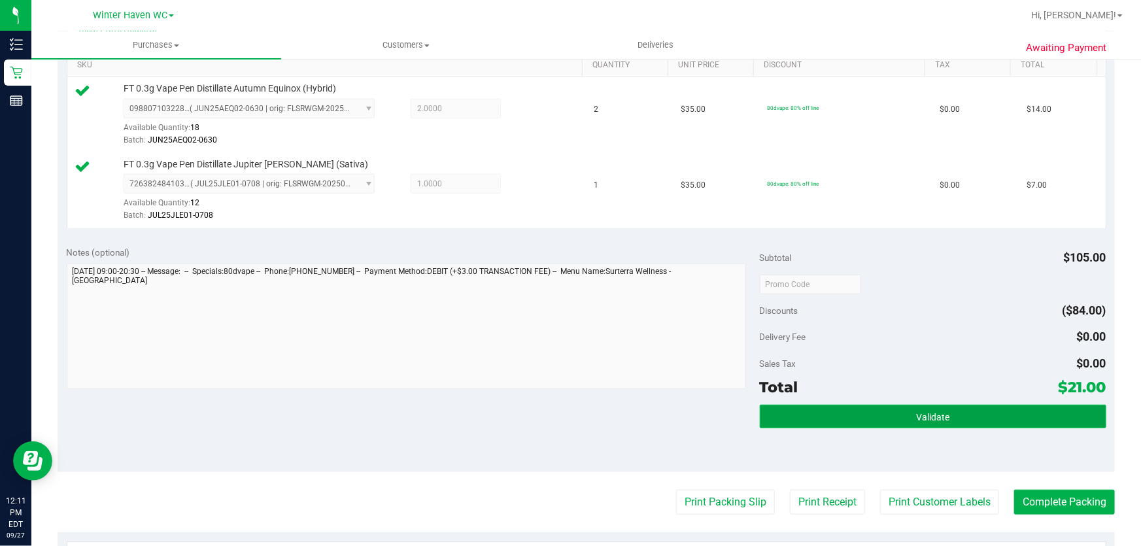
click at [981, 405] on button "Validate" at bounding box center [933, 417] width 347 height 24
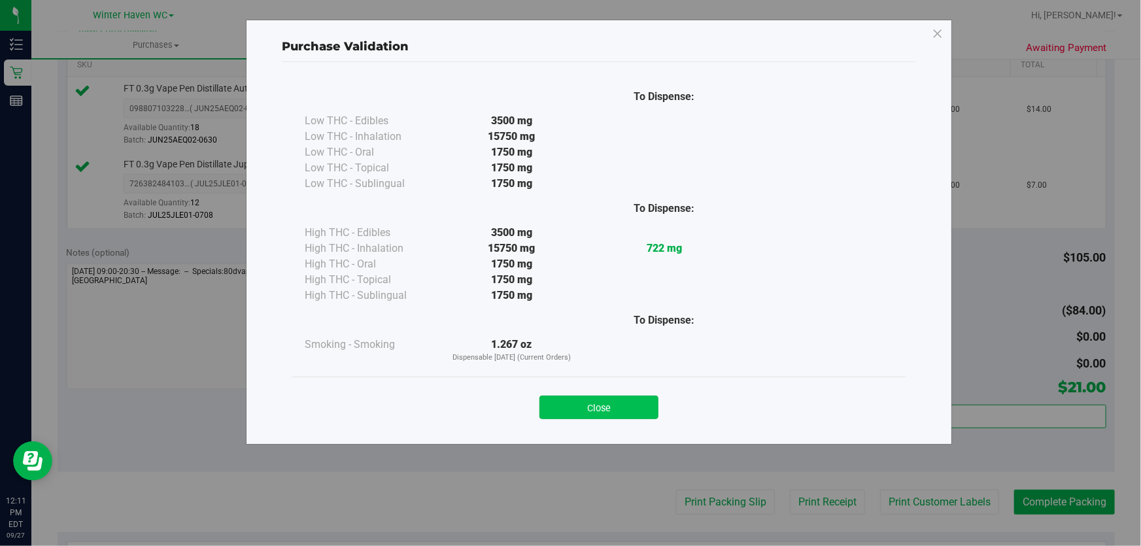
click at [627, 405] on button "Close" at bounding box center [598, 408] width 119 height 24
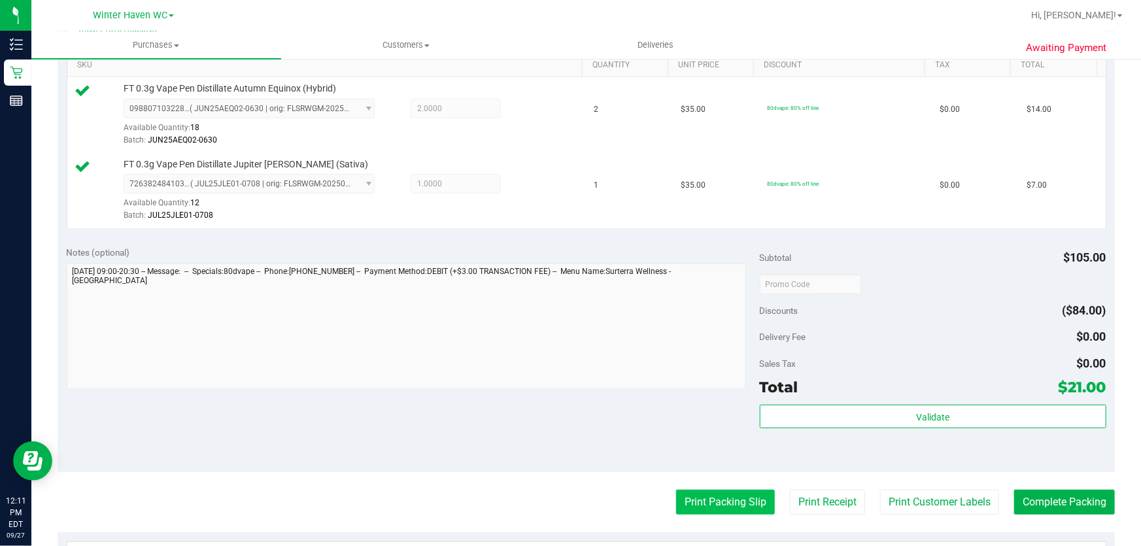
click at [715, 505] on button "Print Packing Slip" at bounding box center [725, 502] width 99 height 25
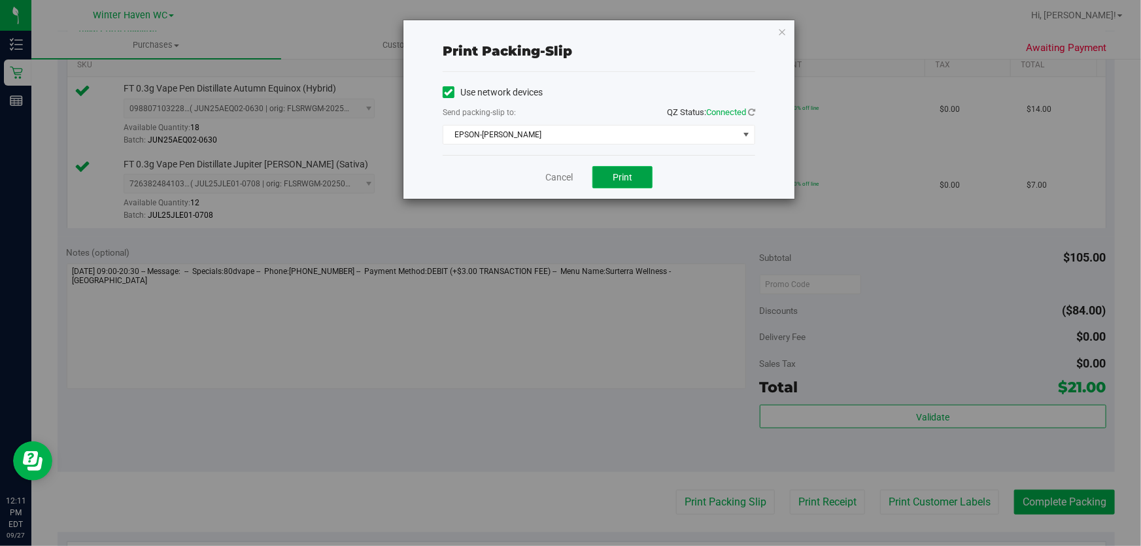
click at [627, 184] on button "Print" at bounding box center [622, 177] width 60 height 22
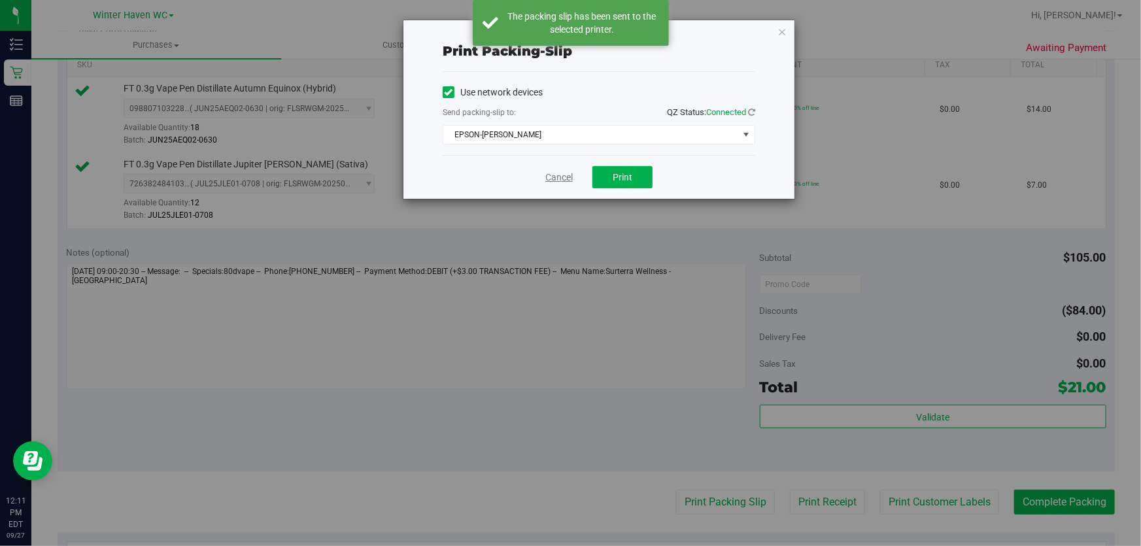
click at [562, 178] on link "Cancel" at bounding box center [558, 178] width 27 height 14
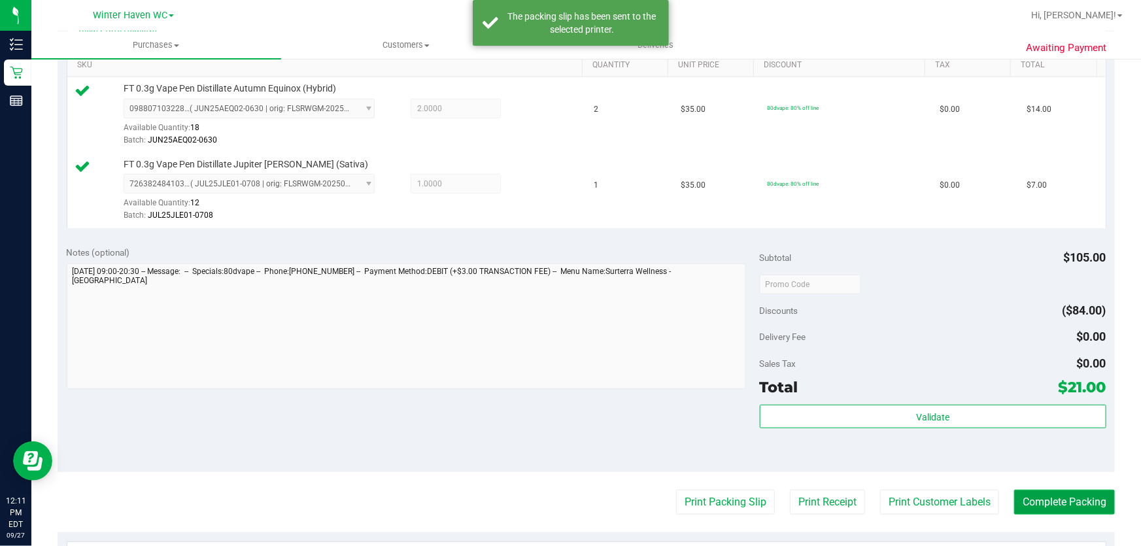
click at [1085, 511] on button "Complete Packing" at bounding box center [1064, 502] width 101 height 25
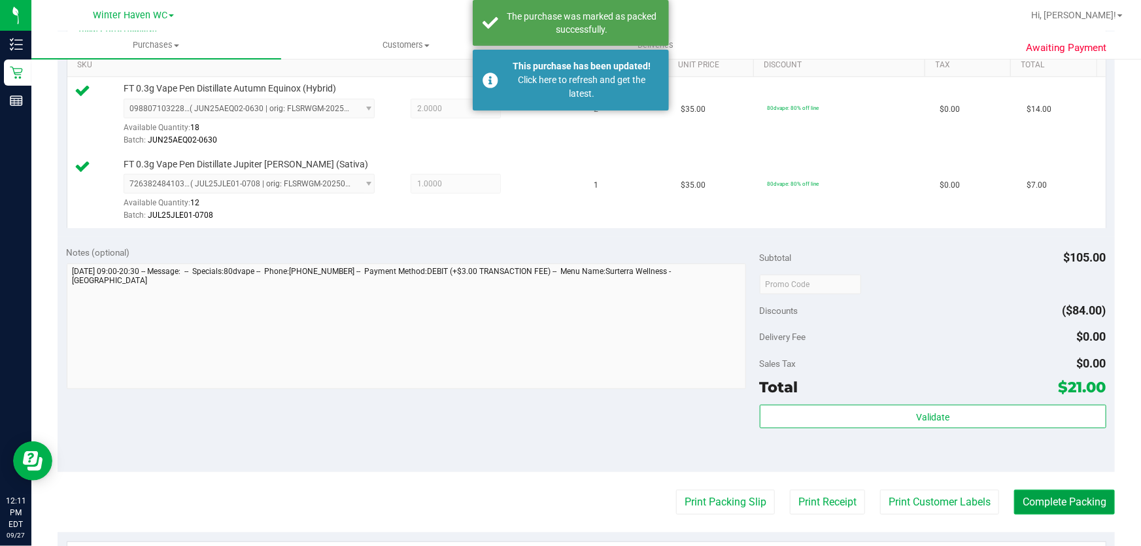
click at [1063, 496] on button "Complete Packing" at bounding box center [1064, 502] width 101 height 25
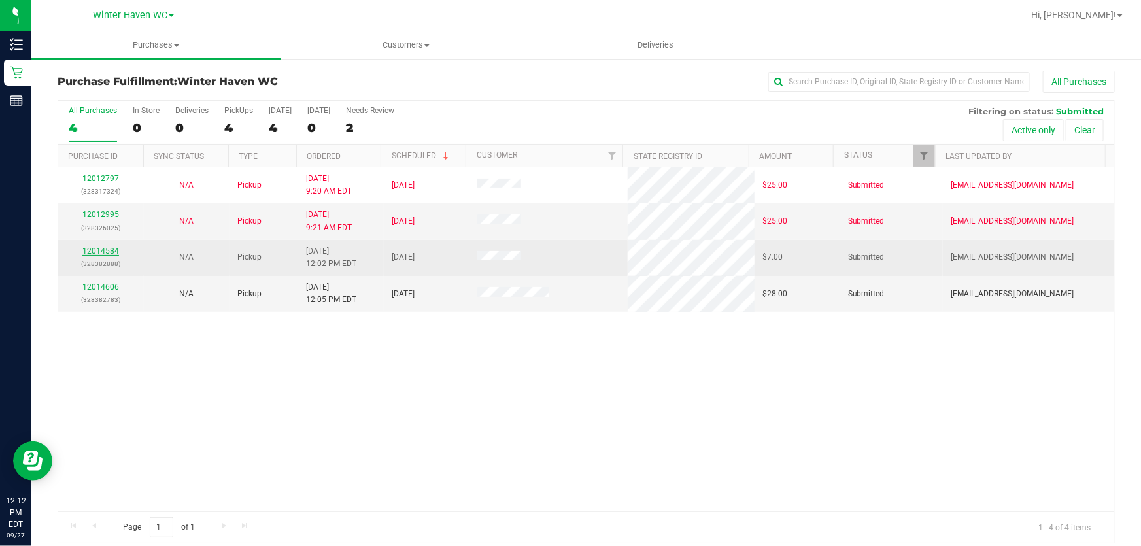
click at [98, 247] on link "12014584" at bounding box center [100, 250] width 37 height 9
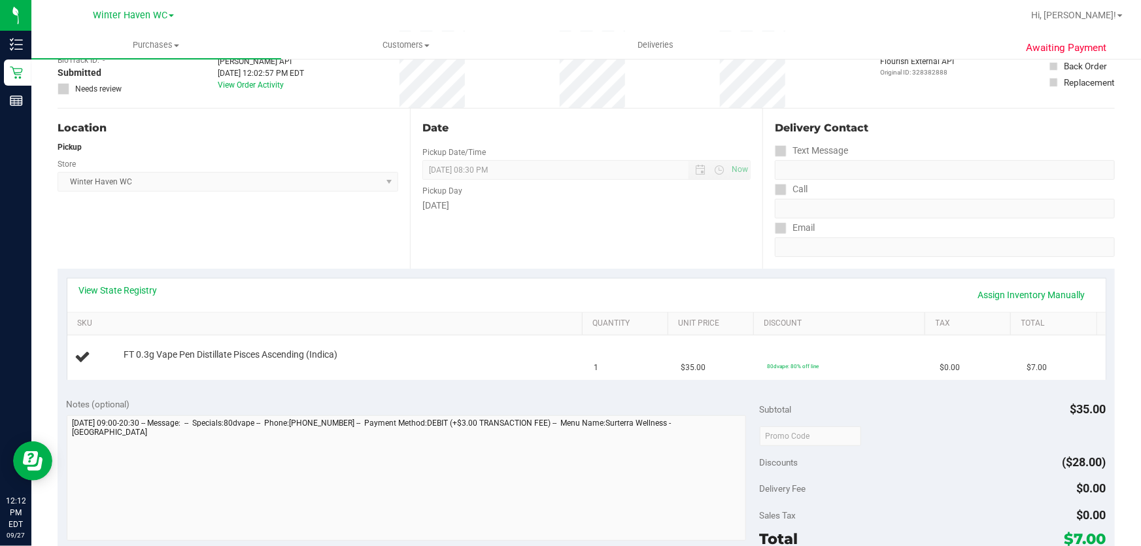
scroll to position [178, 0]
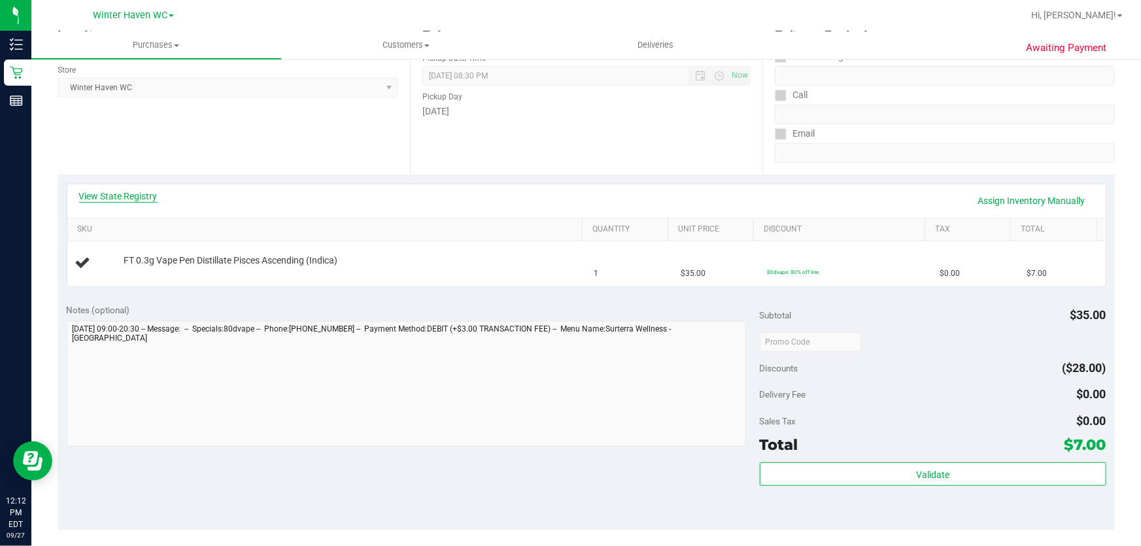
click at [113, 196] on link "View State Registry" at bounding box center [118, 196] width 78 height 13
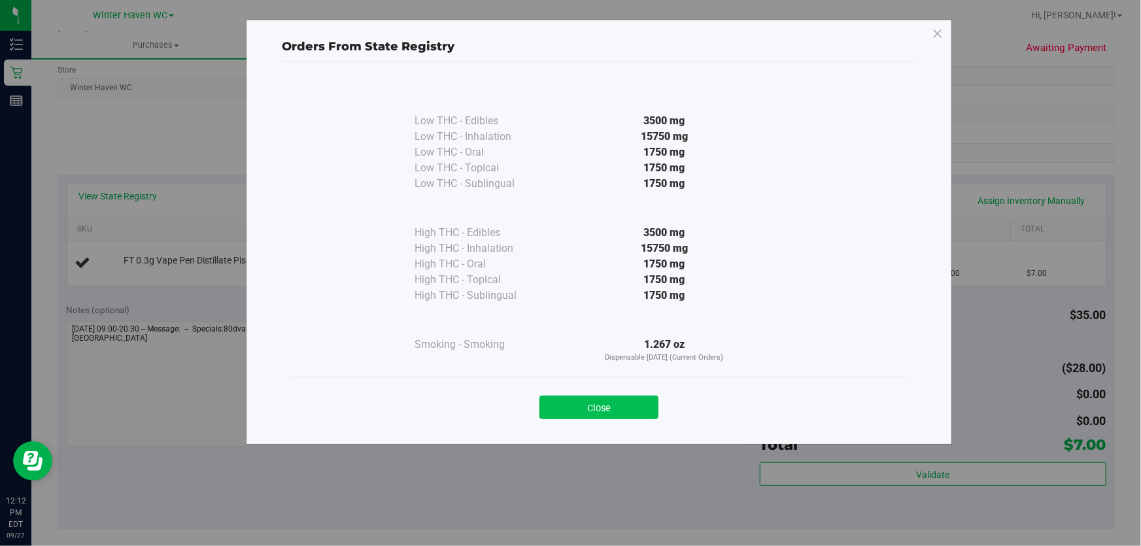
click at [629, 400] on button "Close" at bounding box center [598, 408] width 119 height 24
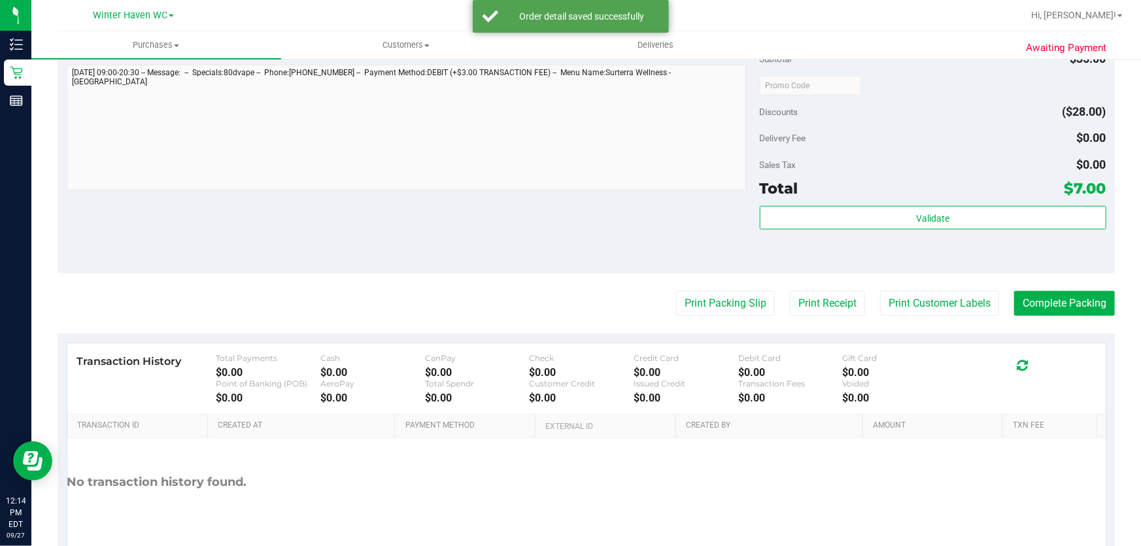
scroll to position [464, 0]
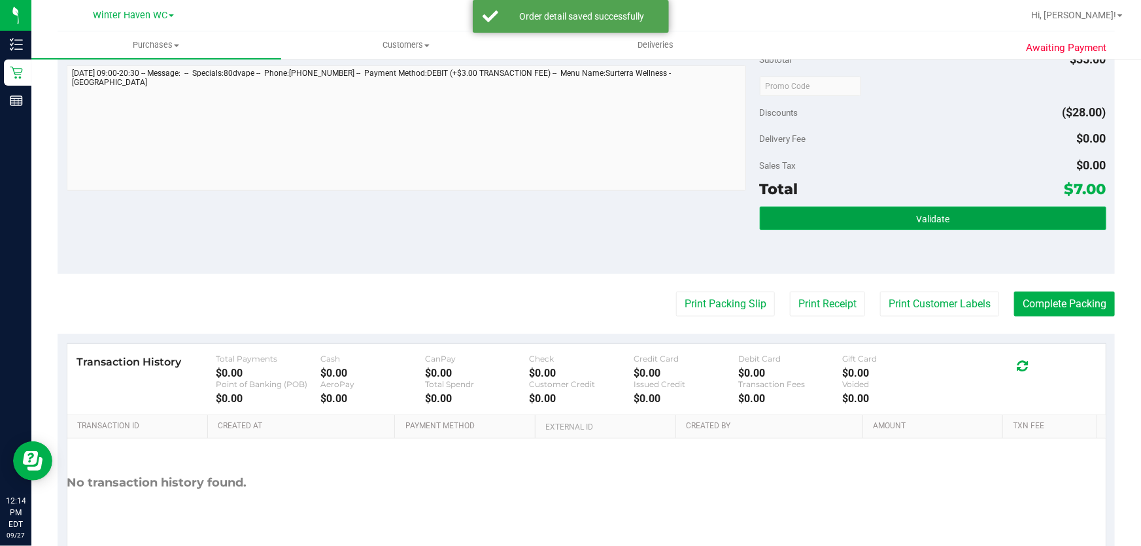
click at [972, 222] on button "Validate" at bounding box center [933, 219] width 347 height 24
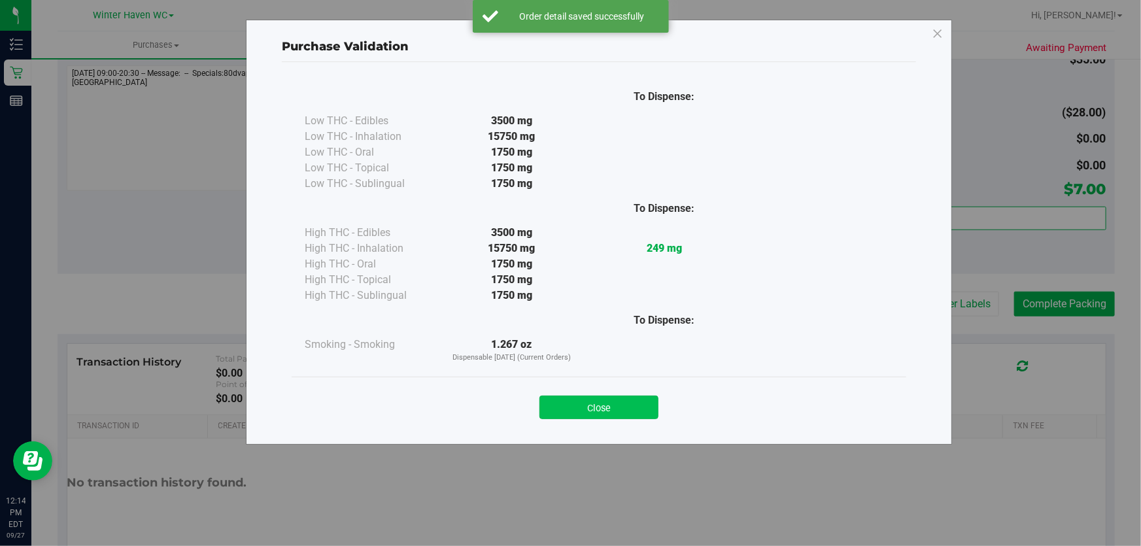
click at [600, 414] on button "Close" at bounding box center [598, 408] width 119 height 24
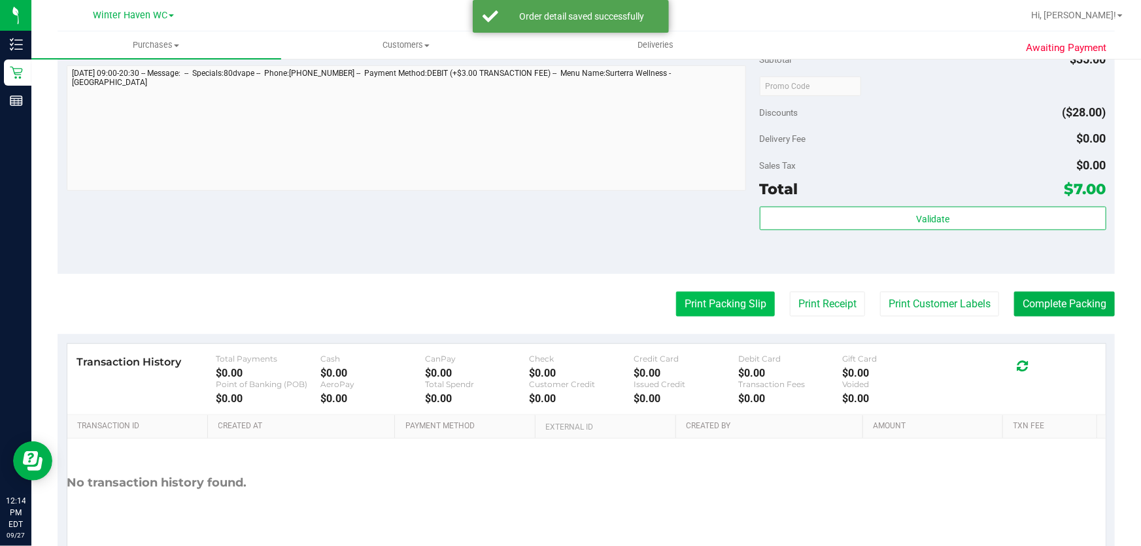
click at [721, 301] on button "Print Packing Slip" at bounding box center [725, 304] width 99 height 25
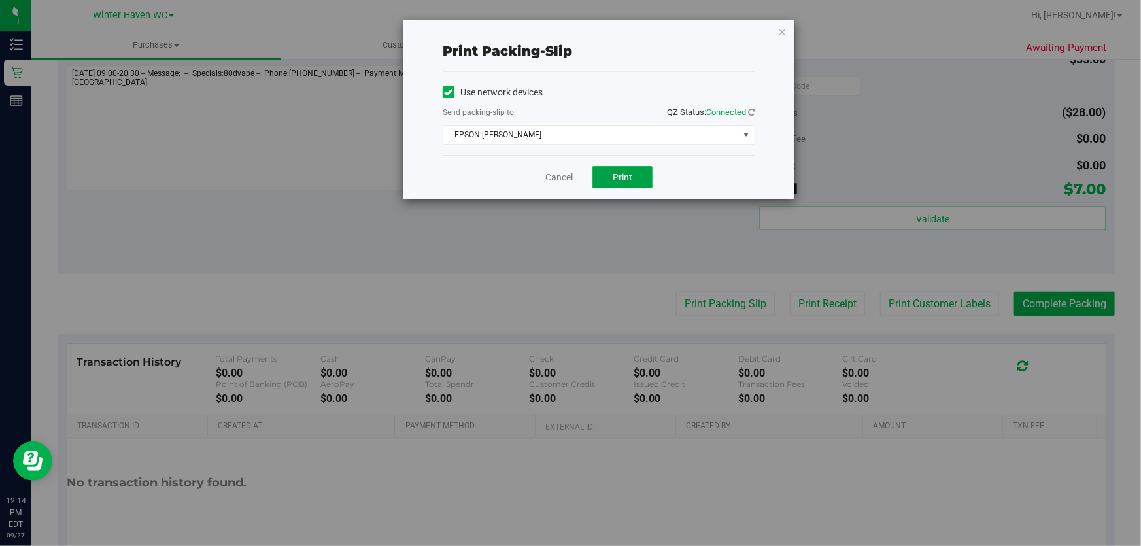
click at [630, 183] on button "Print" at bounding box center [622, 177] width 60 height 22
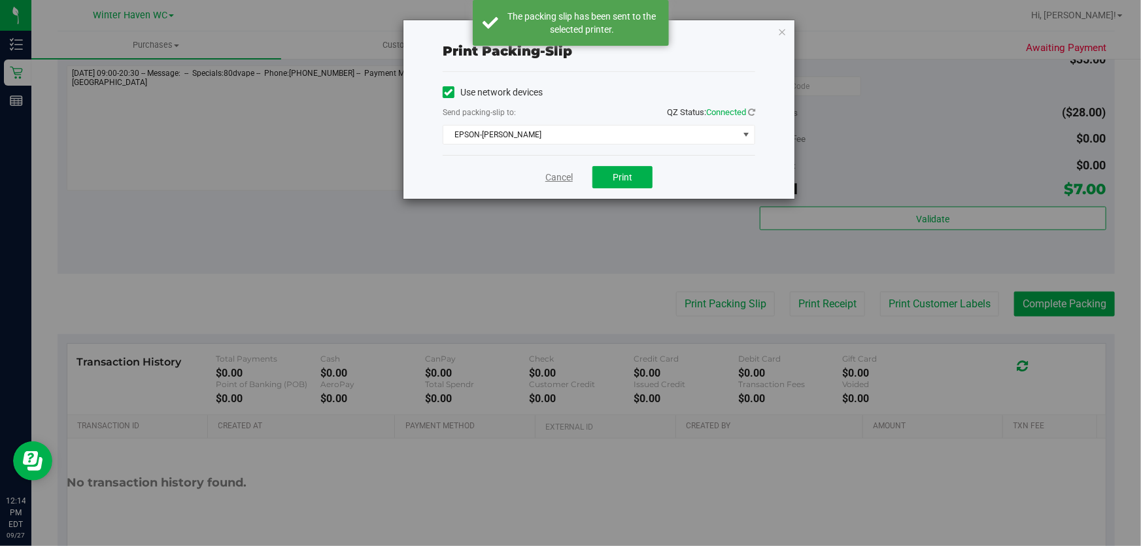
click at [570, 178] on link "Cancel" at bounding box center [558, 178] width 27 height 14
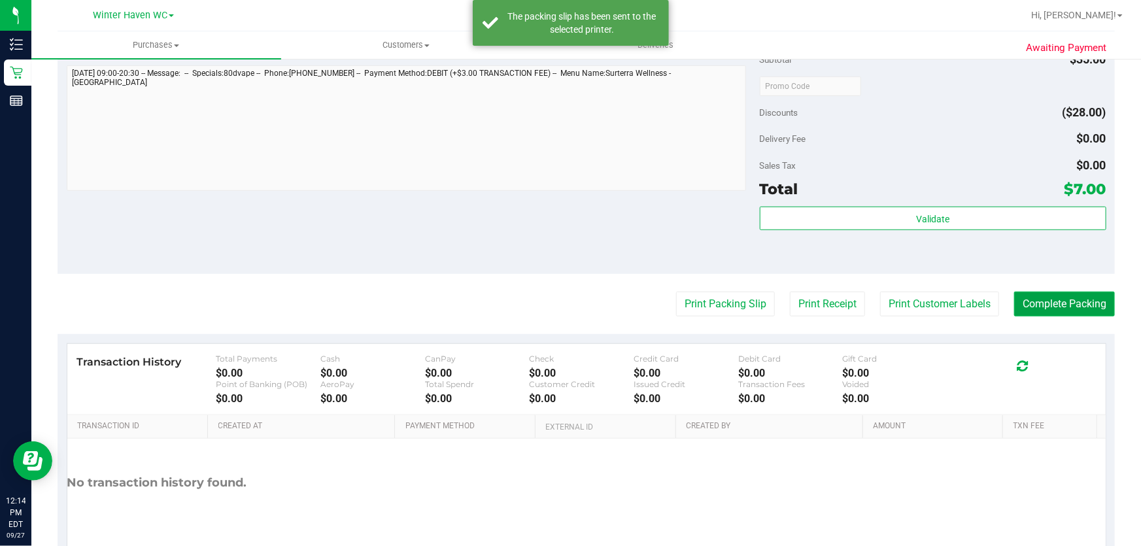
click at [1074, 297] on button "Complete Packing" at bounding box center [1064, 304] width 101 height 25
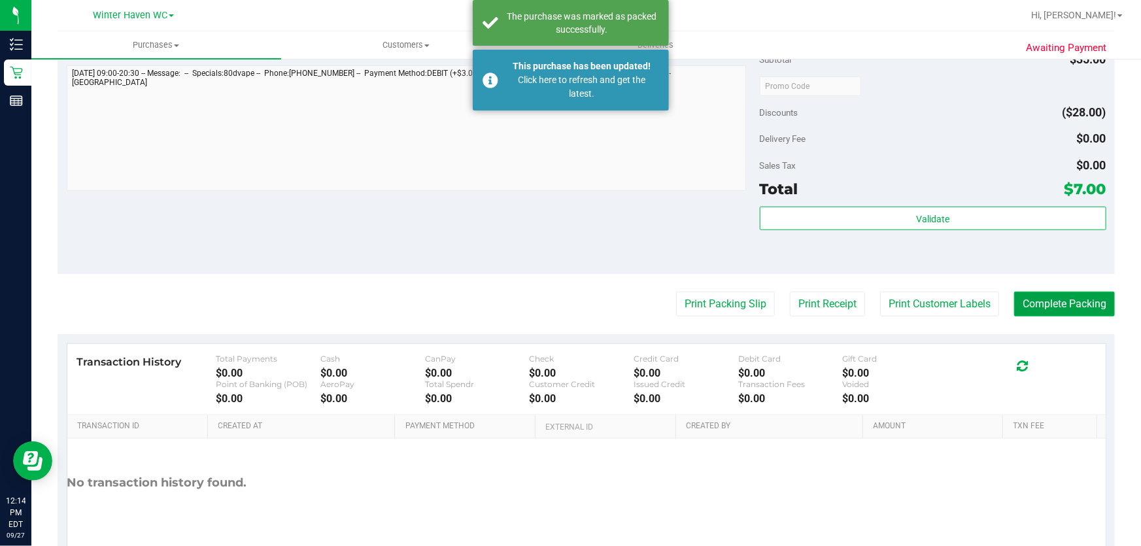
click at [1083, 303] on button "Complete Packing" at bounding box center [1064, 304] width 101 height 25
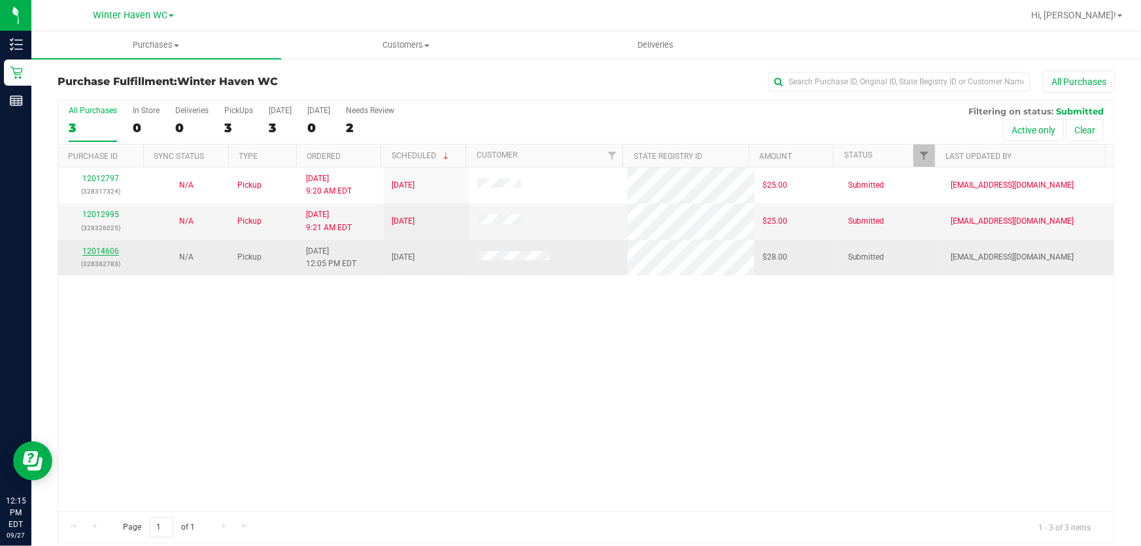
click at [101, 255] on link "12014606" at bounding box center [100, 250] width 37 height 9
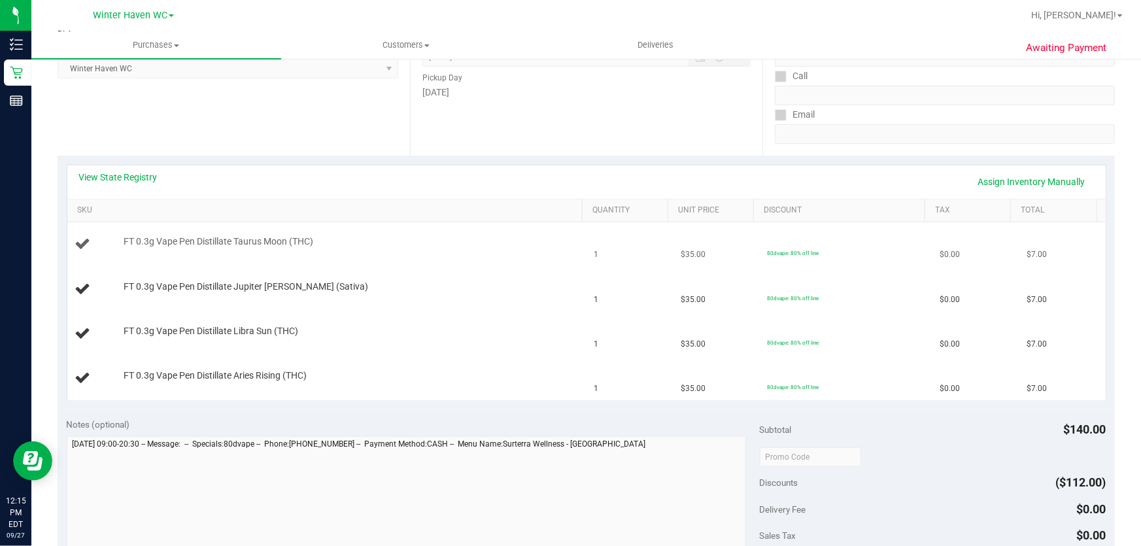
scroll to position [178, 0]
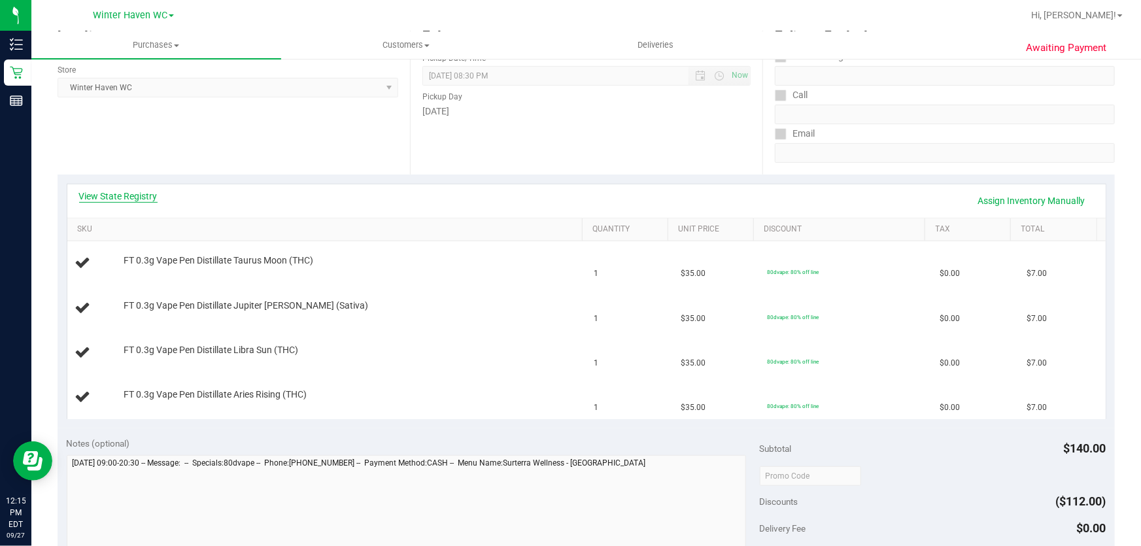
click at [135, 193] on link "View State Registry" at bounding box center [118, 196] width 78 height 13
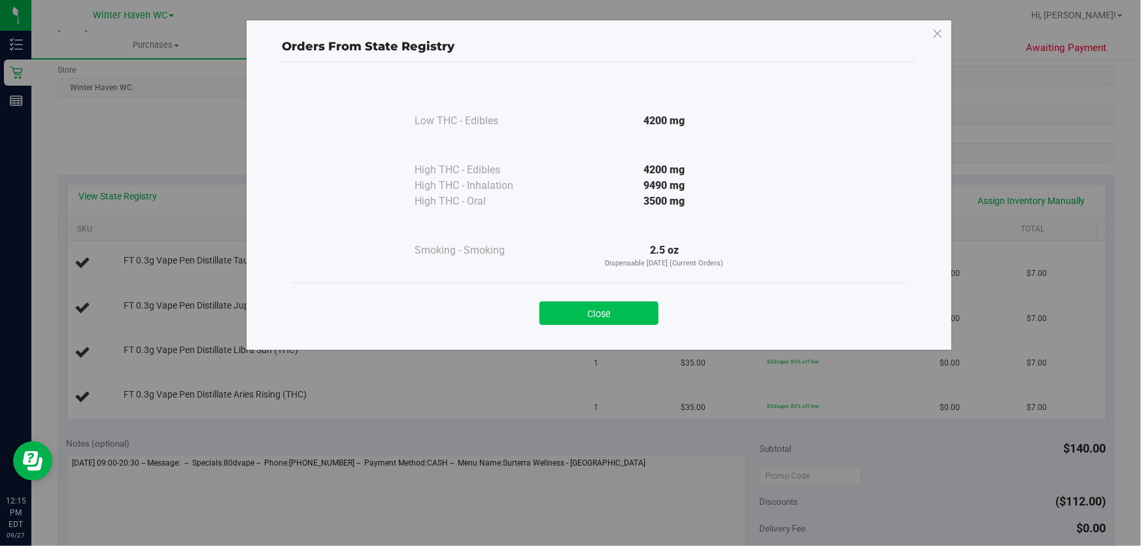
click at [584, 307] on button "Close" at bounding box center [598, 313] width 119 height 24
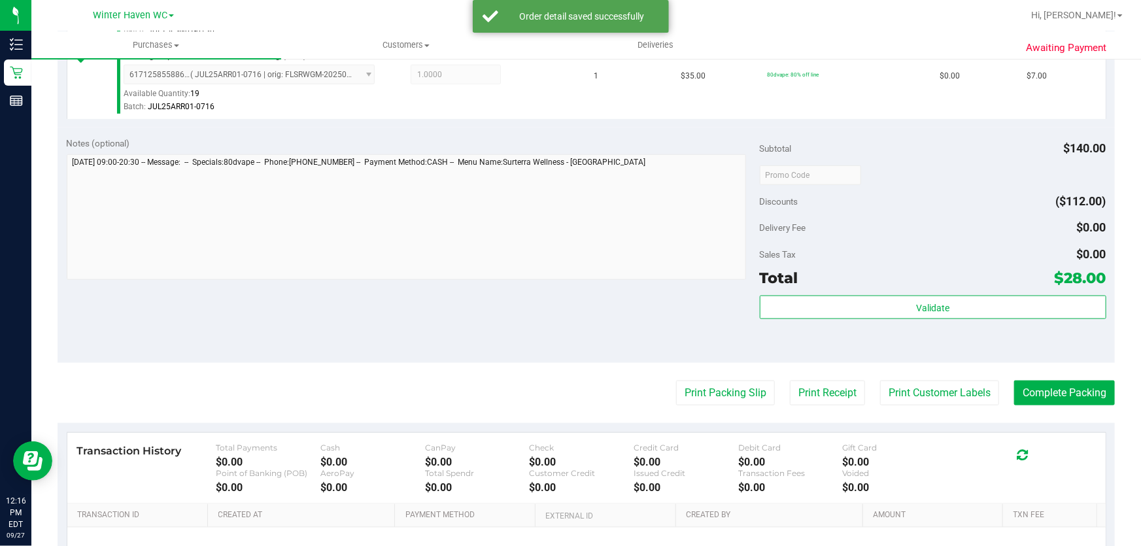
scroll to position [603, 0]
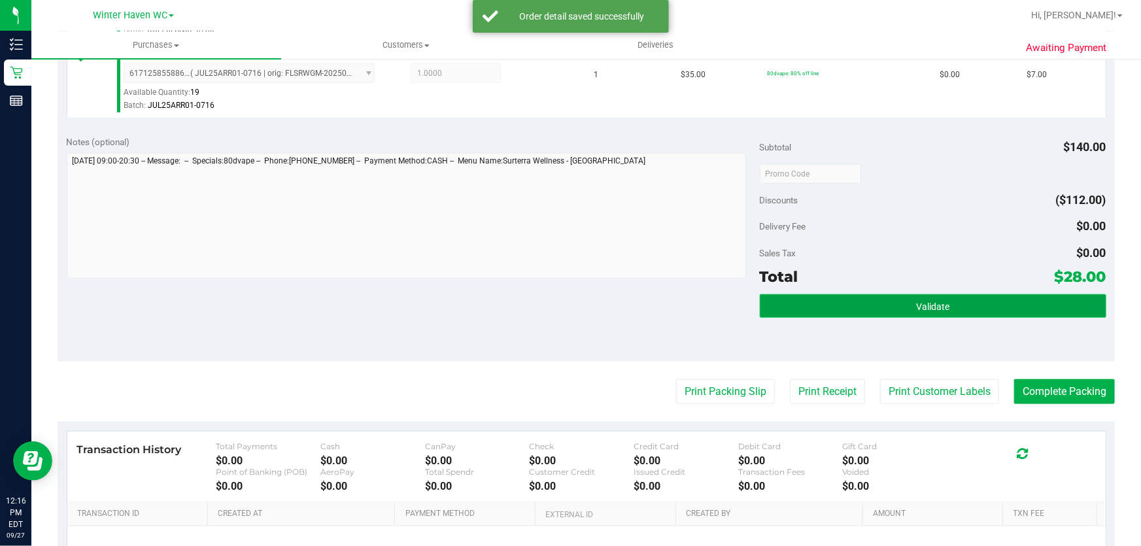
click at [952, 301] on button "Validate" at bounding box center [933, 306] width 347 height 24
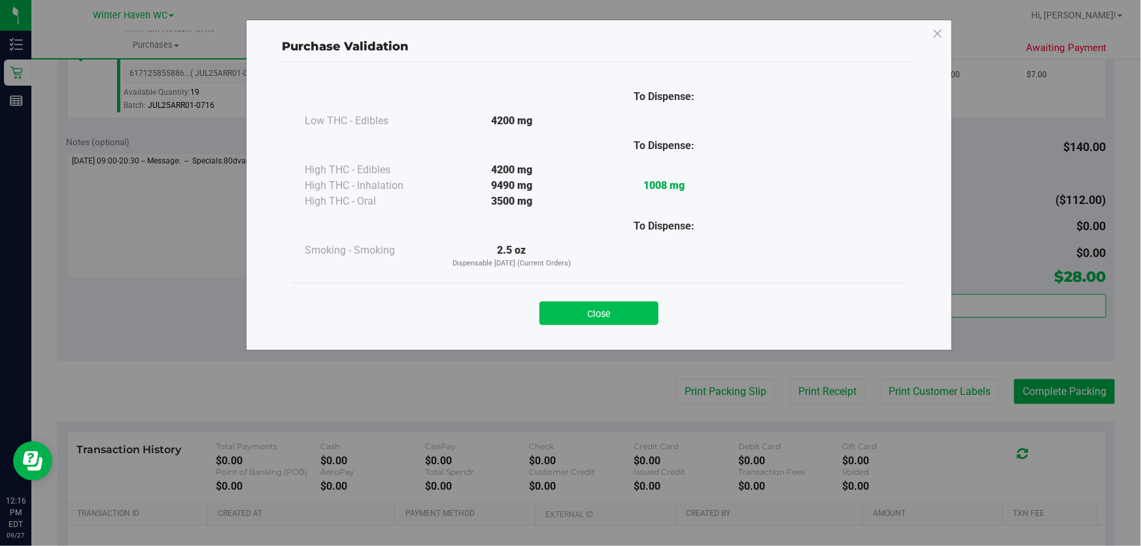
click at [618, 312] on button "Close" at bounding box center [598, 313] width 119 height 24
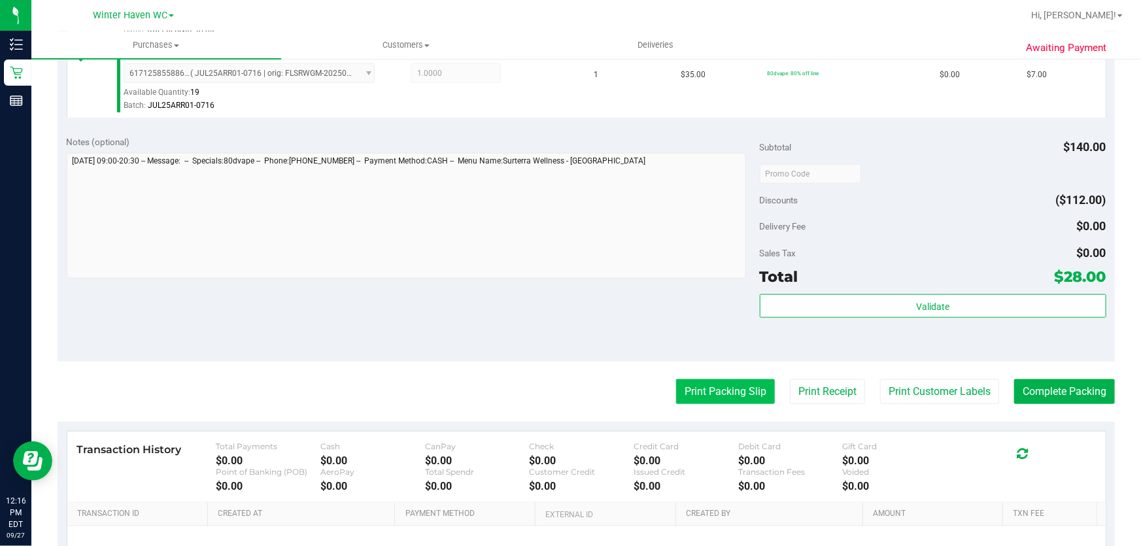
click at [715, 399] on button "Print Packing Slip" at bounding box center [725, 391] width 99 height 25
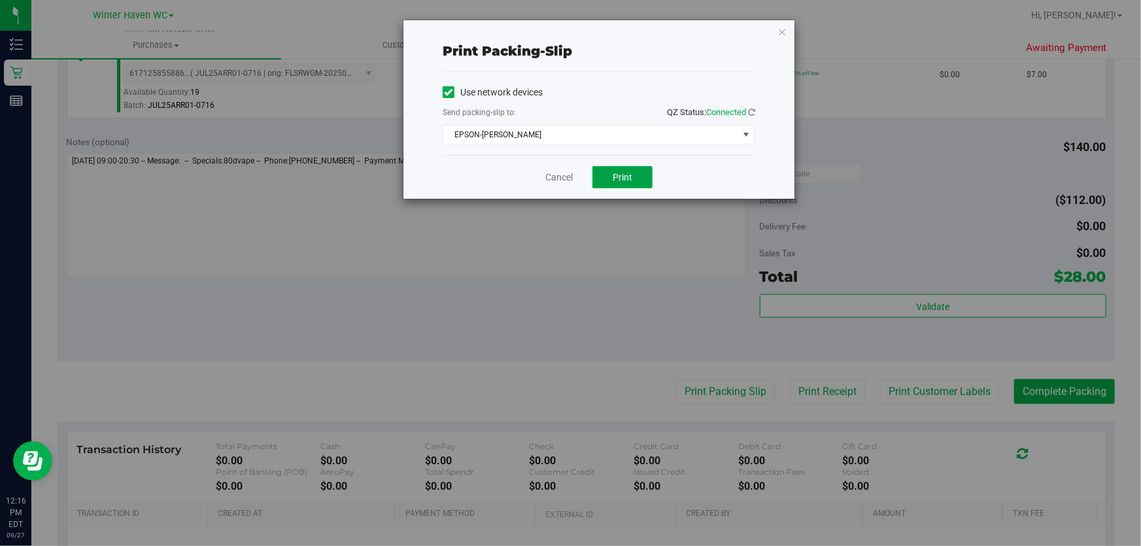
click at [624, 167] on button "Print" at bounding box center [622, 177] width 60 height 22
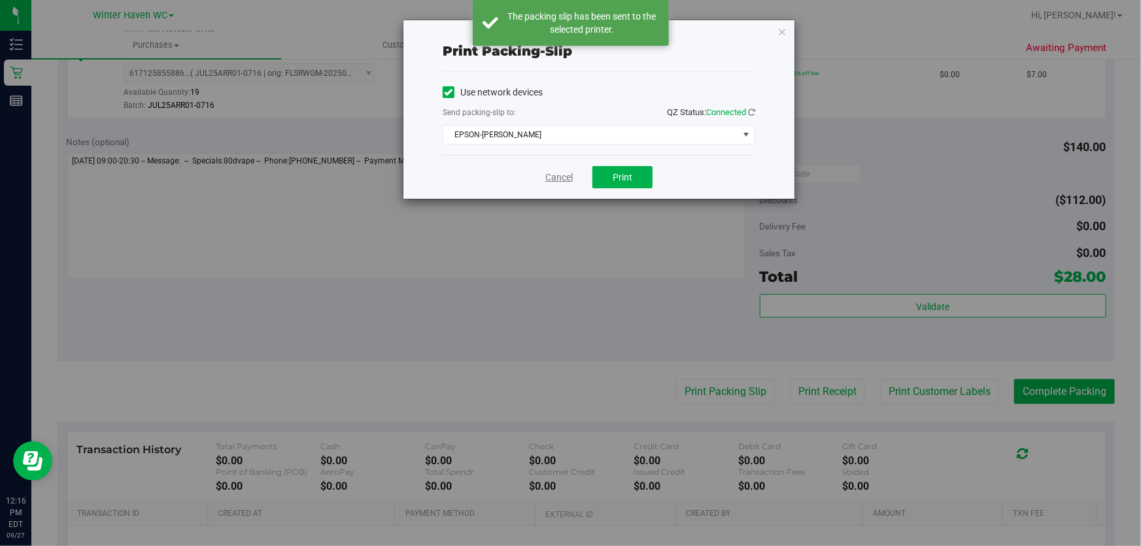
click at [562, 172] on link "Cancel" at bounding box center [558, 178] width 27 height 14
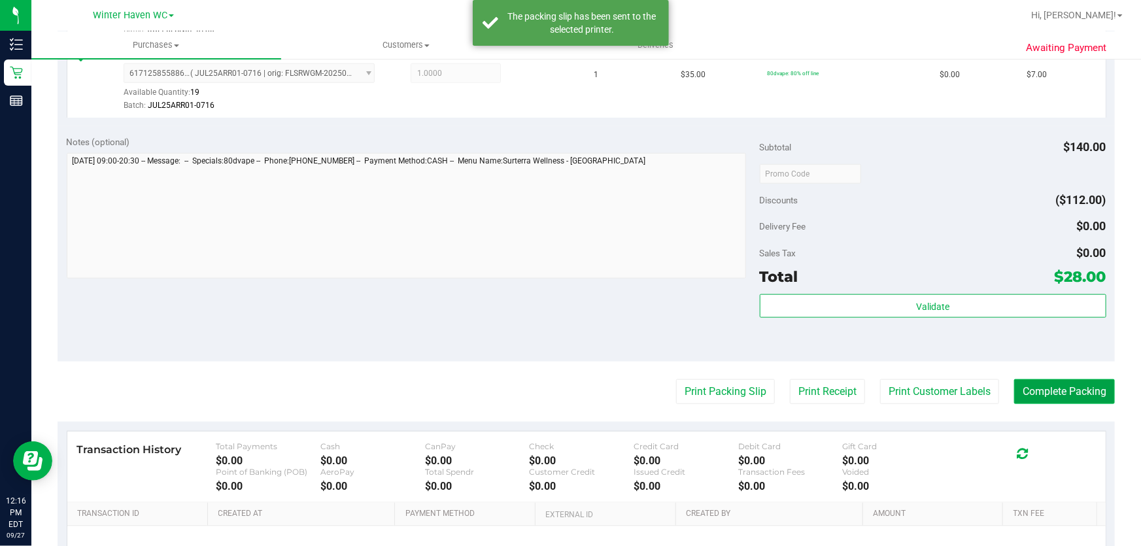
click at [1083, 395] on button "Complete Packing" at bounding box center [1064, 391] width 101 height 25
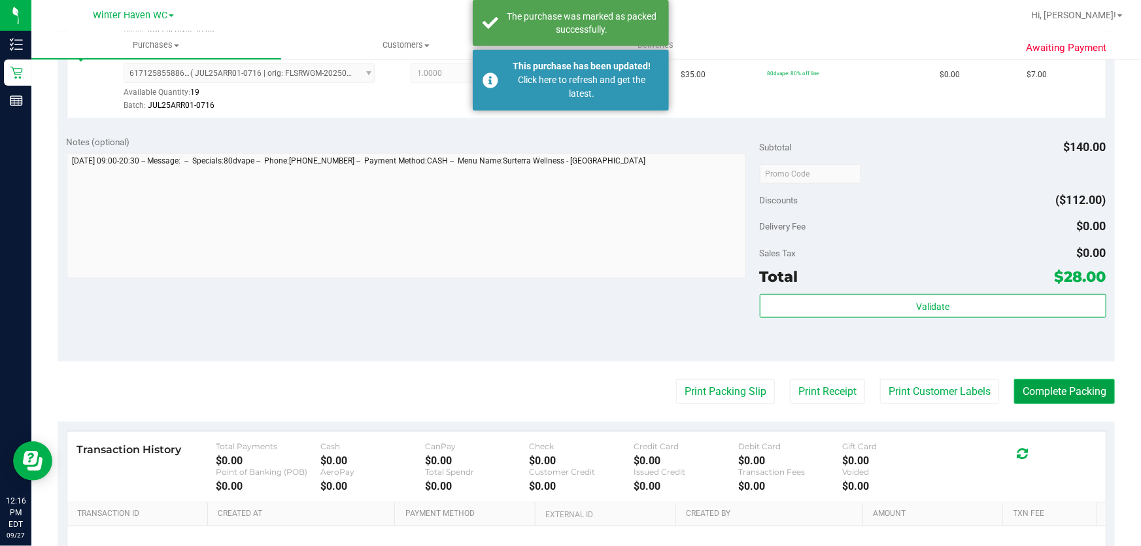
click at [1070, 388] on button "Complete Packing" at bounding box center [1064, 391] width 101 height 25
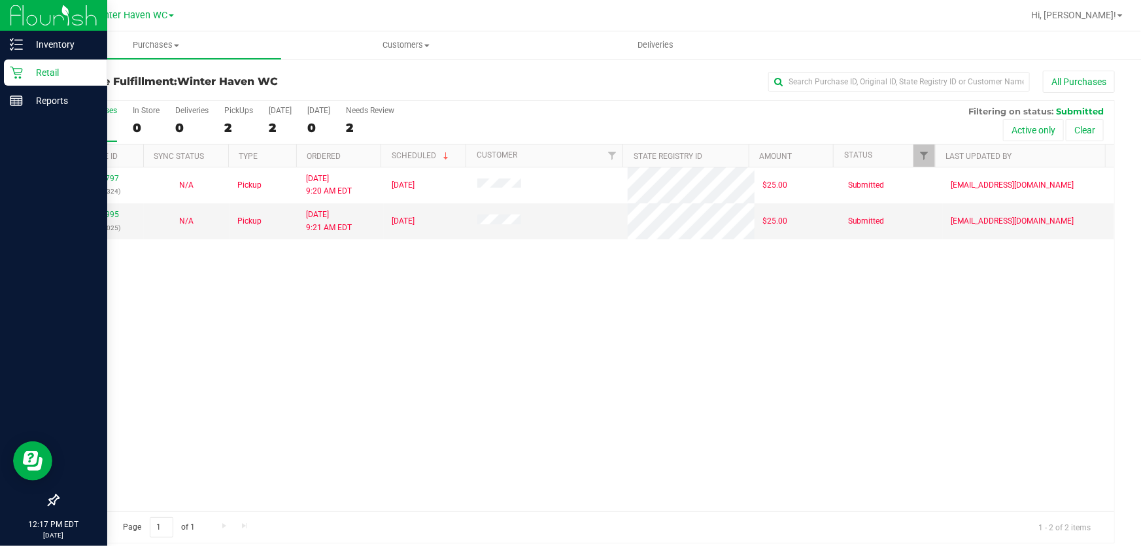
click at [52, 73] on p "Retail" at bounding box center [62, 73] width 78 height 16
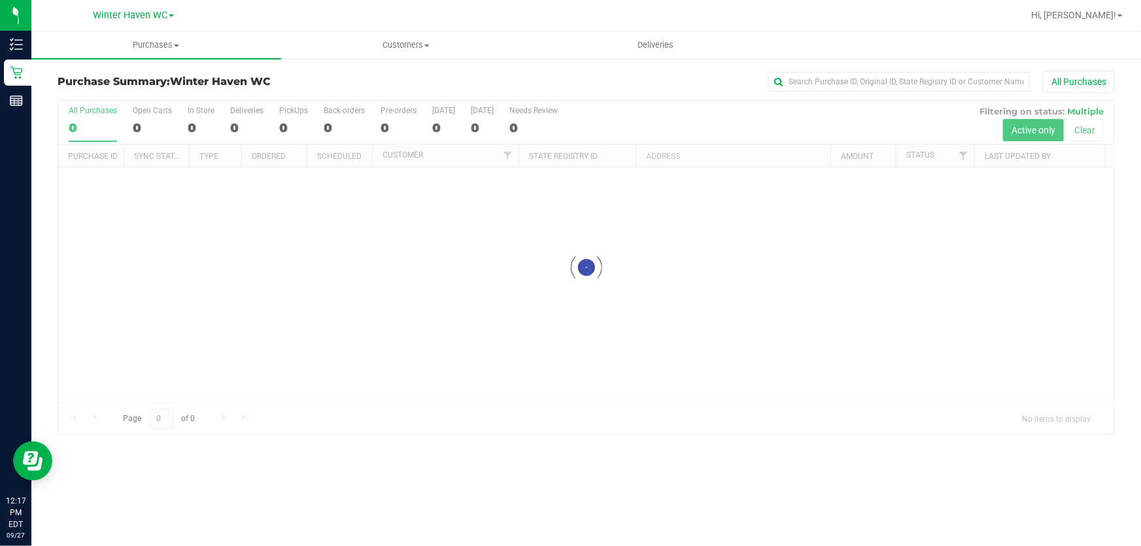
click at [623, 71] on div "All Purchases" at bounding box center [762, 82] width 705 height 22
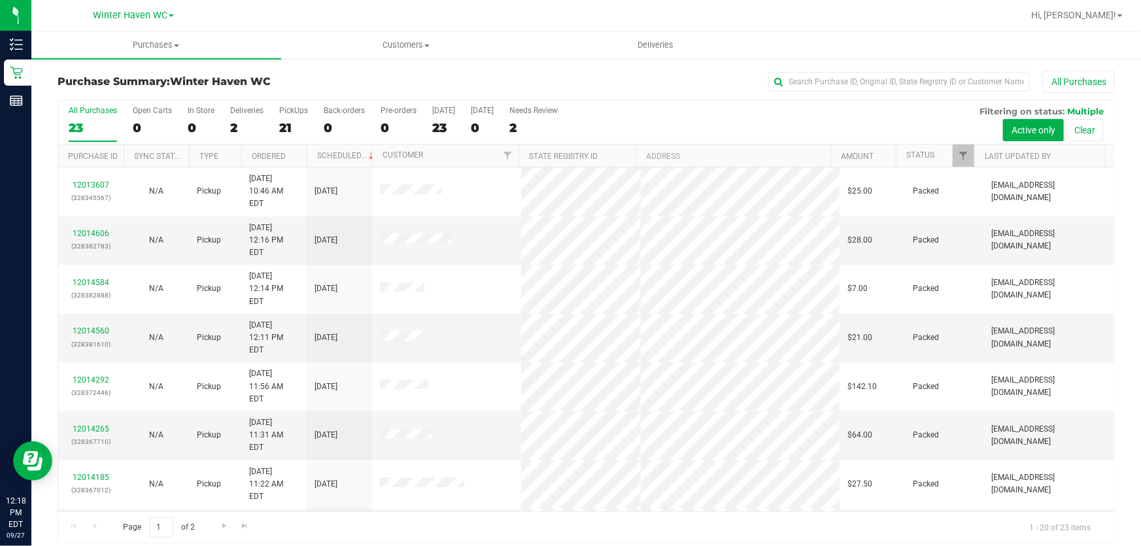
click at [369, 78] on h3 "Purchase Summary: Winter Haven WC" at bounding box center [234, 82] width 352 height 12
click at [677, 114] on div "All Purchases 23 Open Carts 0 In Store 0 Deliveries 2 PickUps 21 Back-orders 0 …" at bounding box center [586, 123] width 1056 height 44
click at [599, 114] on div "All Purchases 23 Open Carts 0 In Store 0 Deliveries 2 PickUps 21 Back-orders 0 …" at bounding box center [586, 123] width 1056 height 44
click at [679, 111] on div "All Purchases 23 Open Carts 0 In Store 0 Deliveries 2 PickUps 21 Back-orders 0 …" at bounding box center [586, 123] width 1056 height 44
click at [709, 124] on div "All Purchases 23 Open Carts 0 In Store 0 Deliveries 2 PickUps 21 Back-orders 0 …" at bounding box center [586, 123] width 1056 height 44
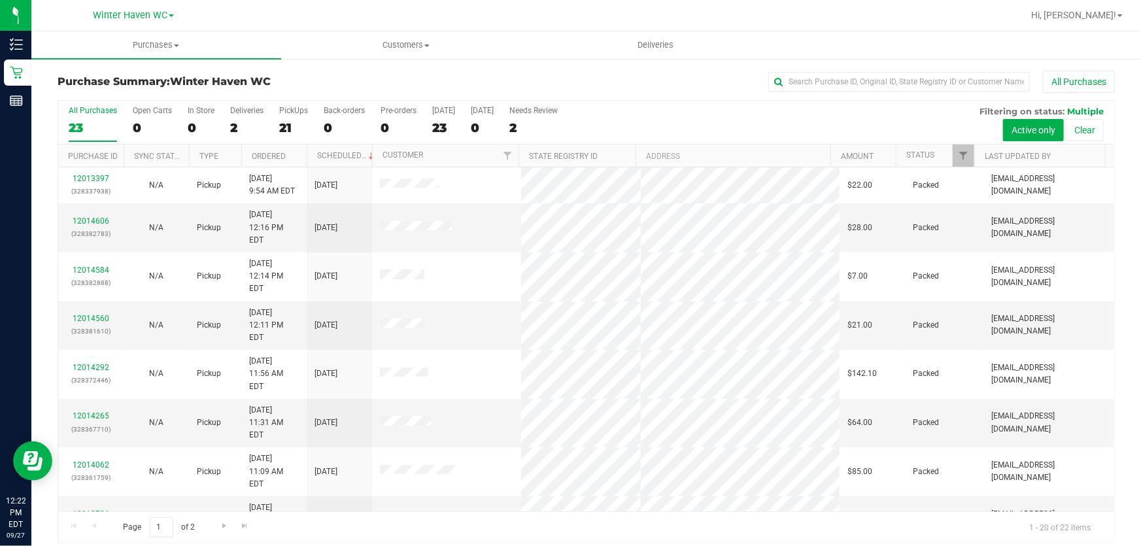
click at [630, 119] on div "All Purchases 23 Open Carts 0 In Store 0 Deliveries 2 PickUps 21 Back-orders 0 …" at bounding box center [586, 123] width 1056 height 44
click at [658, 124] on div "All Purchases 23 Open Carts 0 In Store 0 Deliveries 2 PickUps 21 Back-orders 0 …" at bounding box center [586, 123] width 1056 height 44
